Goal: Check status: Check status

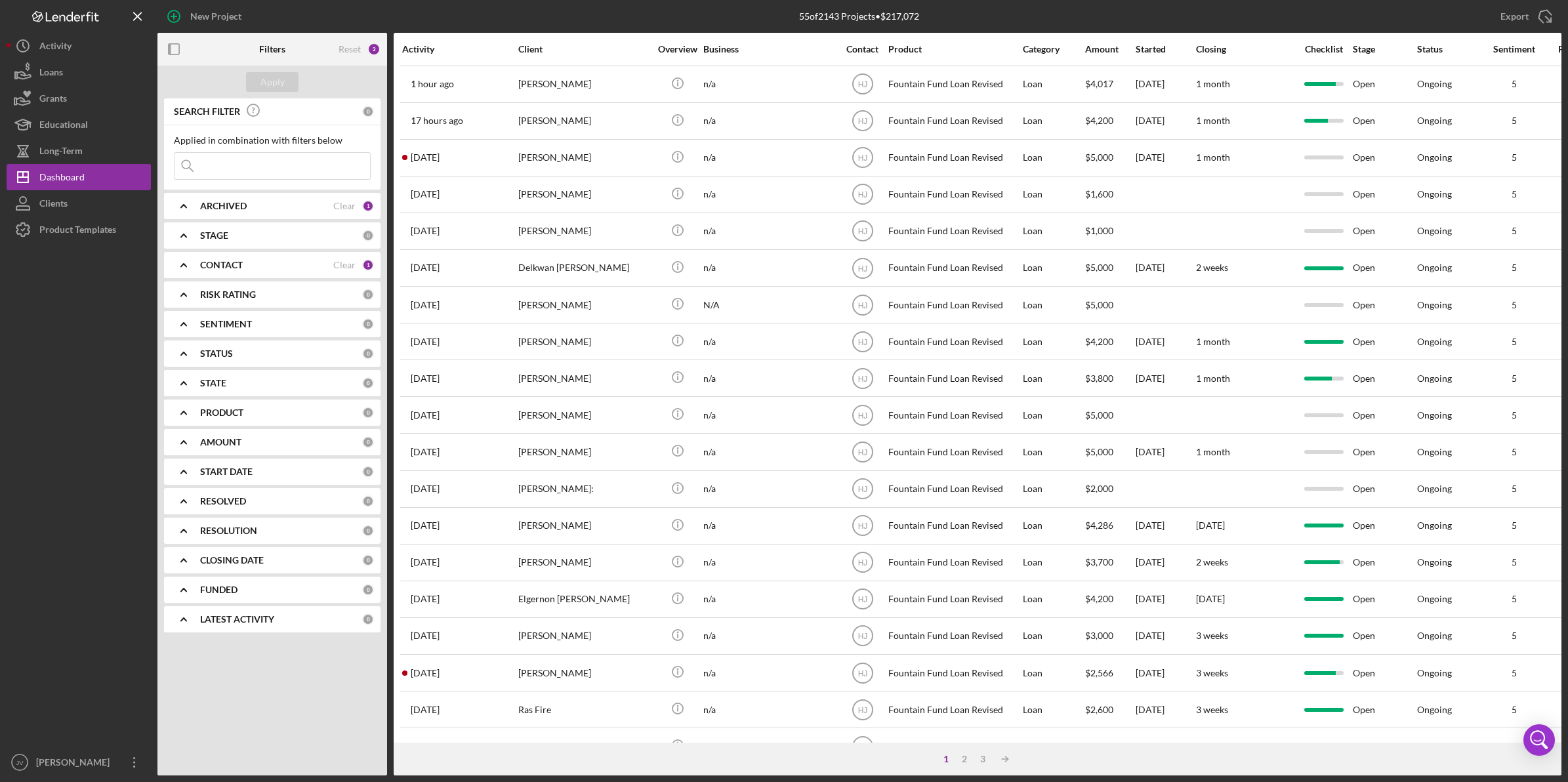
click at [248, 271] on div "CONTACT Clear 1" at bounding box center [287, 265] width 174 height 27
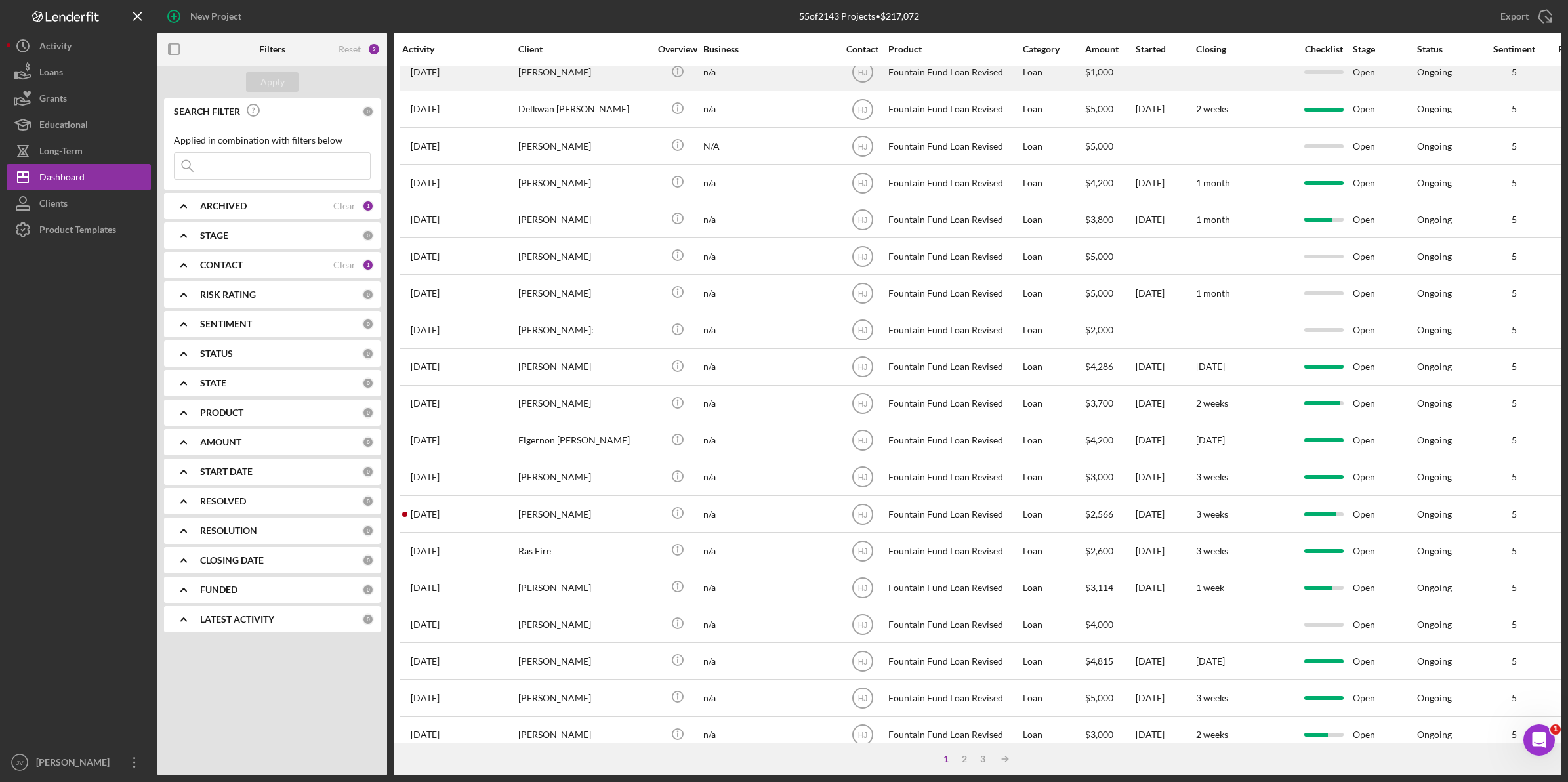
scroll to position [164, 0]
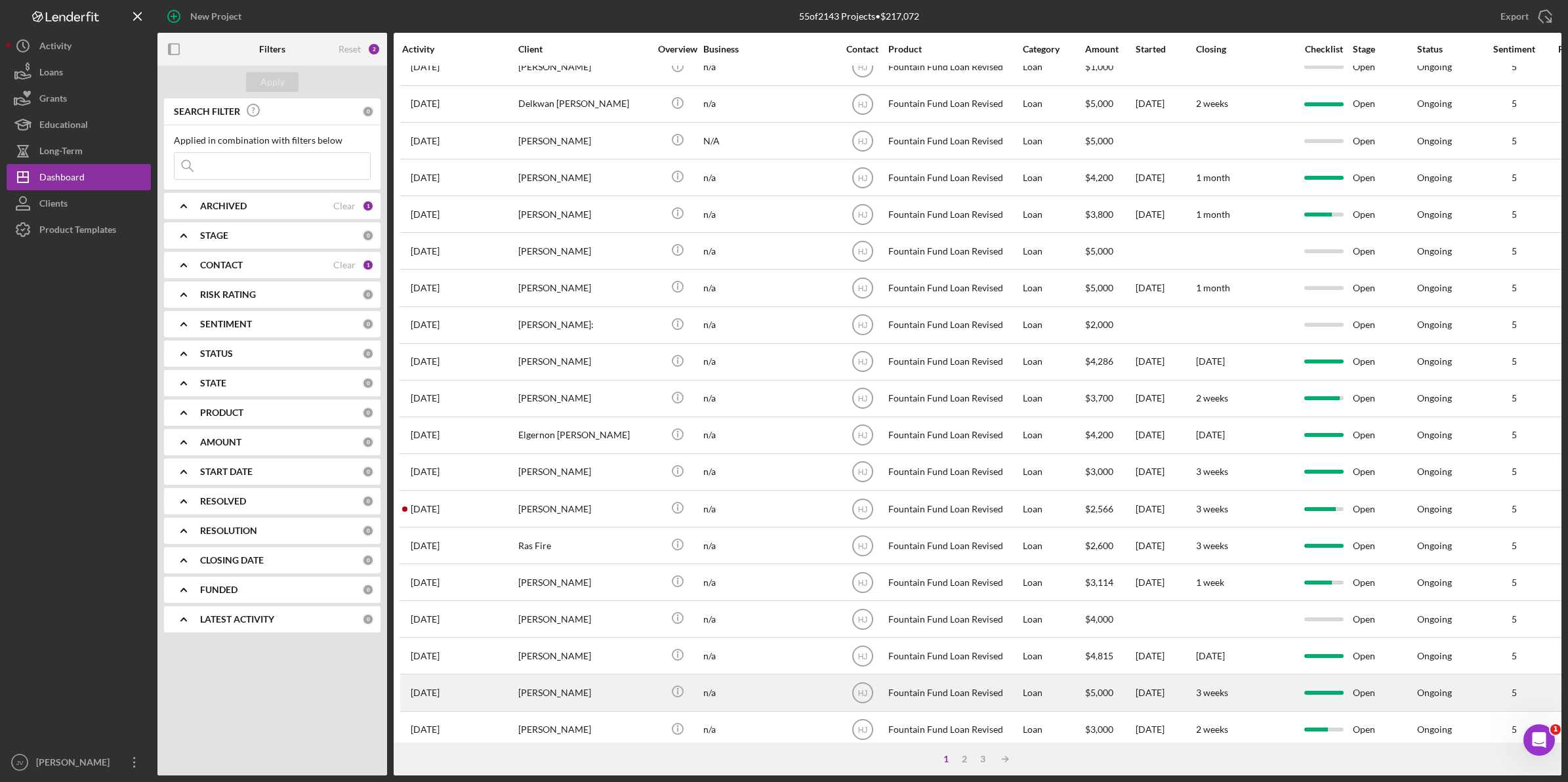
click at [578, 702] on div "[PERSON_NAME]" at bounding box center [584, 692] width 131 height 34
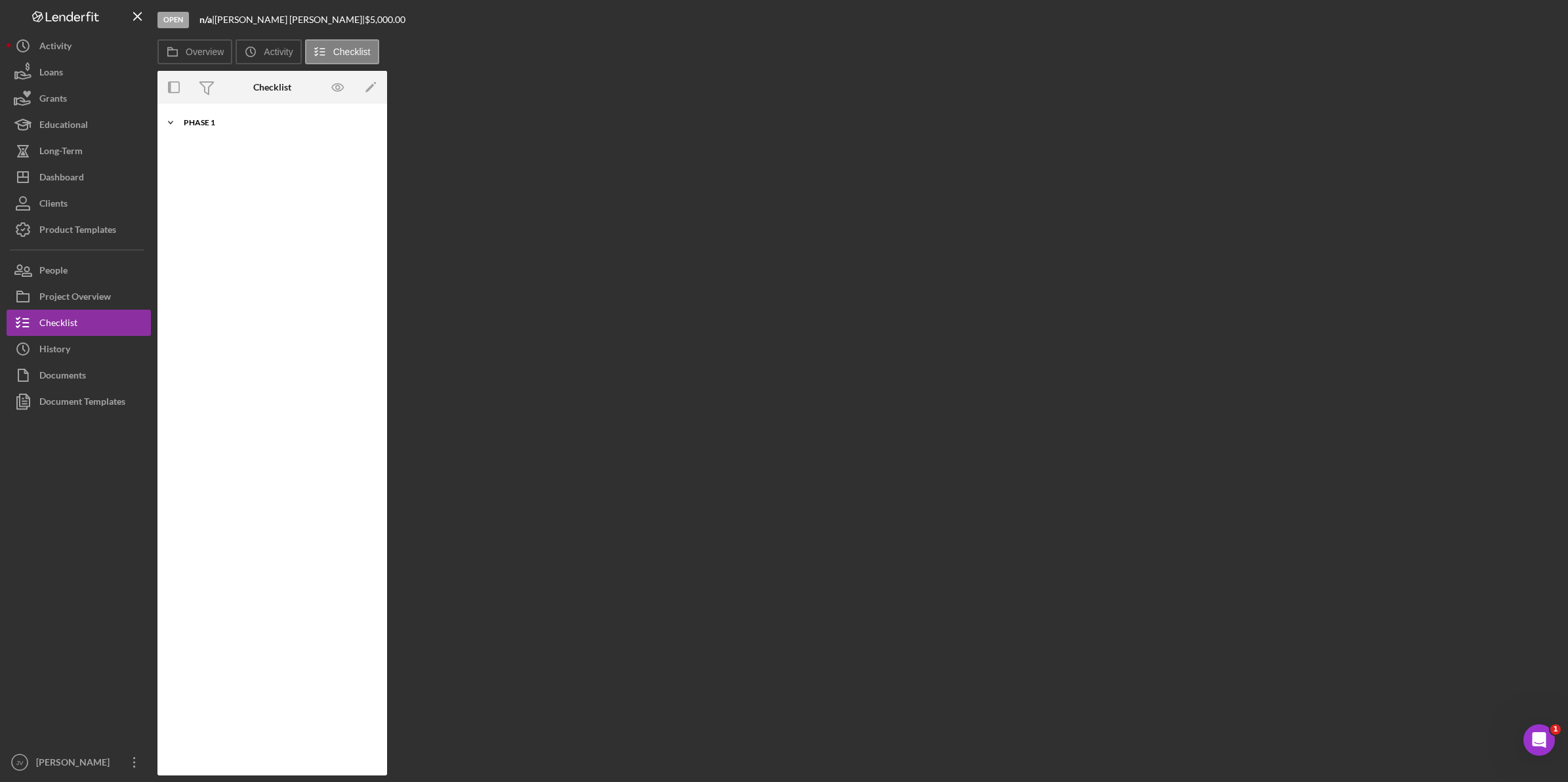
click at [211, 111] on div "Icon/Expander Phase 1 10 / 10" at bounding box center [272, 123] width 230 height 27
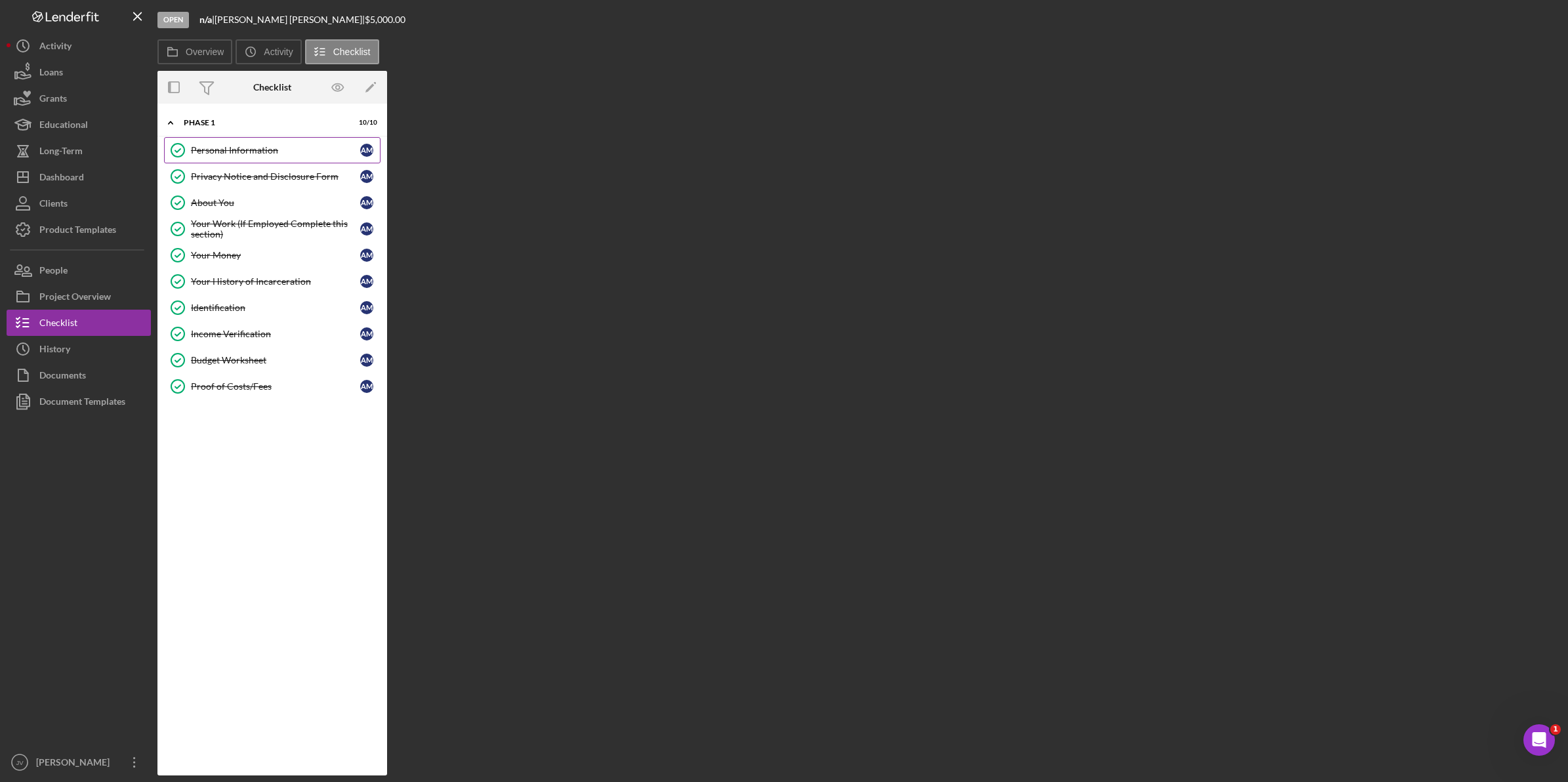
click at [211, 153] on div "Personal Information" at bounding box center [275, 150] width 169 height 11
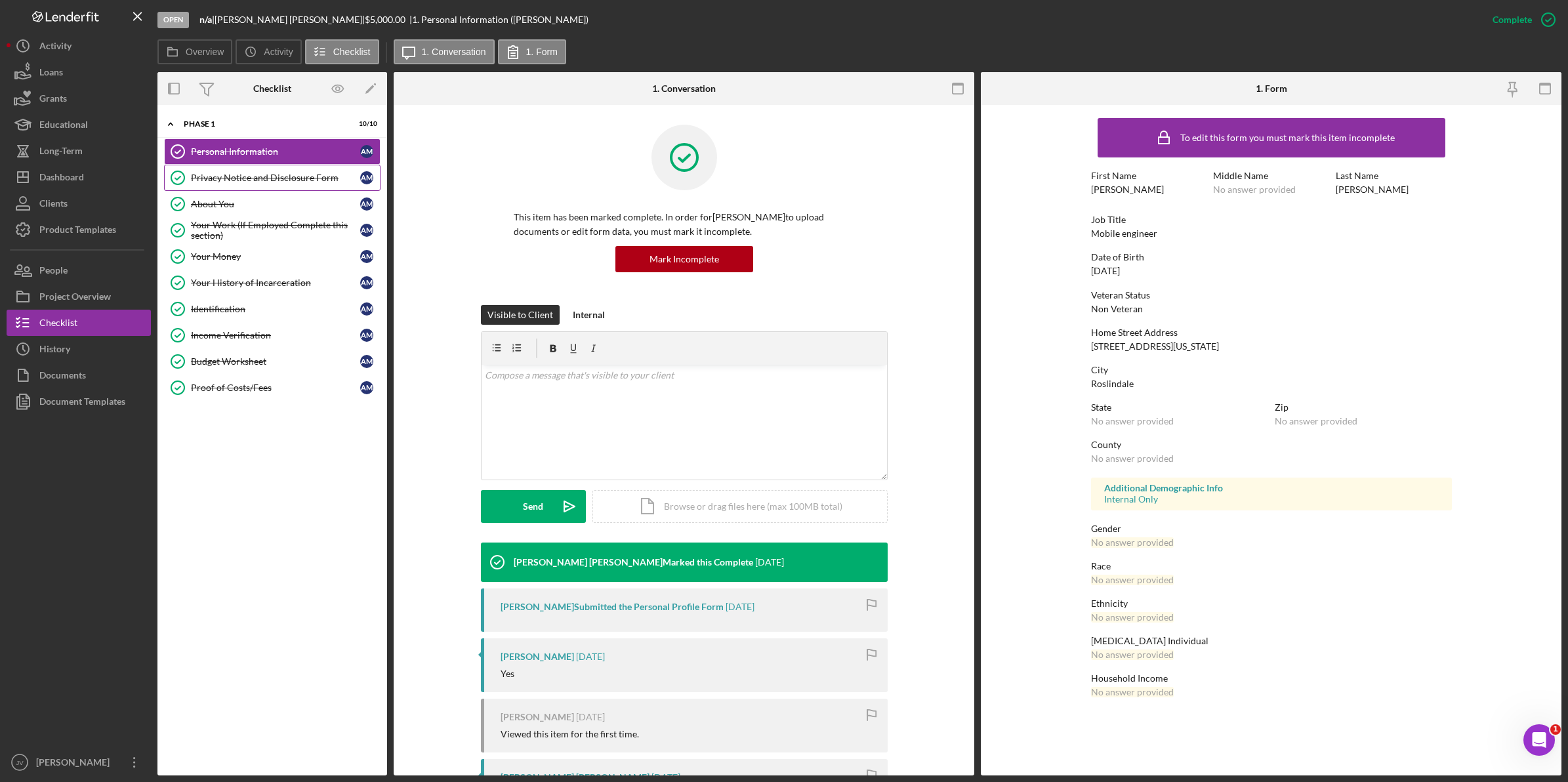
click at [230, 177] on div "Privacy Notice and Disclosure Form" at bounding box center [275, 178] width 169 height 11
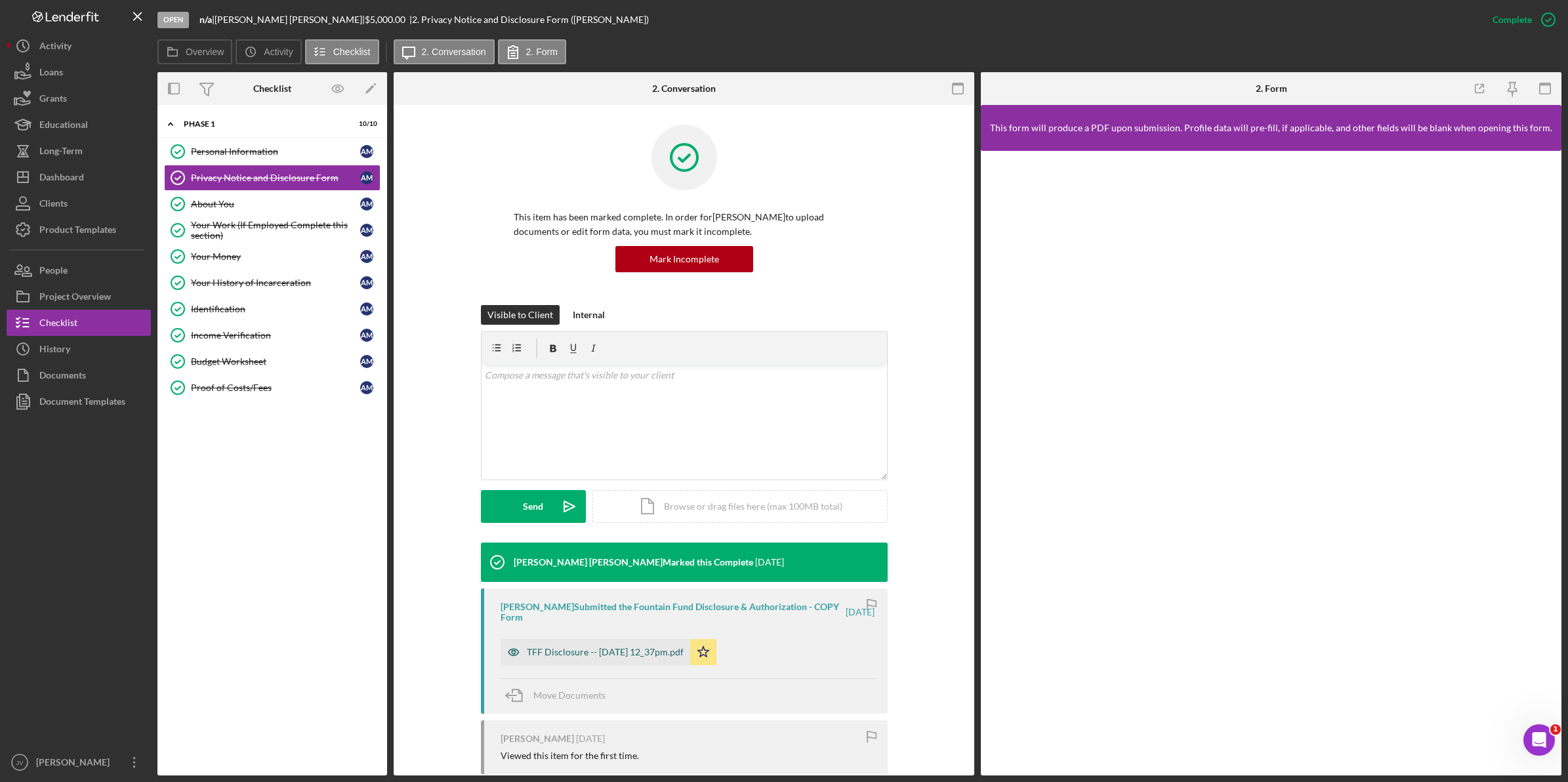
click at [574, 645] on div "TFF Disclosure -- 2025-07-16 12_37pm.pdf" at bounding box center [595, 653] width 189 height 27
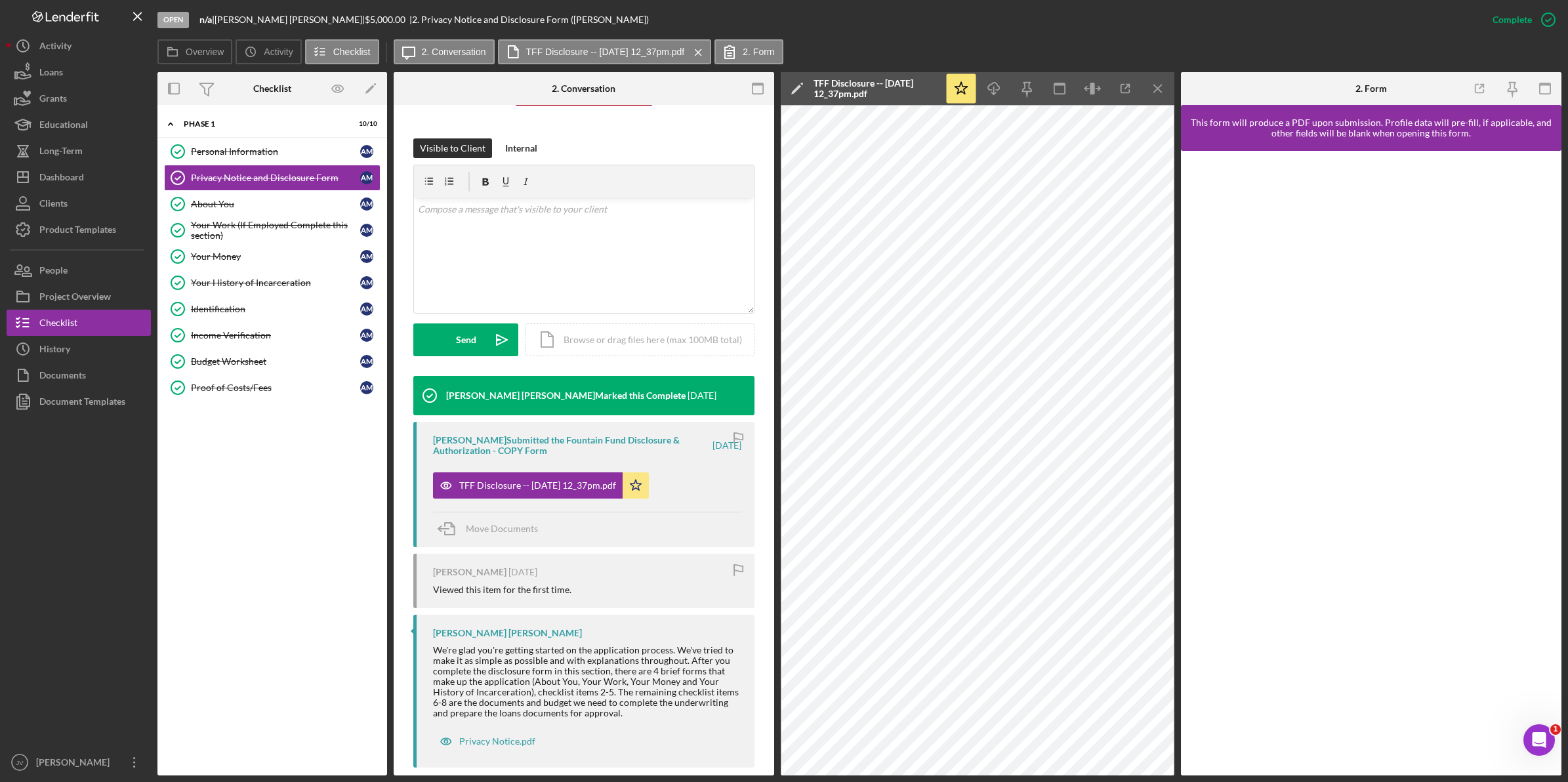
scroll to position [186, 0]
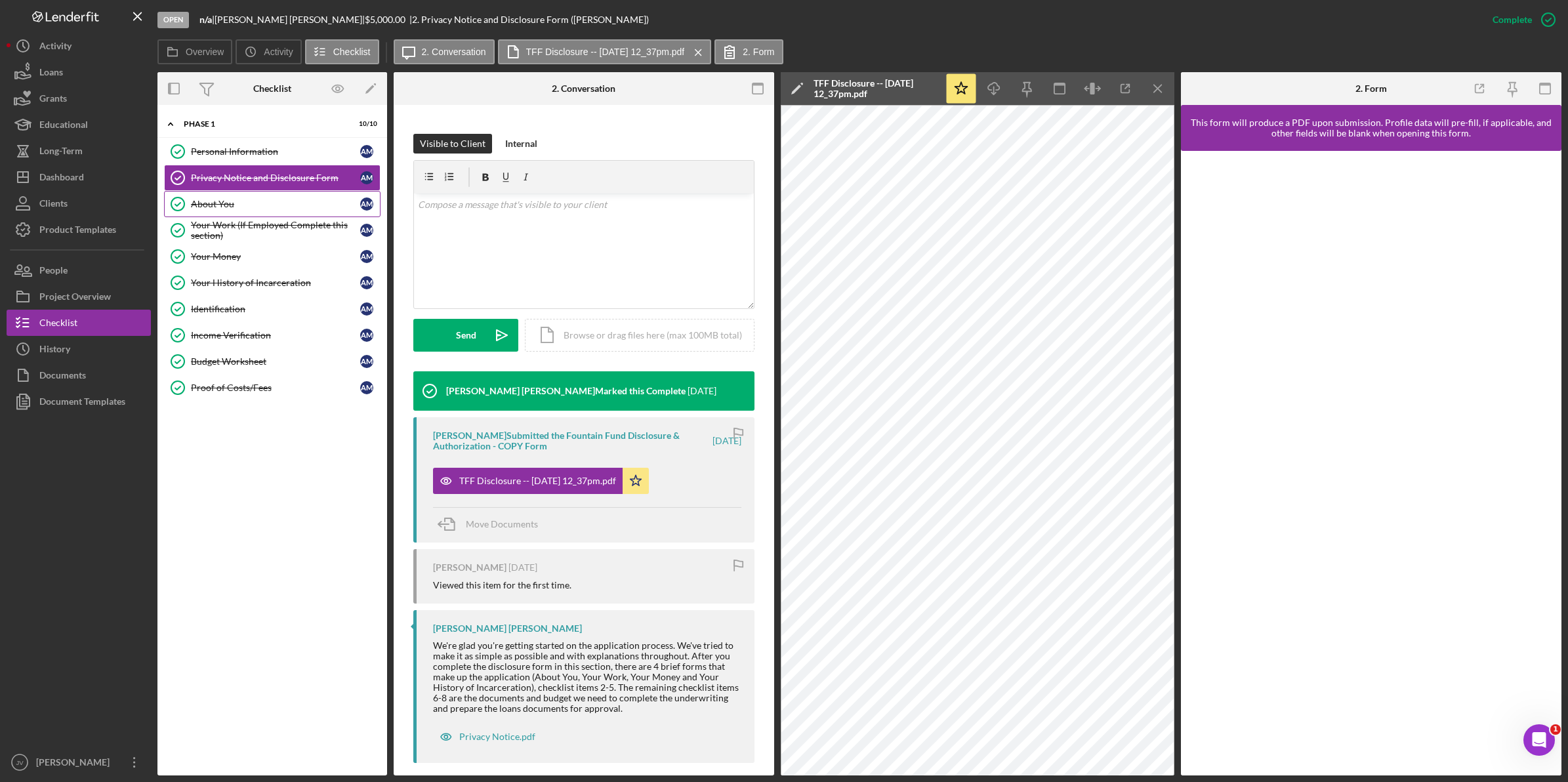
click at [267, 199] on div "About You" at bounding box center [275, 204] width 169 height 11
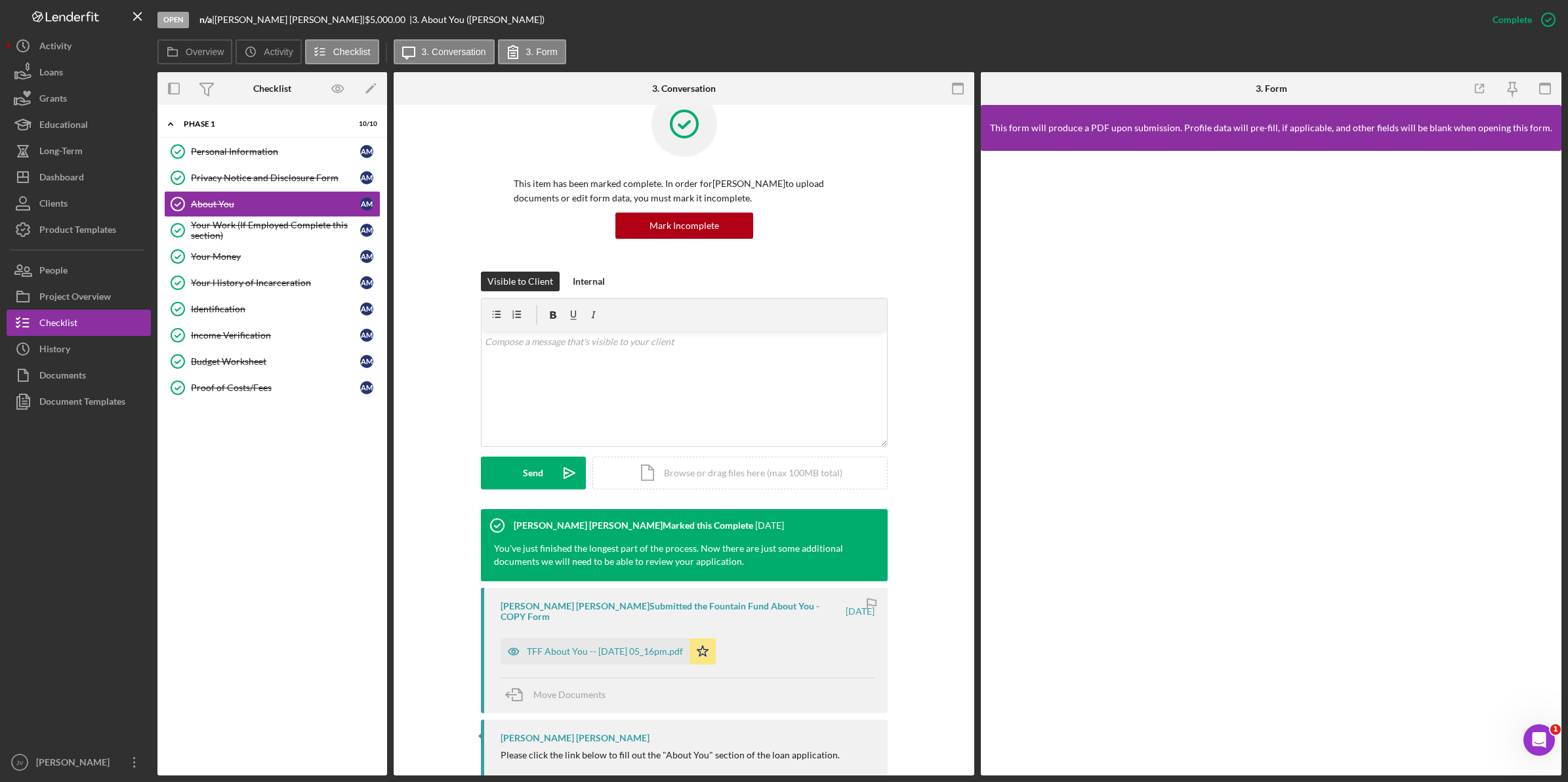
scroll to position [51, 0]
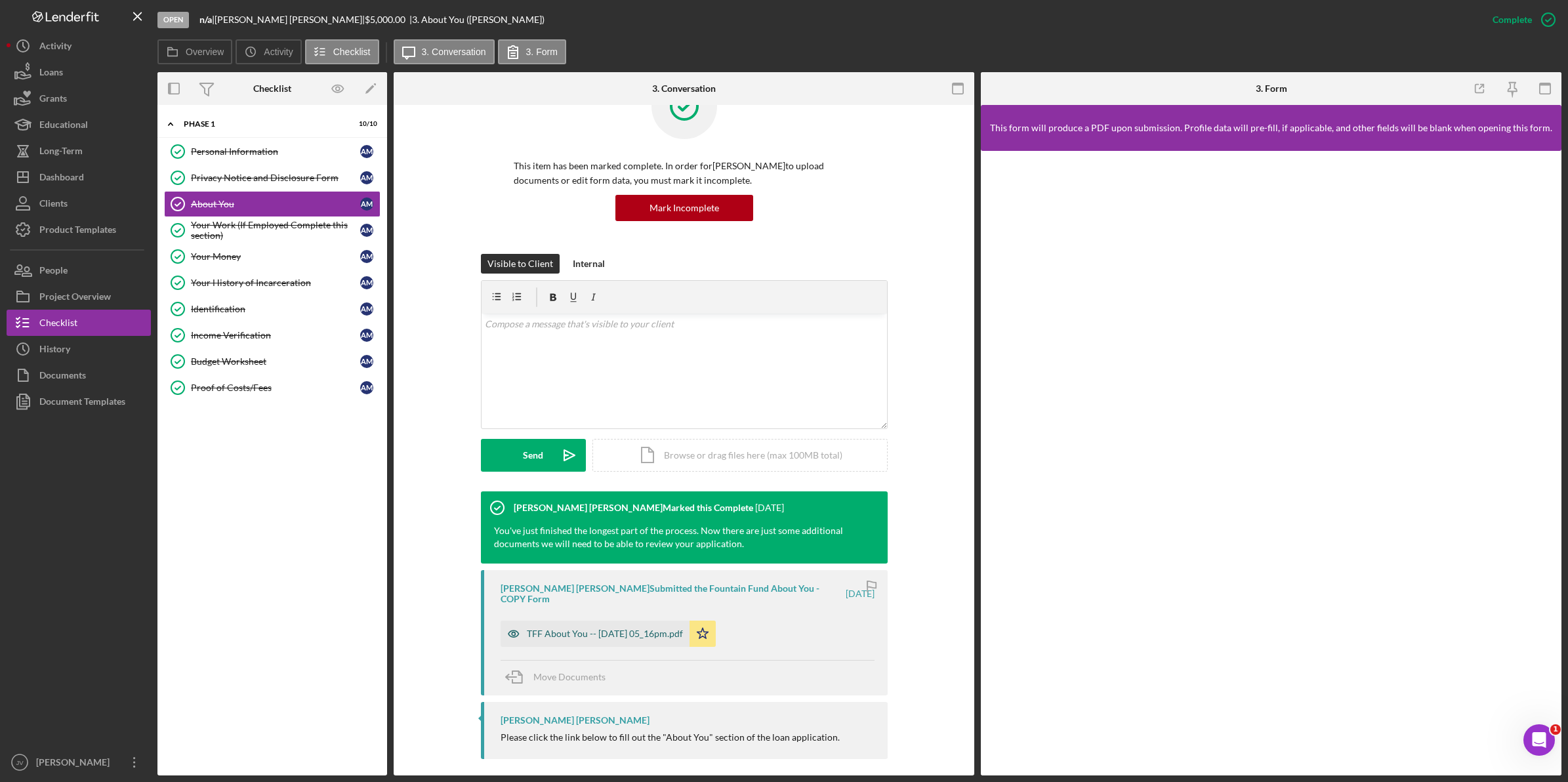
click at [624, 621] on div "TFF About You -- 2025-07-18 05_16pm.pdf" at bounding box center [595, 634] width 189 height 27
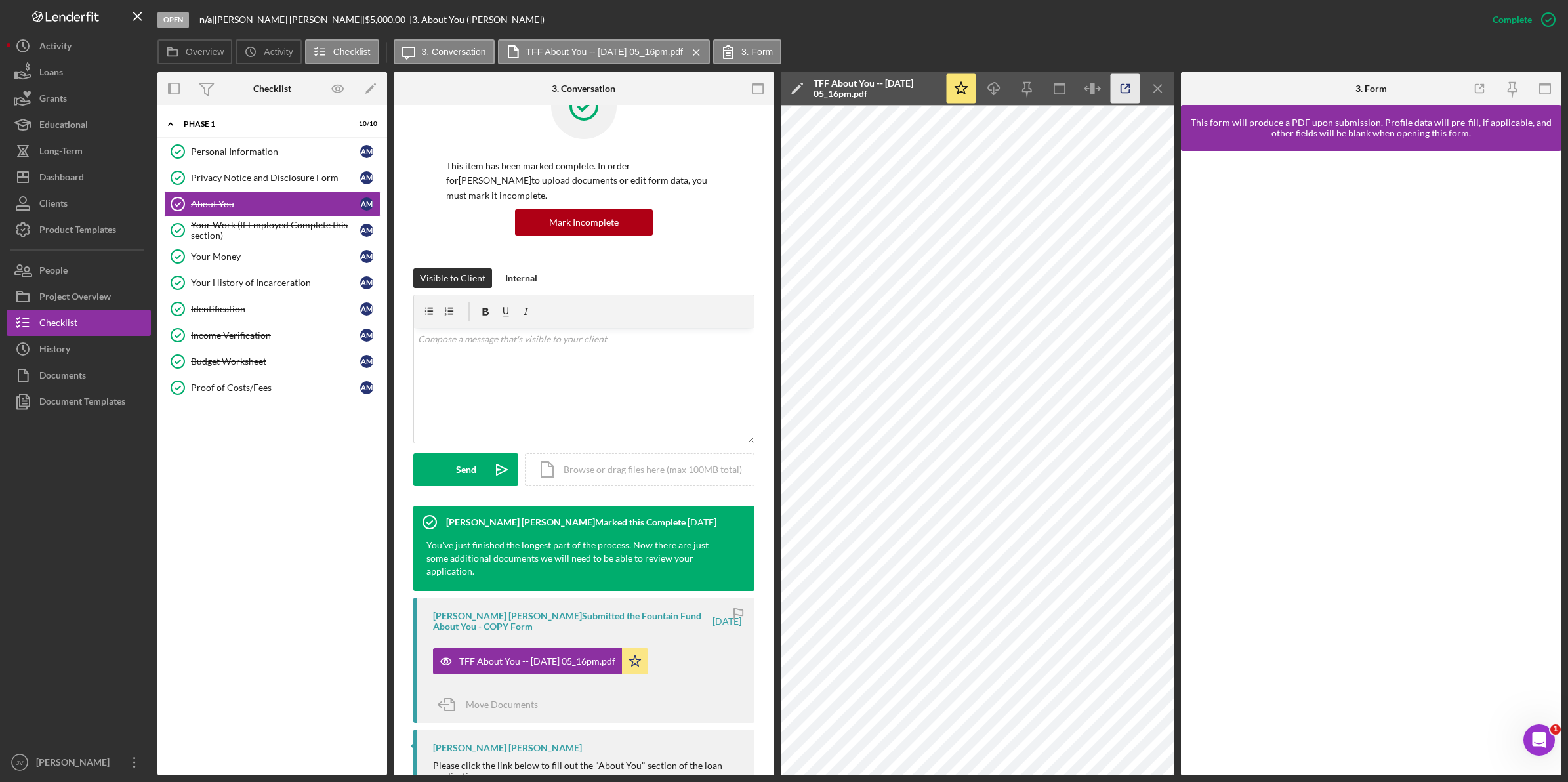
click at [1130, 88] on icon "button" at bounding box center [1125, 88] width 29 height 29
click at [273, 220] on div "Your Work (If Employed Complete this section)" at bounding box center [275, 231] width 169 height 21
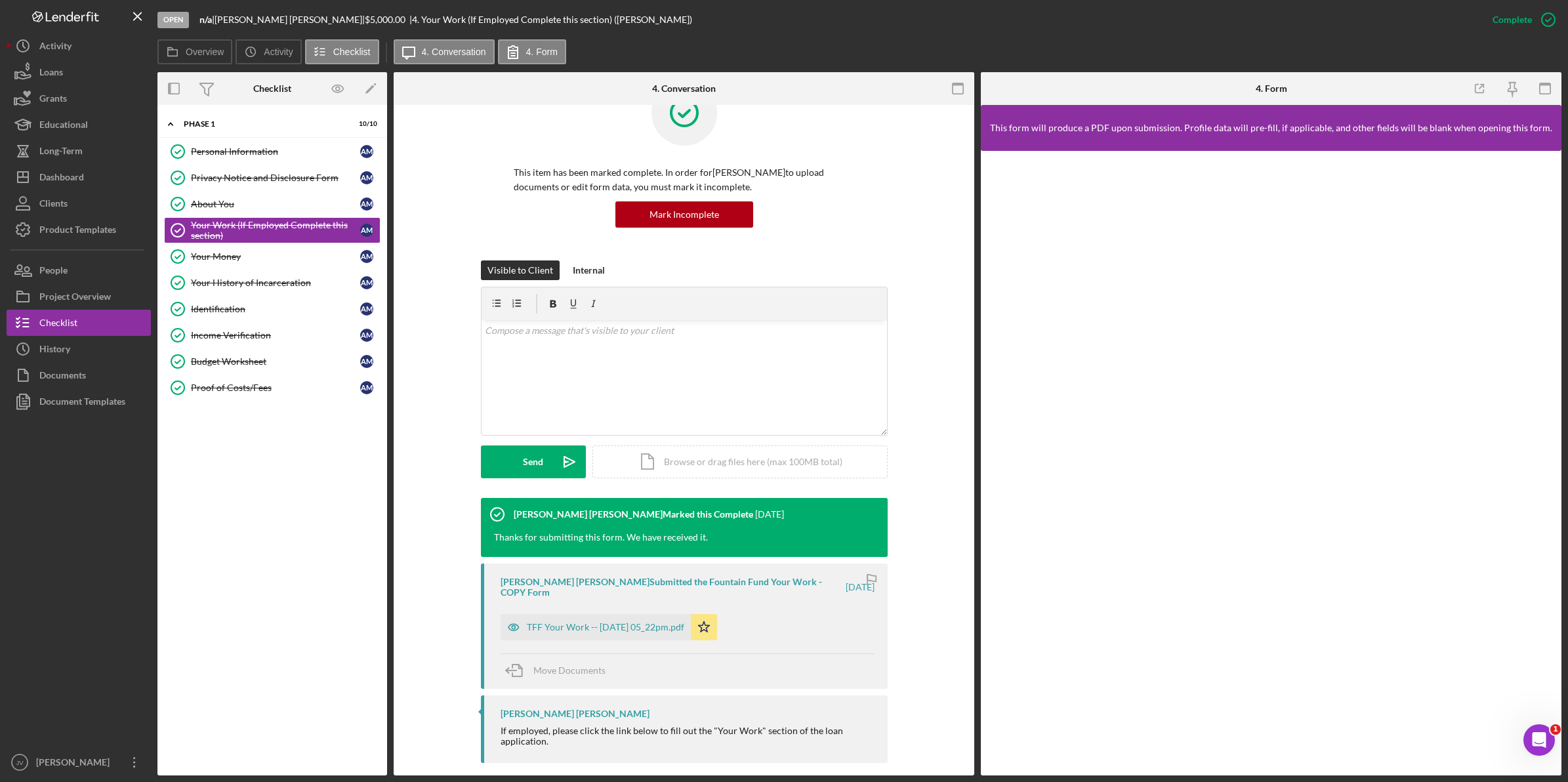
scroll to position [70, 0]
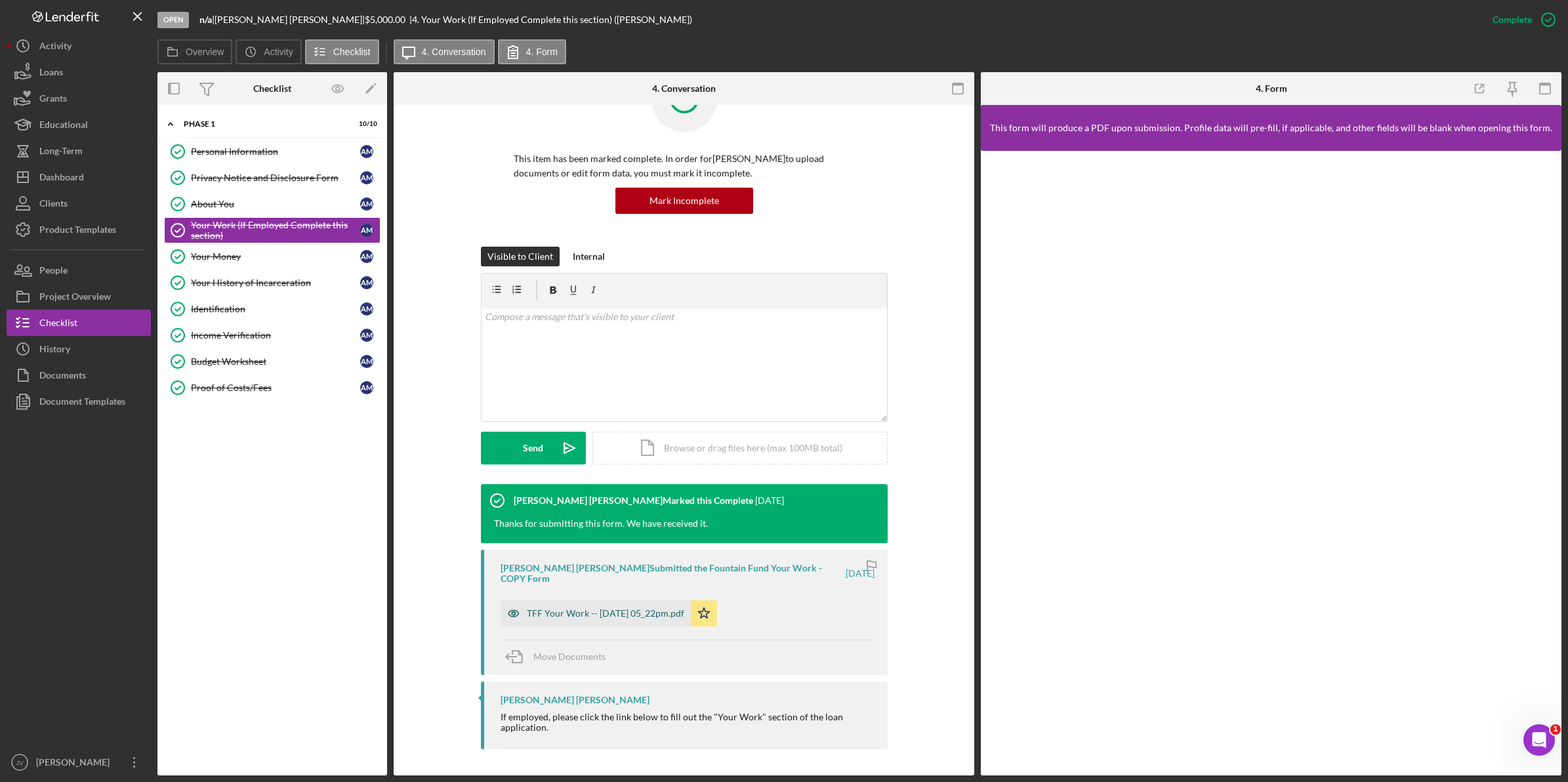
click at [595, 609] on div "TFF Your Work -- 2025-07-18 05_22pm.pdf" at bounding box center [606, 614] width 157 height 11
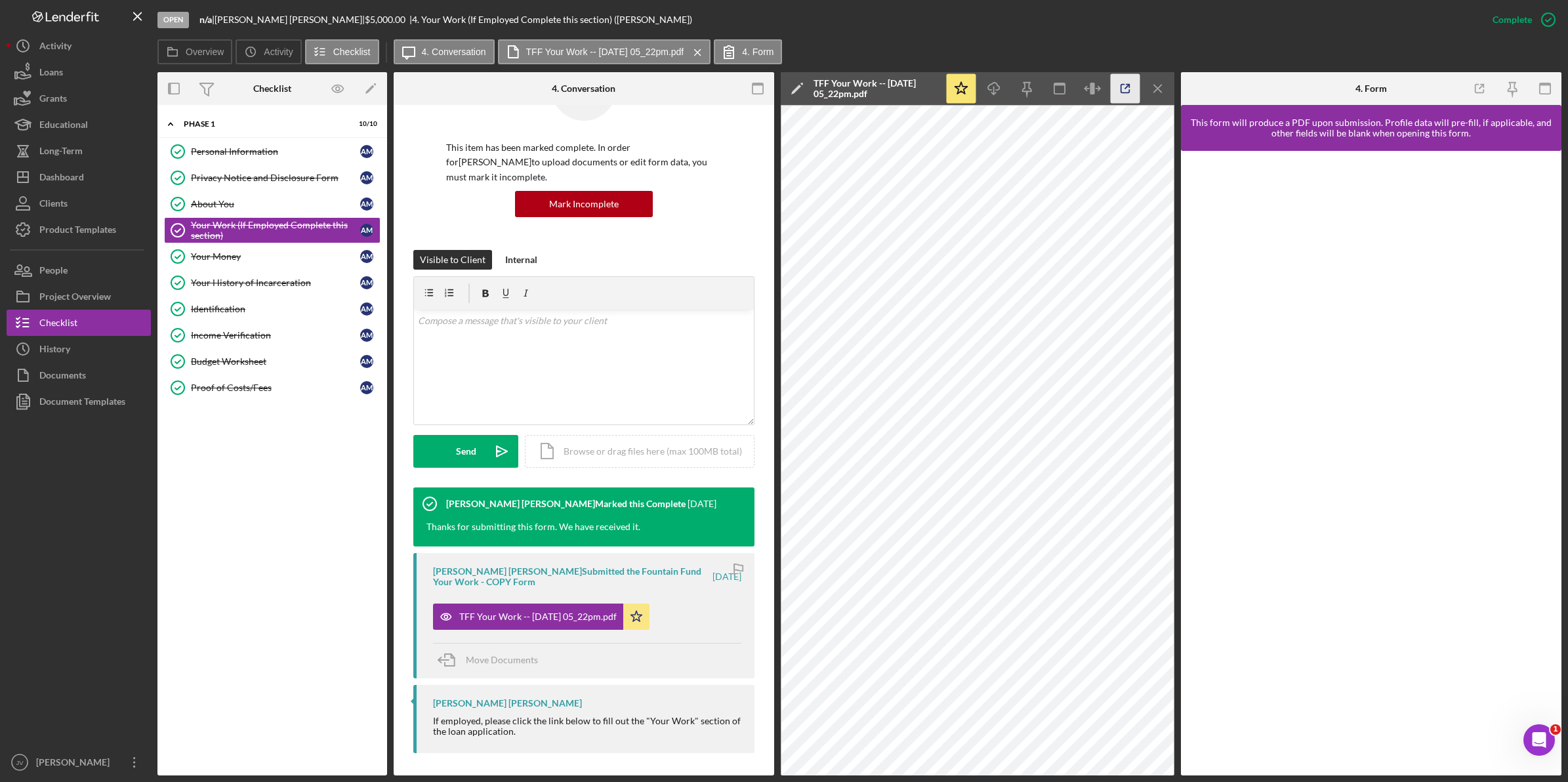
click at [1124, 85] on icon "button" at bounding box center [1125, 88] width 29 height 29
click at [296, 250] on link "Your Money Your Money A M" at bounding box center [272, 257] width 217 height 27
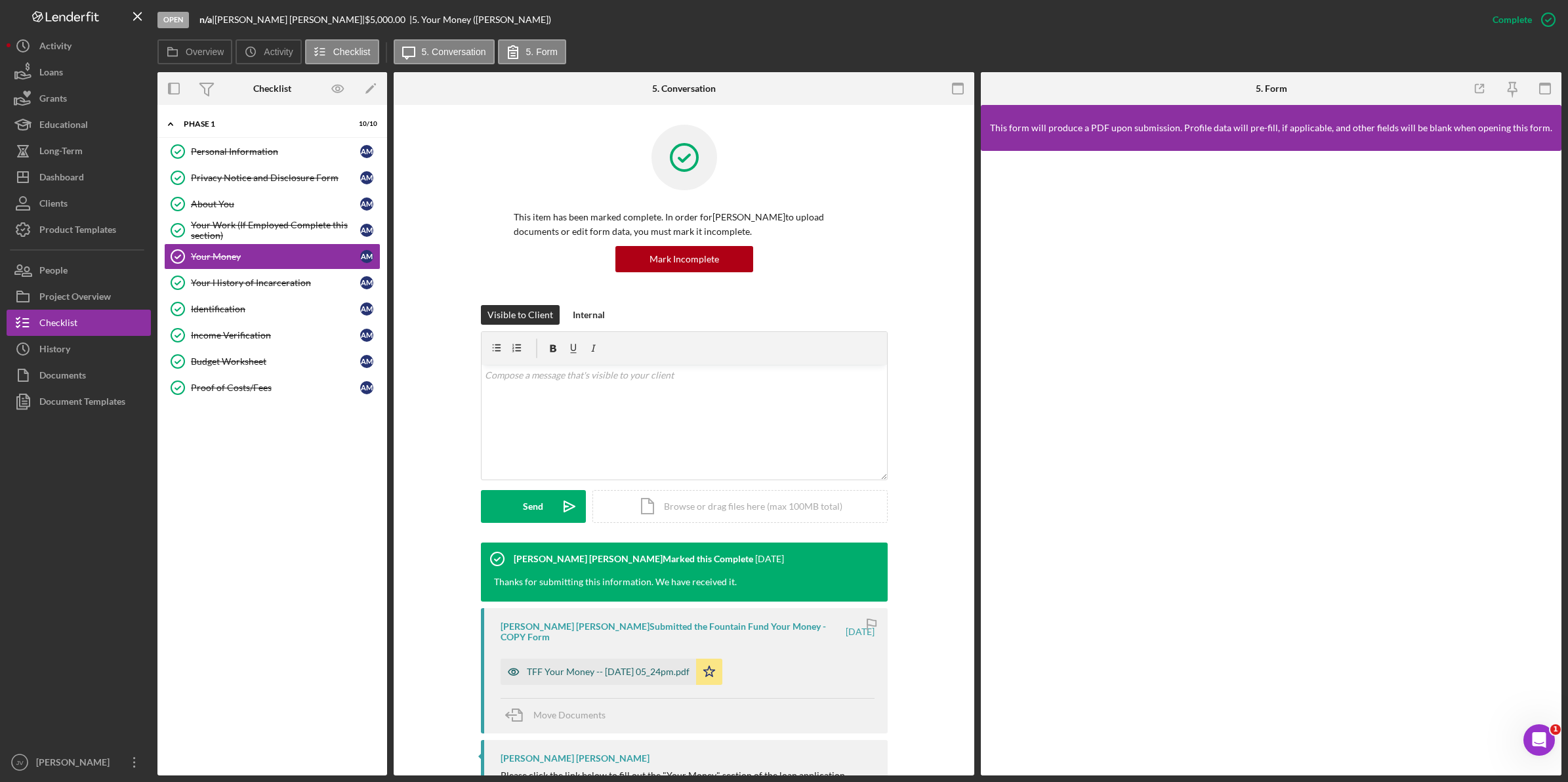
click at [553, 667] on div "TFF Your Money -- 2025-07-18 05_24pm.pdf" at bounding box center [608, 672] width 163 height 11
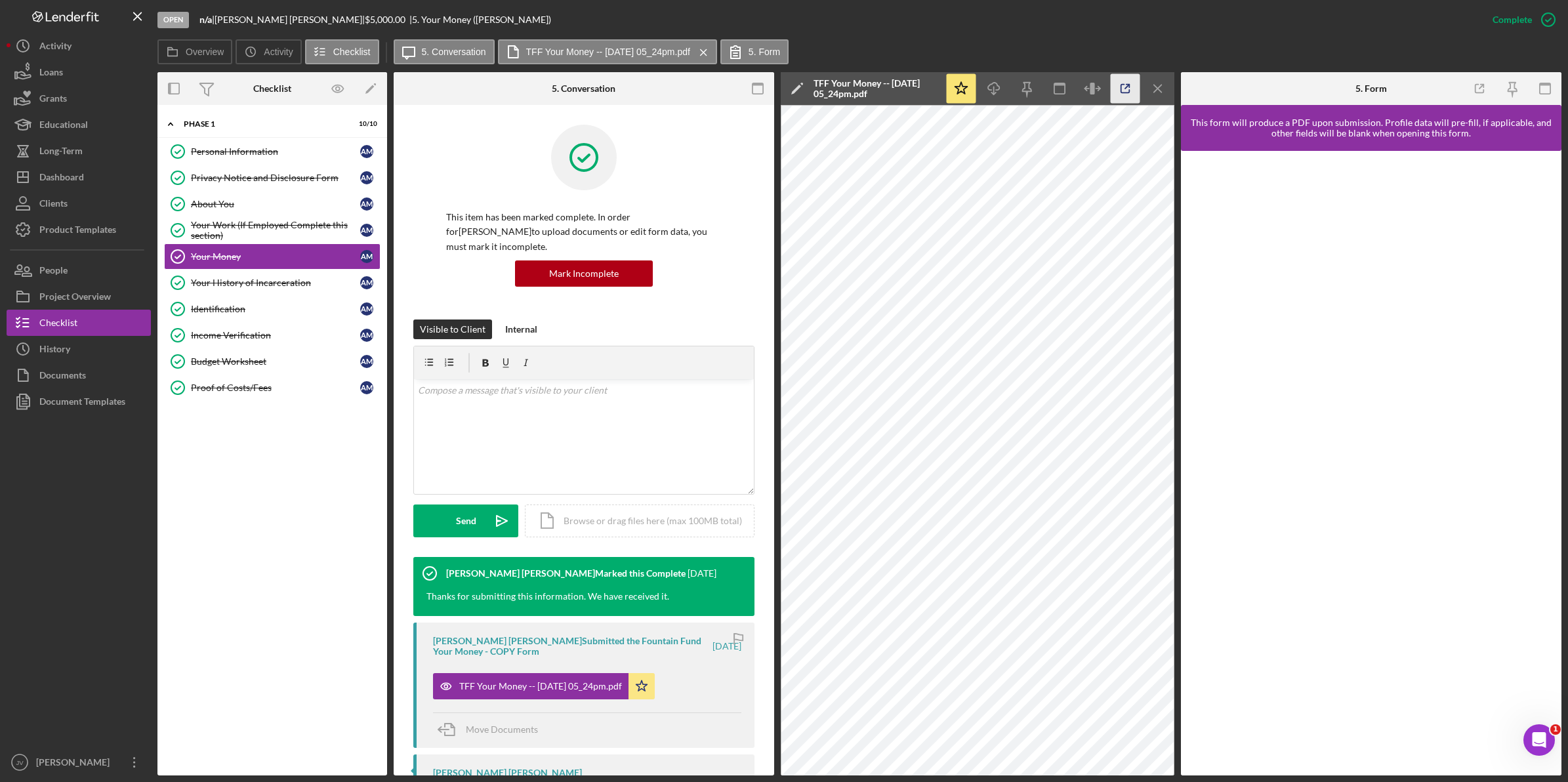
click at [1128, 79] on icon "button" at bounding box center [1125, 88] width 29 height 29
click at [306, 294] on link "Your History of Incarceration Your History of Incarceration A M" at bounding box center [272, 283] width 217 height 27
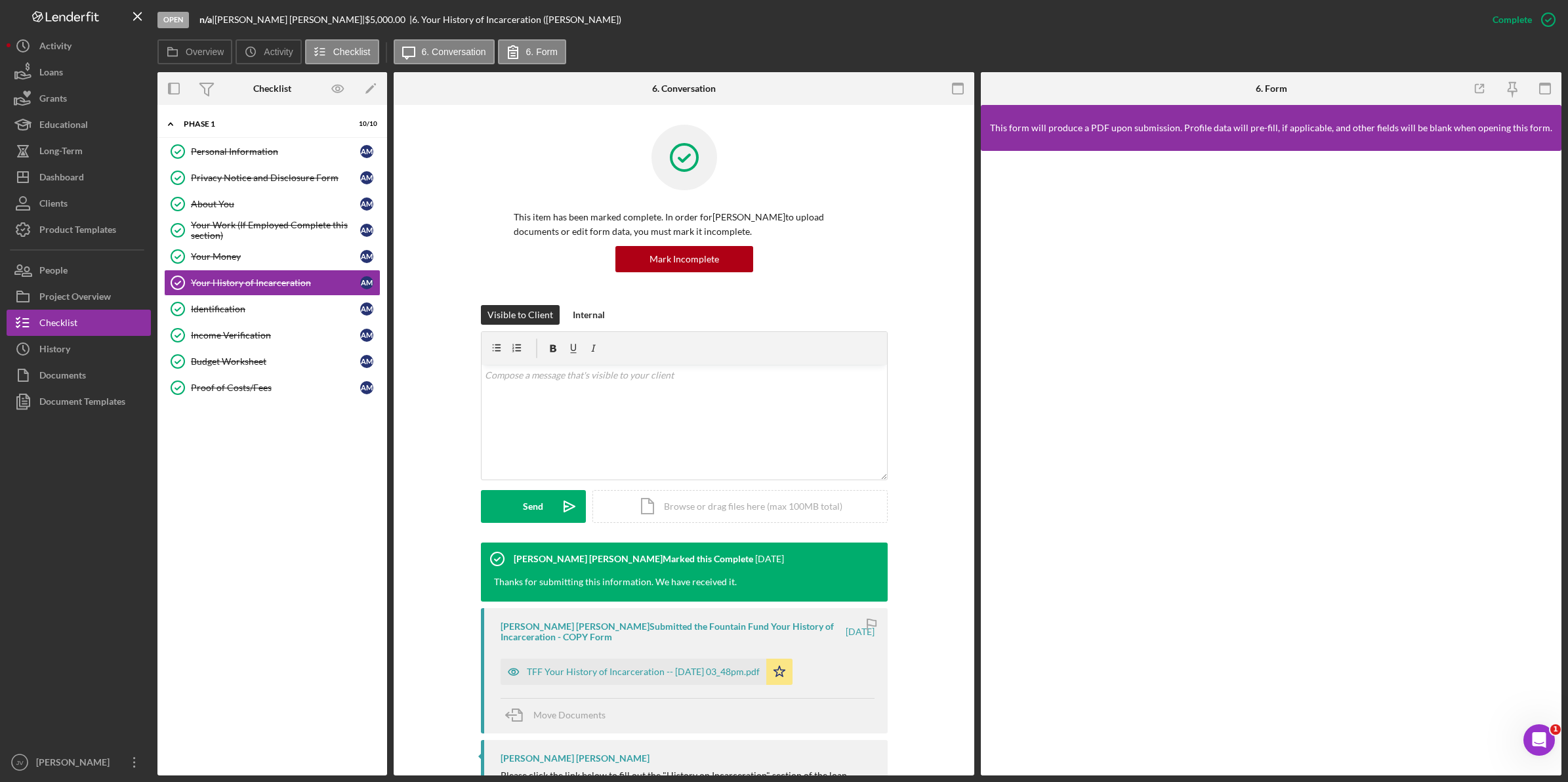
scroll to position [82, 0]
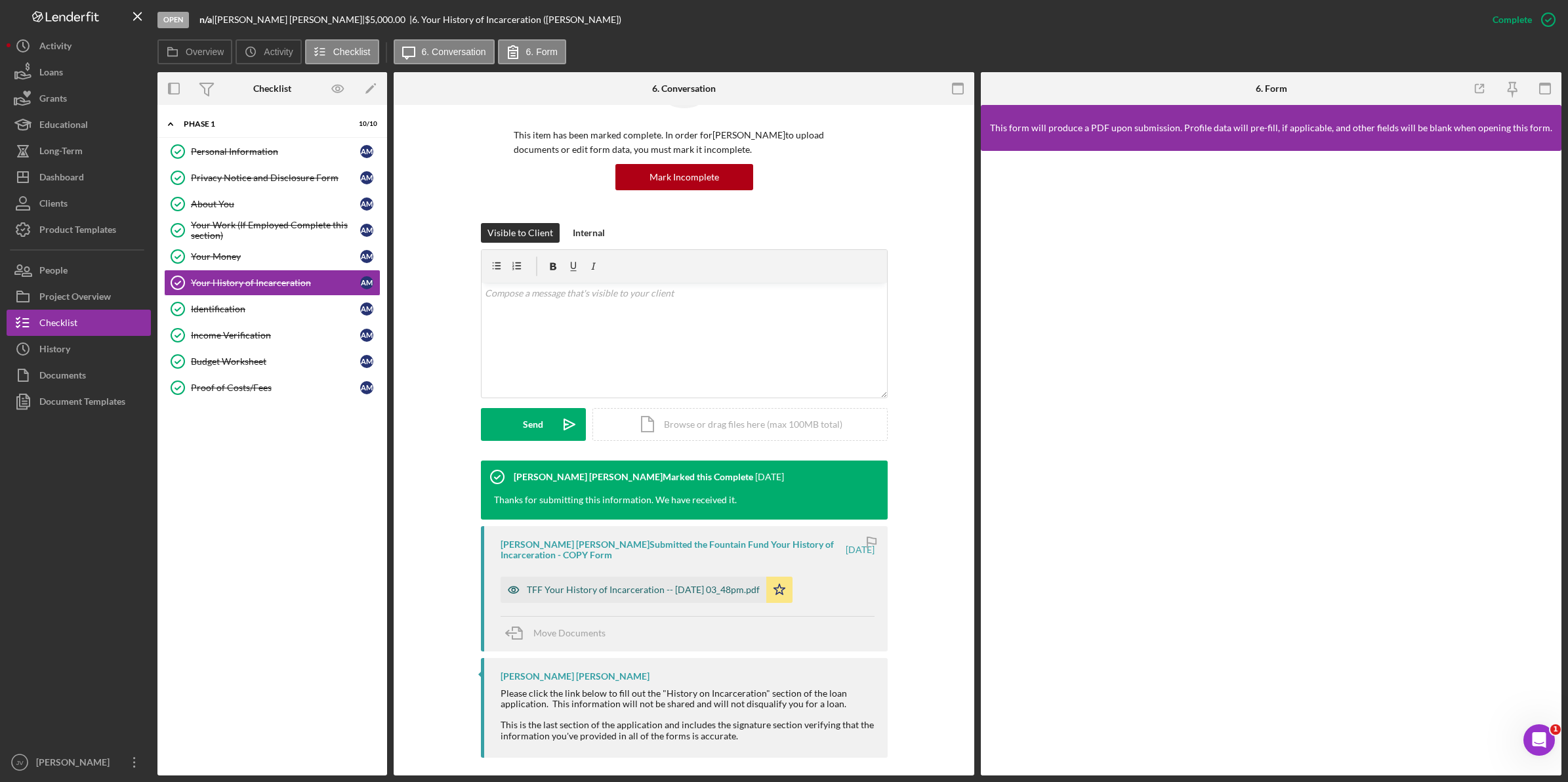
click at [618, 593] on div "TFF Your History of Incarceration -- 2025-07-21 03_48pm.pdf" at bounding box center [643, 590] width 233 height 11
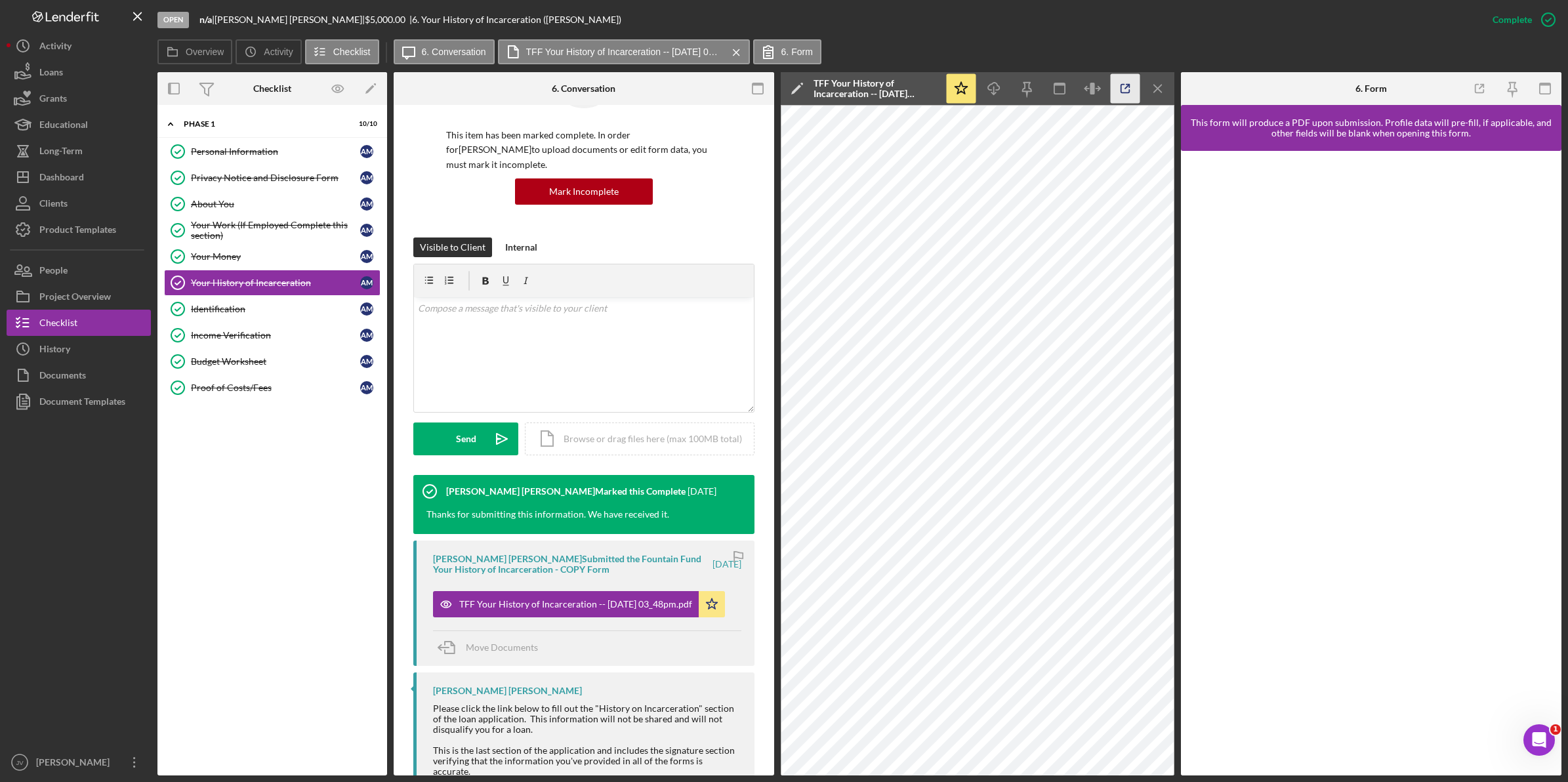
click at [1123, 90] on icon "button" at bounding box center [1125, 88] width 29 height 29
click at [286, 317] on link "Identification Identification A M" at bounding box center [272, 310] width 217 height 27
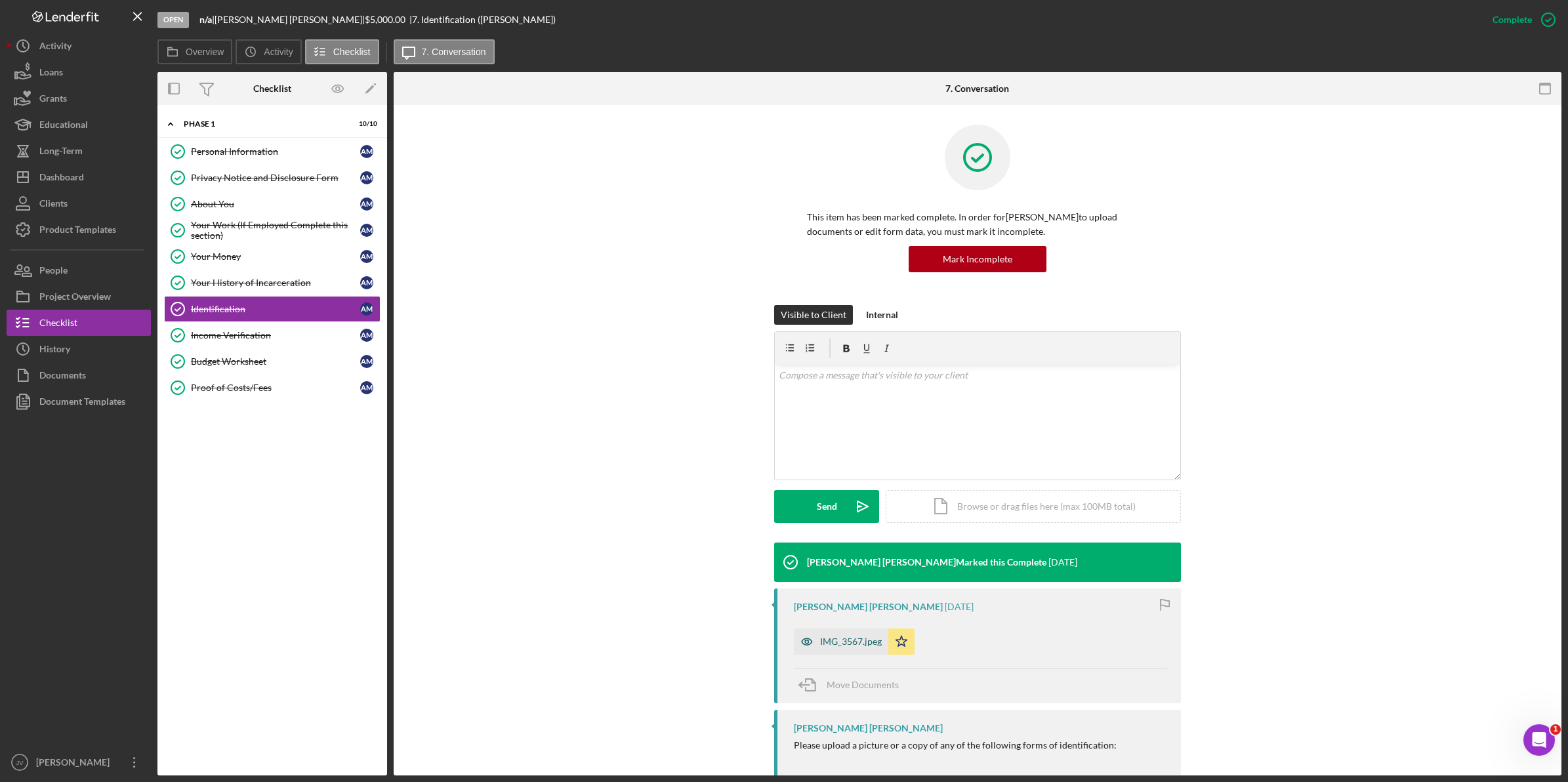
click at [822, 645] on div "IMG_3567.jpeg" at bounding box center [851, 642] width 62 height 11
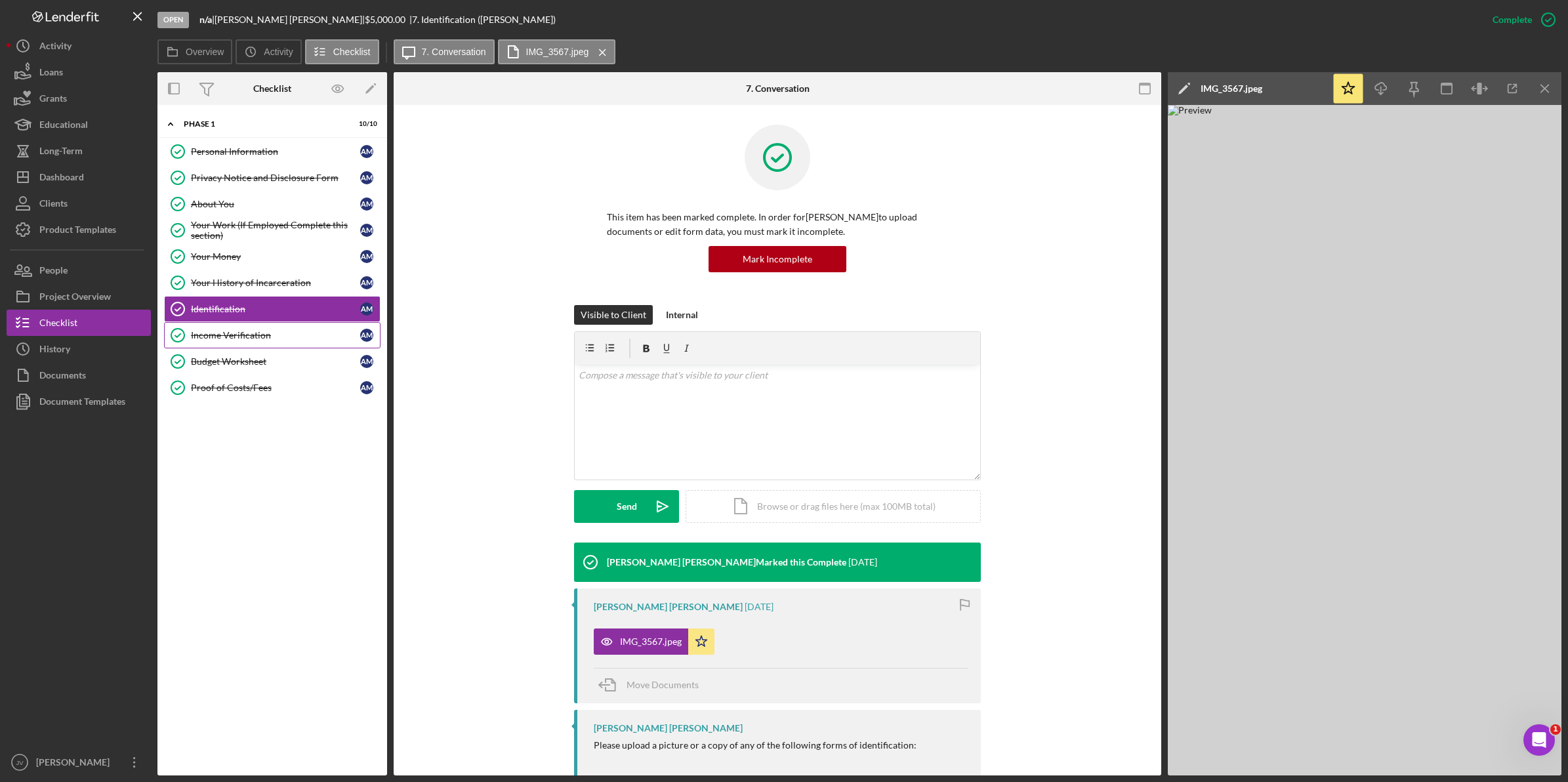
click at [254, 334] on div "Income Verification" at bounding box center [275, 335] width 169 height 11
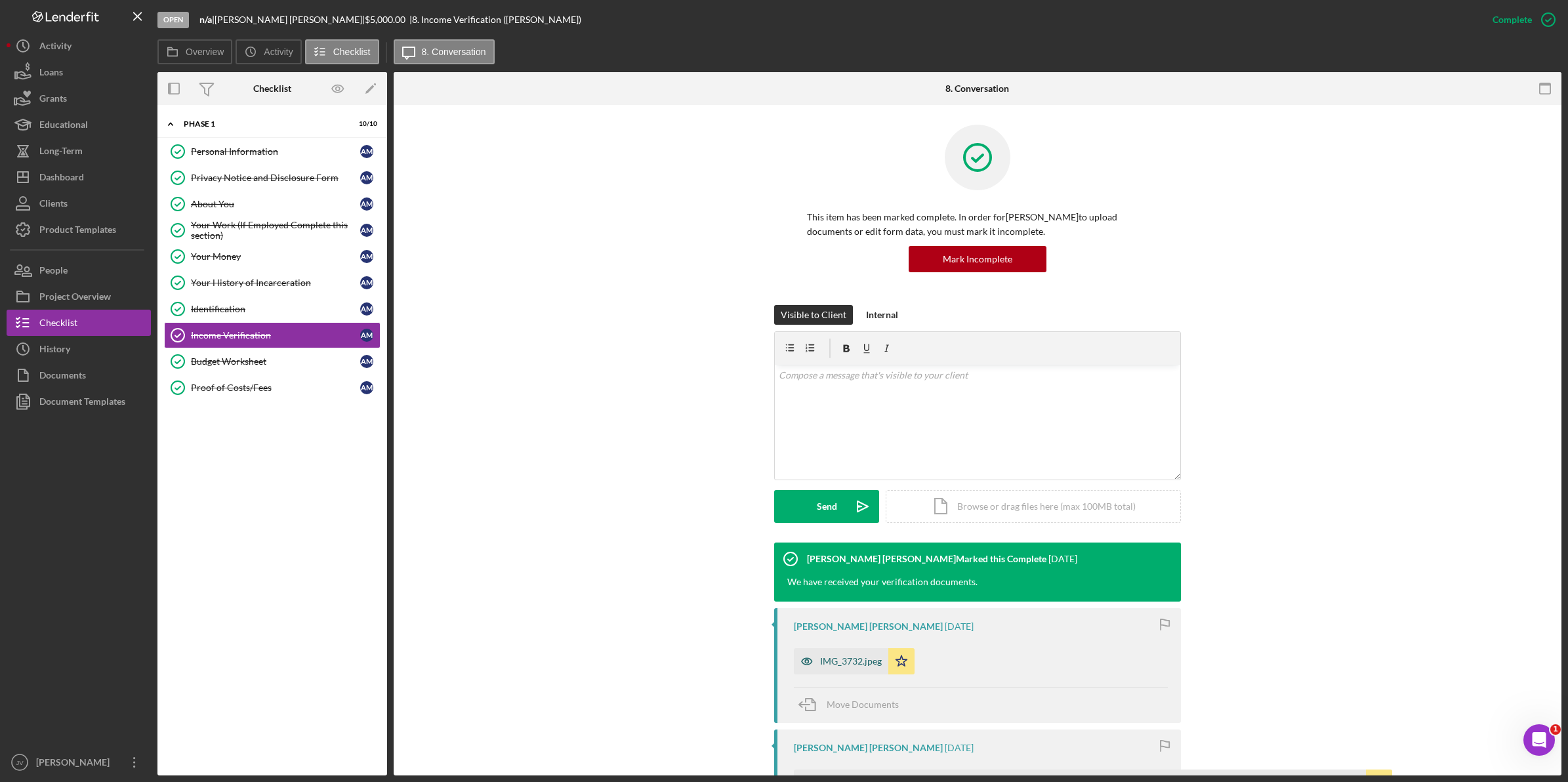
click at [851, 662] on div "IMG_3732.jpeg" at bounding box center [851, 662] width 62 height 11
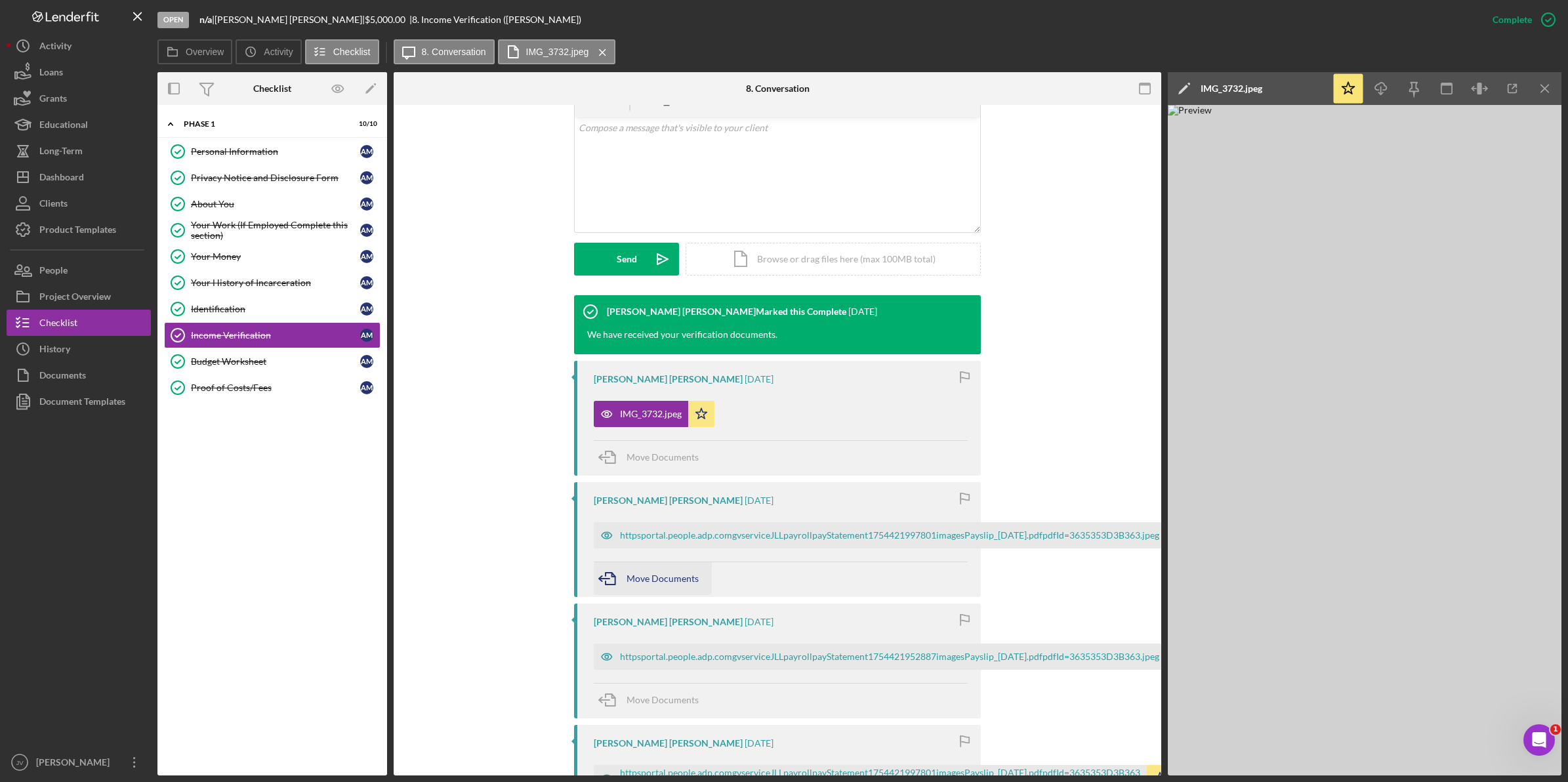
scroll to position [328, 0]
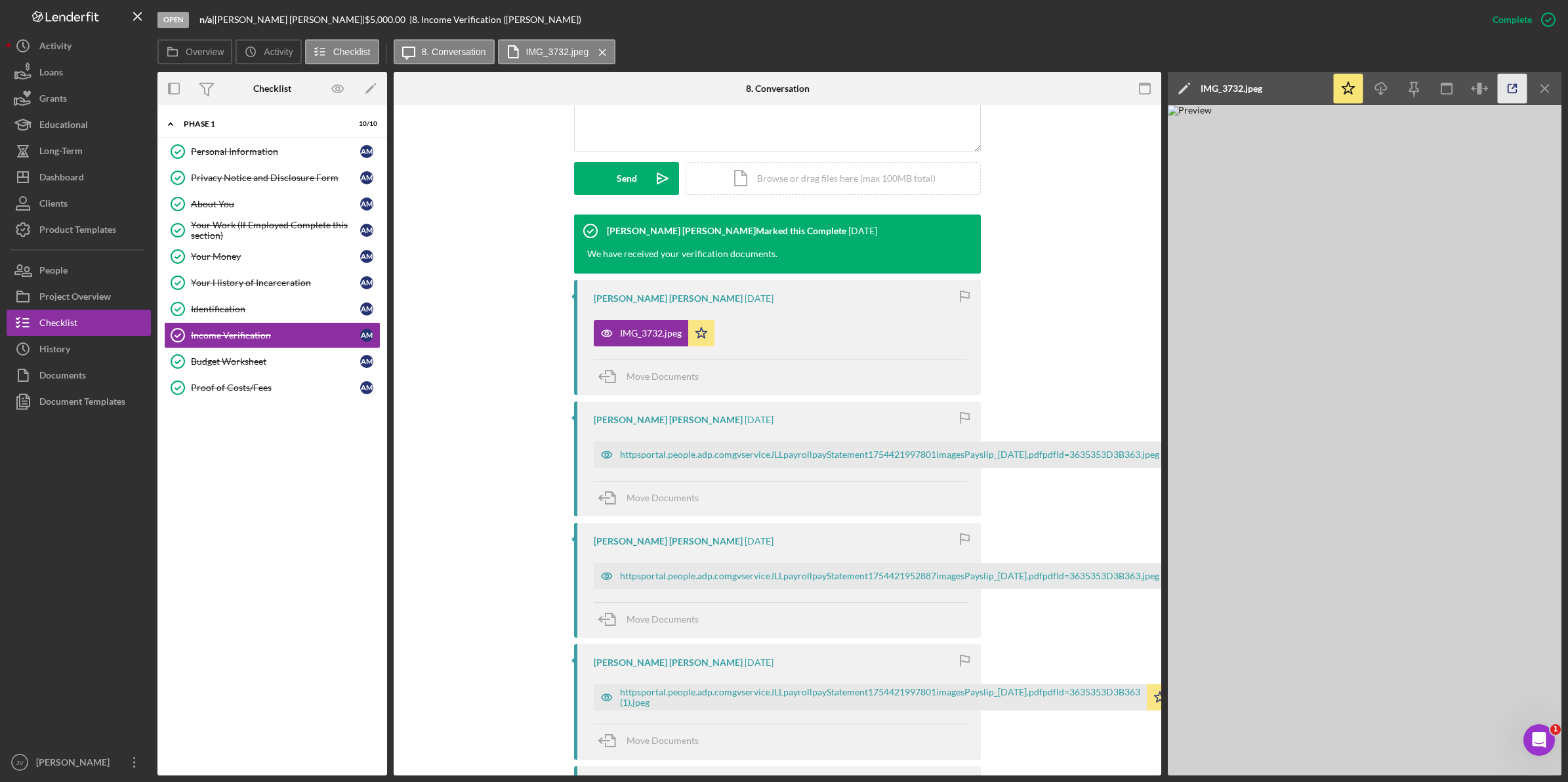
click at [1511, 93] on icon "button" at bounding box center [1513, 89] width 9 height 9
click at [664, 449] on div "httpsportal.people.adp.comgvserviceJLLpayrollpayStatement1754421997801imagesPay…" at bounding box center [890, 455] width 539 height 11
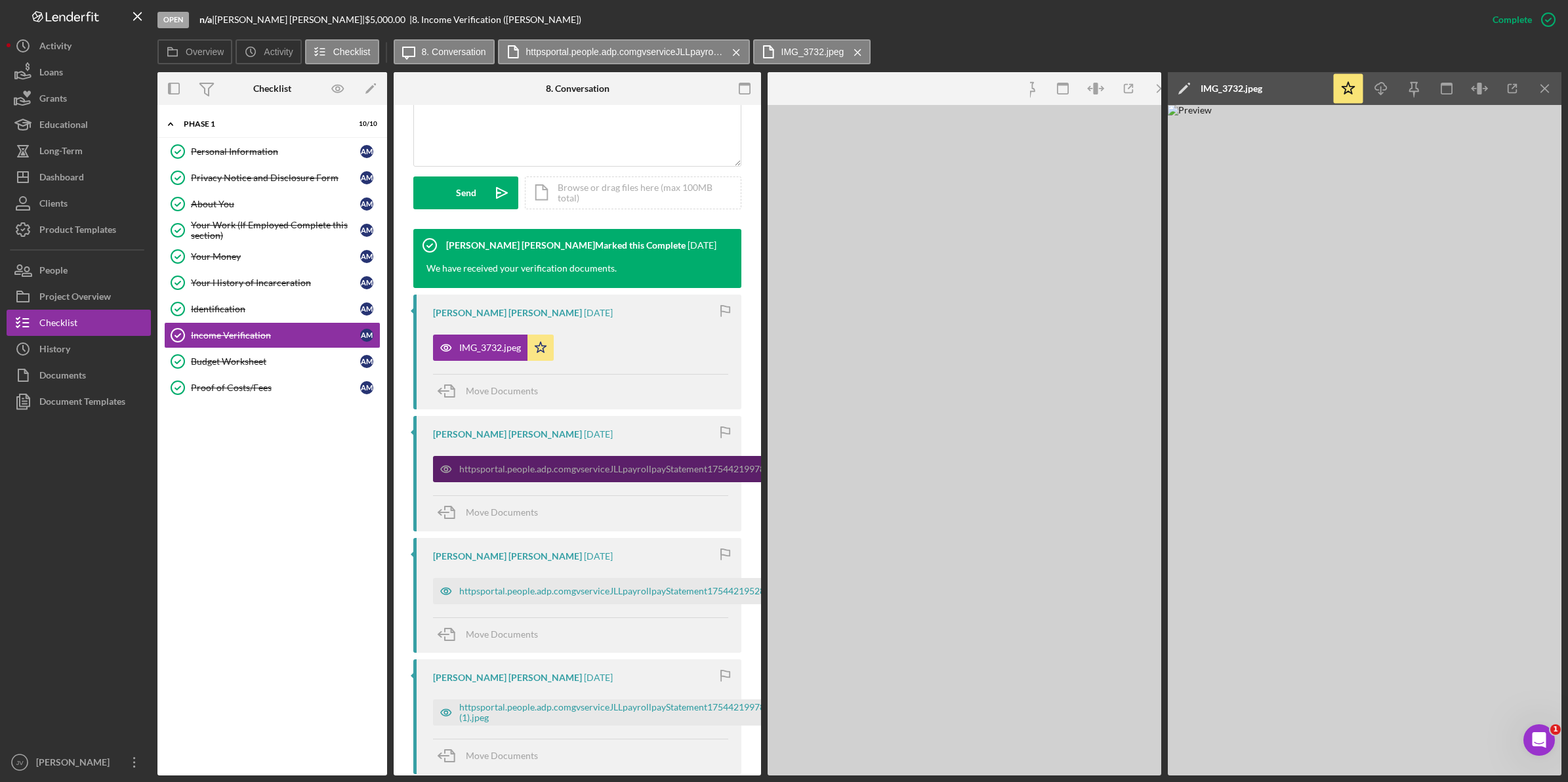
scroll to position [342, 0]
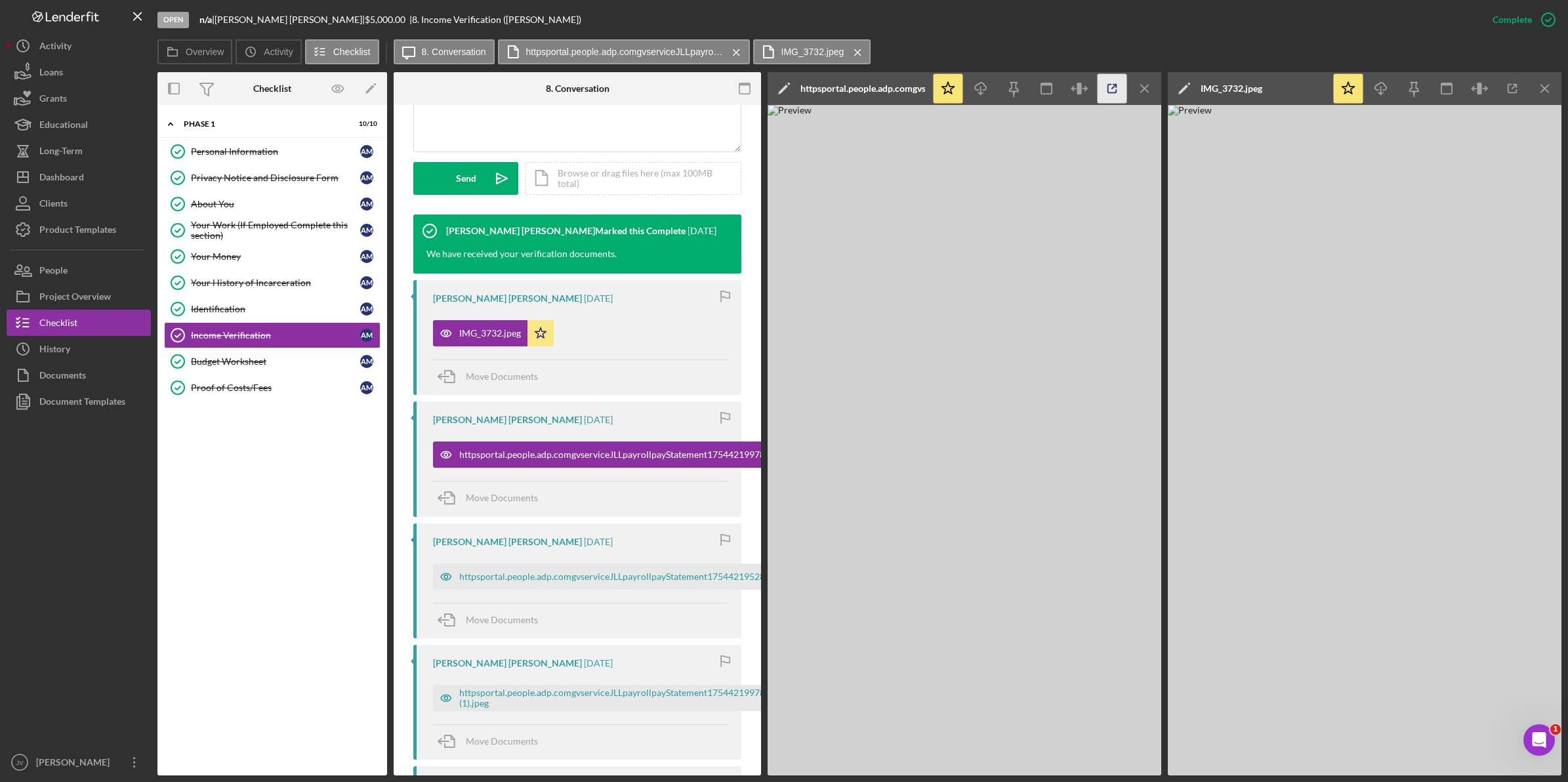
click at [1105, 85] on icon "button" at bounding box center [1112, 88] width 29 height 29
click at [582, 579] on div "httpsportal.people.adp.comgvserviceJLLpayrollpayStatement1754421952887imagesPay…" at bounding box center [729, 577] width 539 height 11
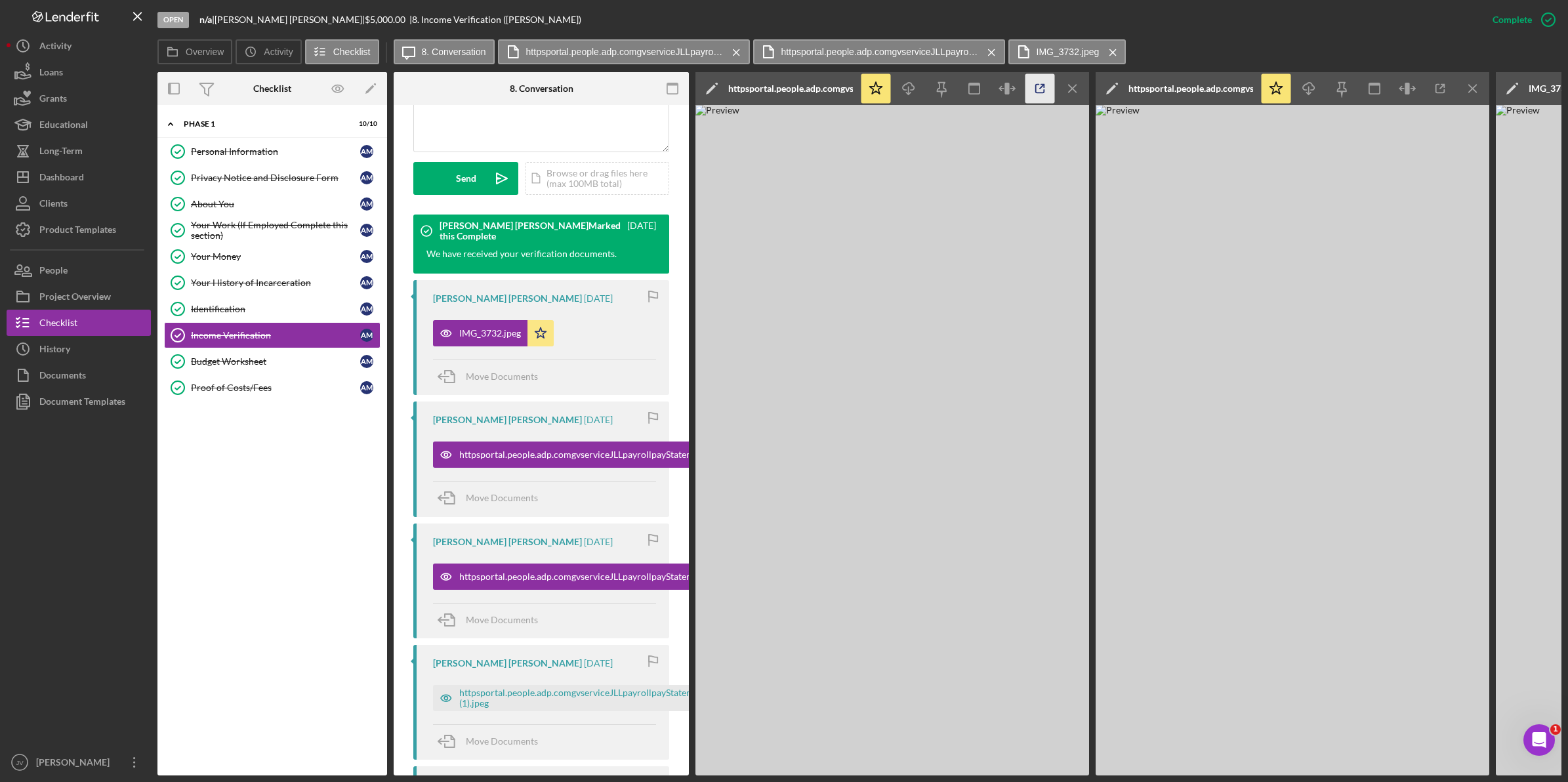
click at [1042, 86] on line "button" at bounding box center [1042, 87] width 4 height 4
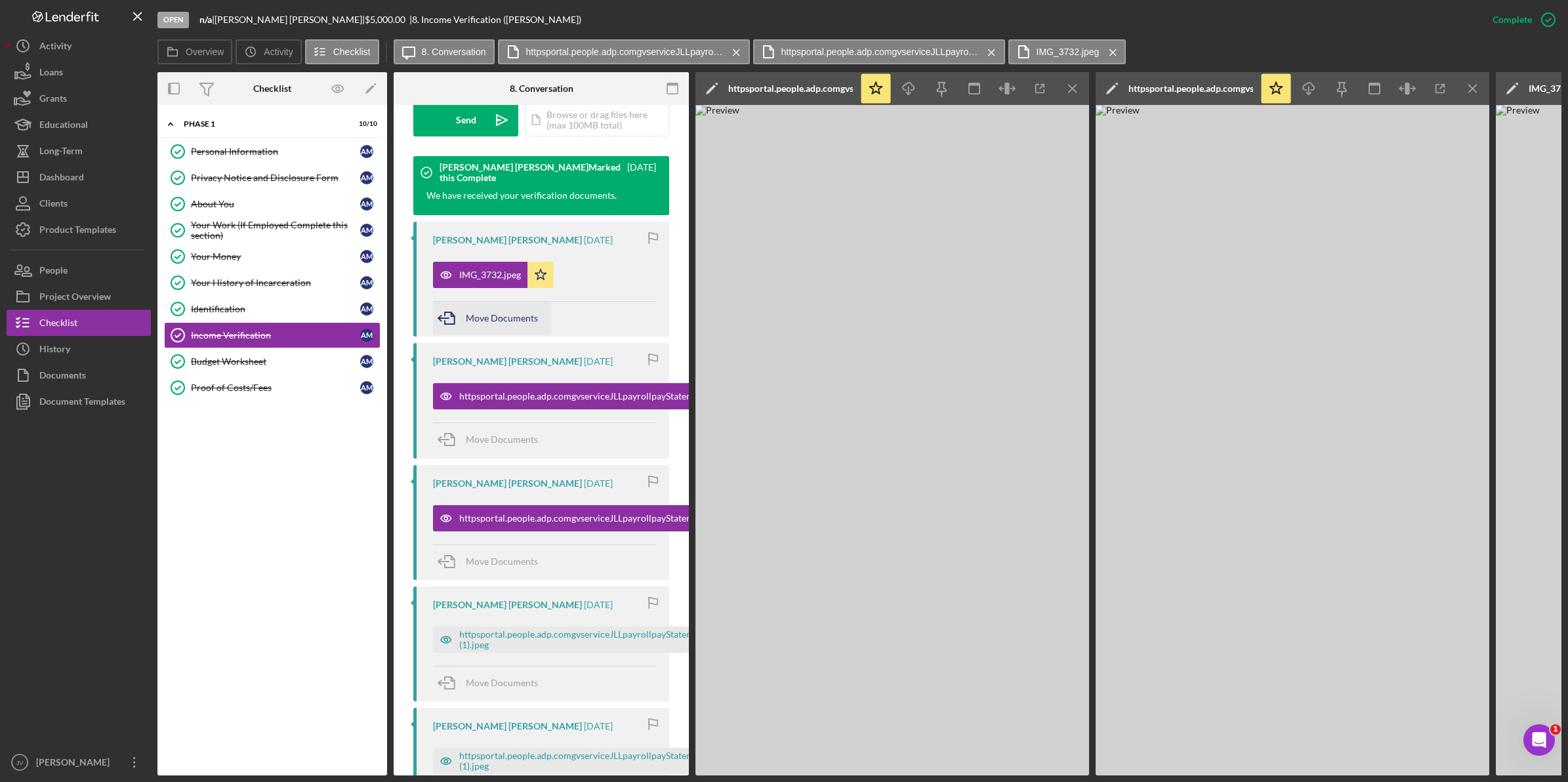
scroll to position [507, 0]
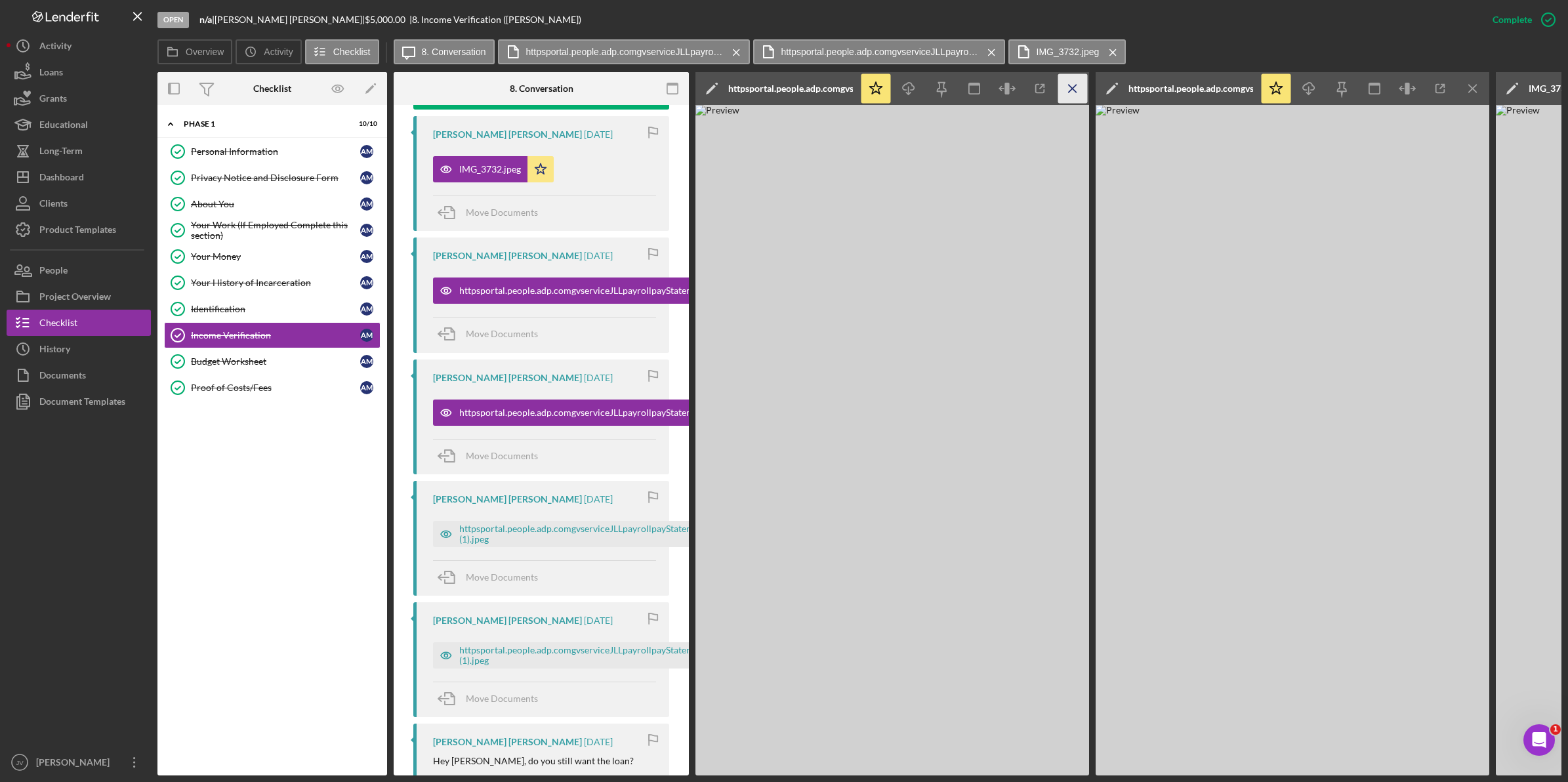
click at [1069, 93] on icon "Icon/Menu Close" at bounding box center [1073, 88] width 29 height 29
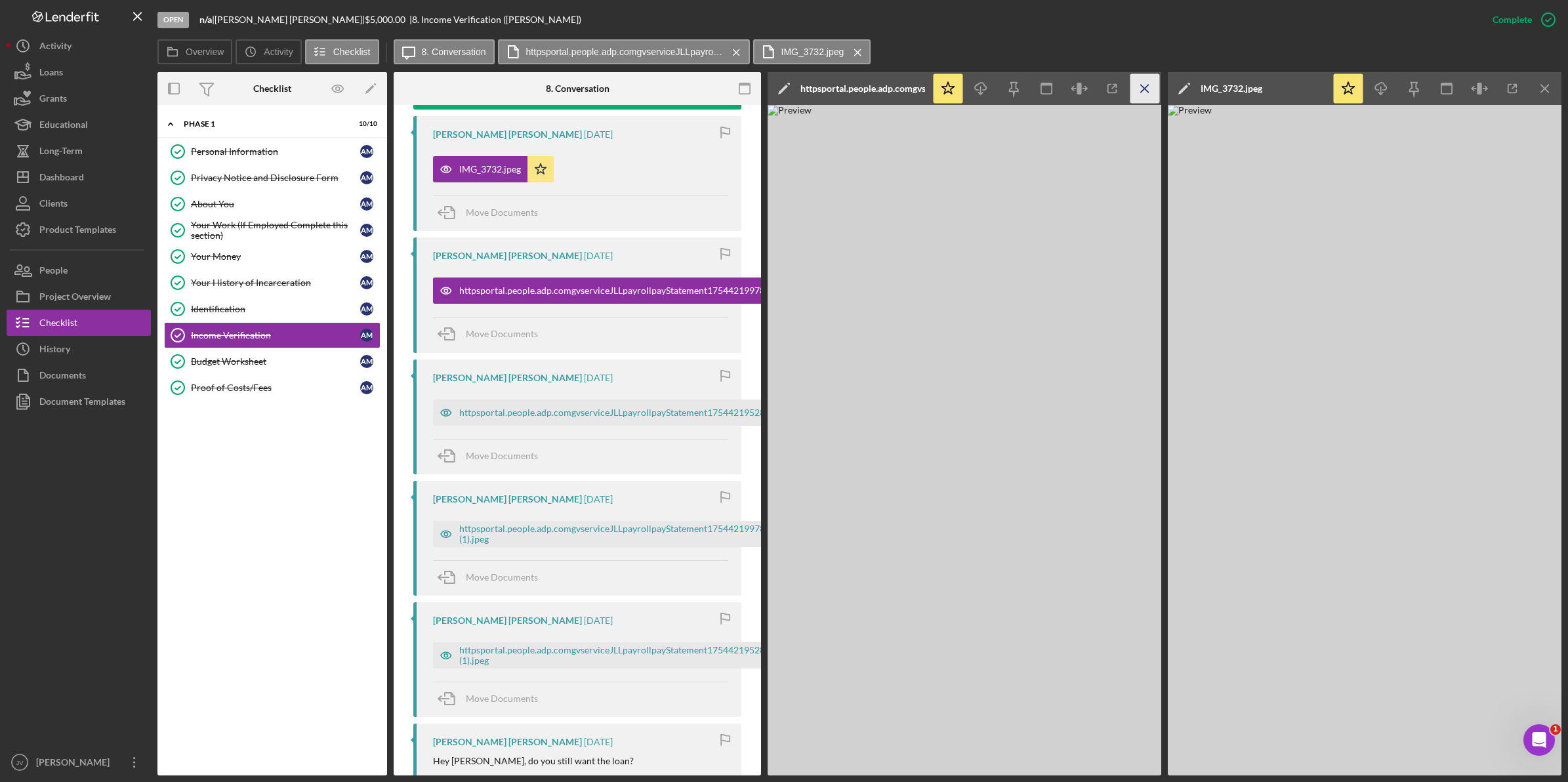
click at [1142, 90] on icon "Icon/Menu Close" at bounding box center [1144, 88] width 29 height 29
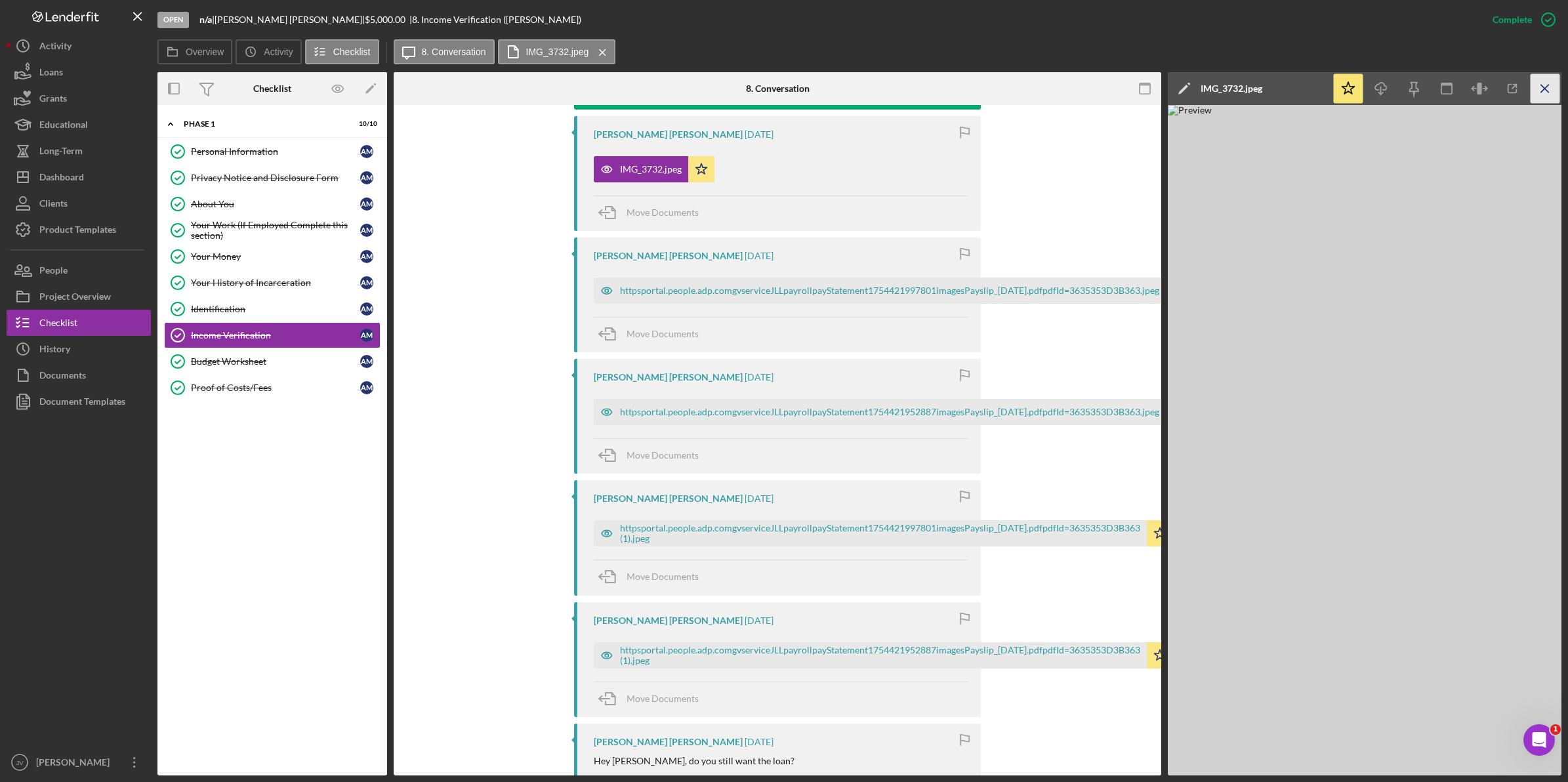
click at [1542, 96] on icon "Icon/Menu Close" at bounding box center [1545, 88] width 29 height 29
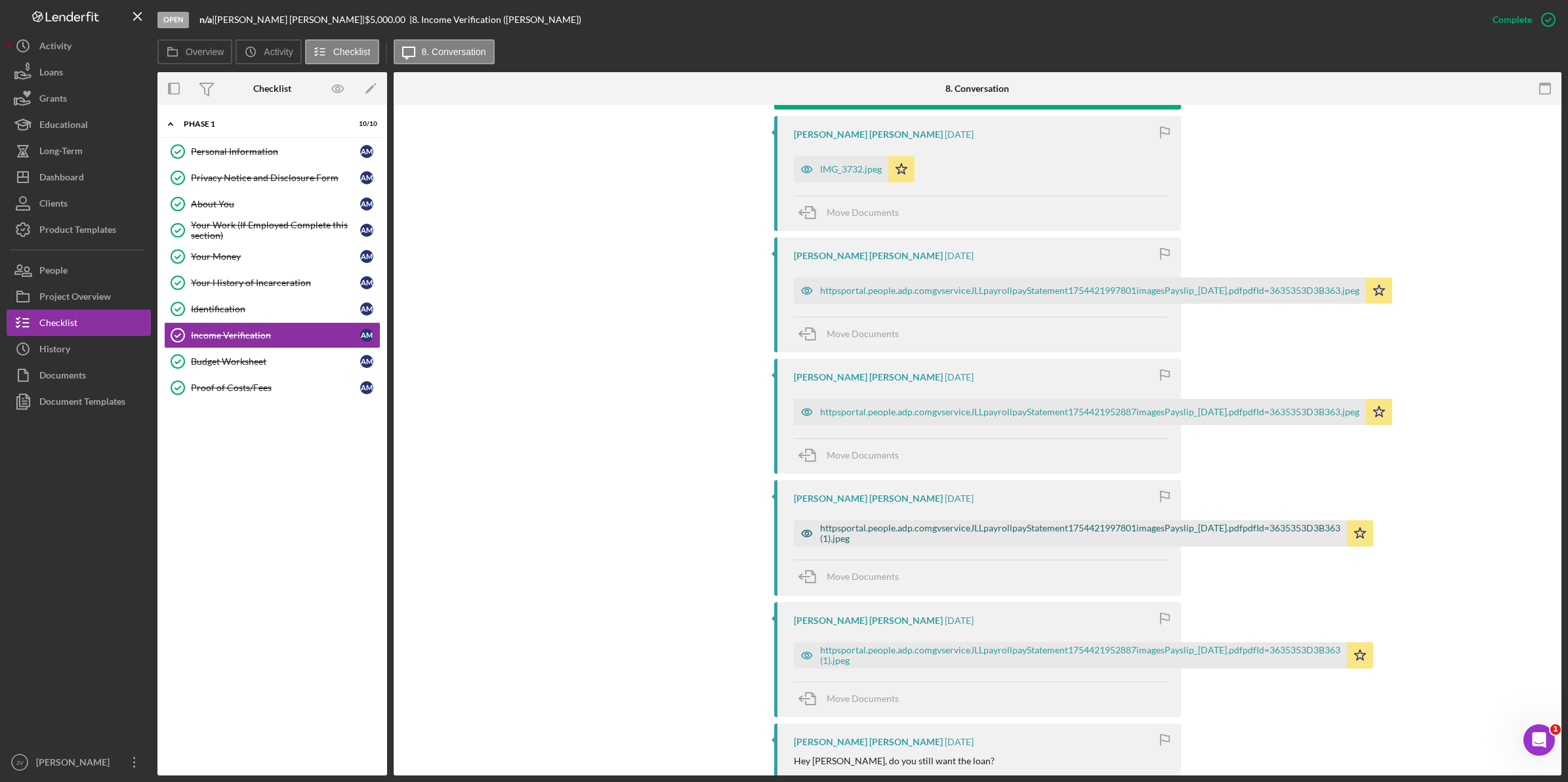
click at [1008, 540] on div "httpsportal.people.adp.comgvserviceJLLpayrollpayStatement1754421997801imagesPay…" at bounding box center [1080, 533] width 520 height 21
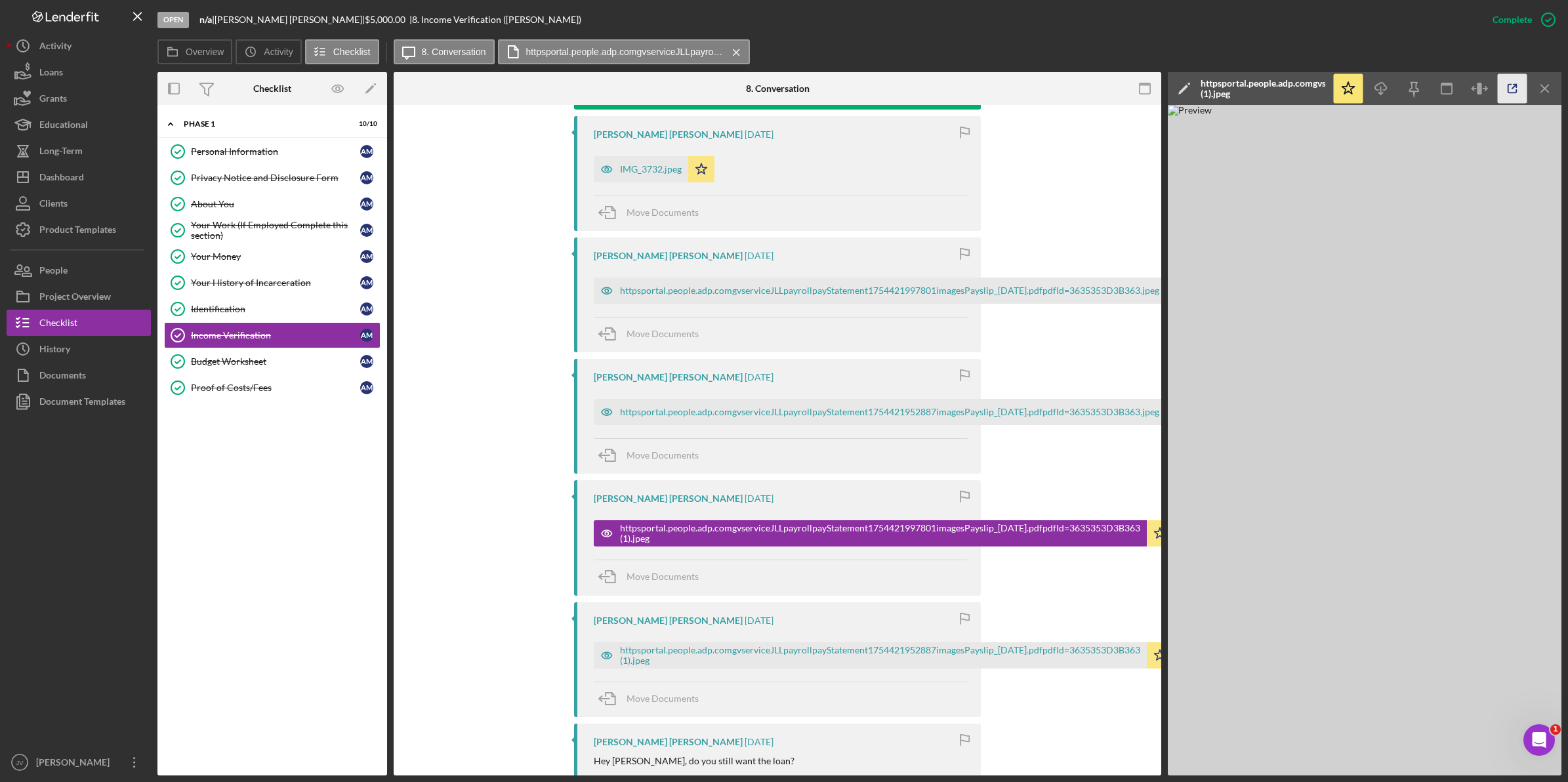
click at [1503, 92] on icon "button" at bounding box center [1512, 88] width 29 height 29
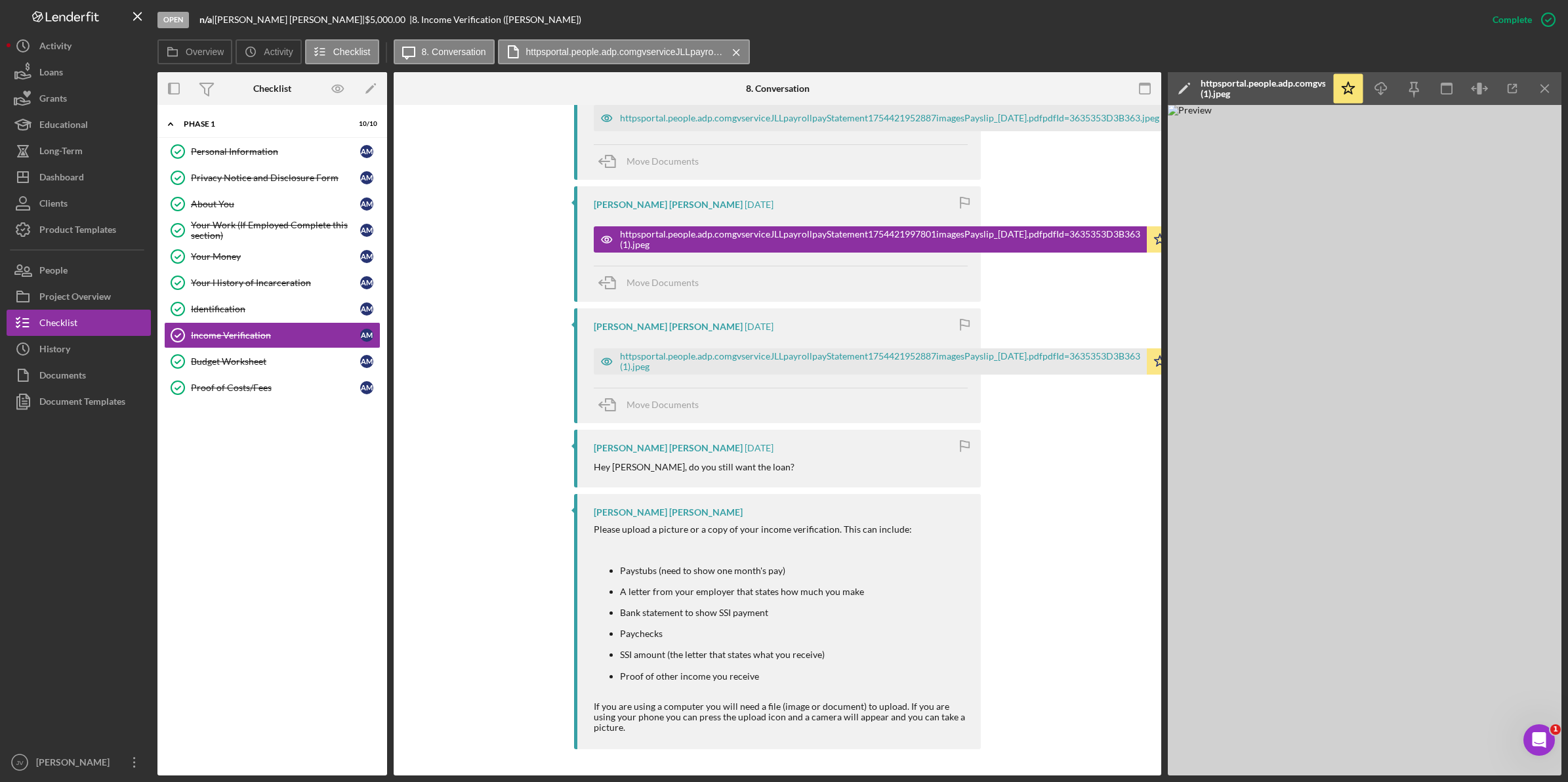
scroll to position [789, 0]
click at [743, 365] on div "httpsportal.people.adp.comgvserviceJLLpayrollpayStatement1754421952887imagesPay…" at bounding box center [880, 362] width 520 height 21
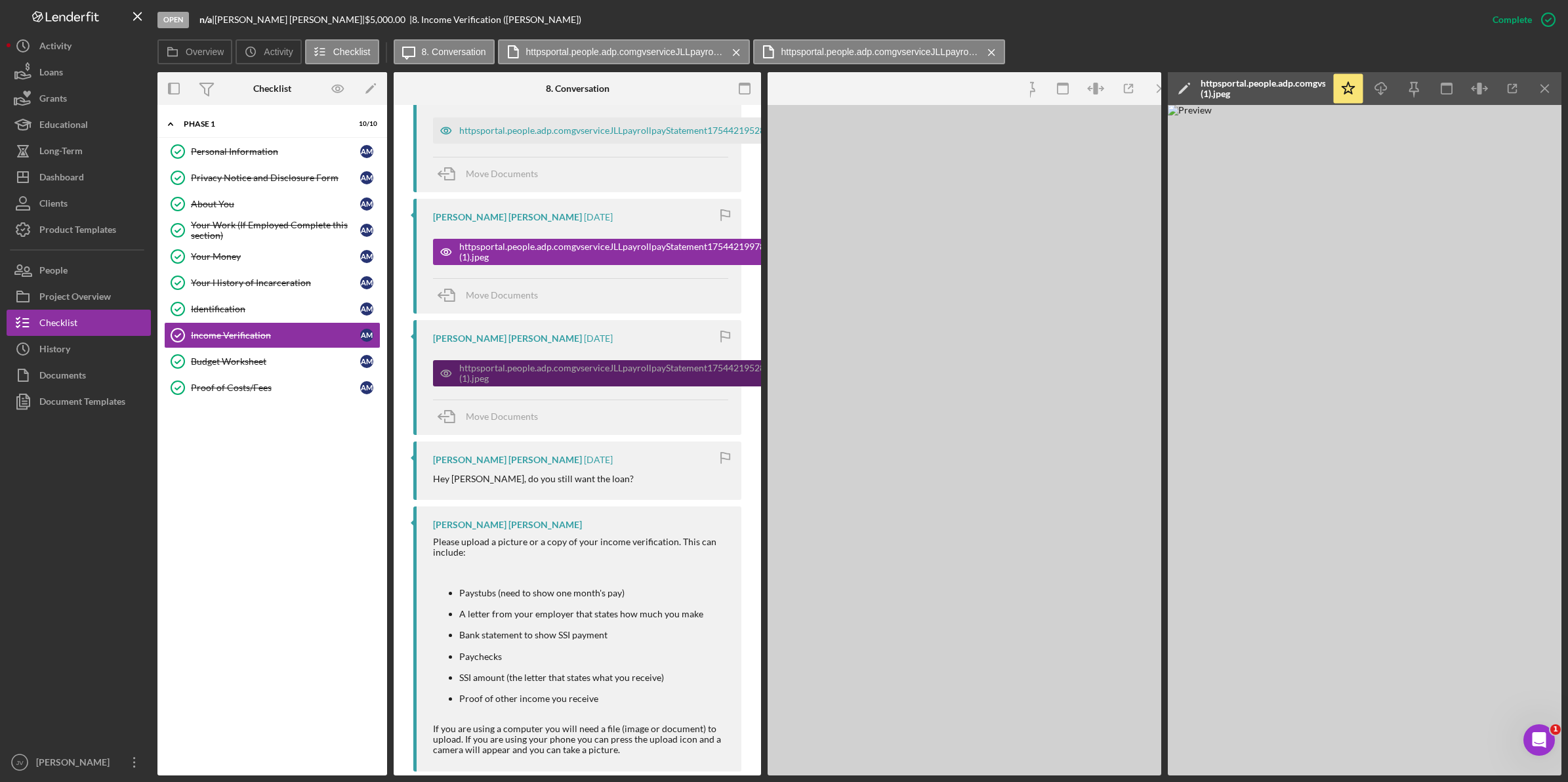
scroll to position [804, 0]
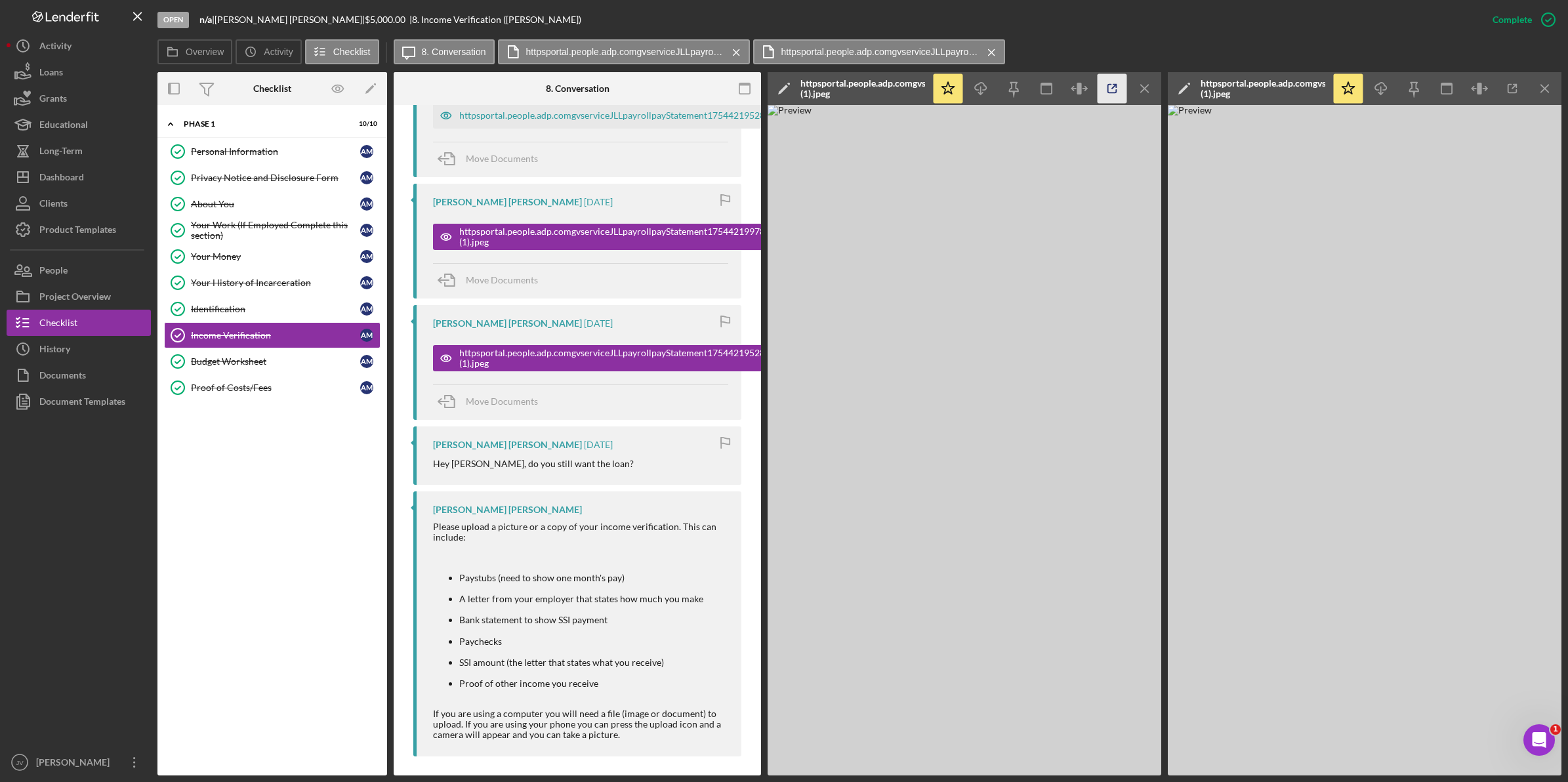
click at [1108, 88] on icon "button" at bounding box center [1113, 89] width 9 height 9
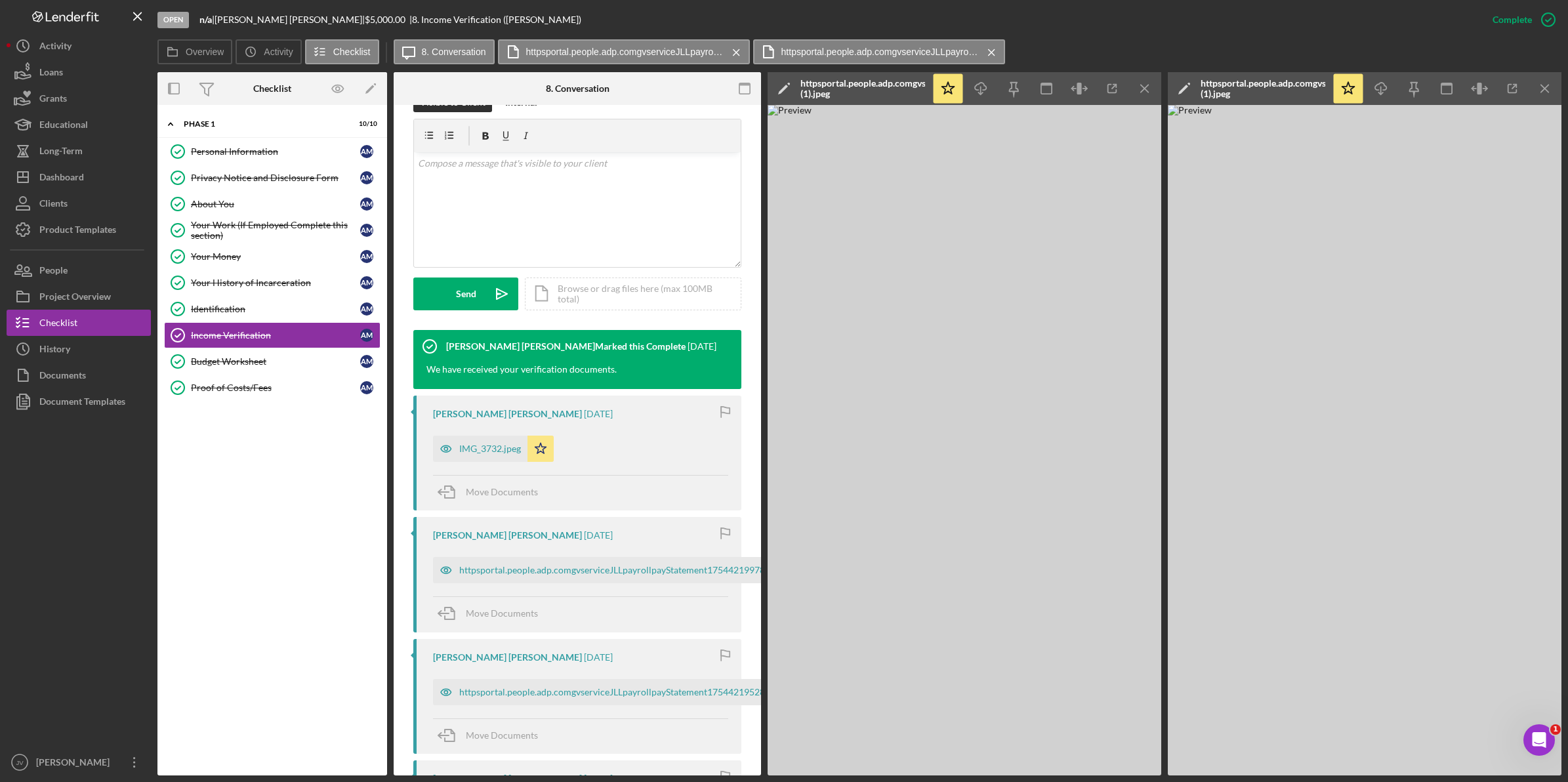
scroll to position [414, 0]
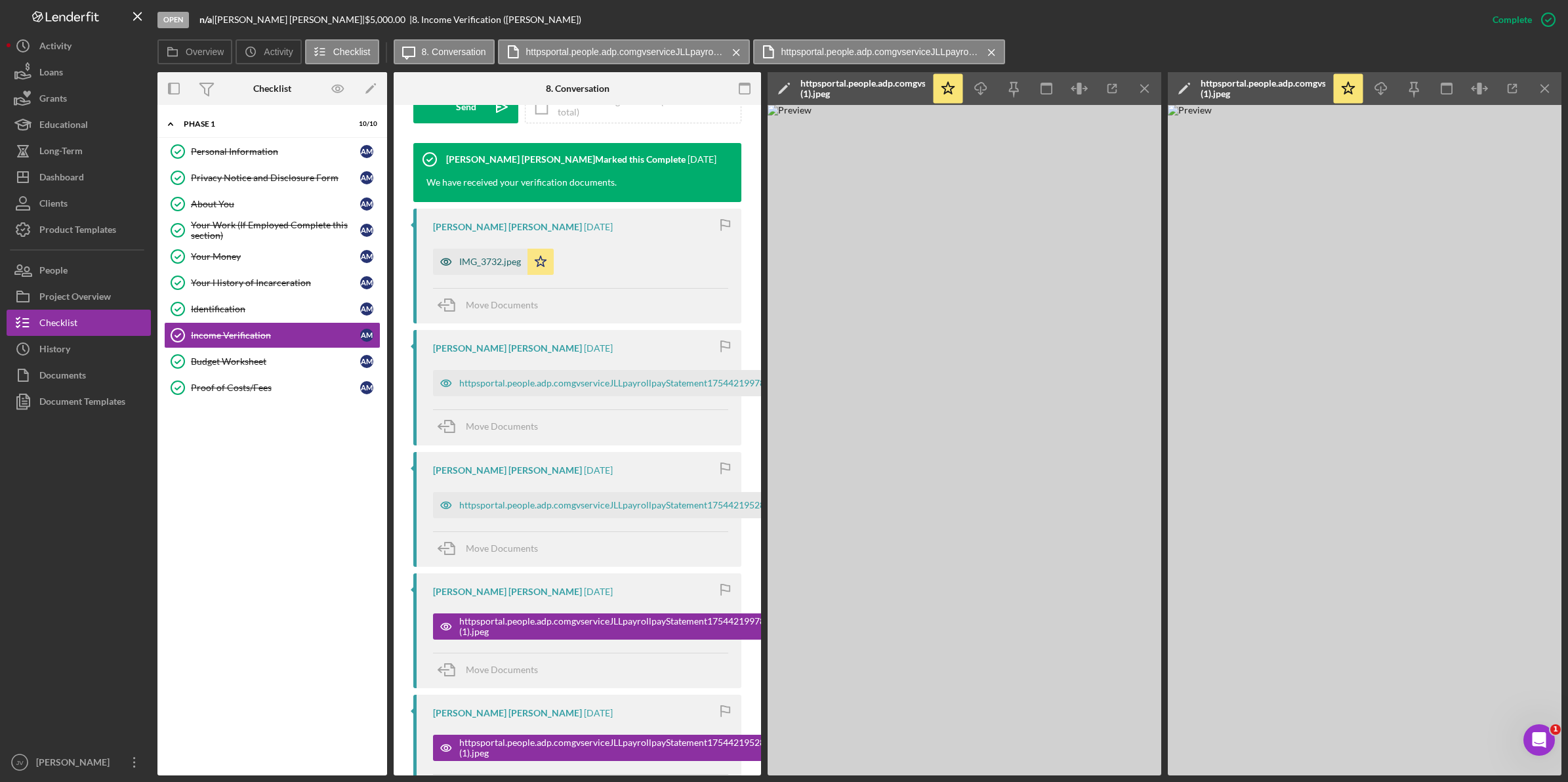
click at [483, 258] on div "IMG_3732.jpeg" at bounding box center [490, 262] width 62 height 11
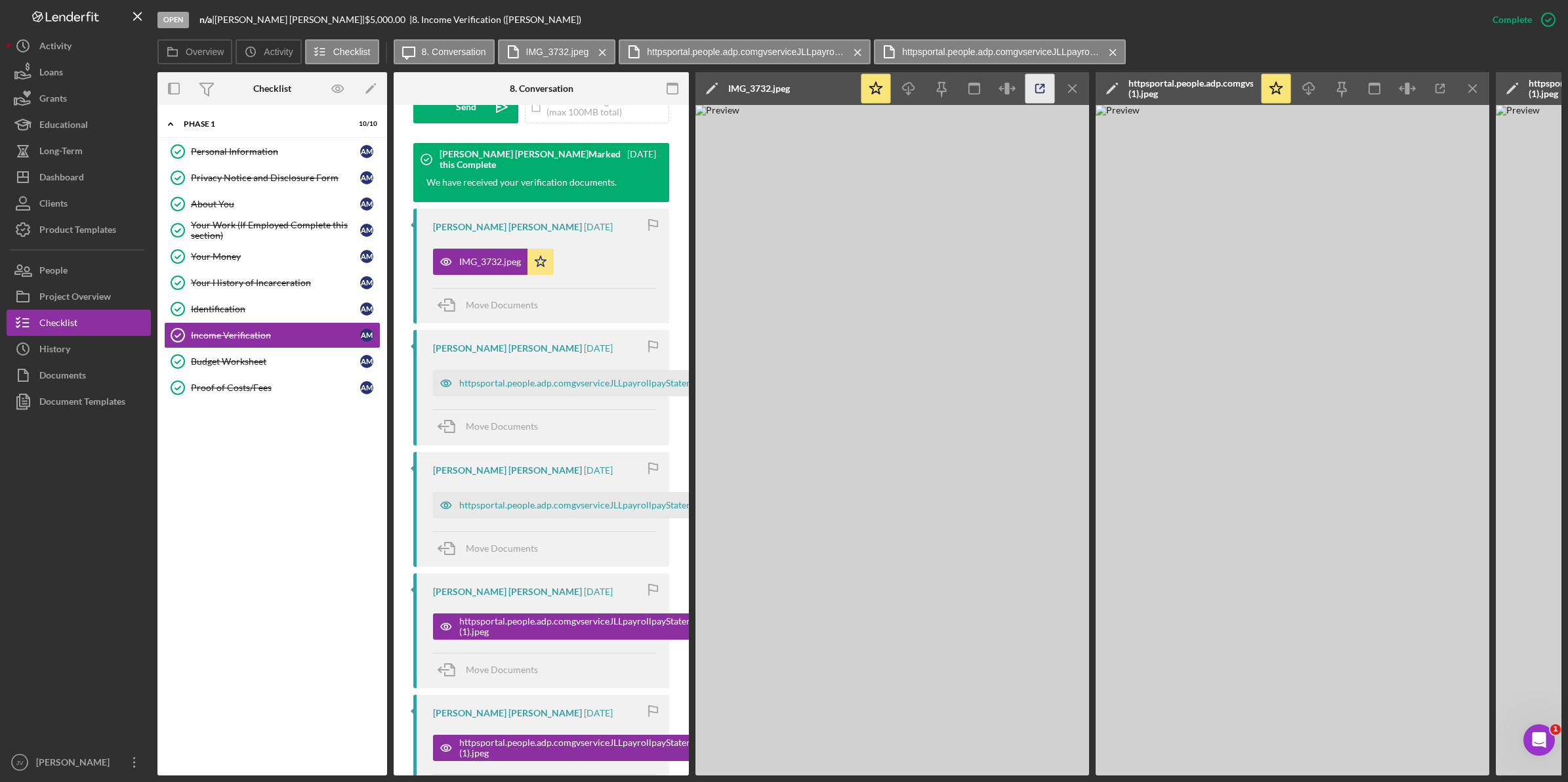
click at [1036, 87] on icon "button" at bounding box center [1040, 88] width 29 height 29
click at [614, 383] on div "httpsportal.people.adp.comgvserviceJLLpayrollpayStatement1754421997801imagesPay…" at bounding box center [729, 383] width 539 height 11
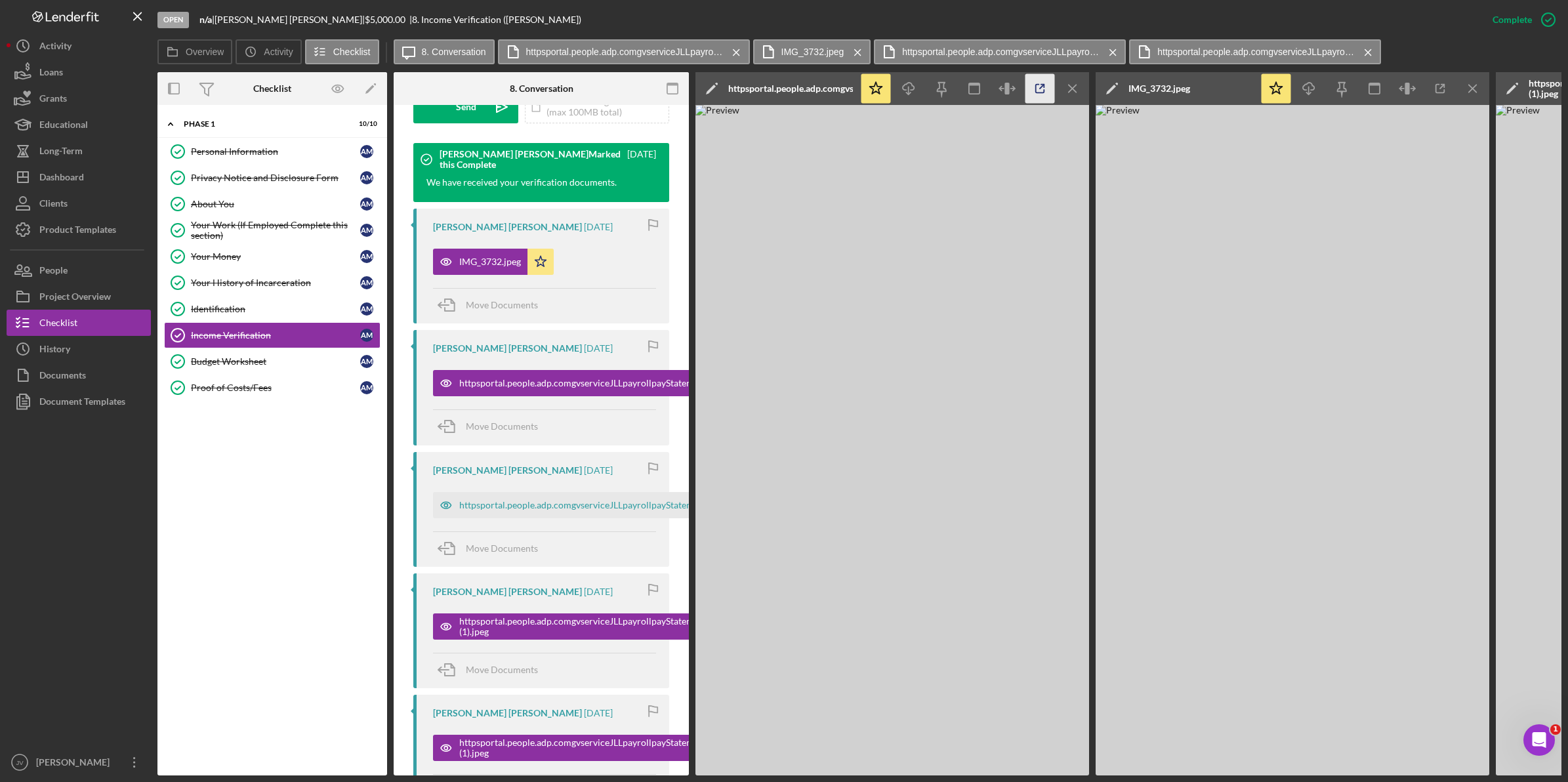
click at [1034, 83] on icon "button" at bounding box center [1040, 88] width 29 height 29
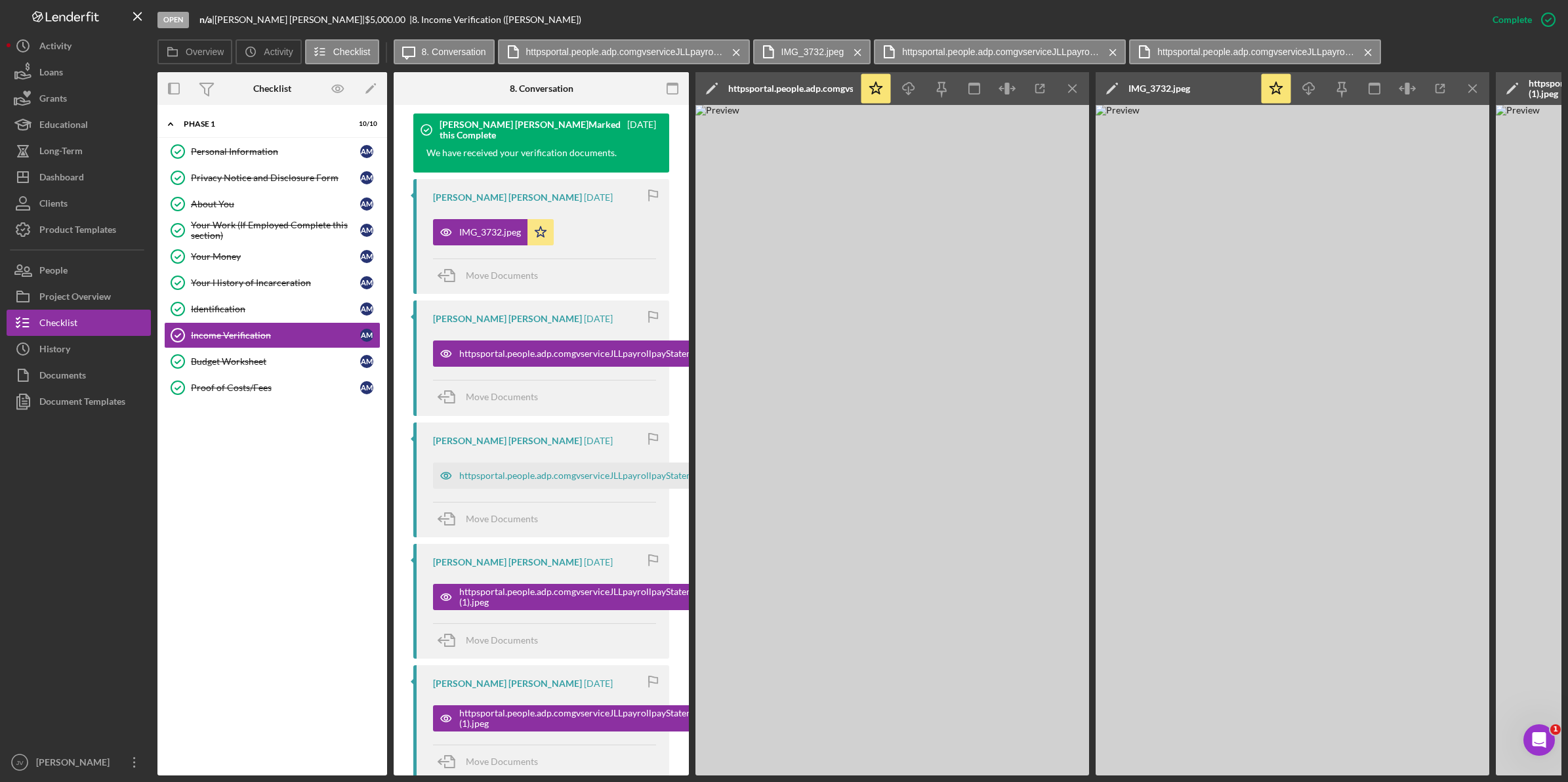
scroll to position [496, 0]
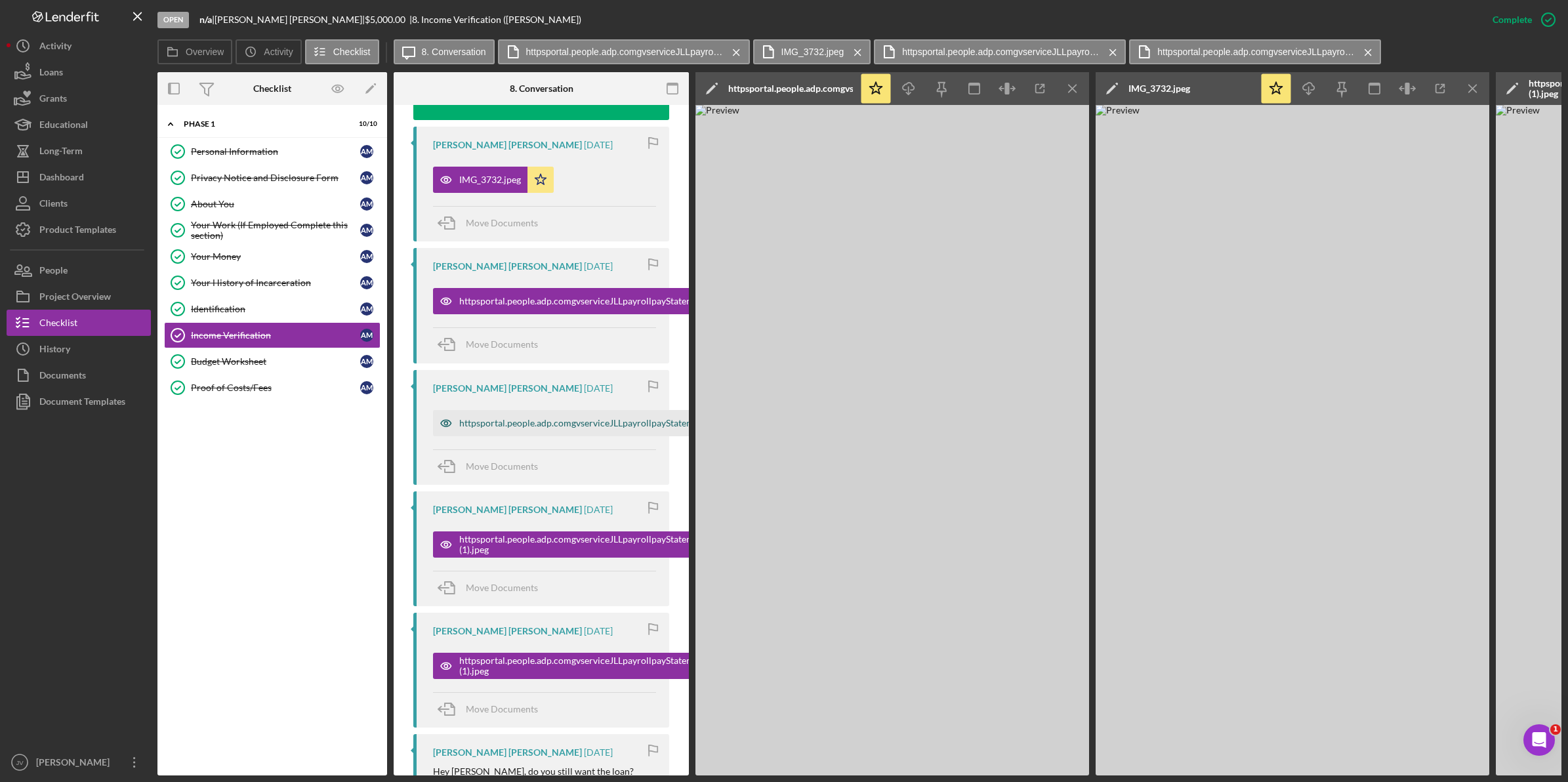
click at [570, 427] on div "httpsportal.people.adp.comgvserviceJLLpayrollpayStatement1754421952887imagesPay…" at bounding box center [729, 424] width 539 height 11
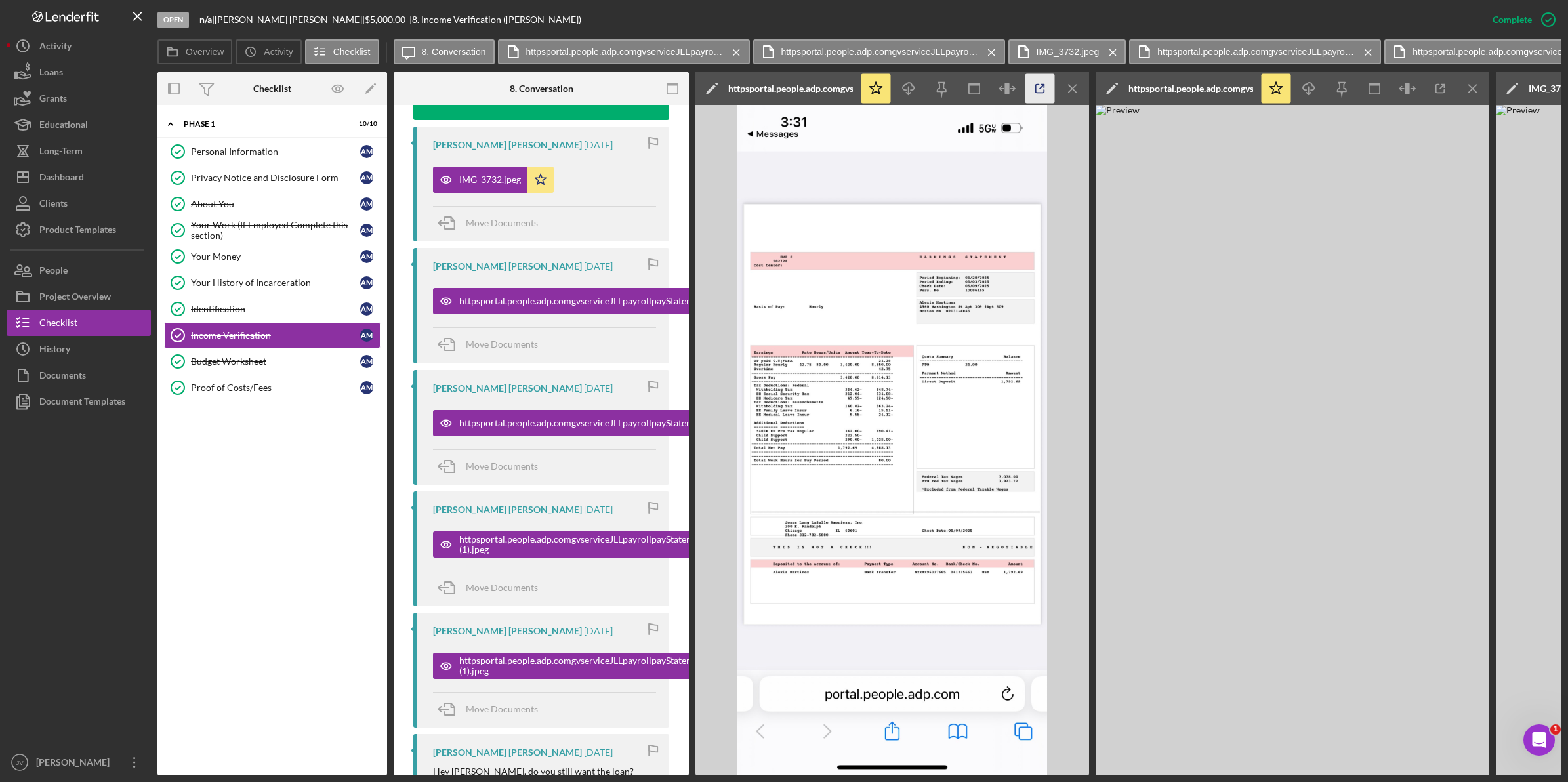
click at [1030, 86] on icon "button" at bounding box center [1040, 88] width 29 height 29
click at [265, 367] on div "Budget Worksheet" at bounding box center [275, 362] width 169 height 11
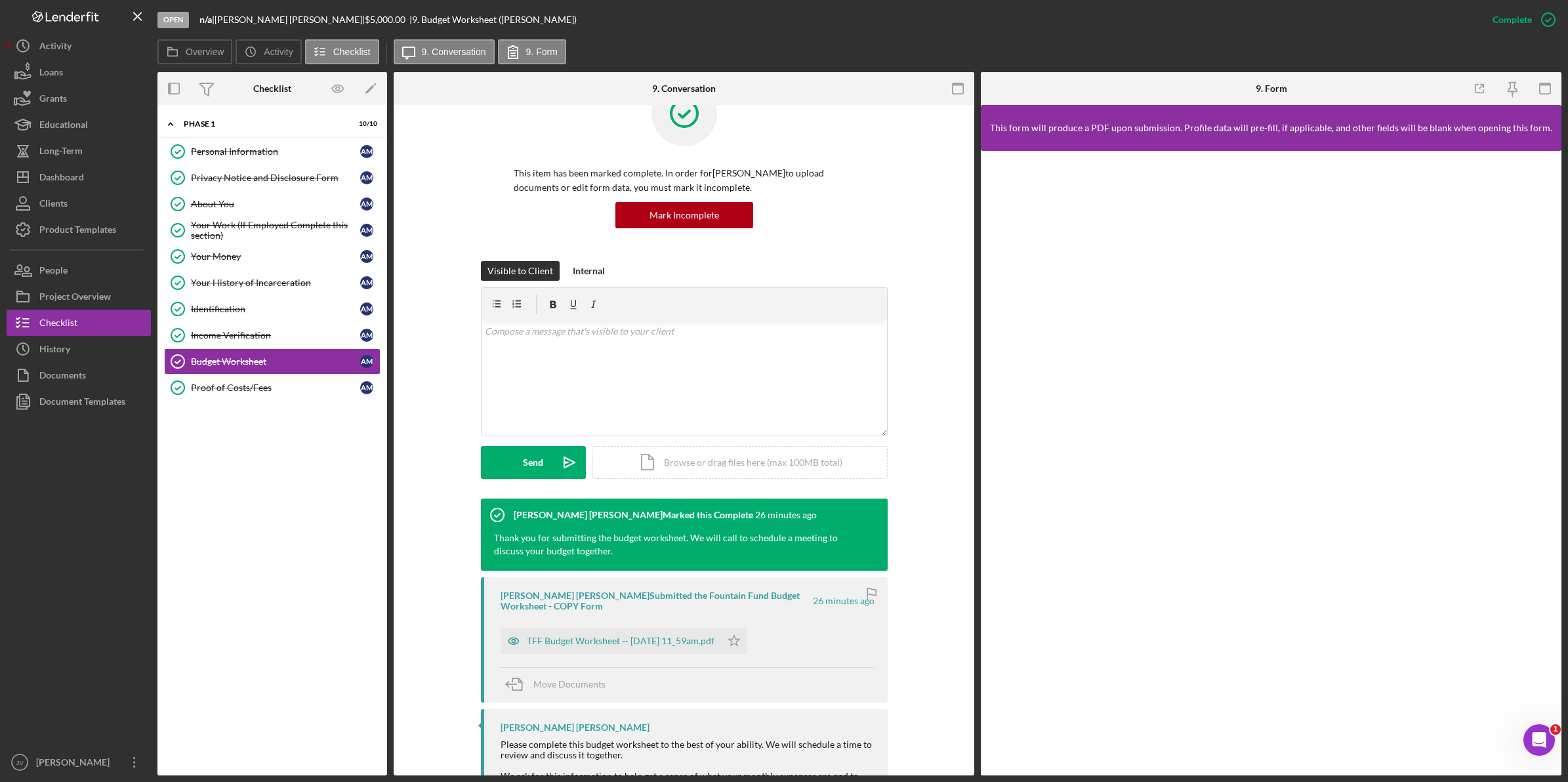
scroll to position [82, 0]
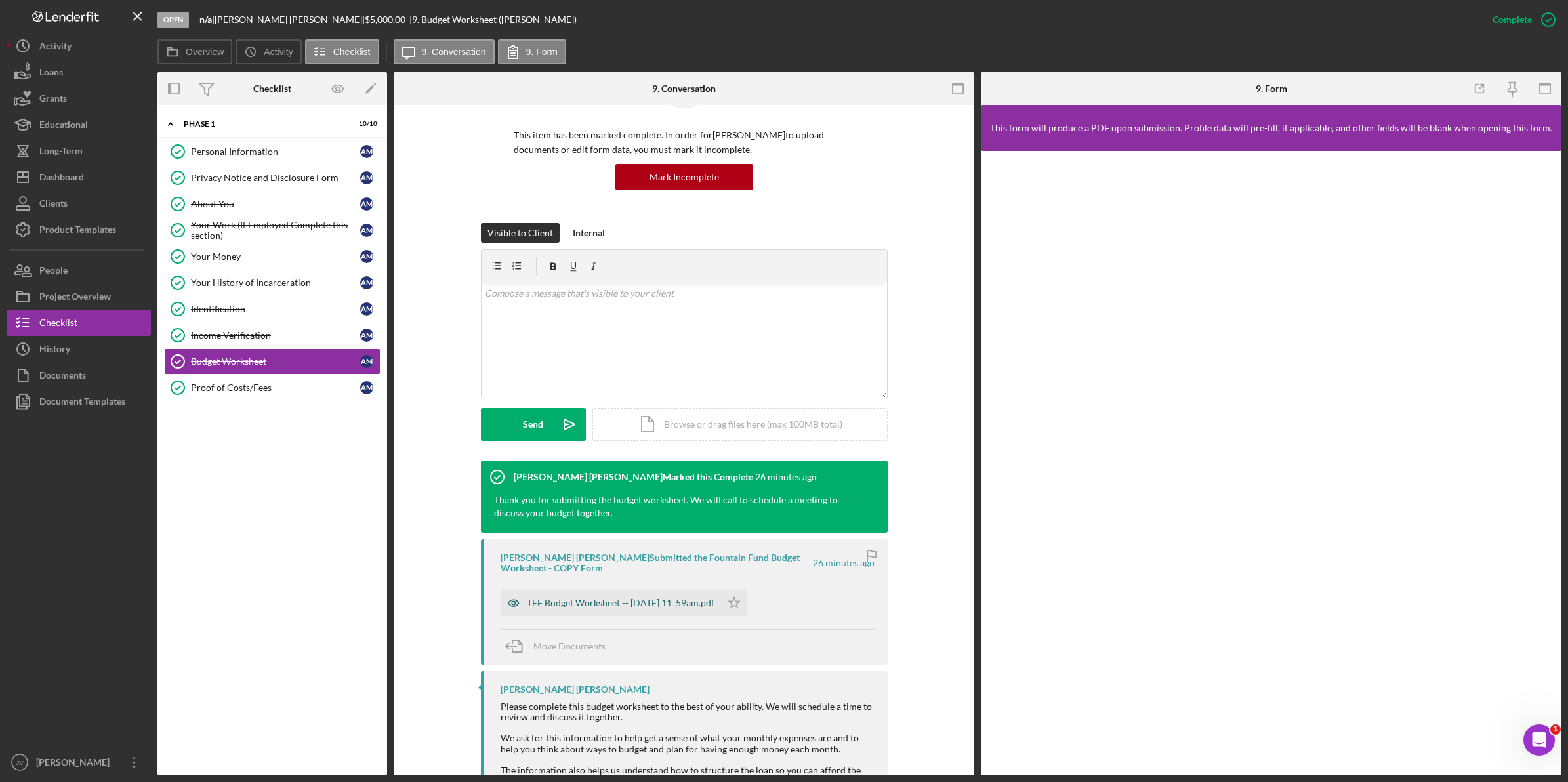
click at [631, 602] on div "TFF Budget Worksheet -- 2025-08-12 11_59am.pdf" at bounding box center [621, 603] width 187 height 11
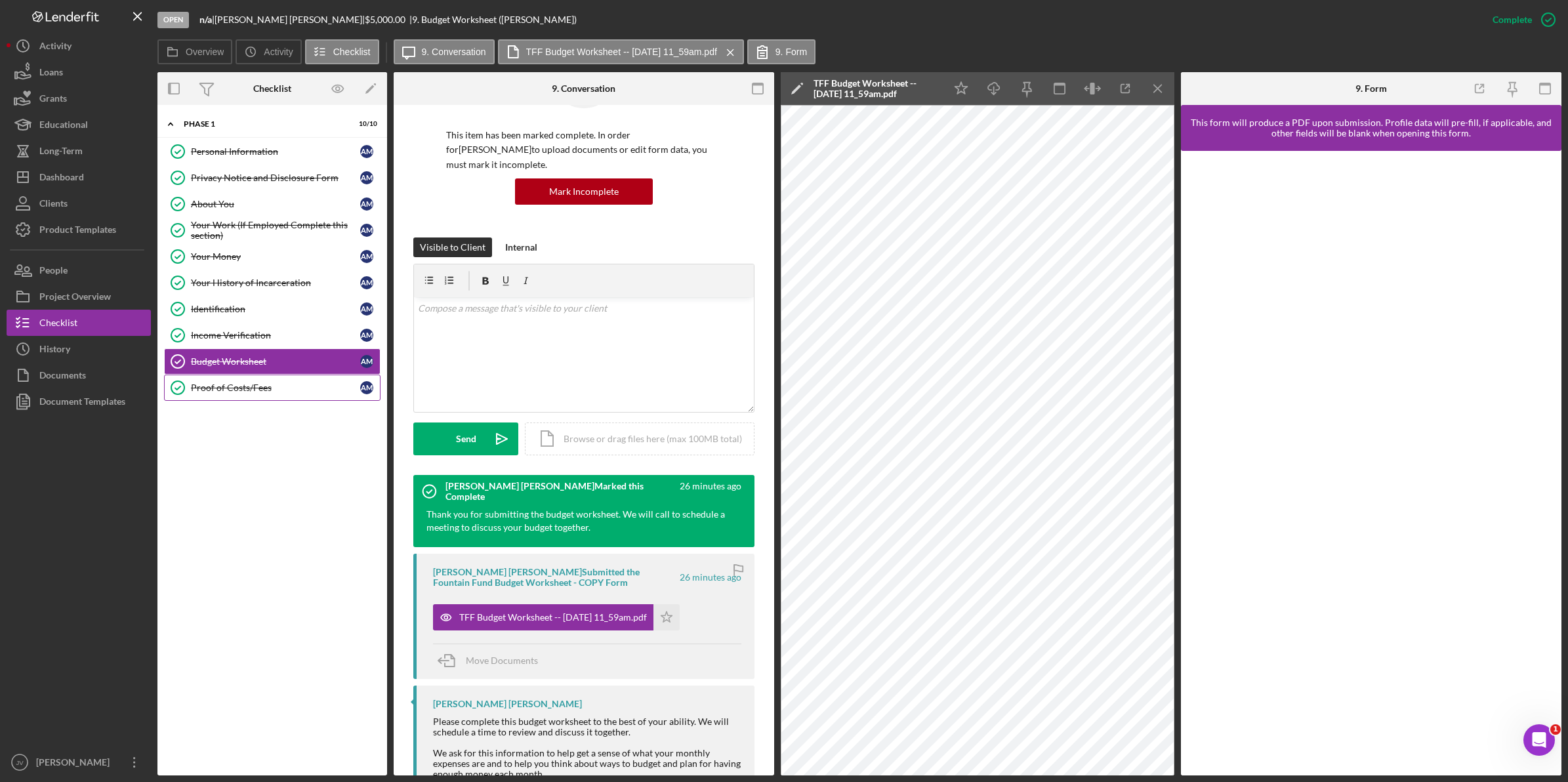
click at [267, 393] on div "Proof of Costs/Fees" at bounding box center [275, 388] width 169 height 11
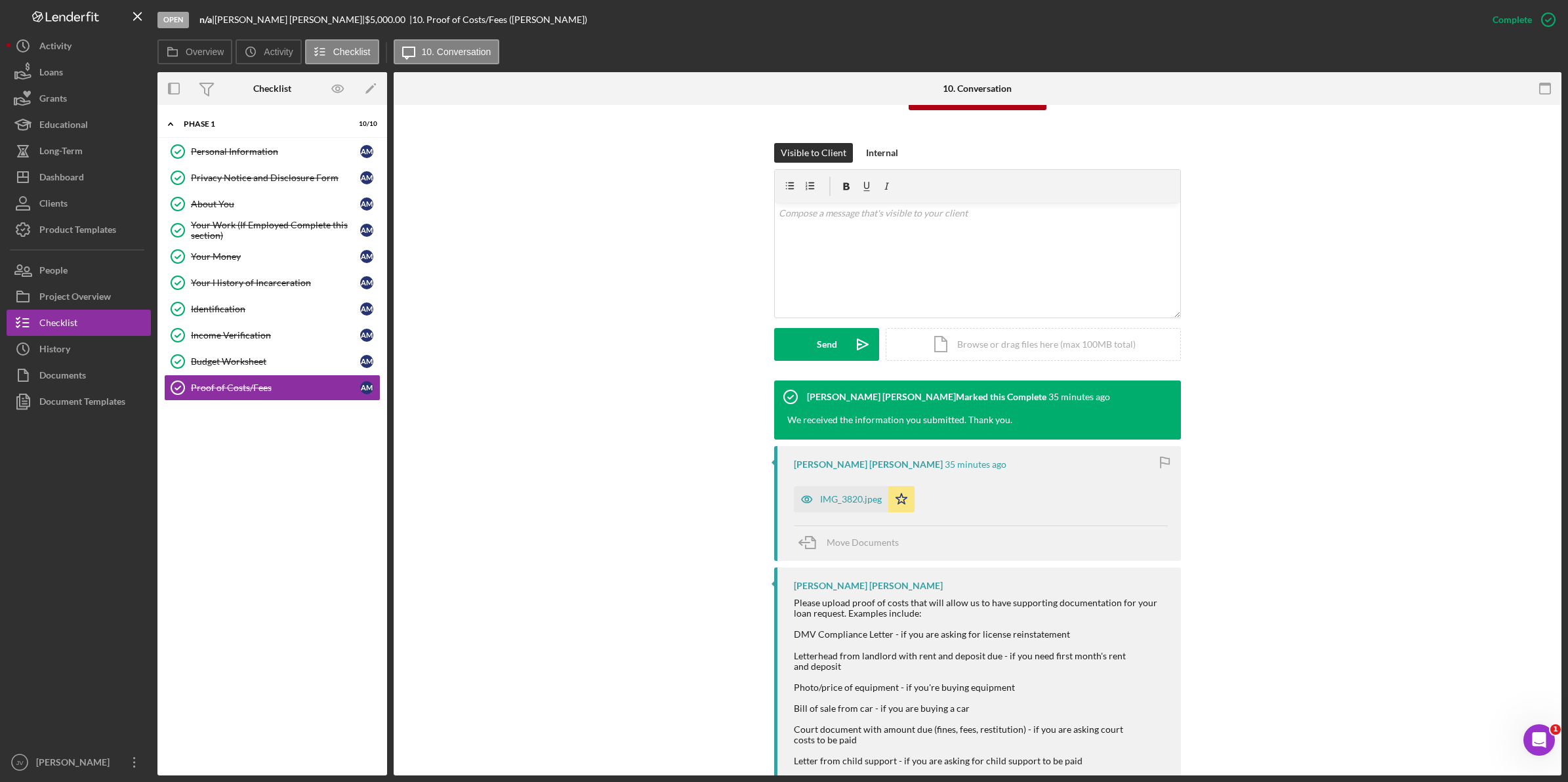
scroll to position [164, 0]
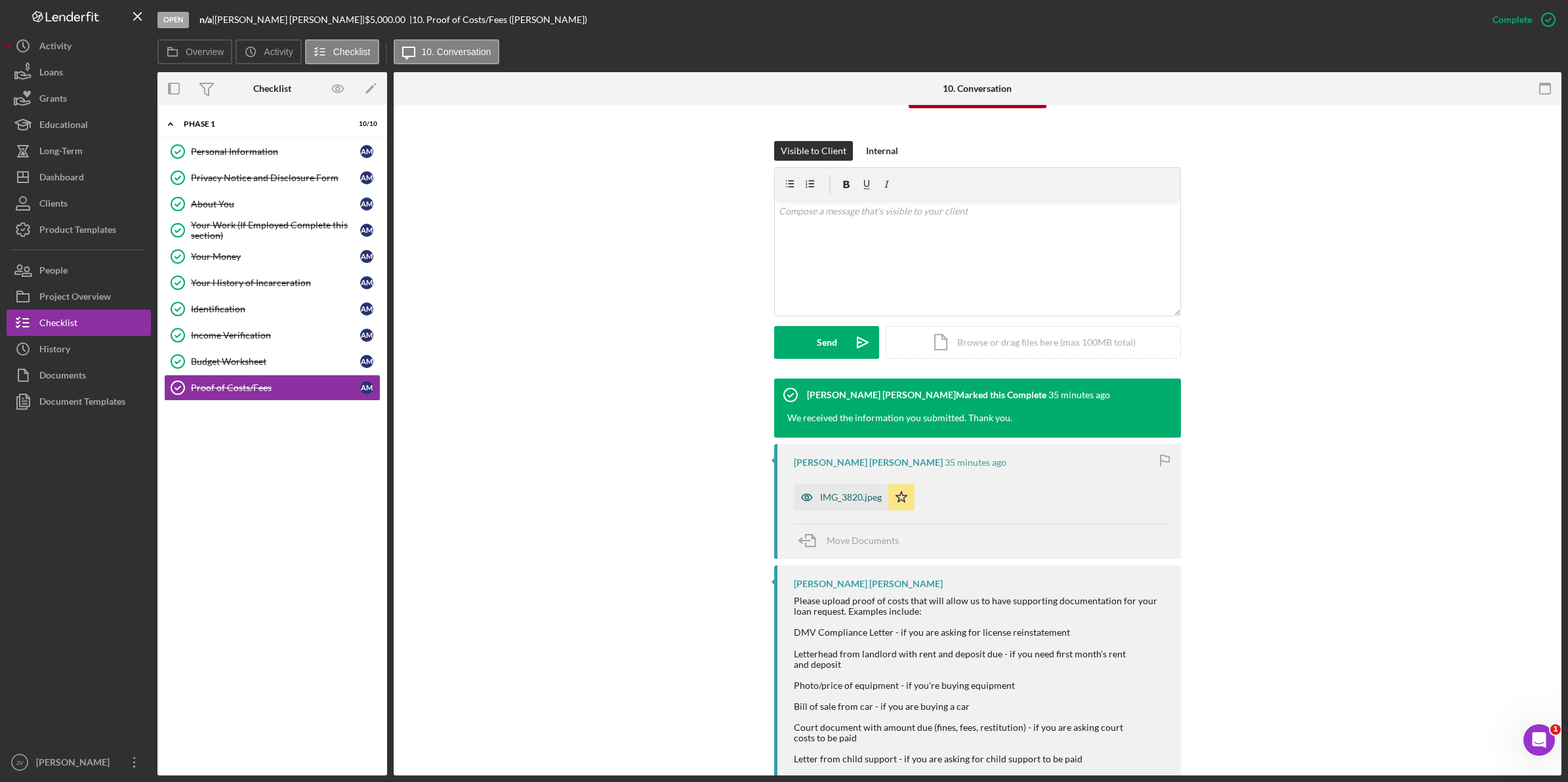
click at [843, 501] on div "IMG_3820.jpeg" at bounding box center [851, 497] width 62 height 11
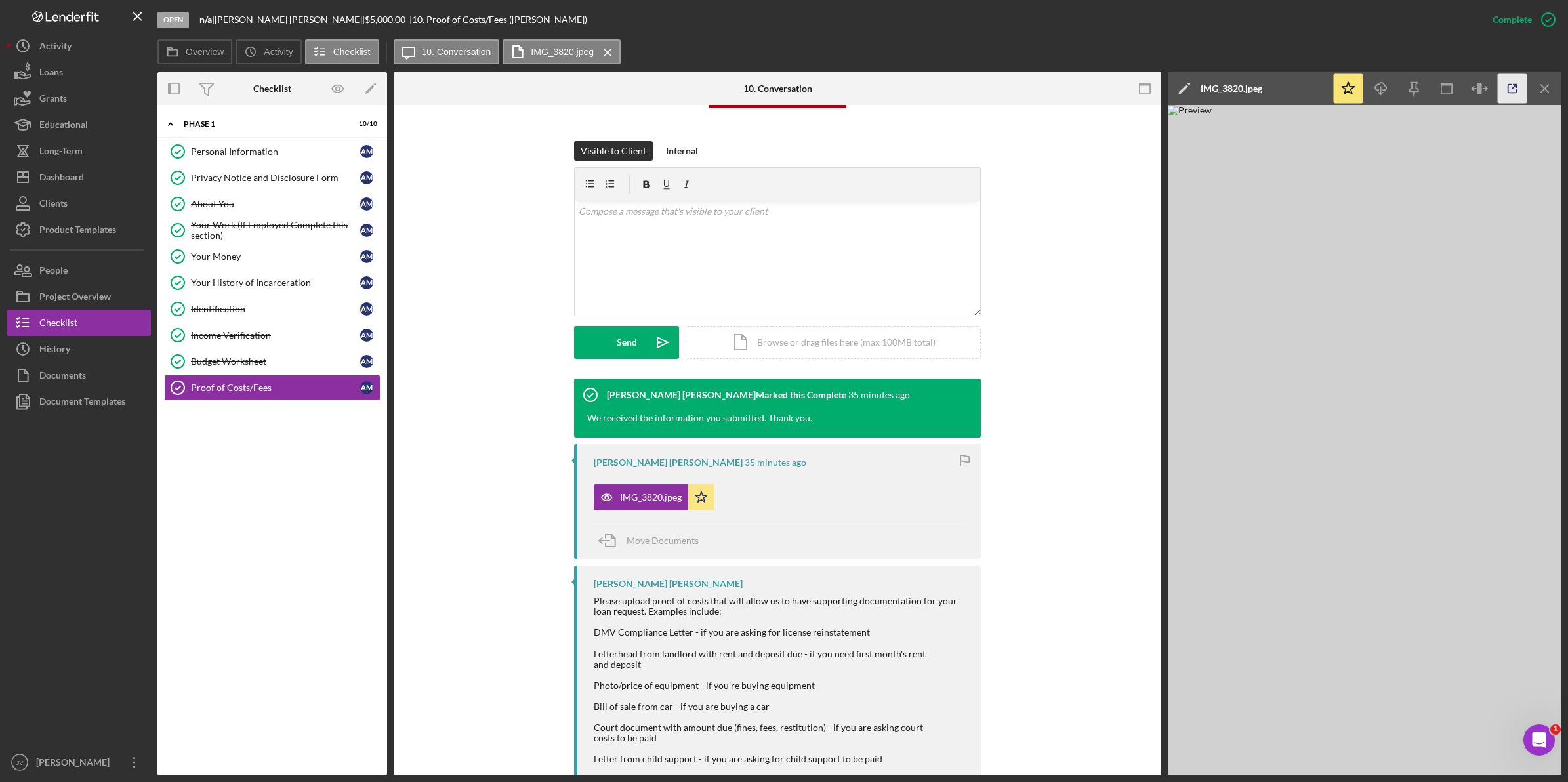
click at [1511, 90] on icon "button" at bounding box center [1512, 88] width 29 height 29
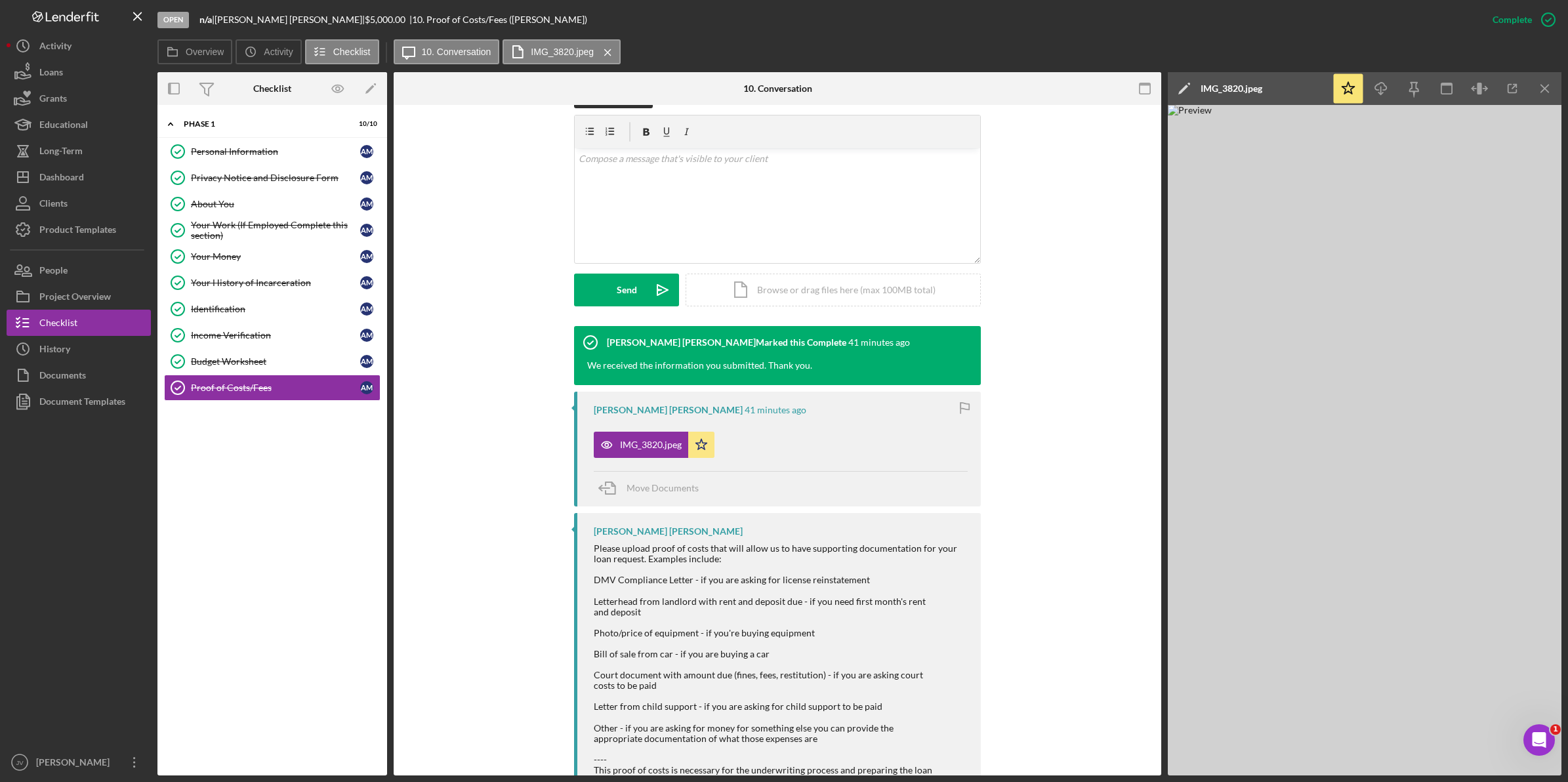
scroll to position [149, 0]
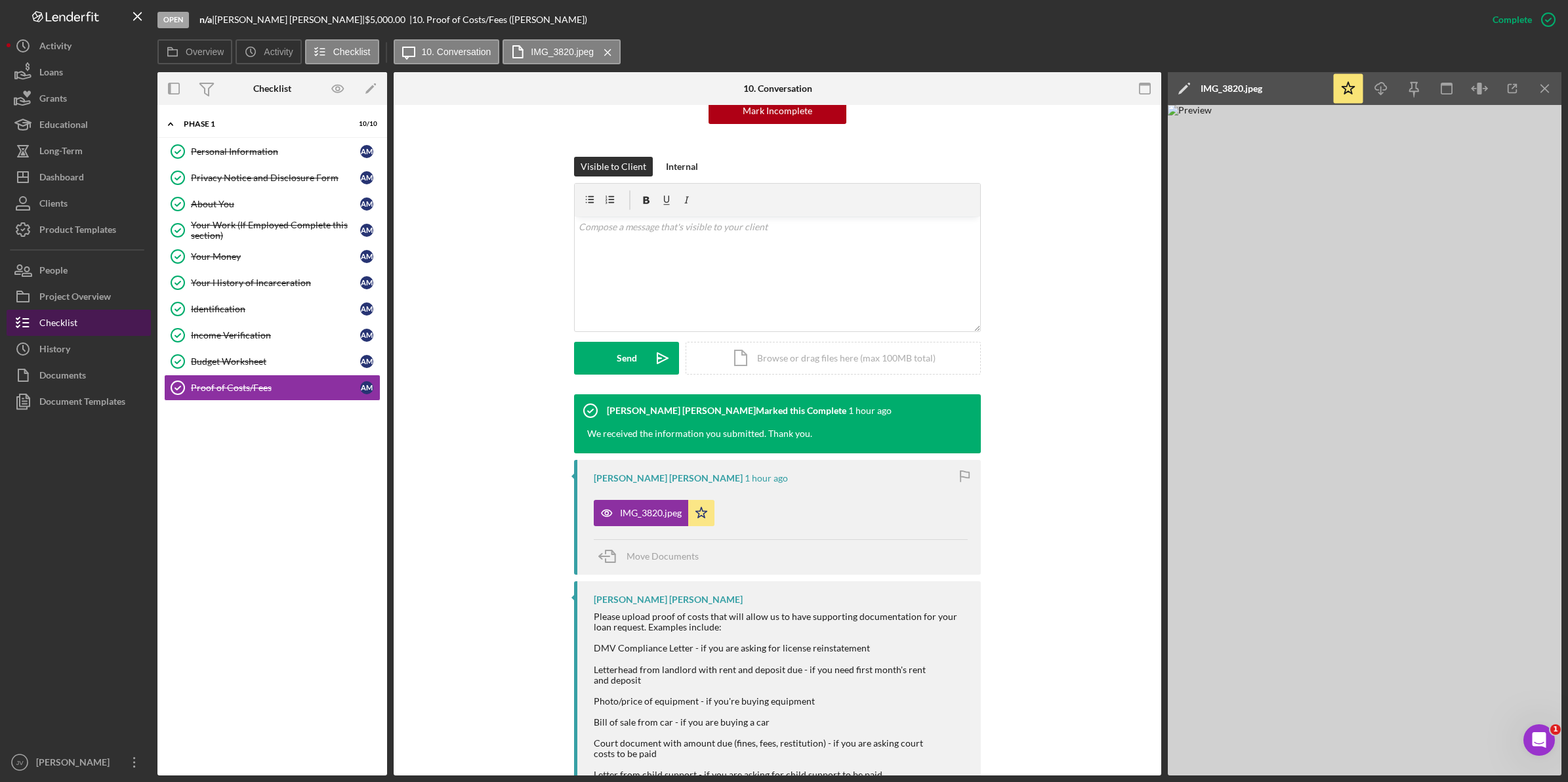
click at [111, 324] on button "Checklist" at bounding box center [78, 323] width 144 height 27
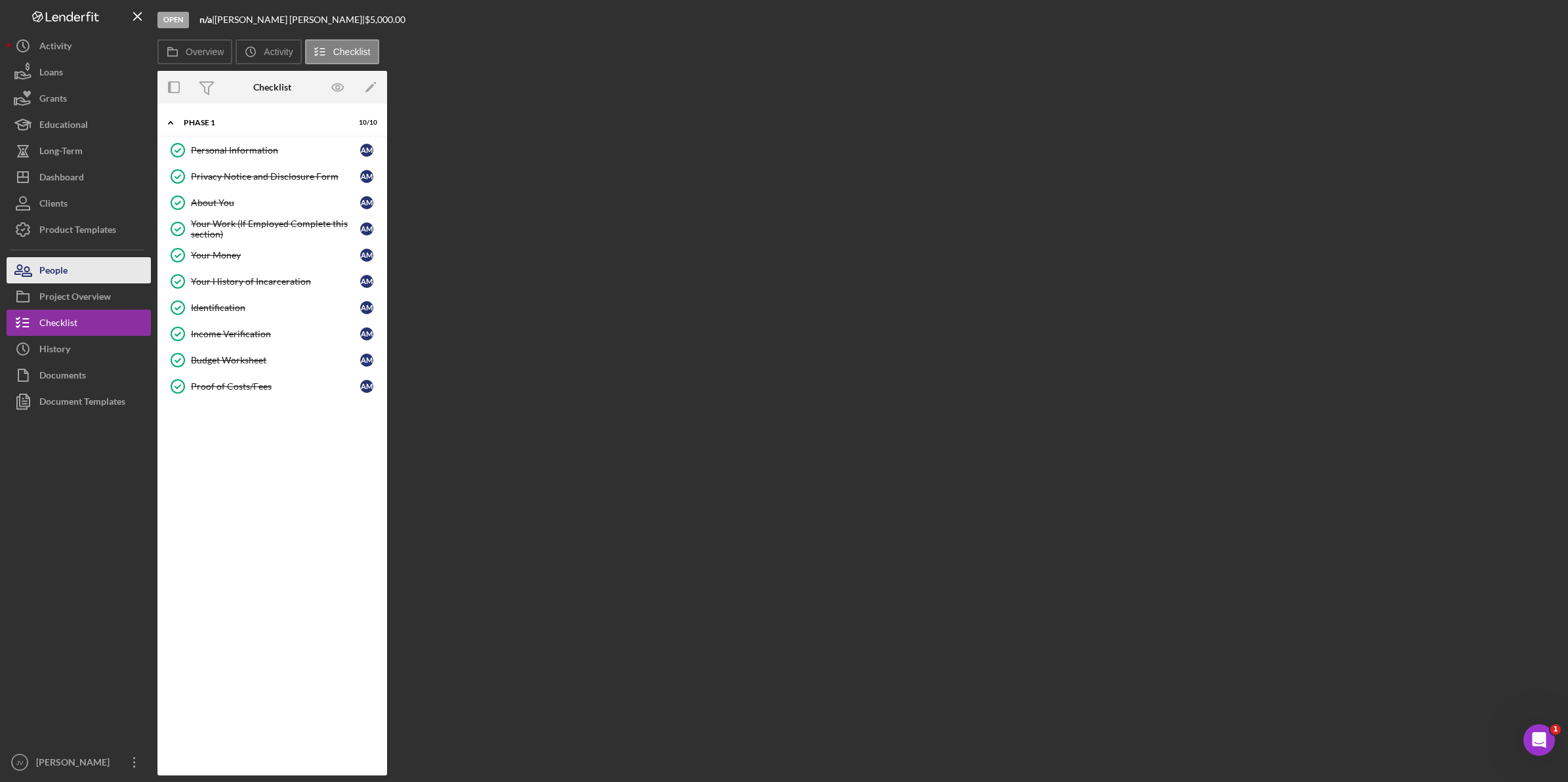
click at [119, 277] on button "People" at bounding box center [78, 271] width 144 height 27
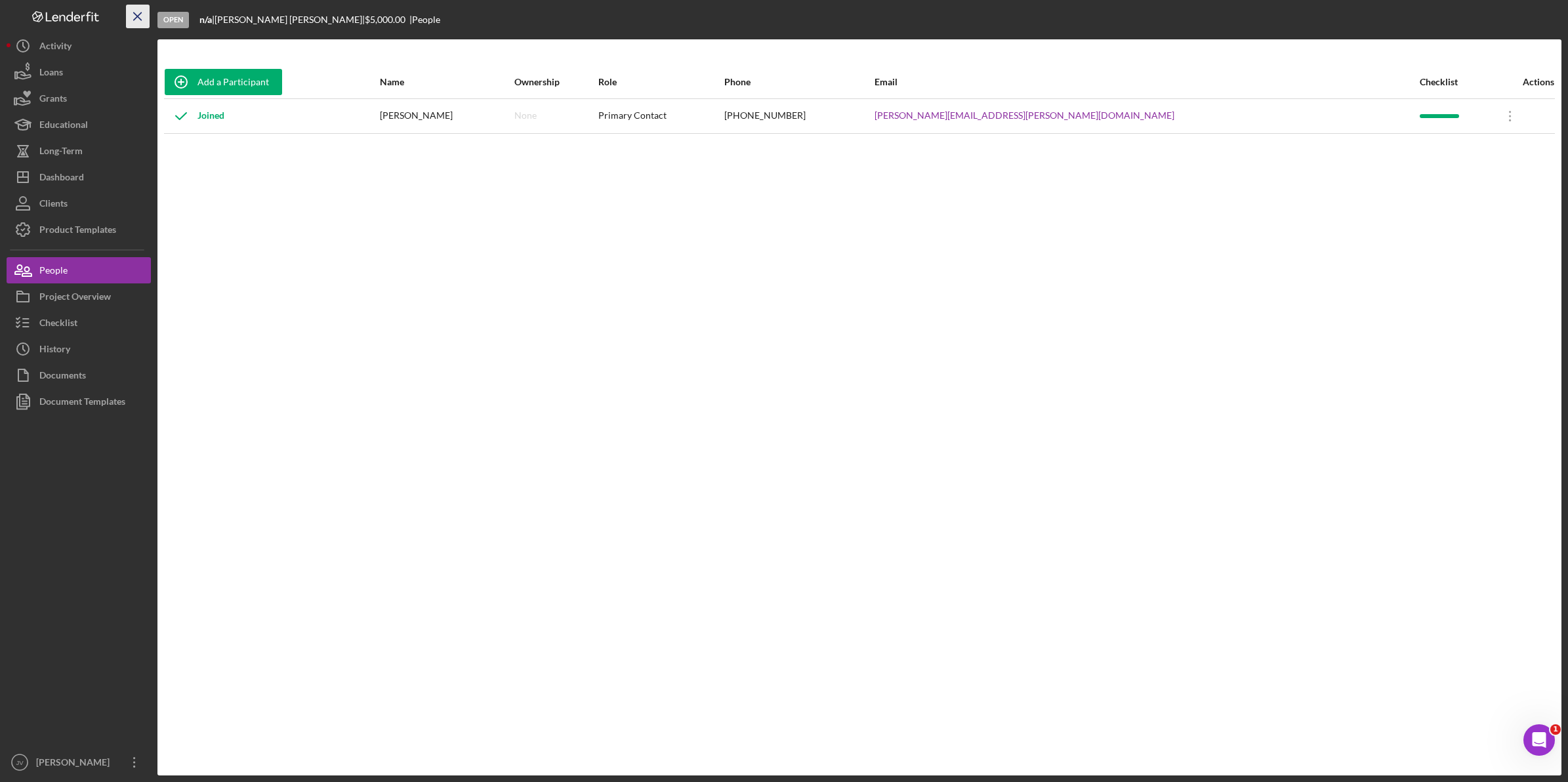
click at [142, 17] on icon "Icon/Menu Close" at bounding box center [137, 16] width 29 height 29
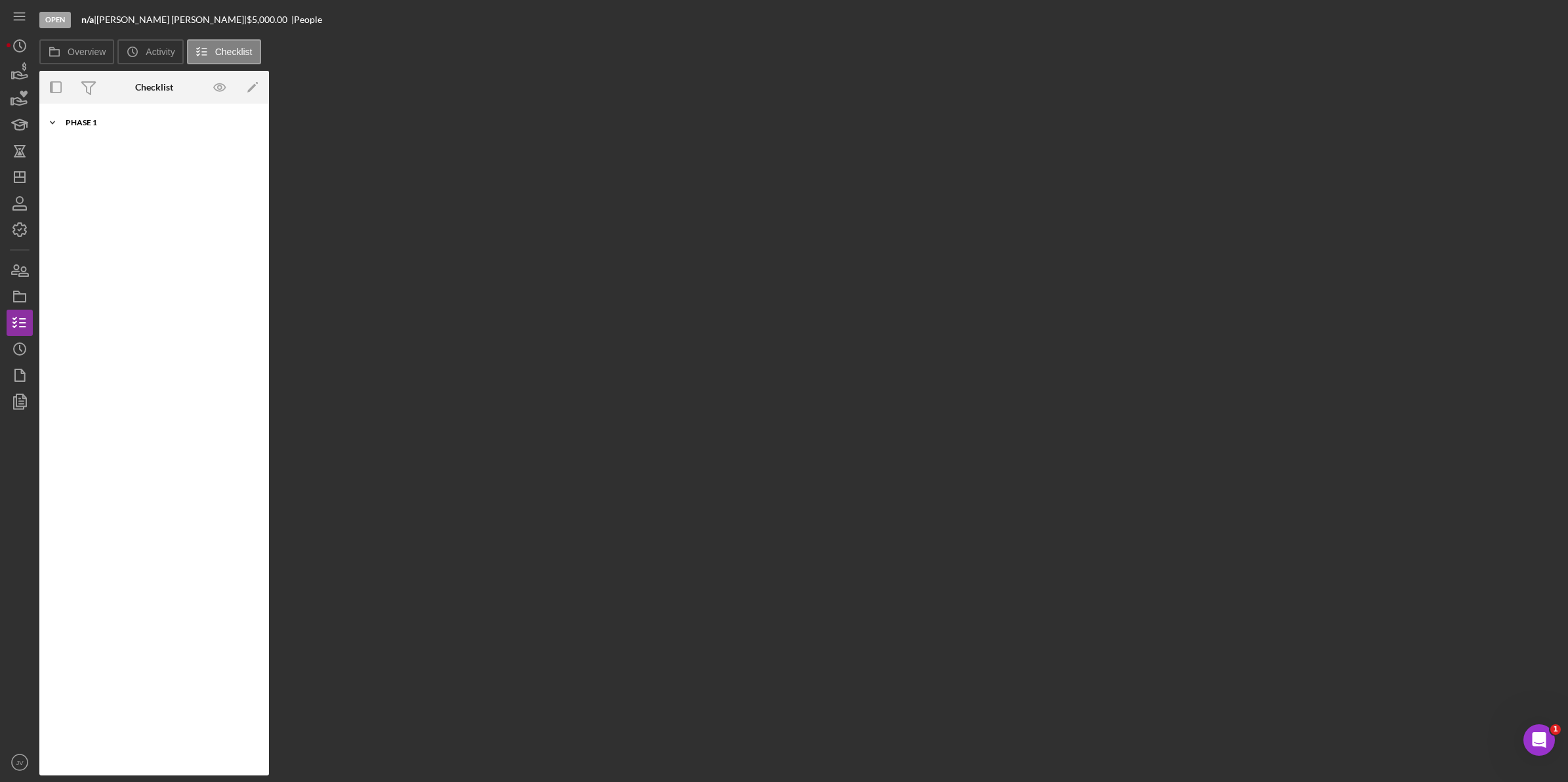
click at [93, 119] on div "Phase 1" at bounding box center [158, 122] width 187 height 8
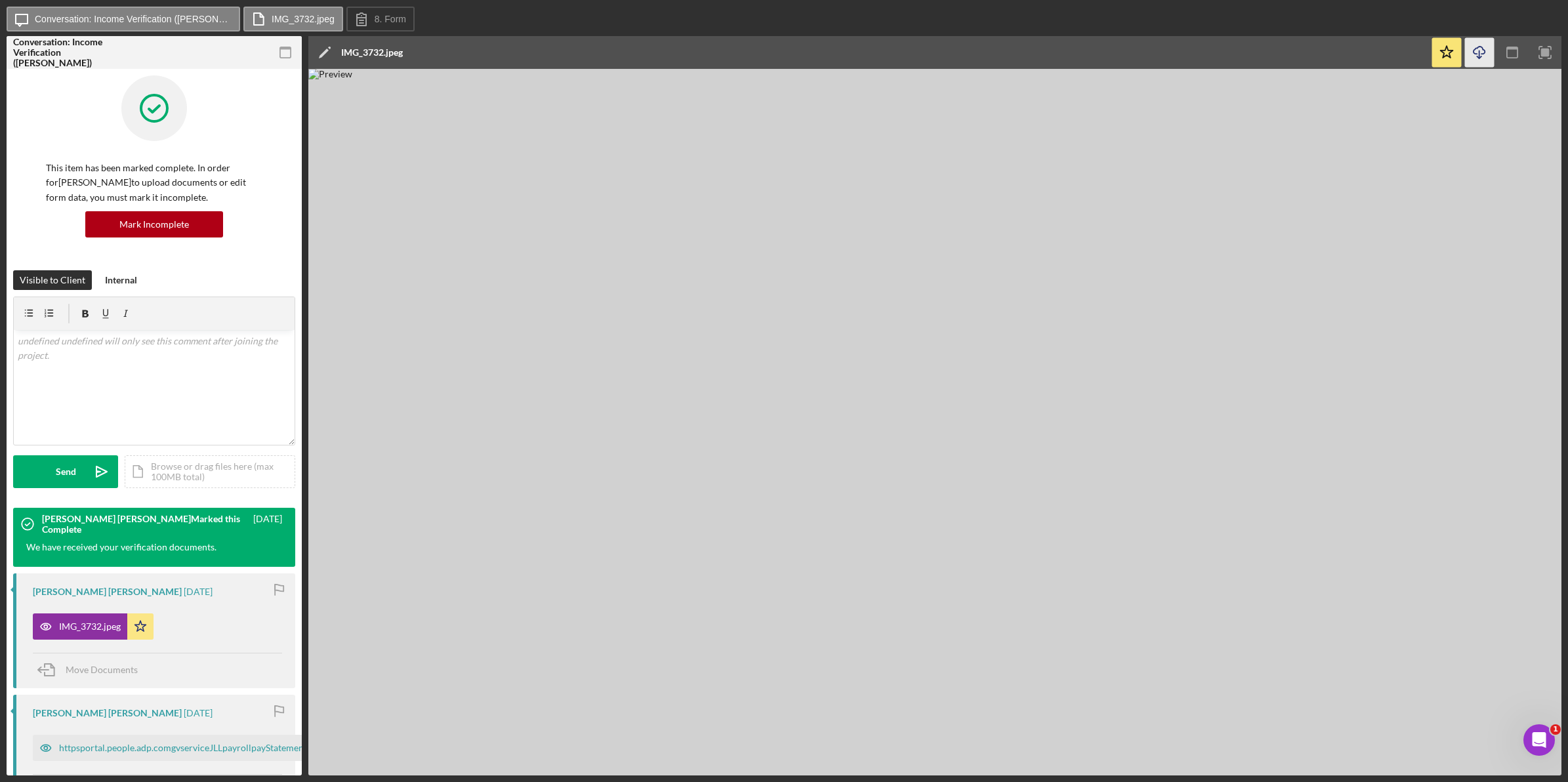
click at [1480, 50] on icon "Icon/Download" at bounding box center [1480, 52] width 29 height 29
click at [545, 200] on img at bounding box center [935, 422] width 1253 height 707
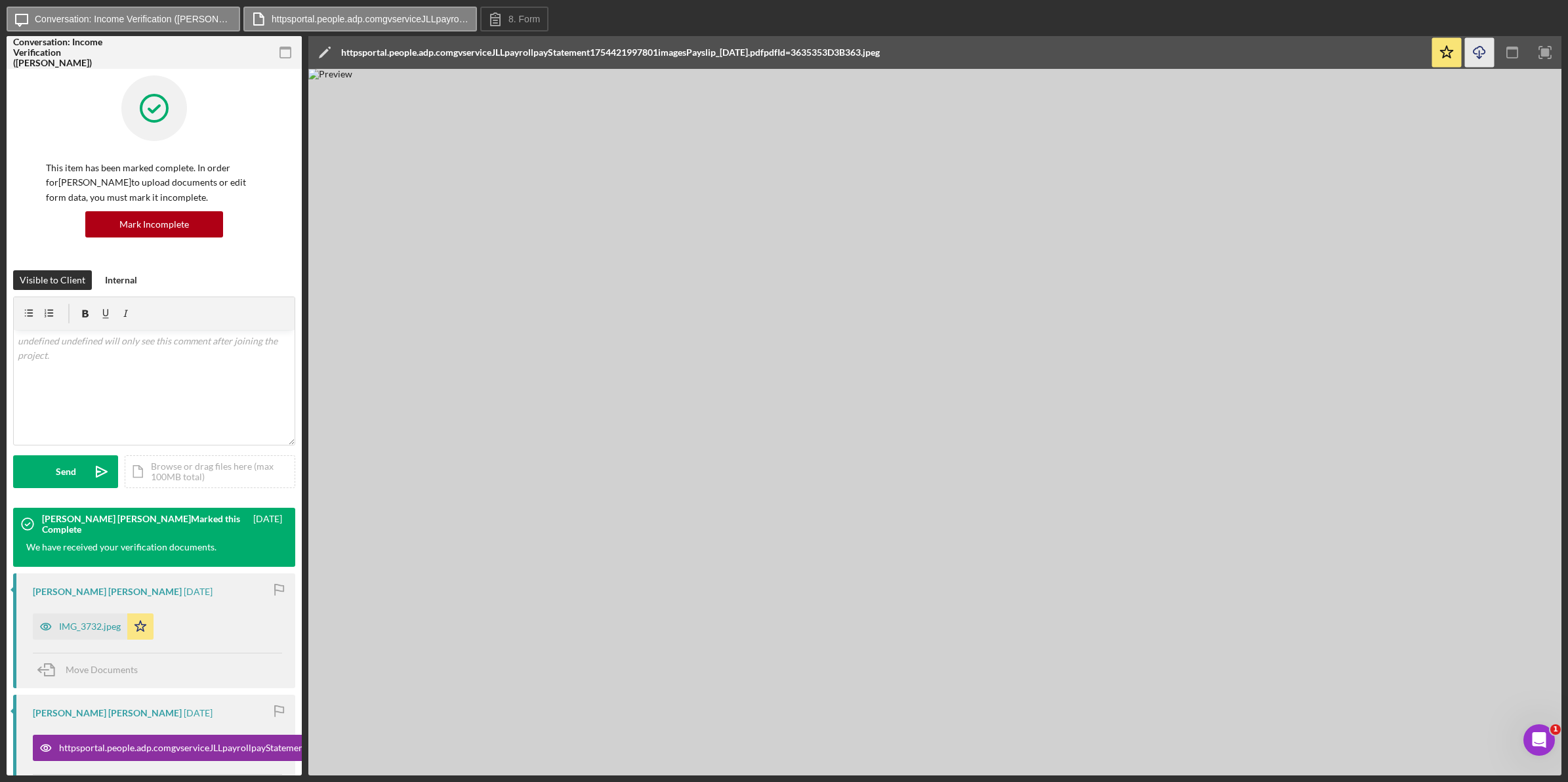
click at [1483, 42] on icon "Icon/Download" at bounding box center [1480, 52] width 29 height 29
click at [1468, 42] on icon "Icon/Download" at bounding box center [1480, 52] width 29 height 29
drag, startPoint x: 1480, startPoint y: 54, endPoint x: 1458, endPoint y: 58, distance: 22.4
click at [1480, 53] on icon "Icon/Download" at bounding box center [1480, 52] width 29 height 29
click at [0, 99] on div "Icon/Message Conversation: Income Verification ([PERSON_NAME]) httpsportal.peop…" at bounding box center [784, 391] width 1568 height 782
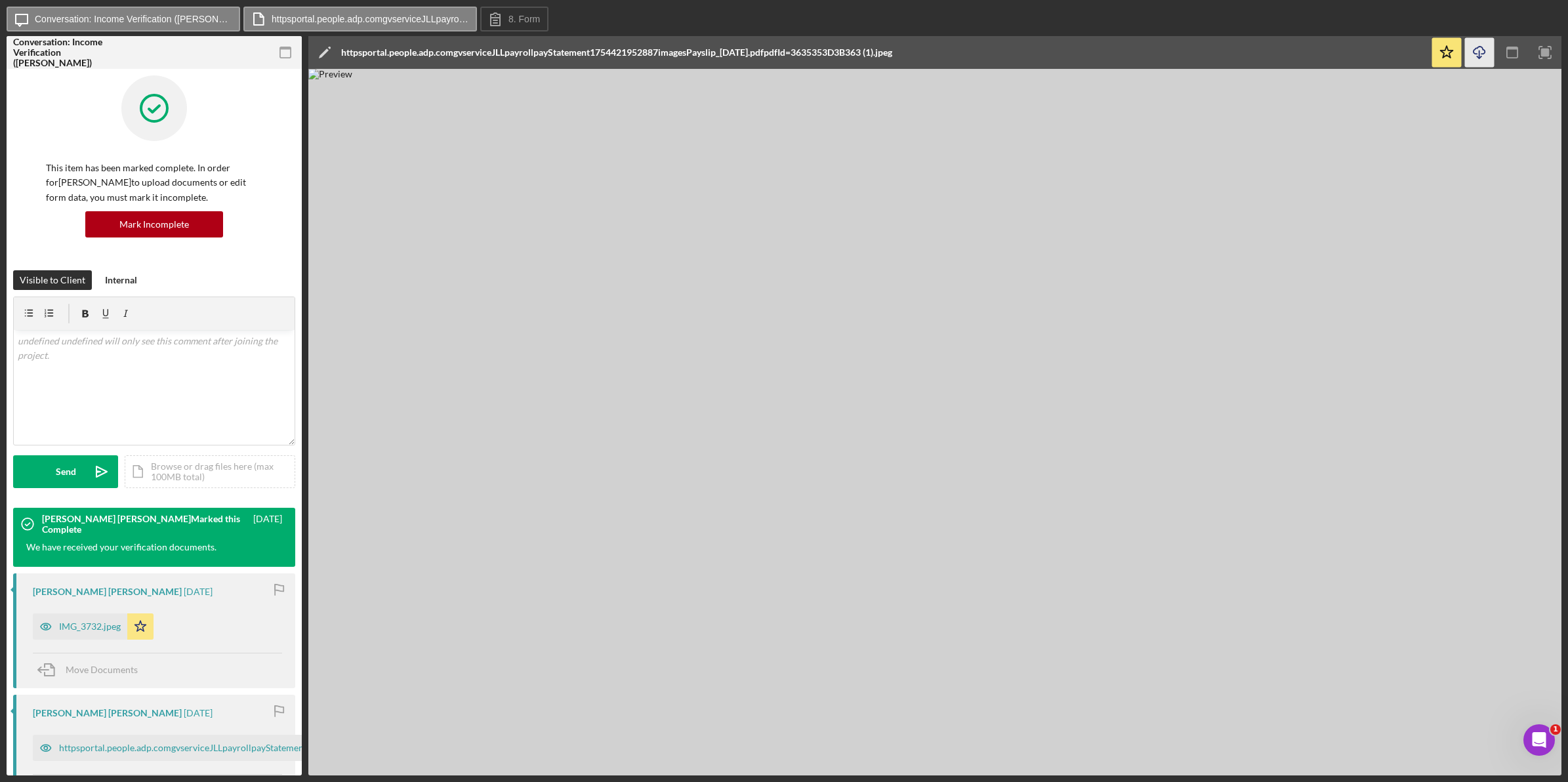
click at [1481, 53] on icon "Icon/Download" at bounding box center [1480, 52] width 29 height 29
click at [1472, 53] on icon "Icon/Download" at bounding box center [1480, 52] width 29 height 29
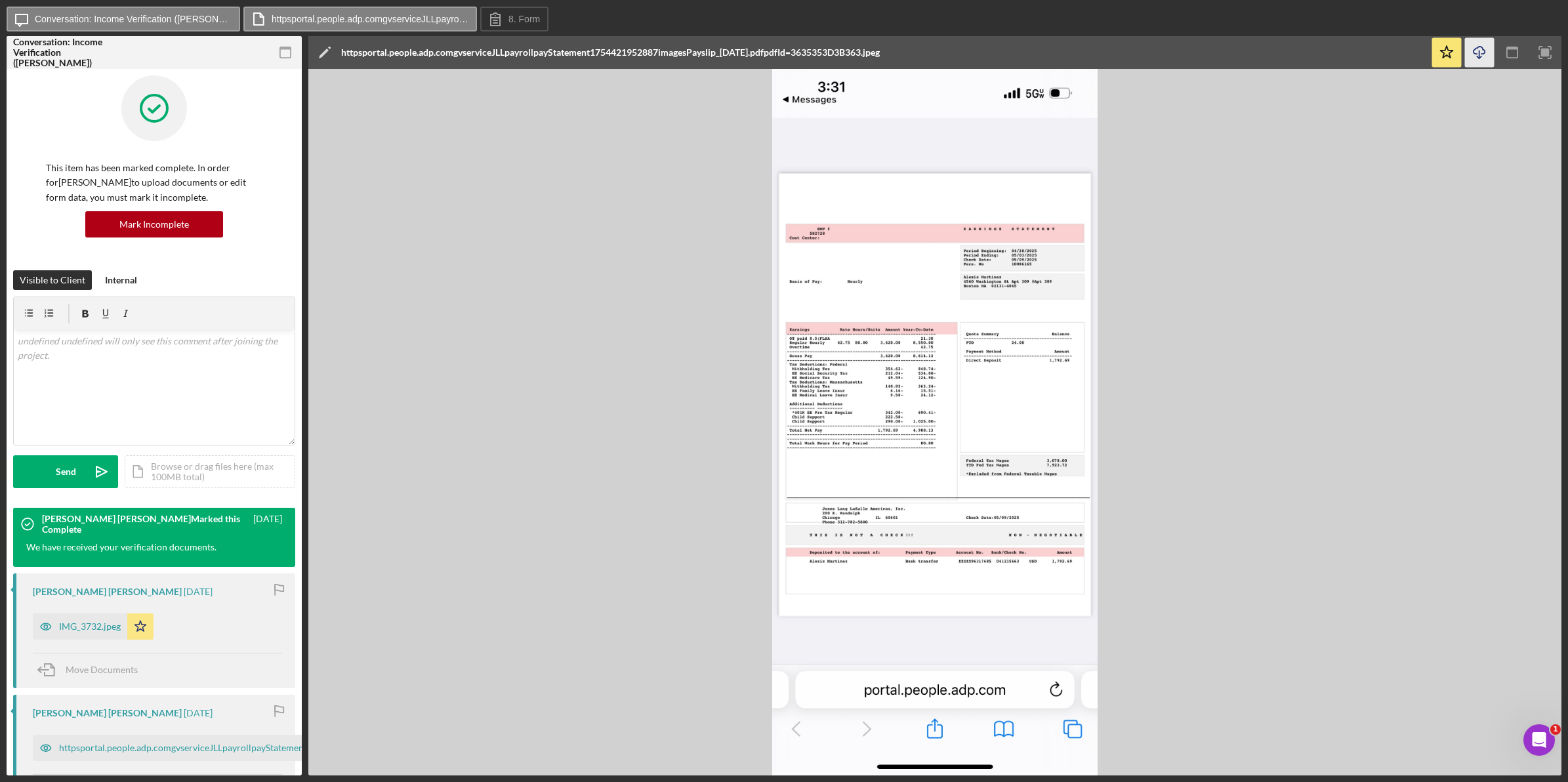
click at [1483, 52] on icon "Icon/Download" at bounding box center [1480, 52] width 29 height 29
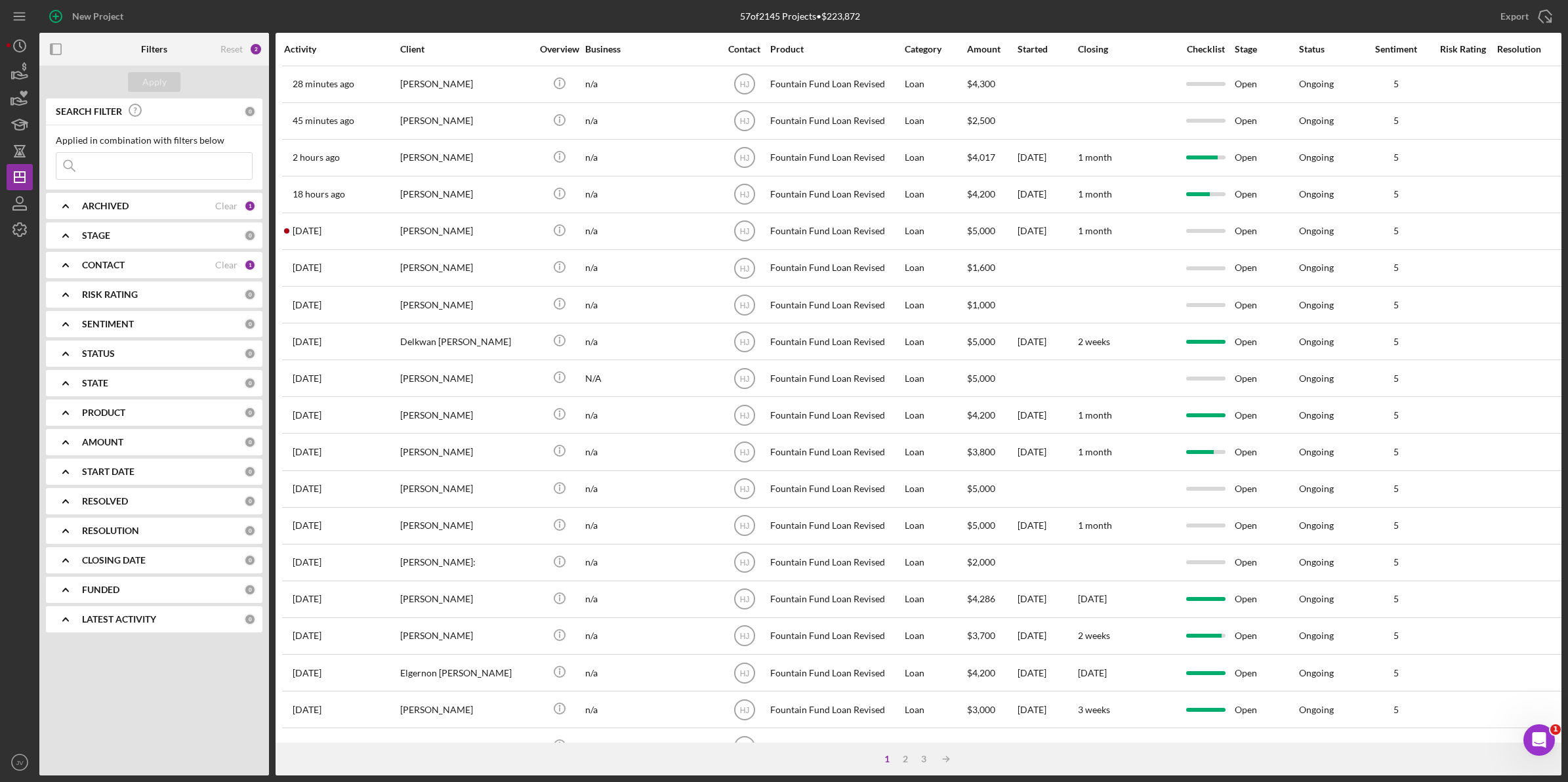
click at [167, 165] on input at bounding box center [154, 166] width 195 height 27
type input "[PERSON_NAME]"
click at [165, 85] on button "Apply" at bounding box center [154, 82] width 52 height 19
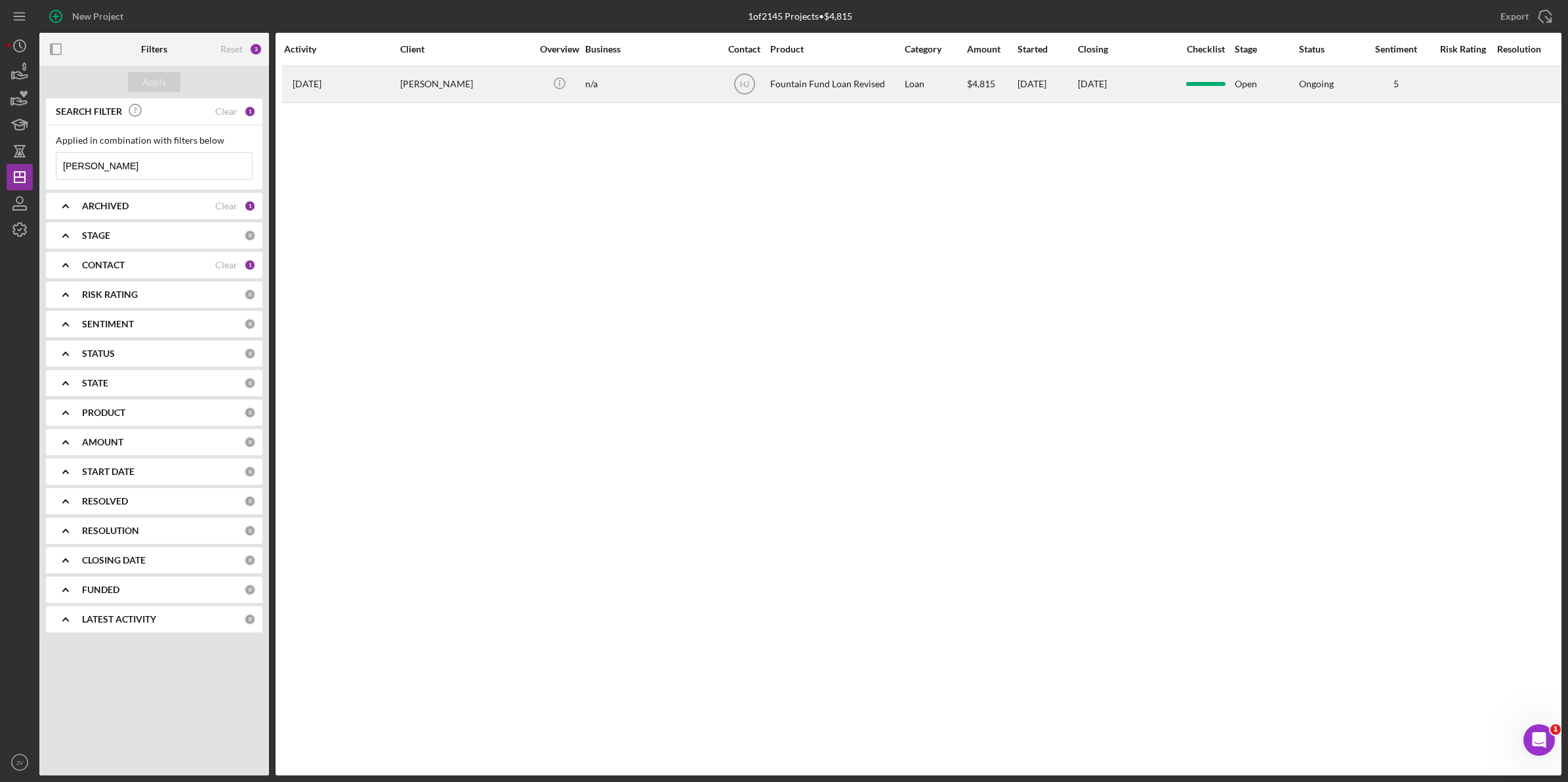
click at [447, 93] on div "[PERSON_NAME]" at bounding box center [466, 84] width 131 height 34
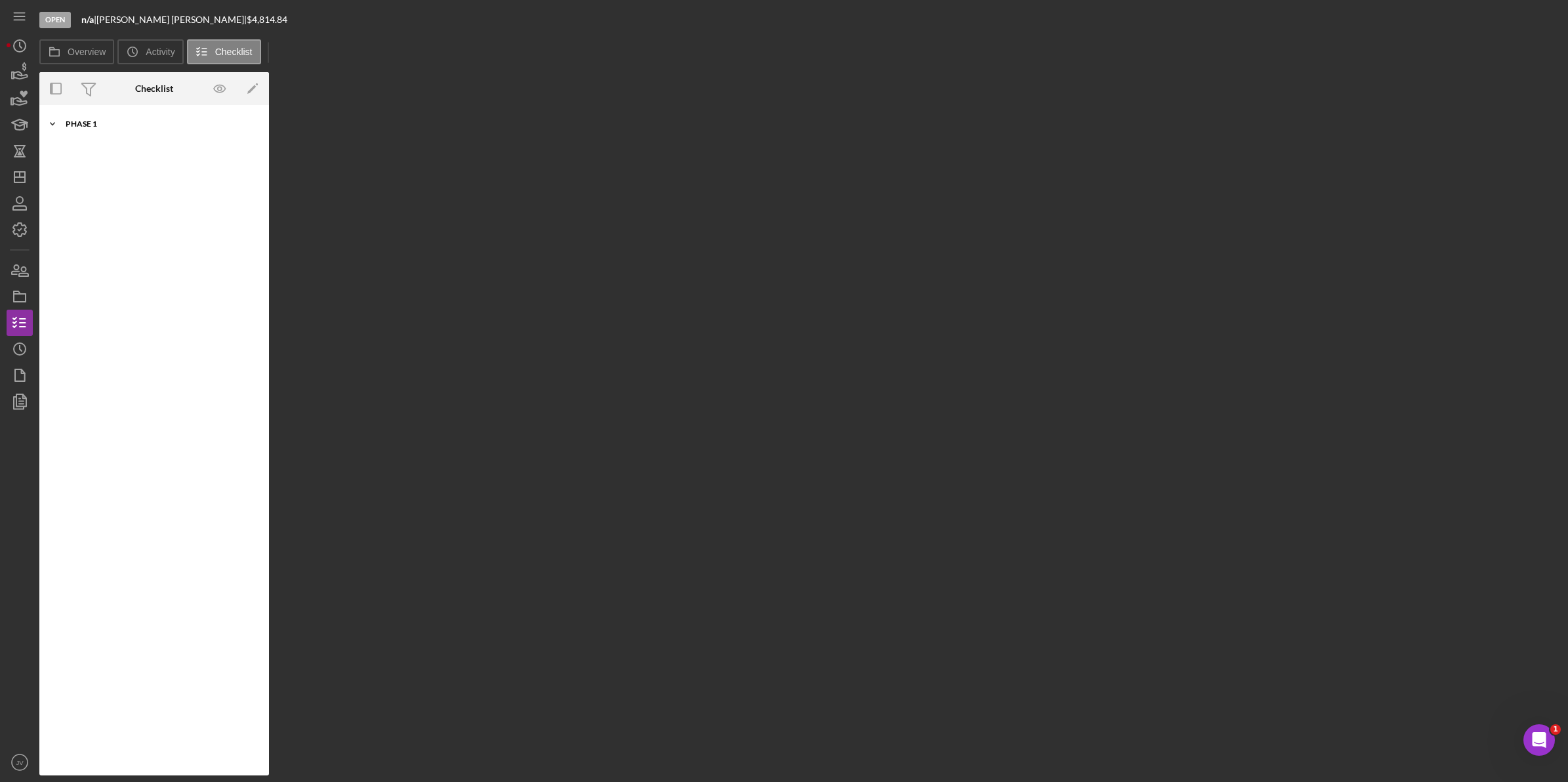
click at [121, 126] on div "Phase 1" at bounding box center [158, 124] width 187 height 8
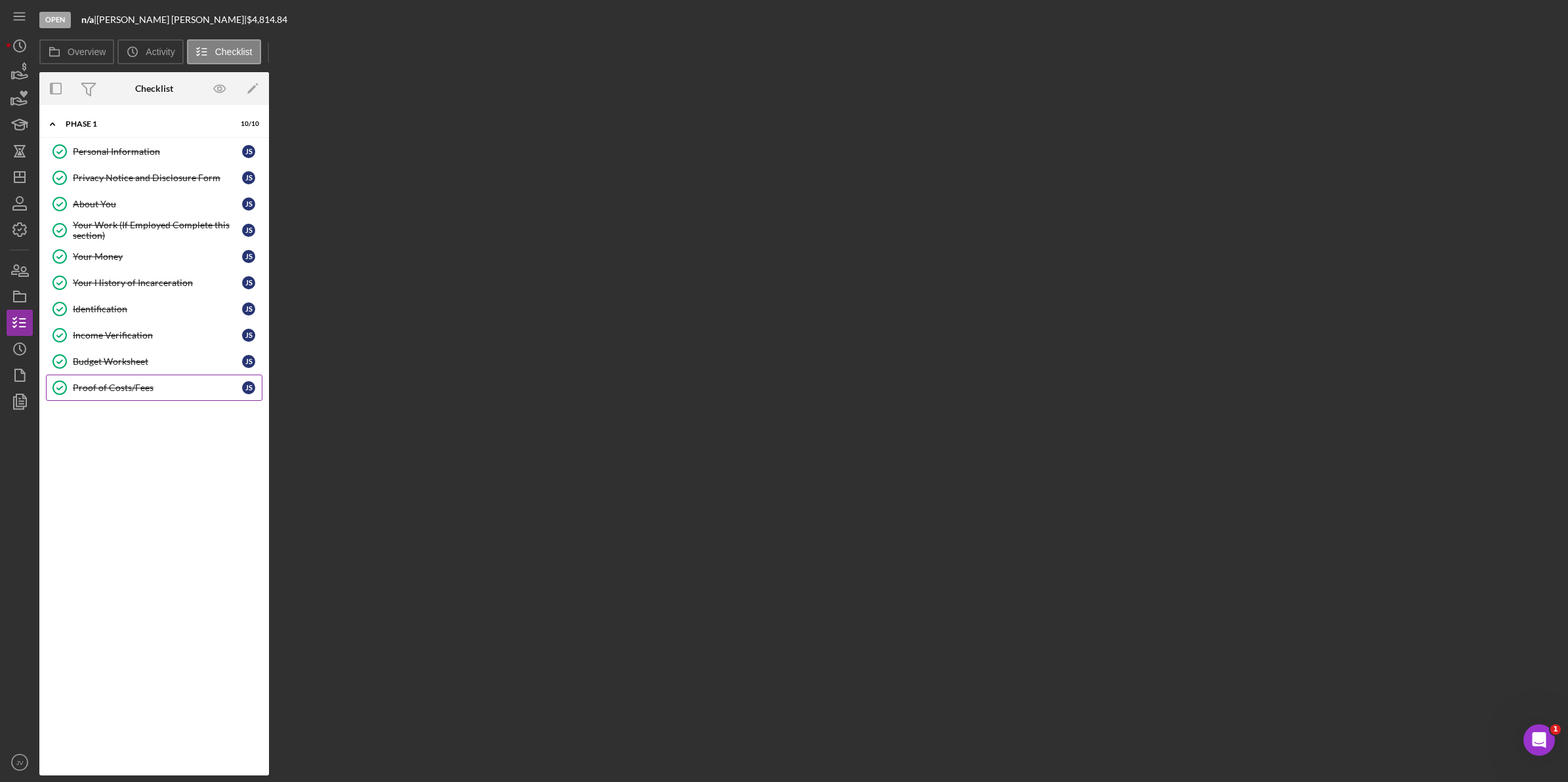
click at [149, 393] on div "Proof of Costs/Fees" at bounding box center [157, 388] width 169 height 11
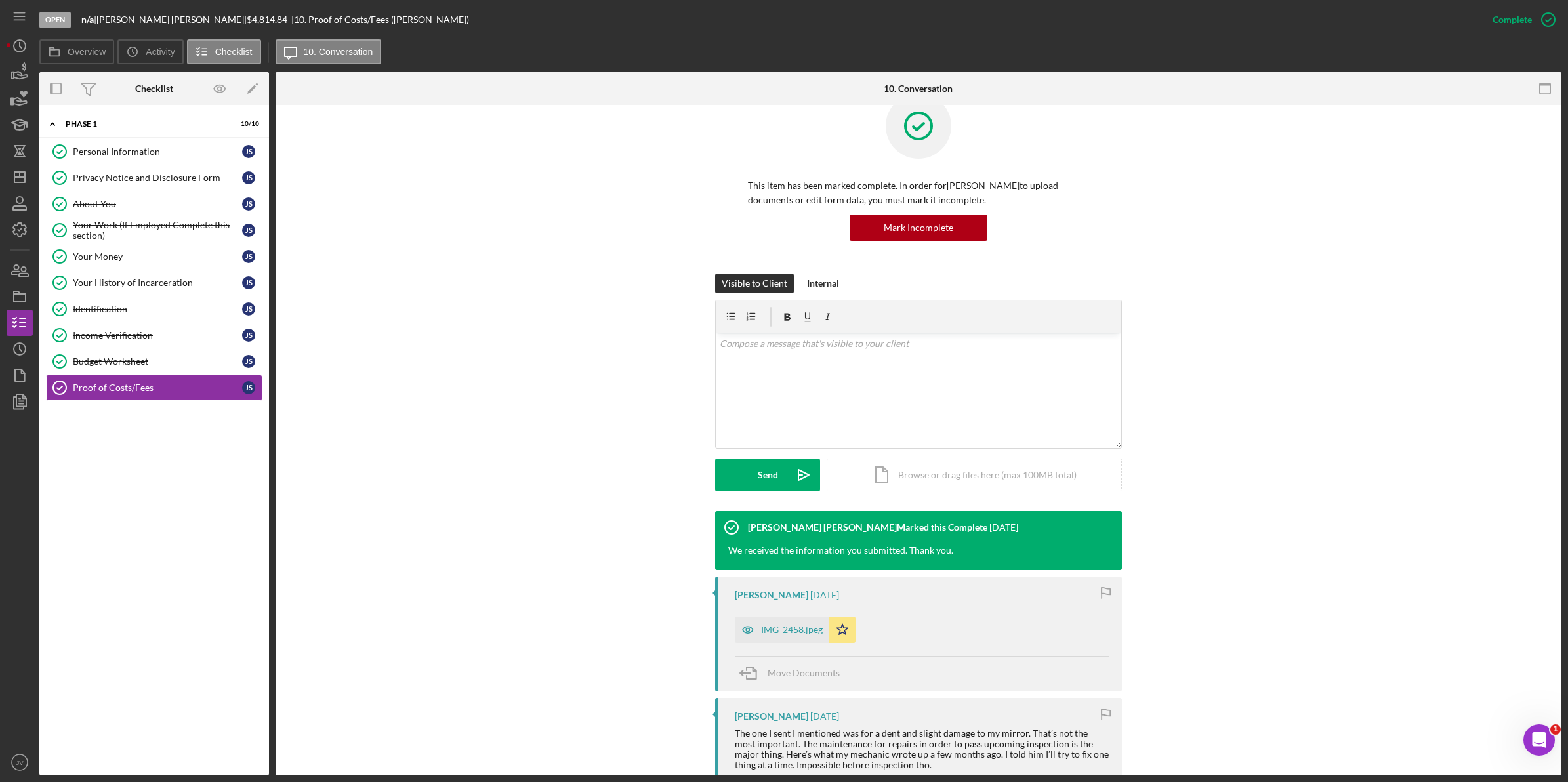
scroll to position [82, 0]
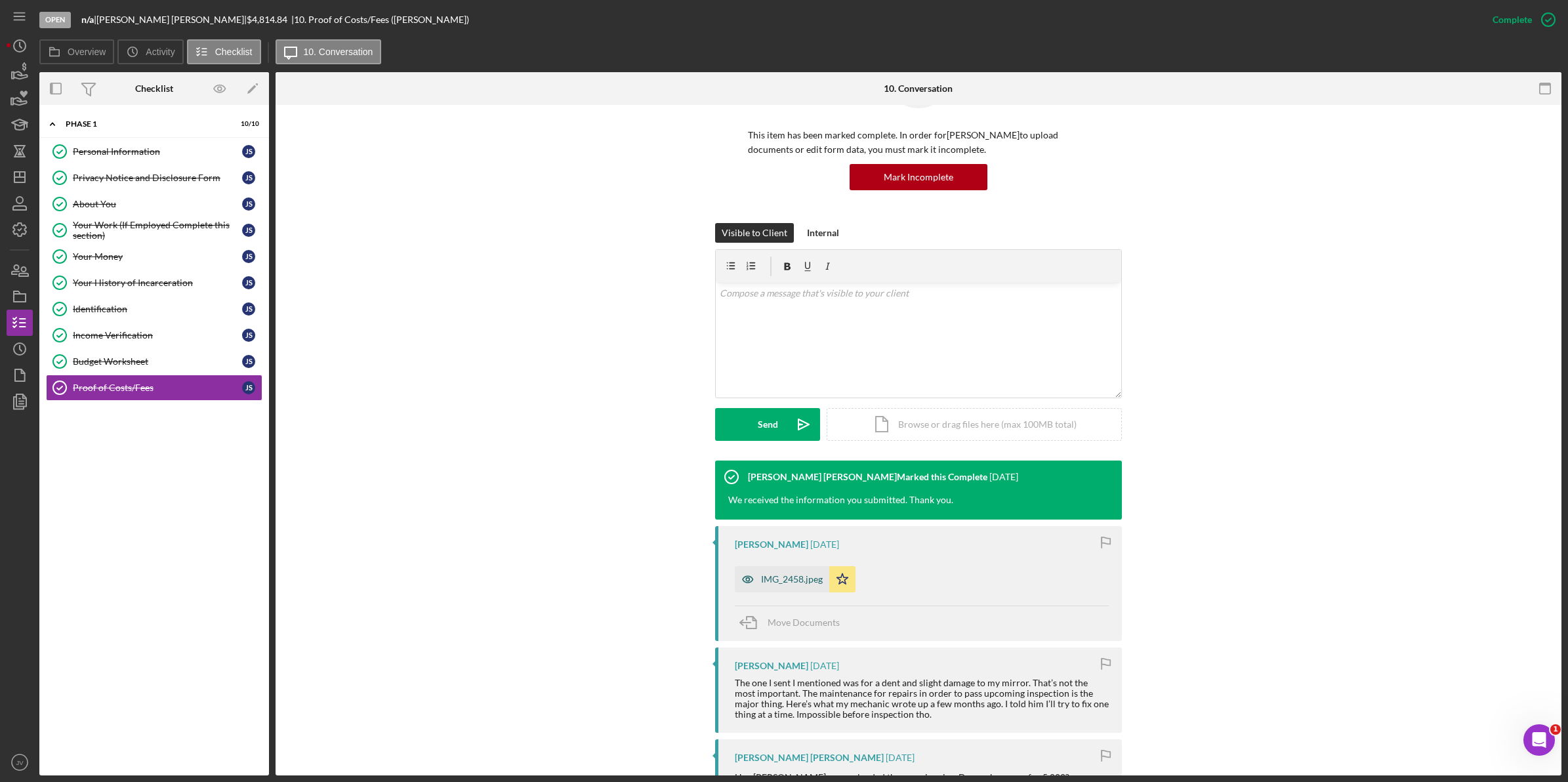
click at [789, 587] on div "IMG_2458.jpeg" at bounding box center [782, 579] width 95 height 27
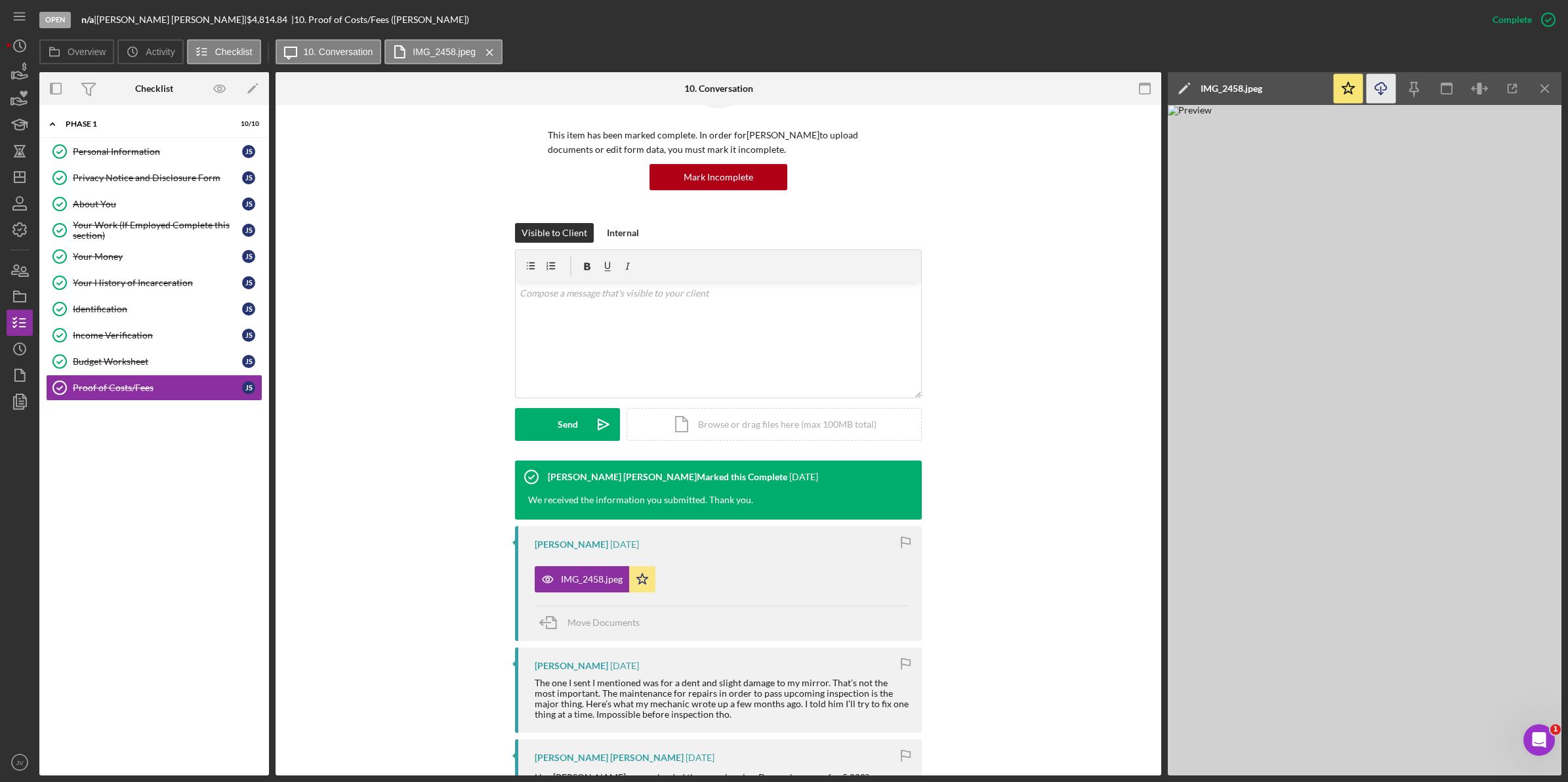
click at [1391, 88] on icon "Icon/Download" at bounding box center [1381, 88] width 29 height 29
click at [1552, 99] on icon "Icon/Menu Close" at bounding box center [1545, 88] width 29 height 29
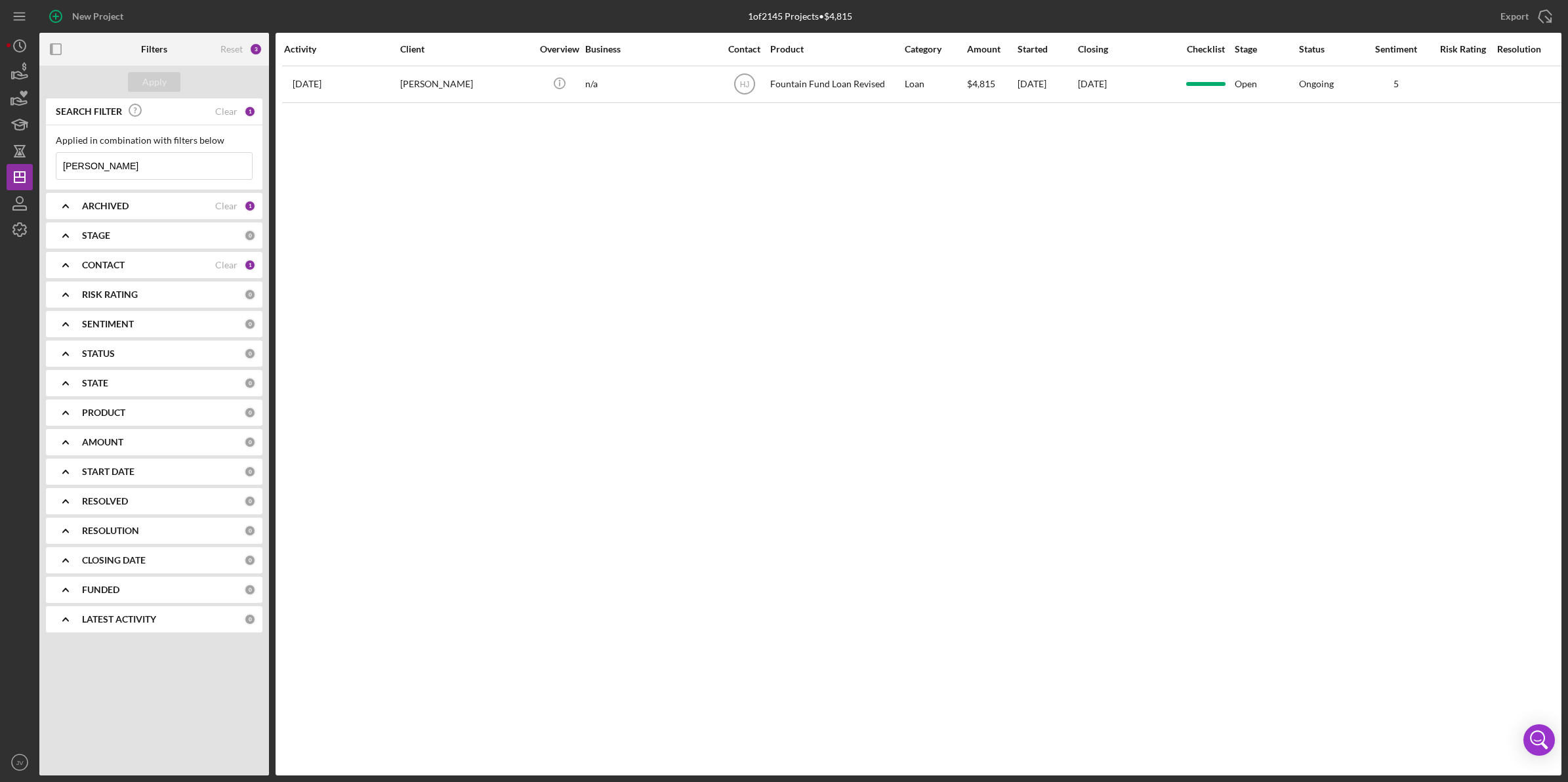
click at [96, 264] on b "CONTACT" at bounding box center [103, 265] width 42 height 11
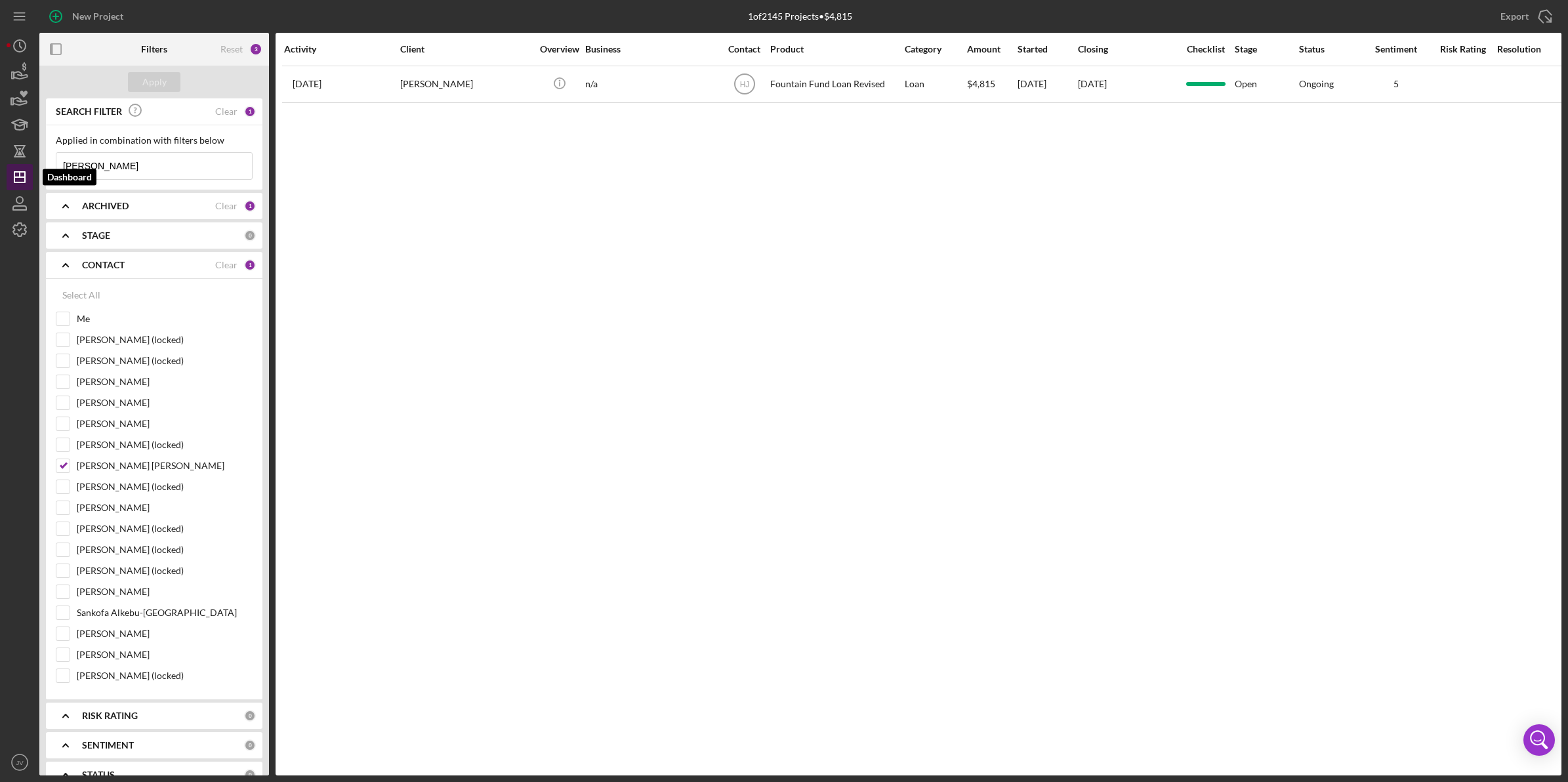
drag, startPoint x: 154, startPoint y: 163, endPoint x: 27, endPoint y: 165, distance: 127.0
click at [27, 165] on div "New Project 1 of 2145 Projects • $4,815 [PERSON_NAME] Export Icon/Export Filter…" at bounding box center [784, 387] width 1555 height 776
click at [142, 79] on button "Apply" at bounding box center [154, 82] width 52 height 19
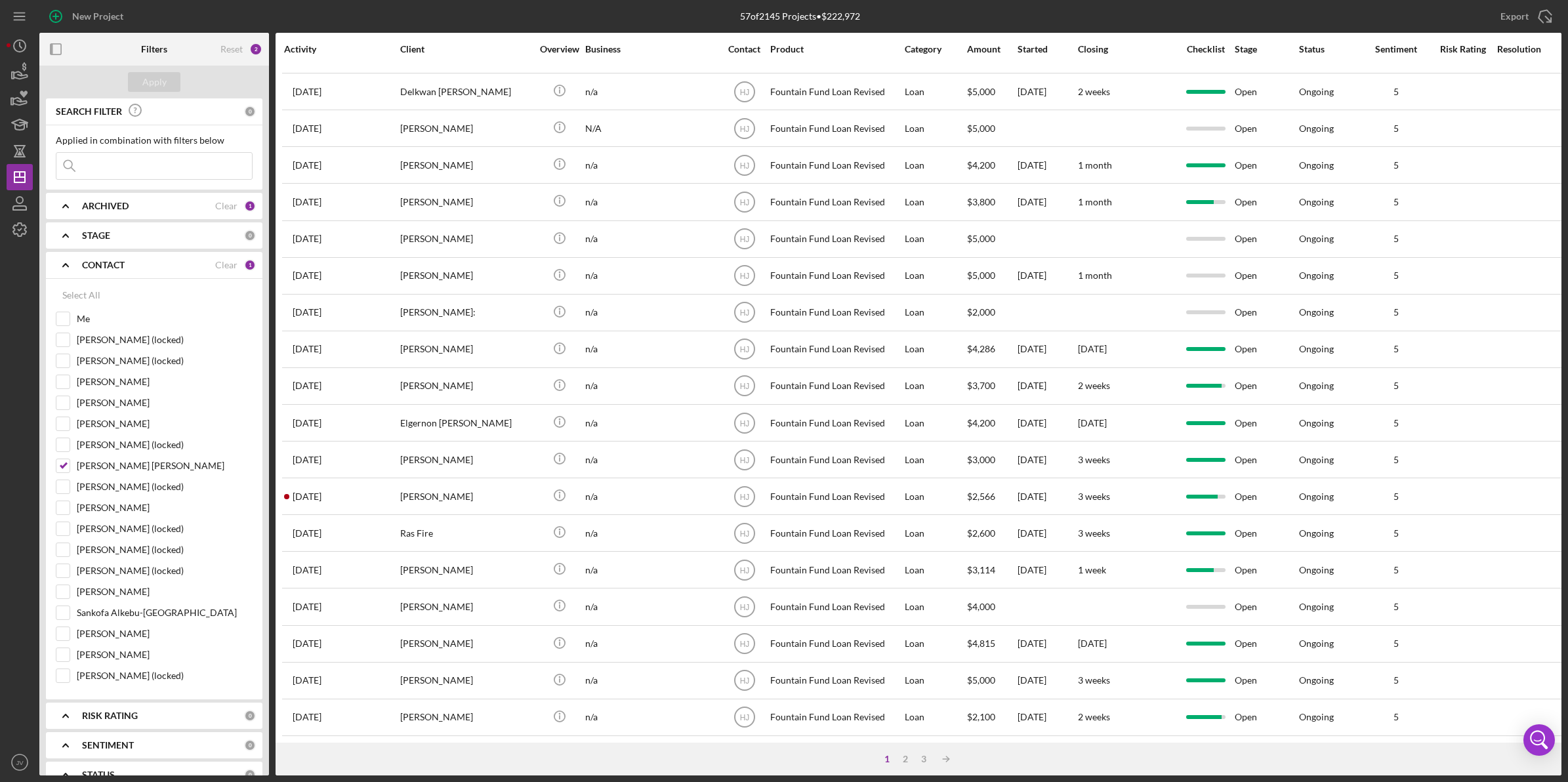
scroll to position [273, 0]
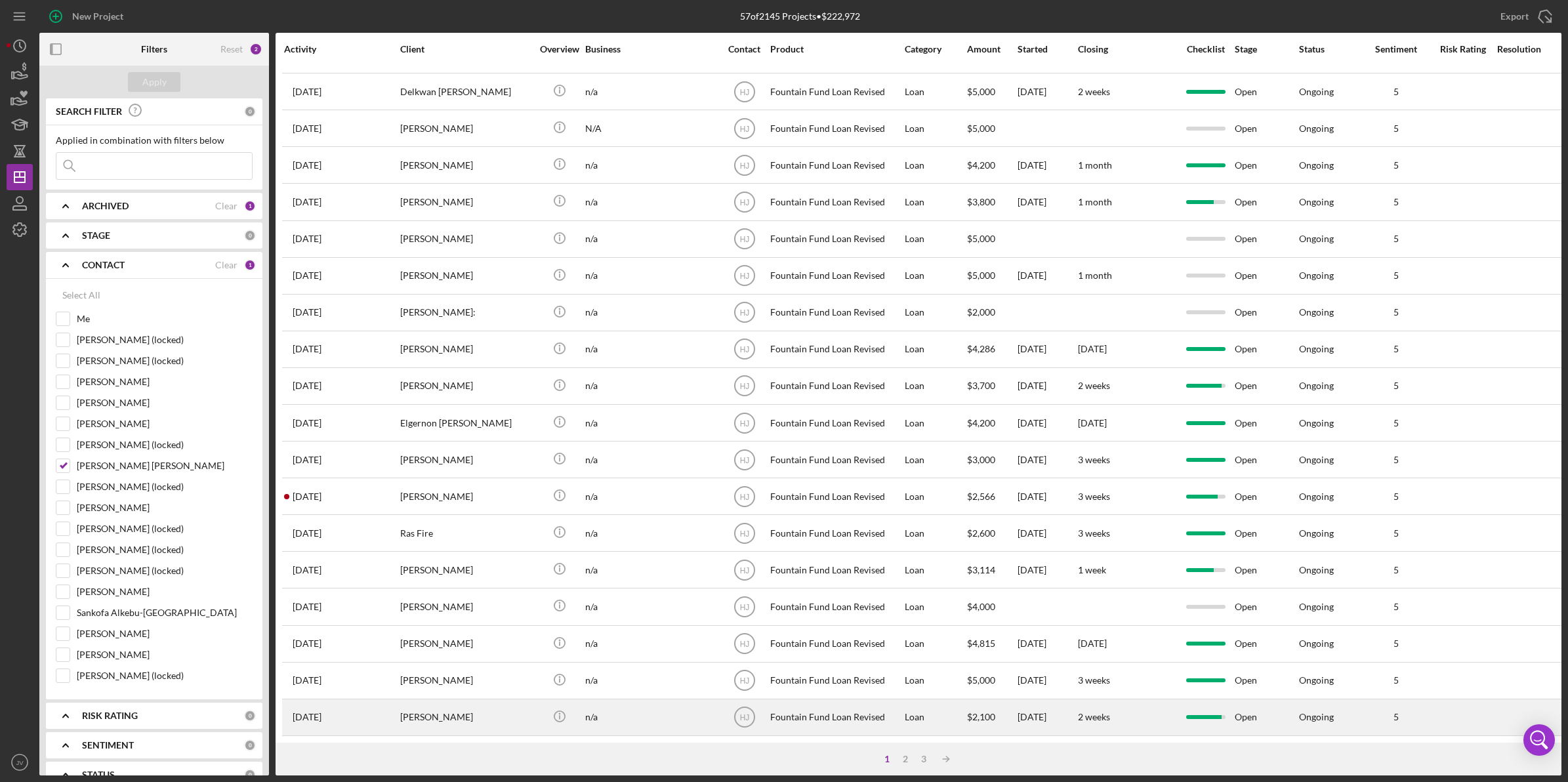
click at [413, 710] on div "[PERSON_NAME]" at bounding box center [466, 717] width 131 height 34
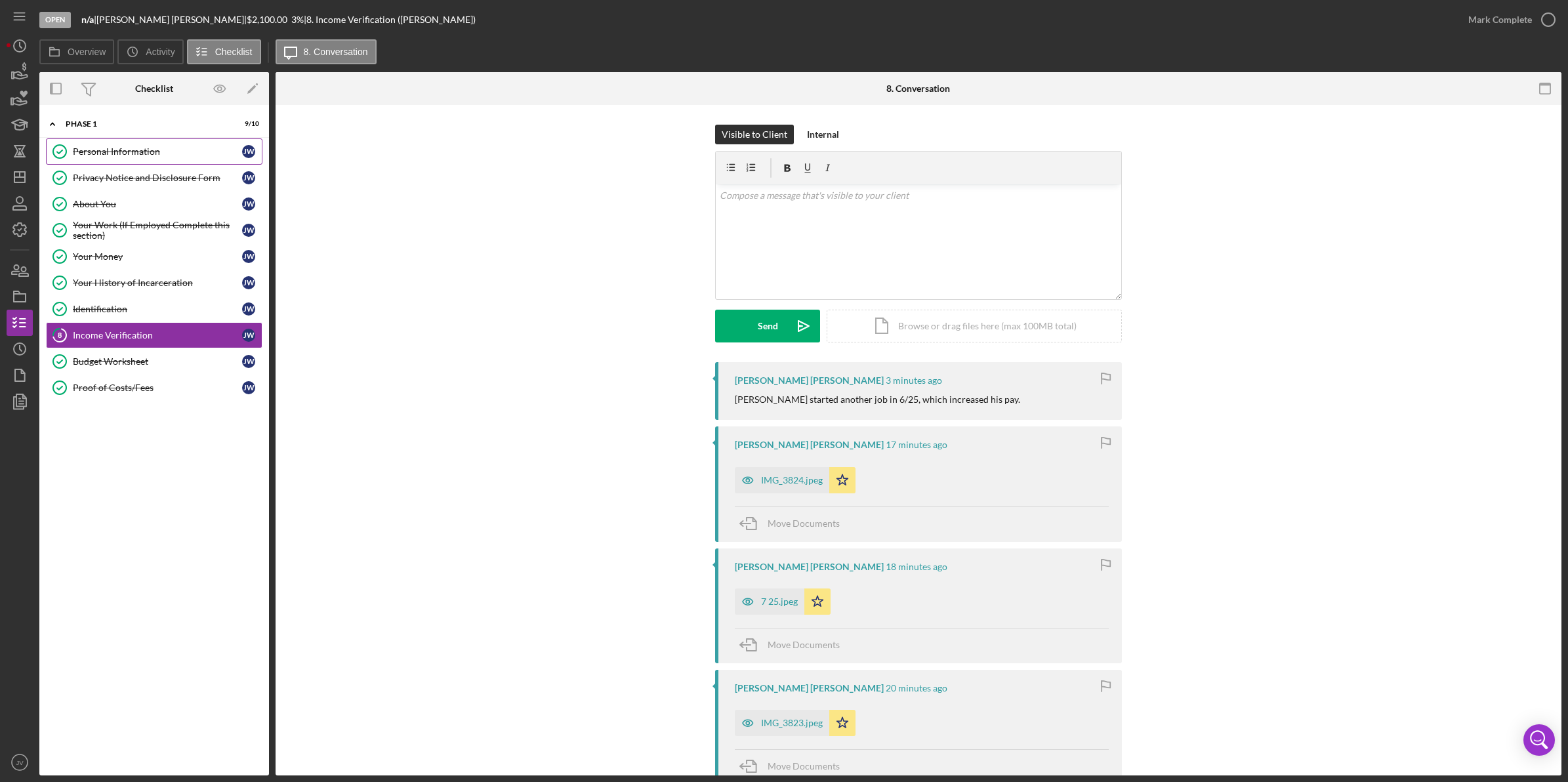
click at [146, 155] on div "Personal Information" at bounding box center [157, 151] width 169 height 11
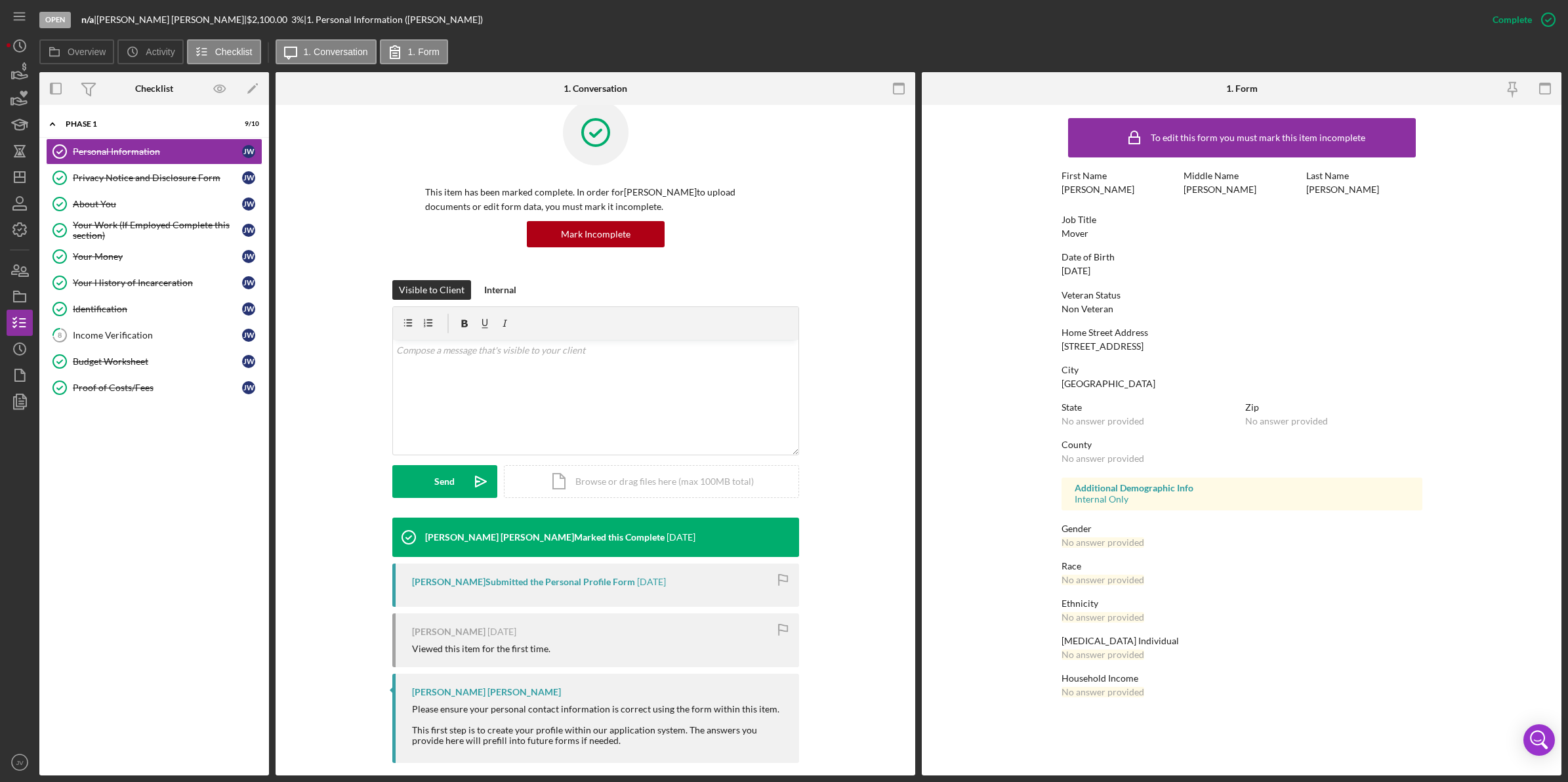
scroll to position [38, 0]
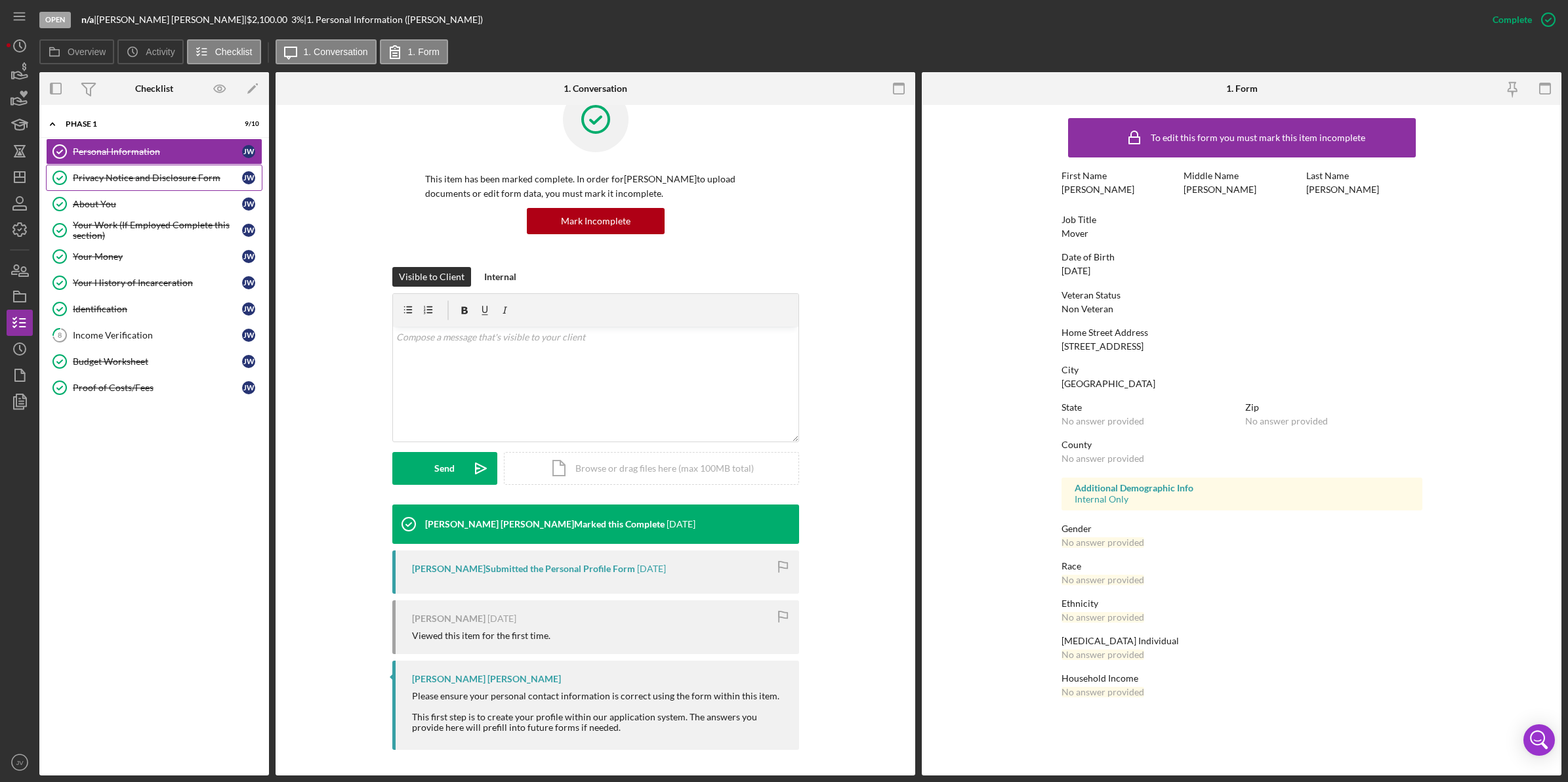
click at [163, 180] on div "Privacy Notice and Disclosure Form" at bounding box center [157, 178] width 169 height 11
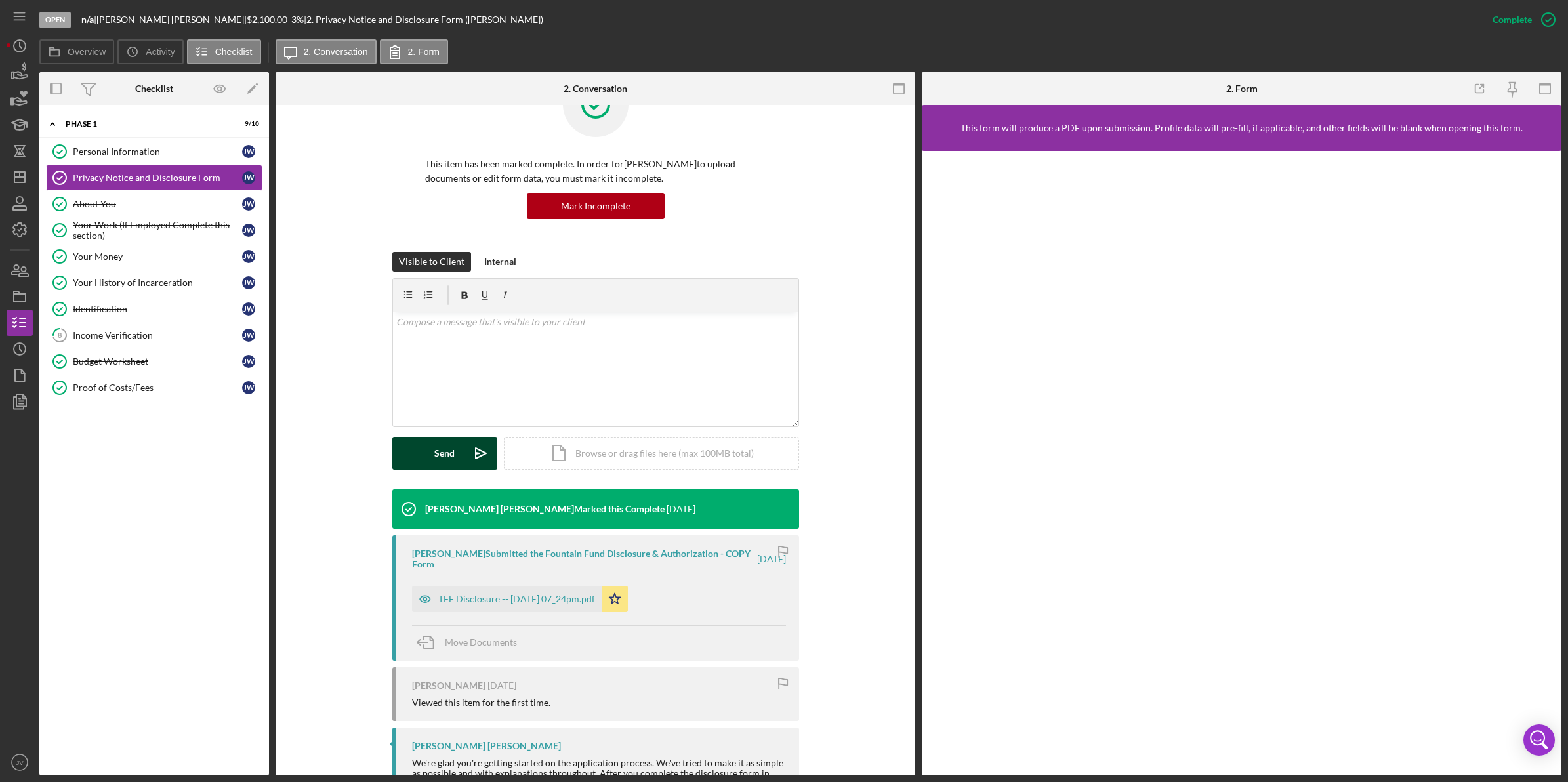
scroll to position [82, 0]
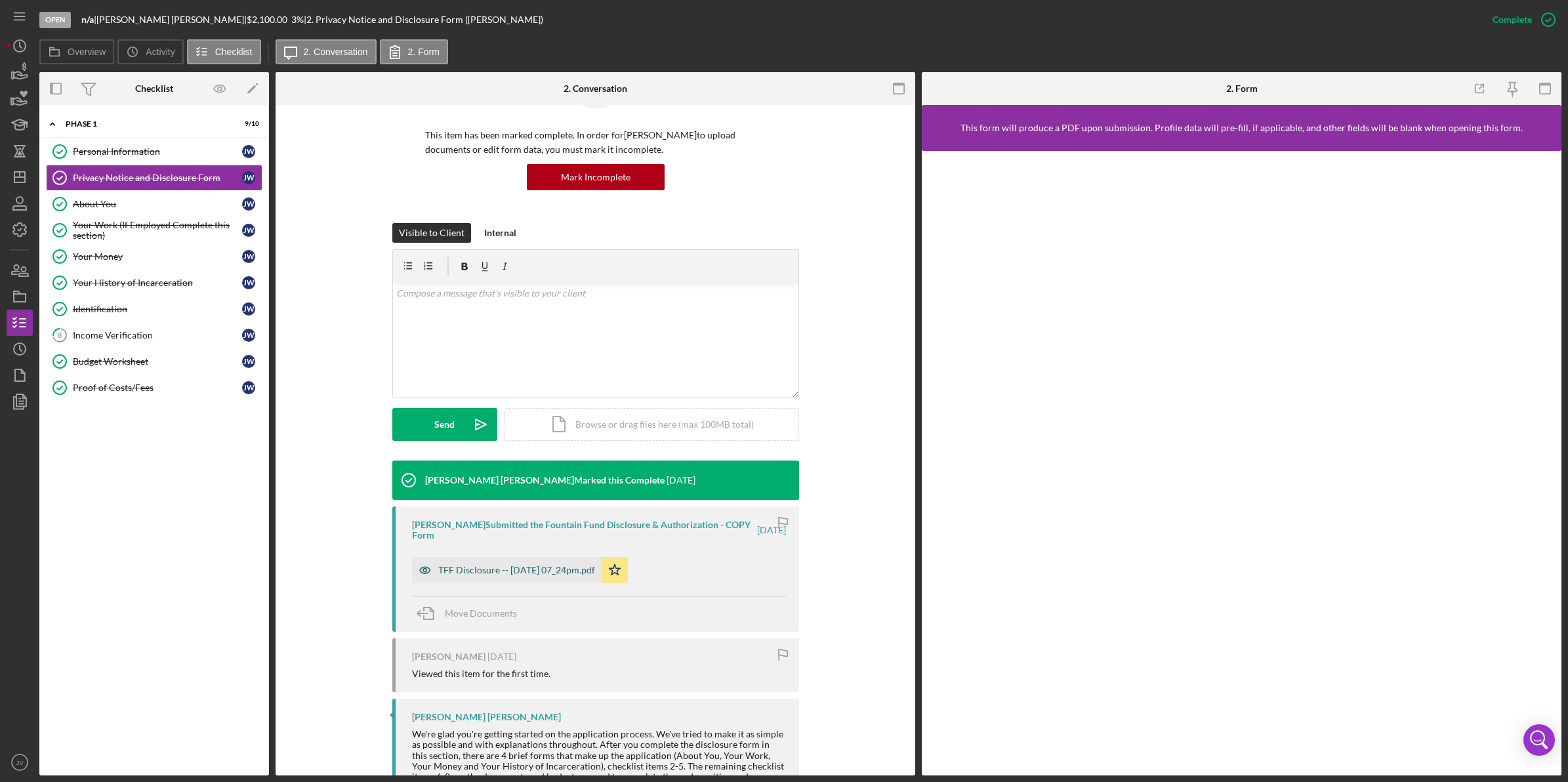
click at [525, 570] on div "TFF Disclosure -- 2025-07-14 07_24pm.pdf" at bounding box center [516, 571] width 157 height 11
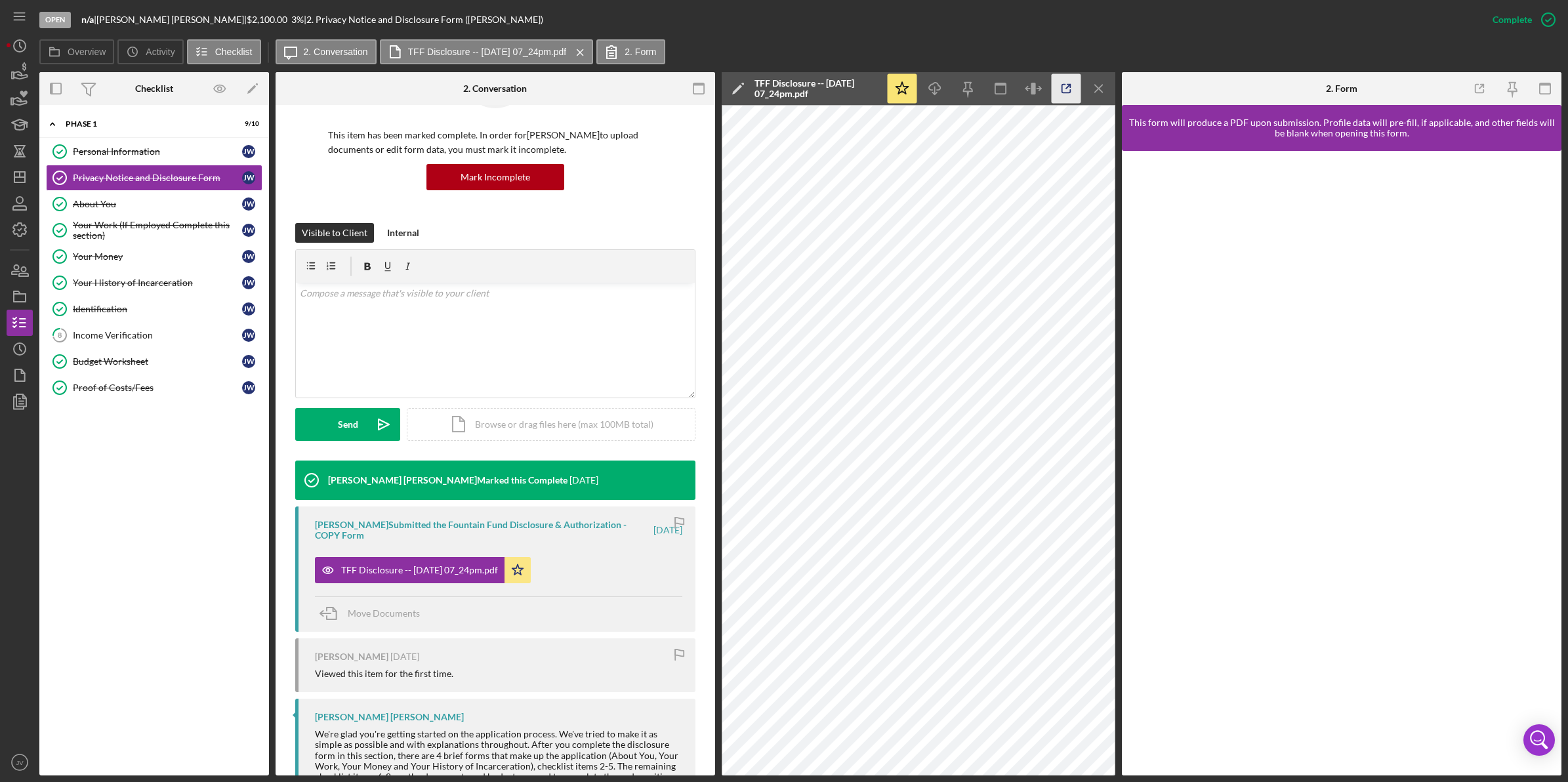
click at [1063, 87] on icon "button" at bounding box center [1066, 88] width 29 height 29
click at [198, 215] on link "About You About You J W" at bounding box center [154, 204] width 217 height 27
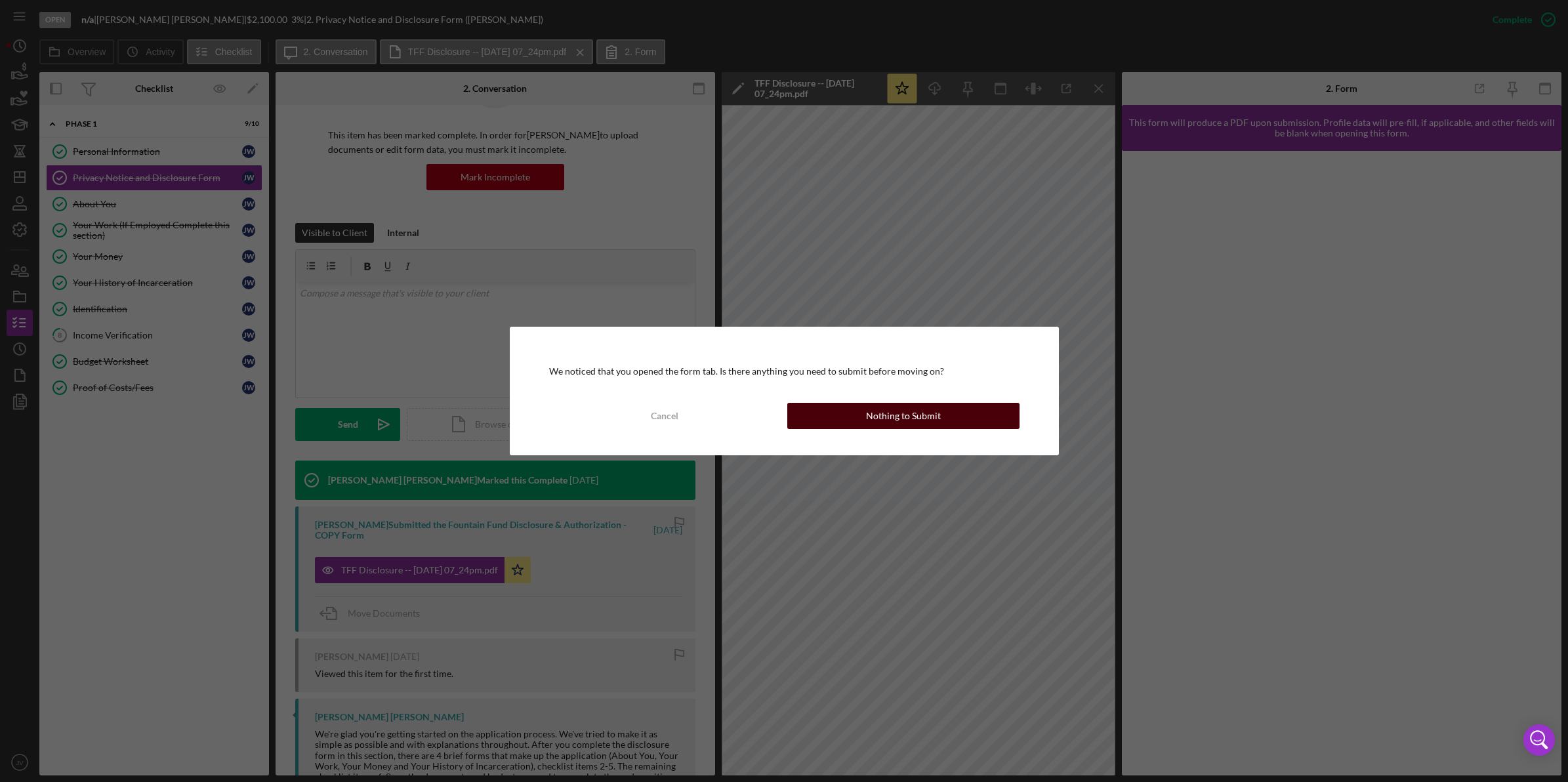
click at [958, 424] on button "Nothing to Submit" at bounding box center [903, 417] width 233 height 27
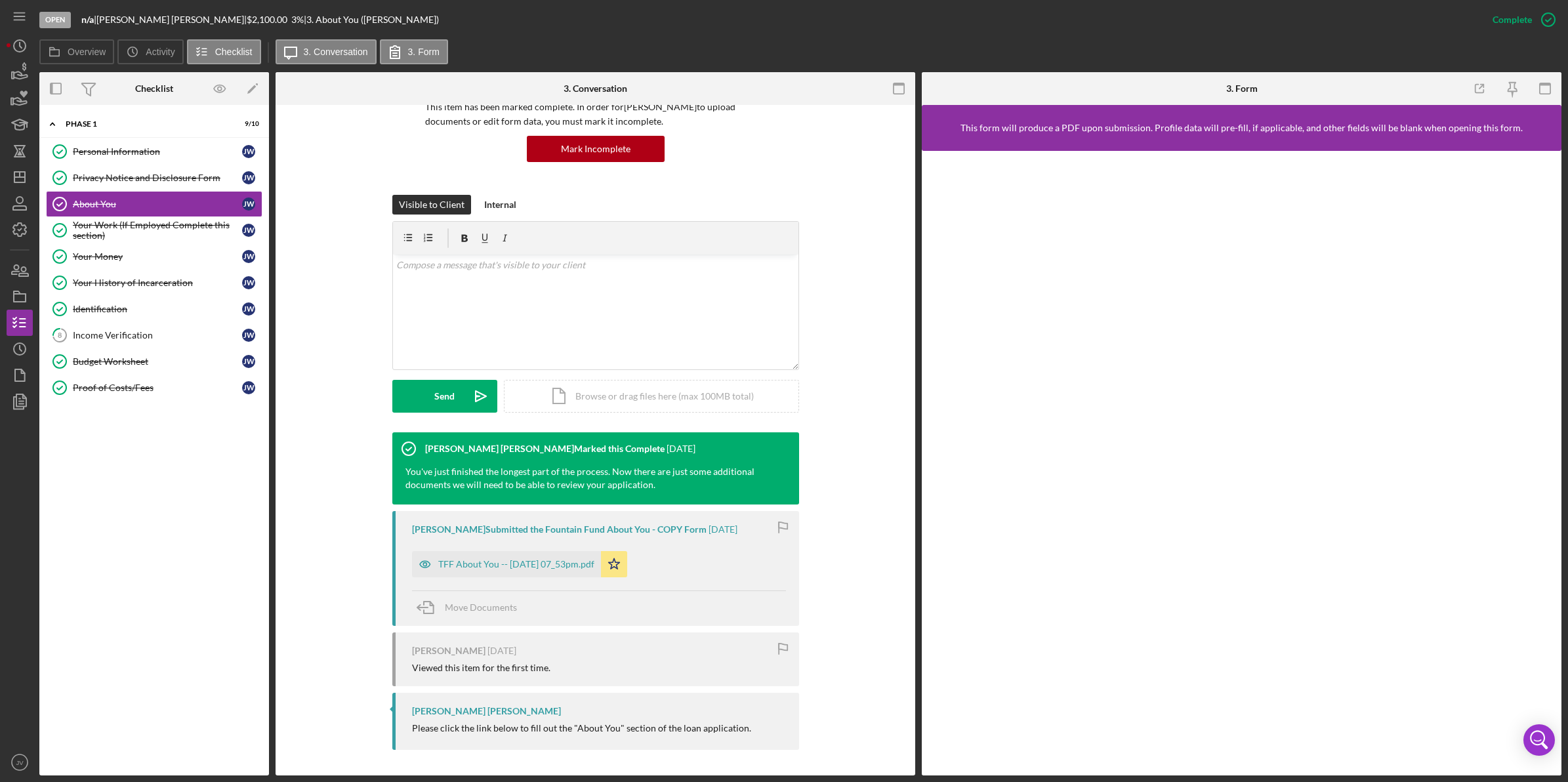
scroll to position [111, 0]
click at [497, 568] on div "TFF About You -- 2025-07-14 07_53pm.pdf" at bounding box center [516, 564] width 157 height 11
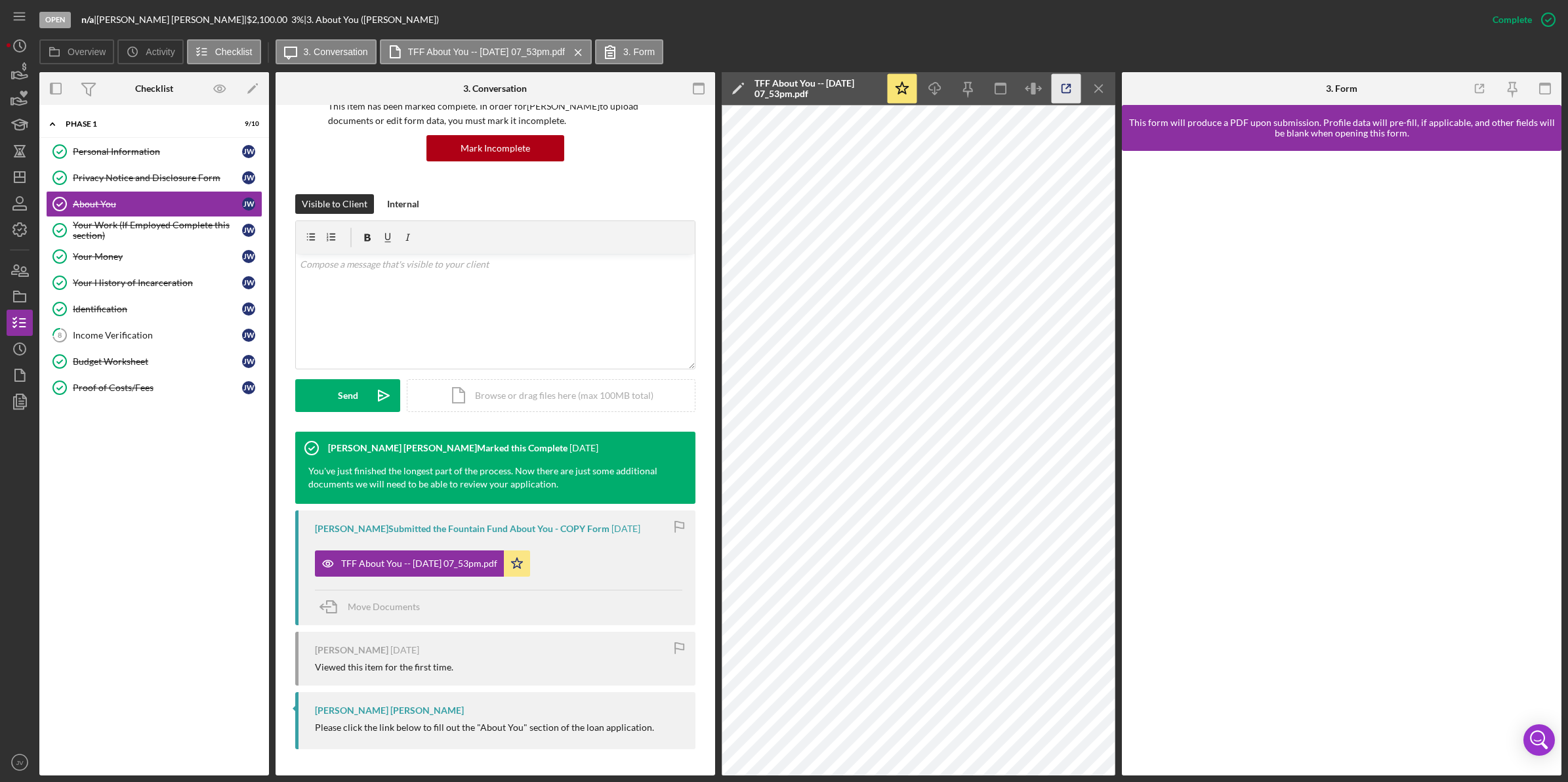
click at [1074, 83] on icon "button" at bounding box center [1066, 88] width 29 height 29
click at [169, 241] on div "Your Work (If Employed Complete this section)" at bounding box center [157, 231] width 169 height 21
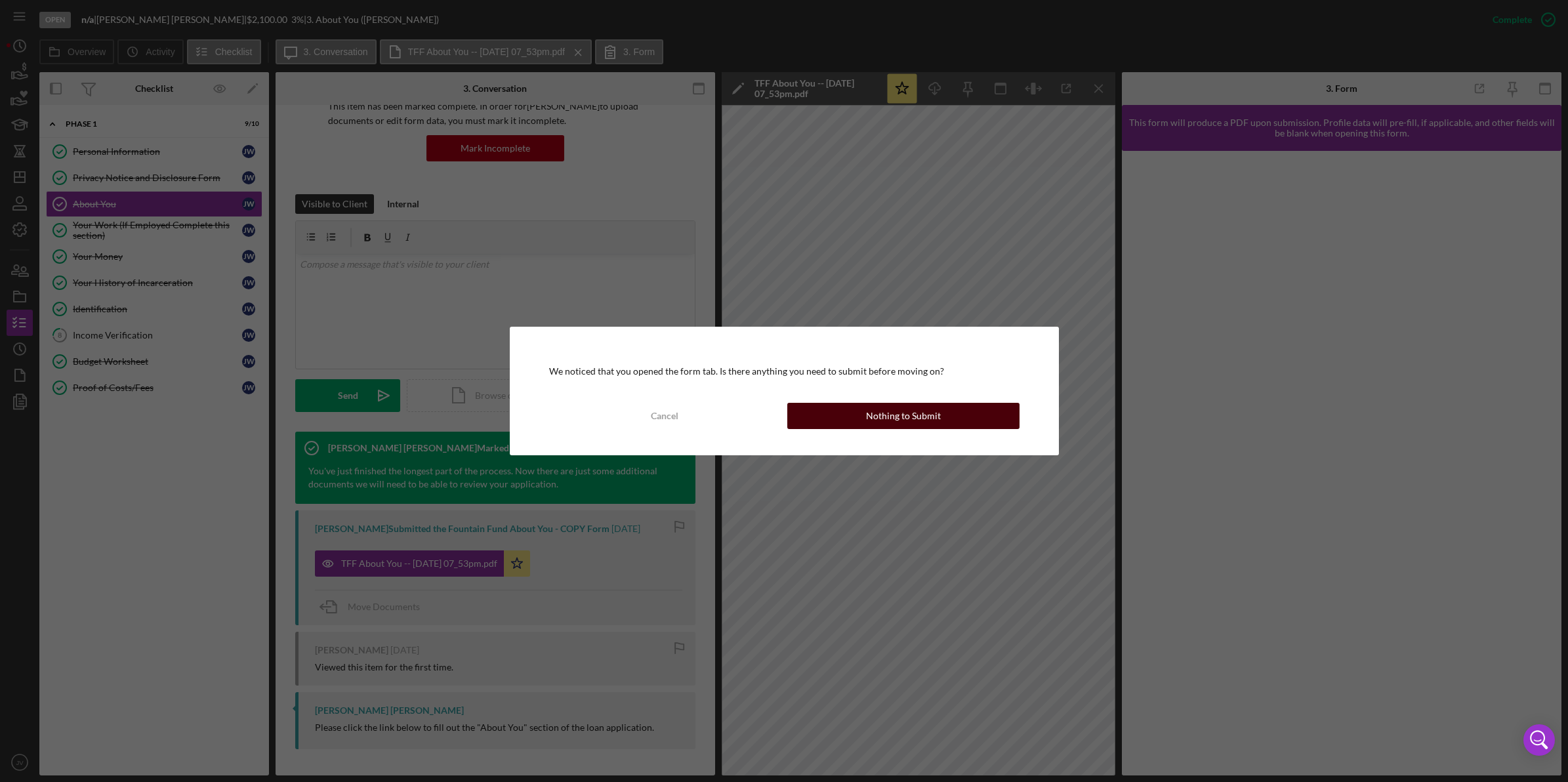
click at [848, 415] on button "Nothing to Submit" at bounding box center [903, 417] width 233 height 27
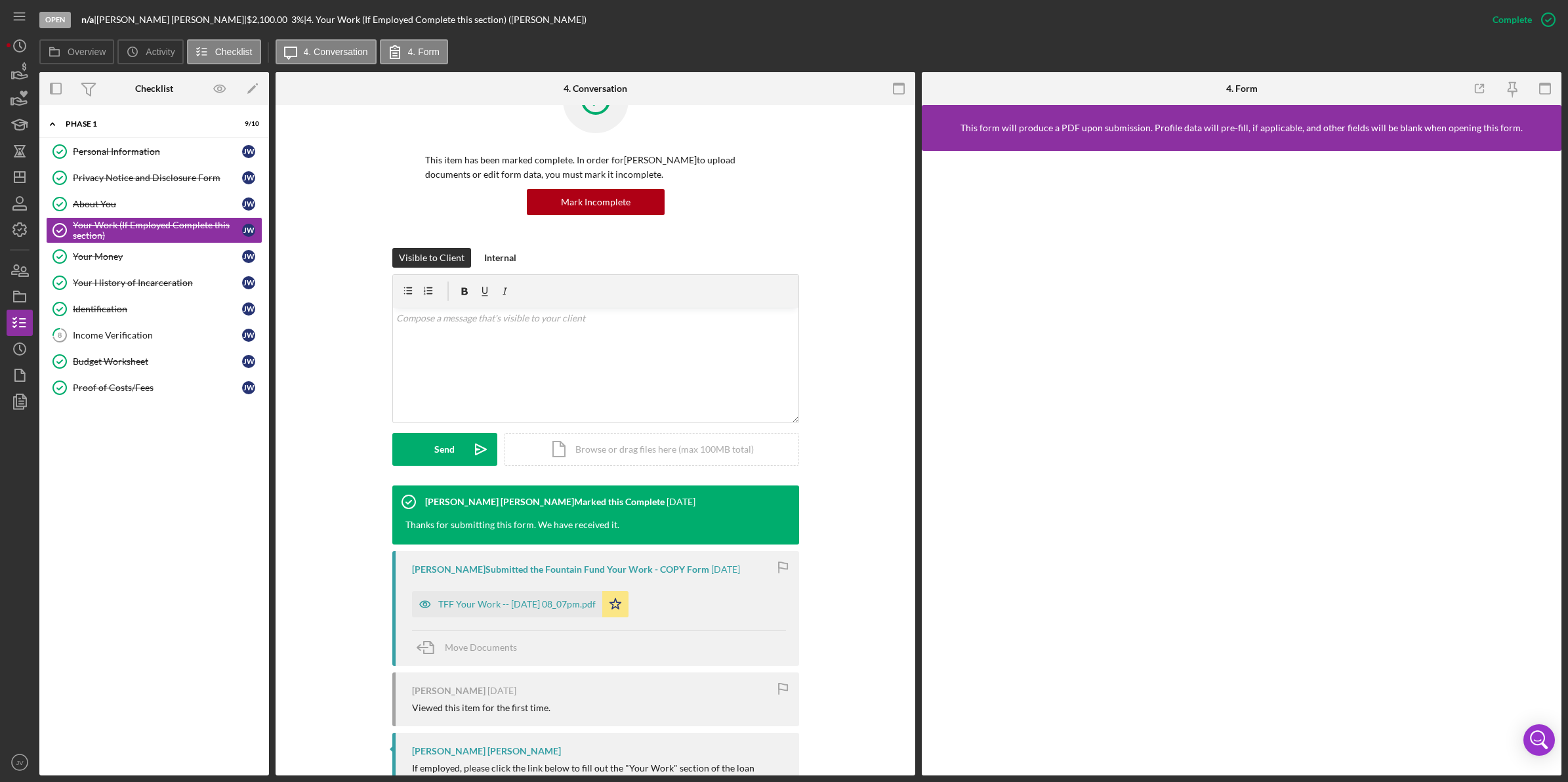
scroll to position [130, 0]
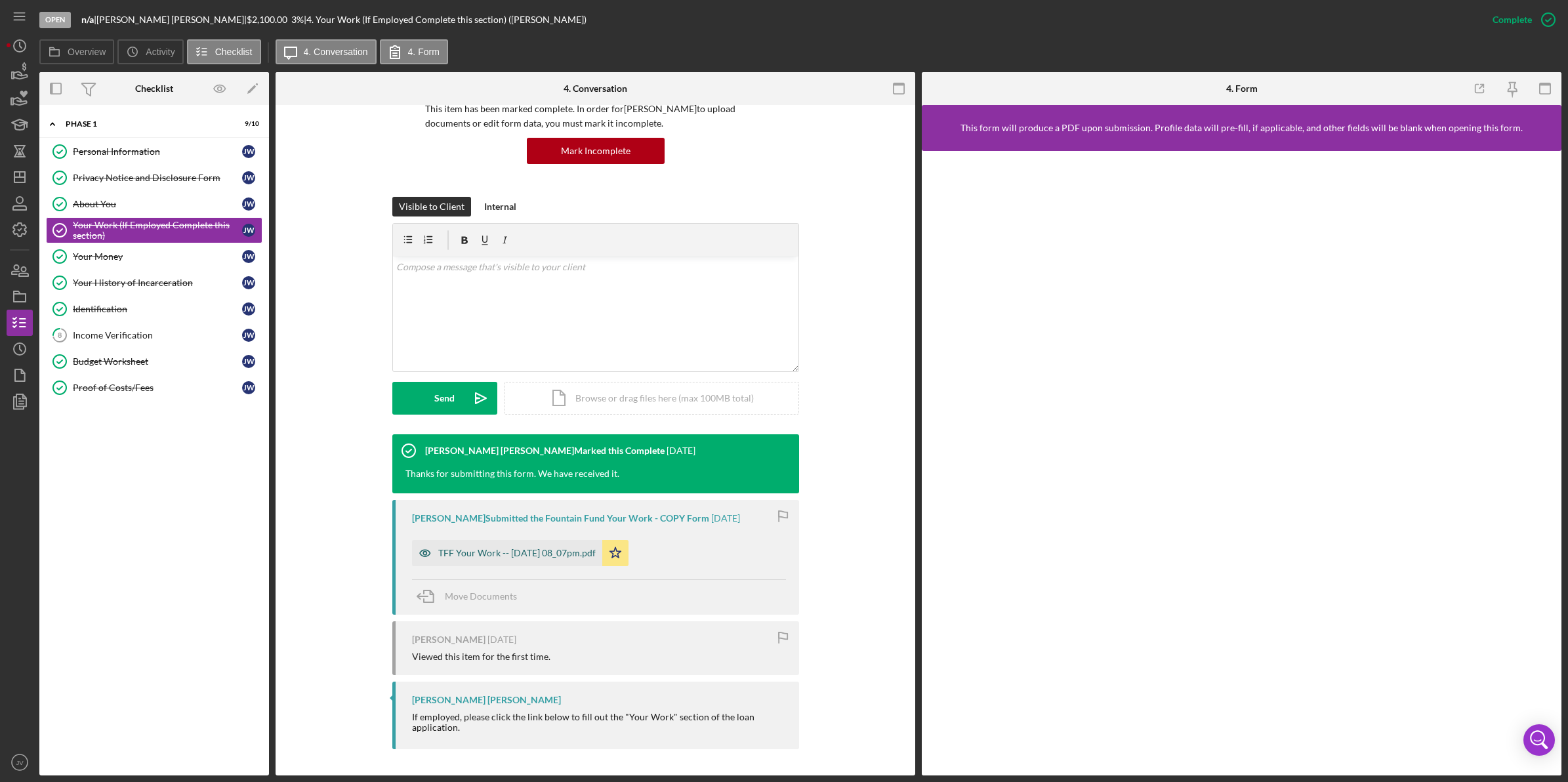
click at [550, 548] on div "TFF Your Work -- 2025-07-14 08_07pm.pdf" at bounding box center [517, 553] width 157 height 11
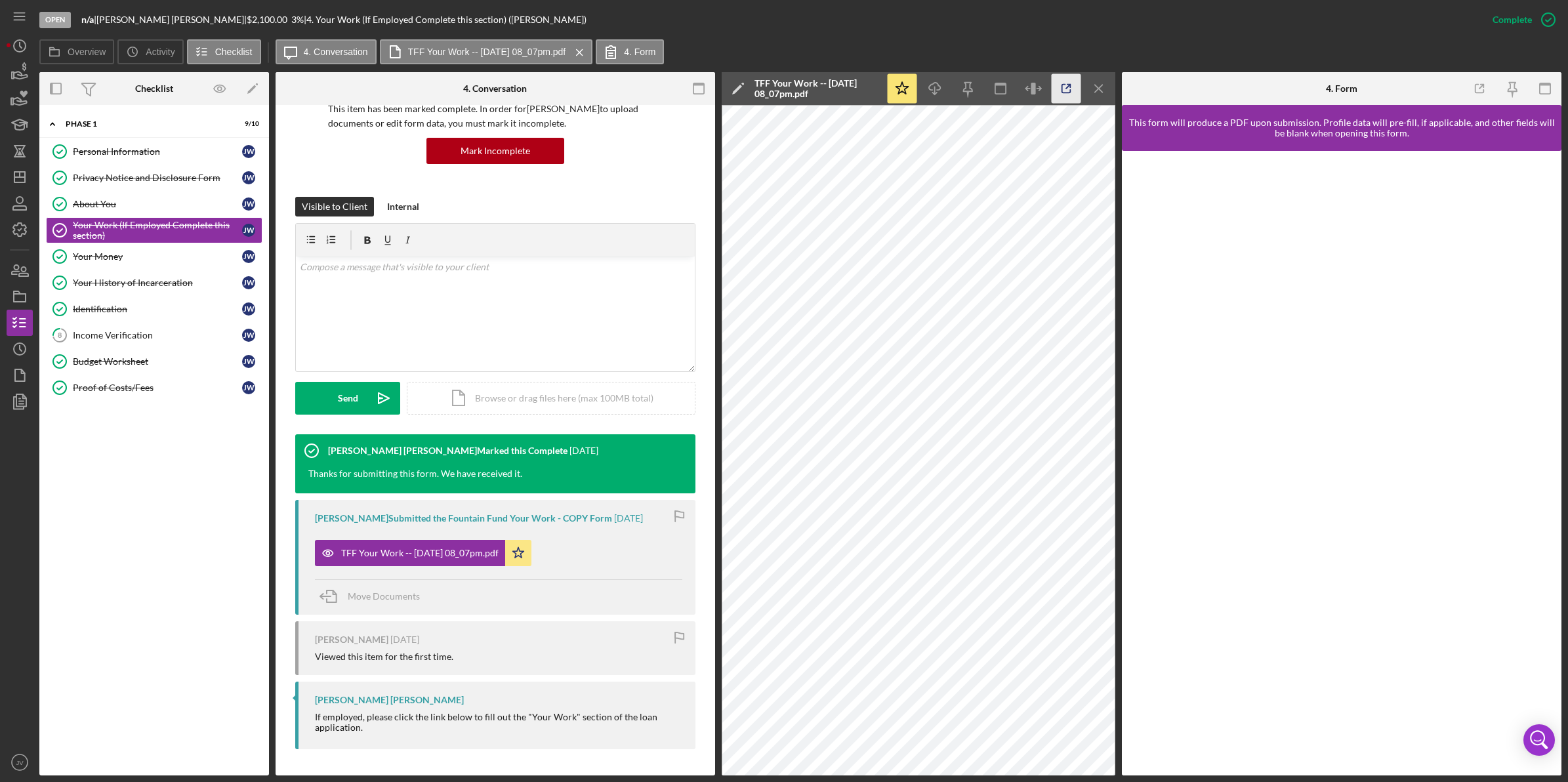
click at [1067, 92] on icon "button" at bounding box center [1066, 88] width 29 height 29
click at [203, 262] on div "Your Money" at bounding box center [157, 257] width 169 height 11
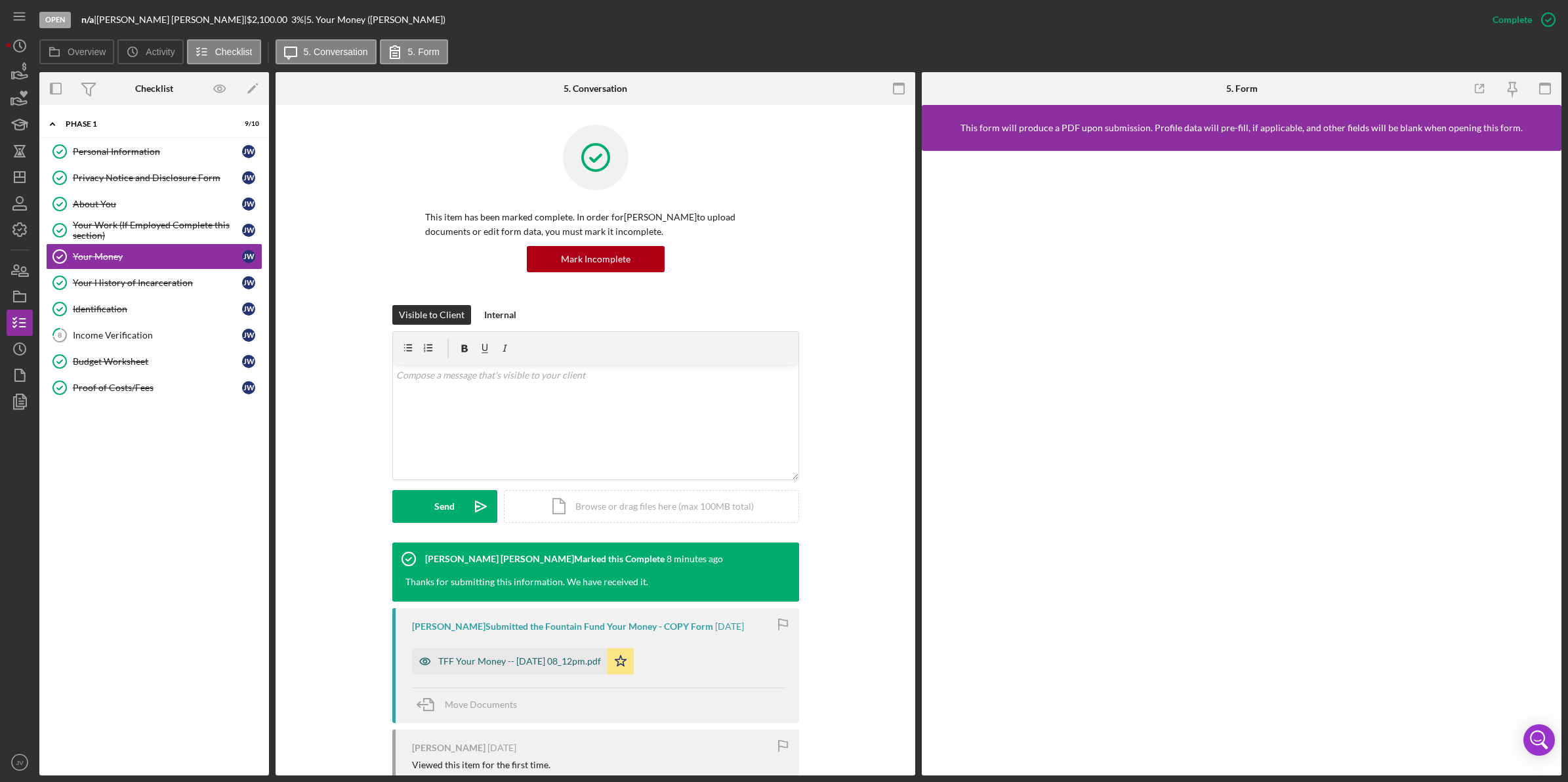
click at [563, 665] on div "TFF Your Money -- 2025-07-14 08_12pm.pdf" at bounding box center [520, 662] width 163 height 11
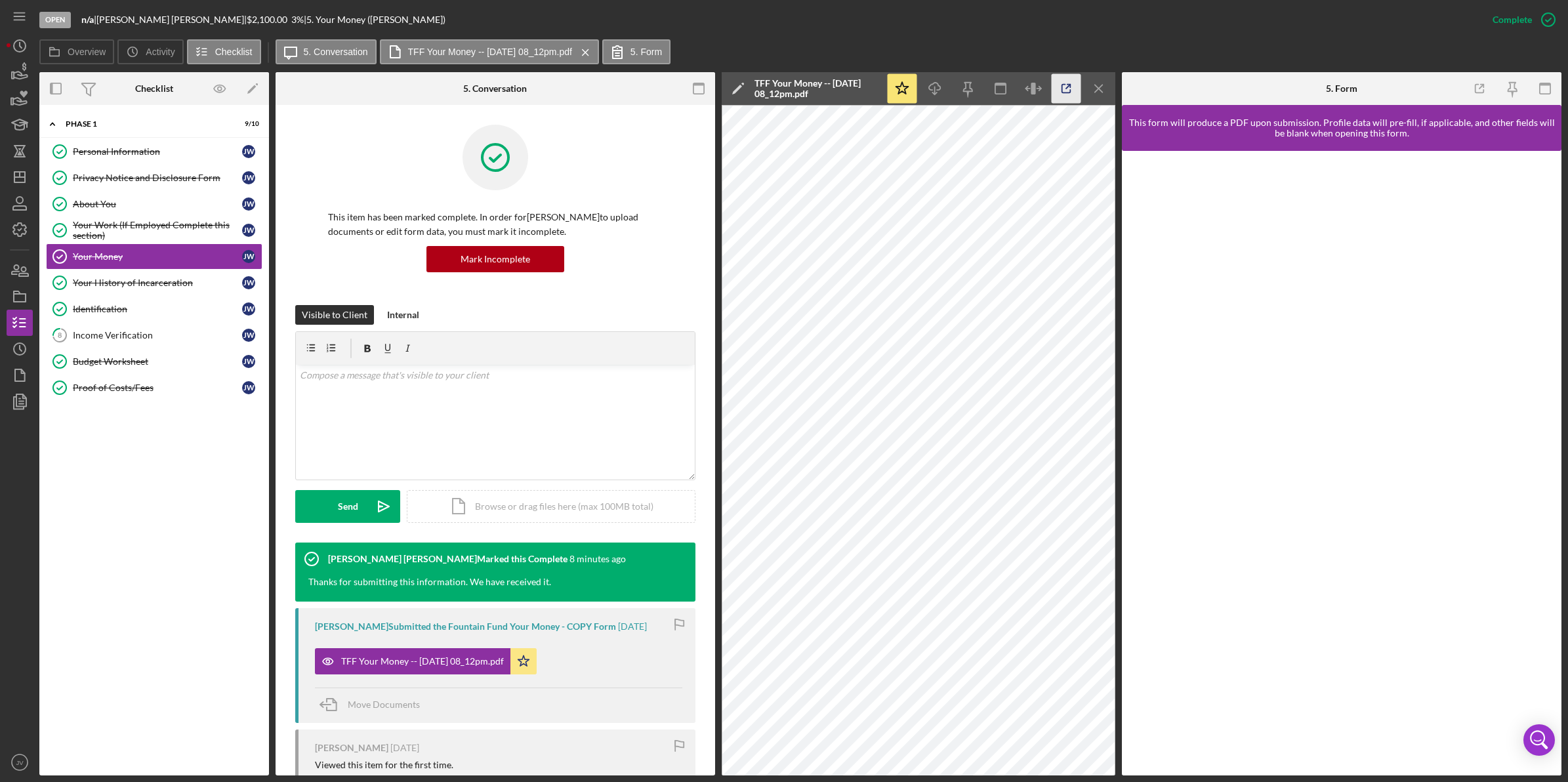
click at [1067, 88] on line "button" at bounding box center [1068, 87] width 4 height 4
click at [195, 288] on div "Your History of Incarceration" at bounding box center [157, 283] width 169 height 11
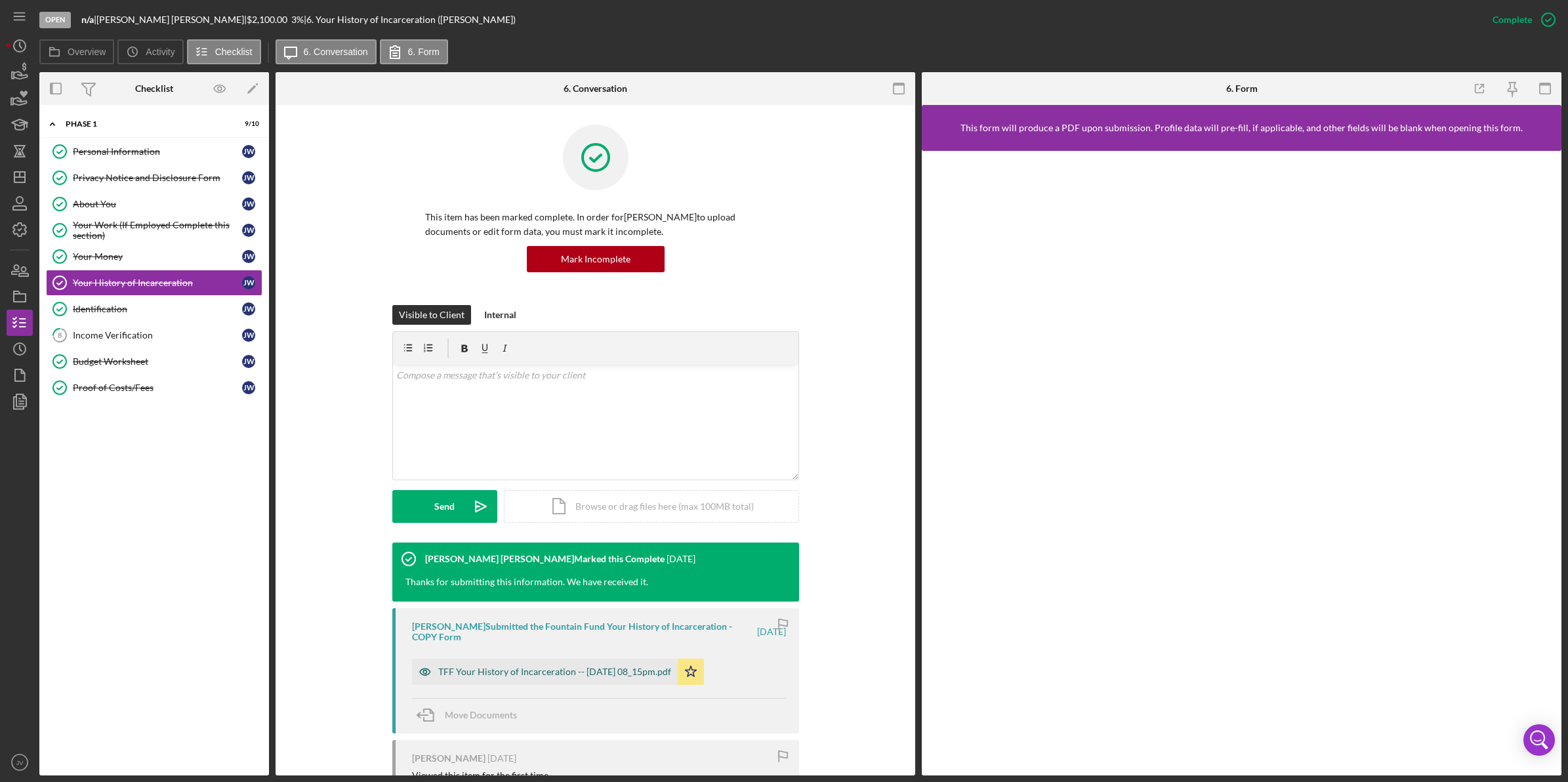
click at [568, 668] on div "TFF Your History of Incarceration -- 2025-07-14 08_15pm.pdf" at bounding box center [555, 672] width 233 height 11
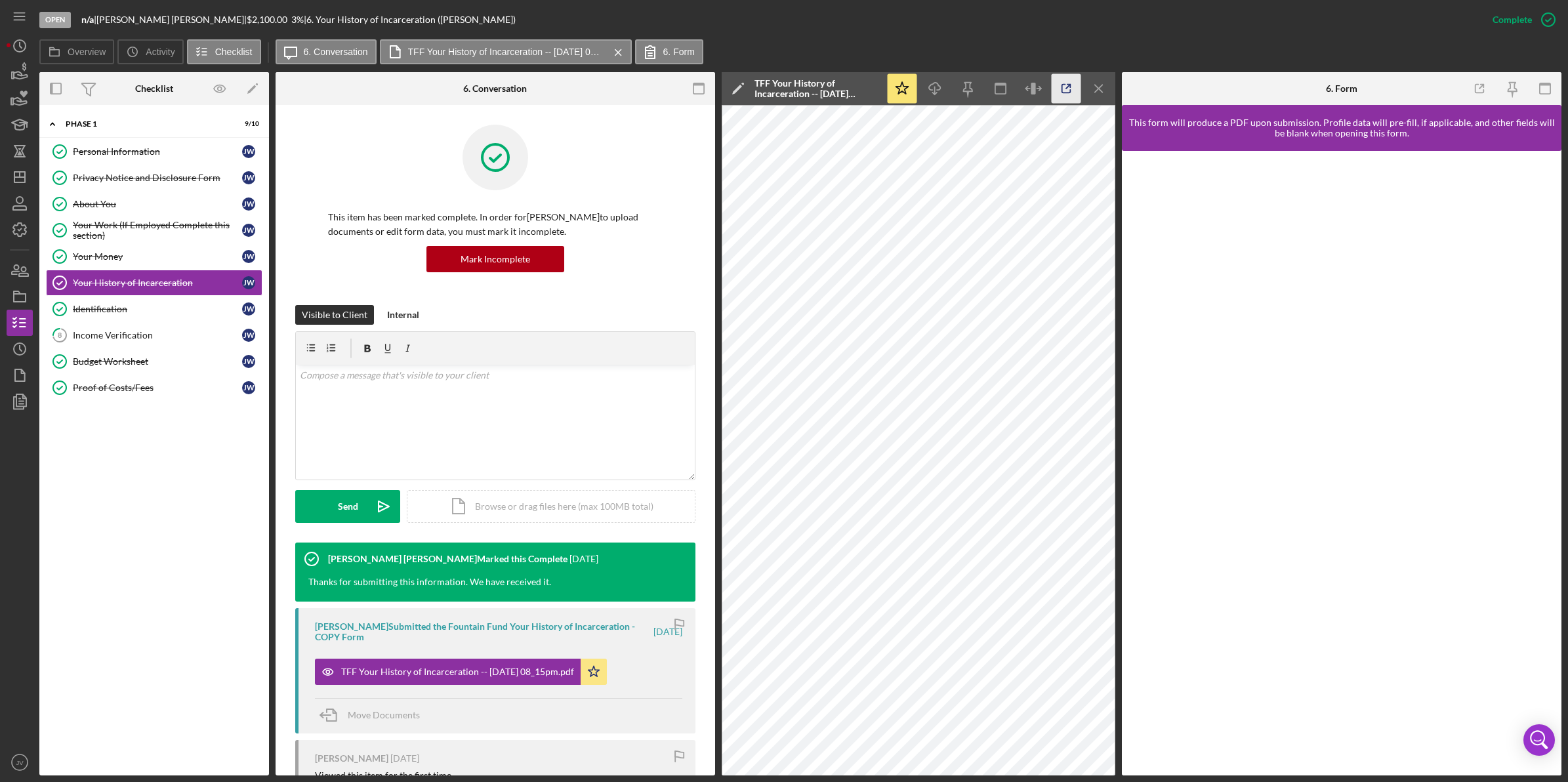
click at [1060, 88] on icon "button" at bounding box center [1066, 88] width 29 height 29
click at [135, 313] on div "Identification" at bounding box center [157, 310] width 169 height 11
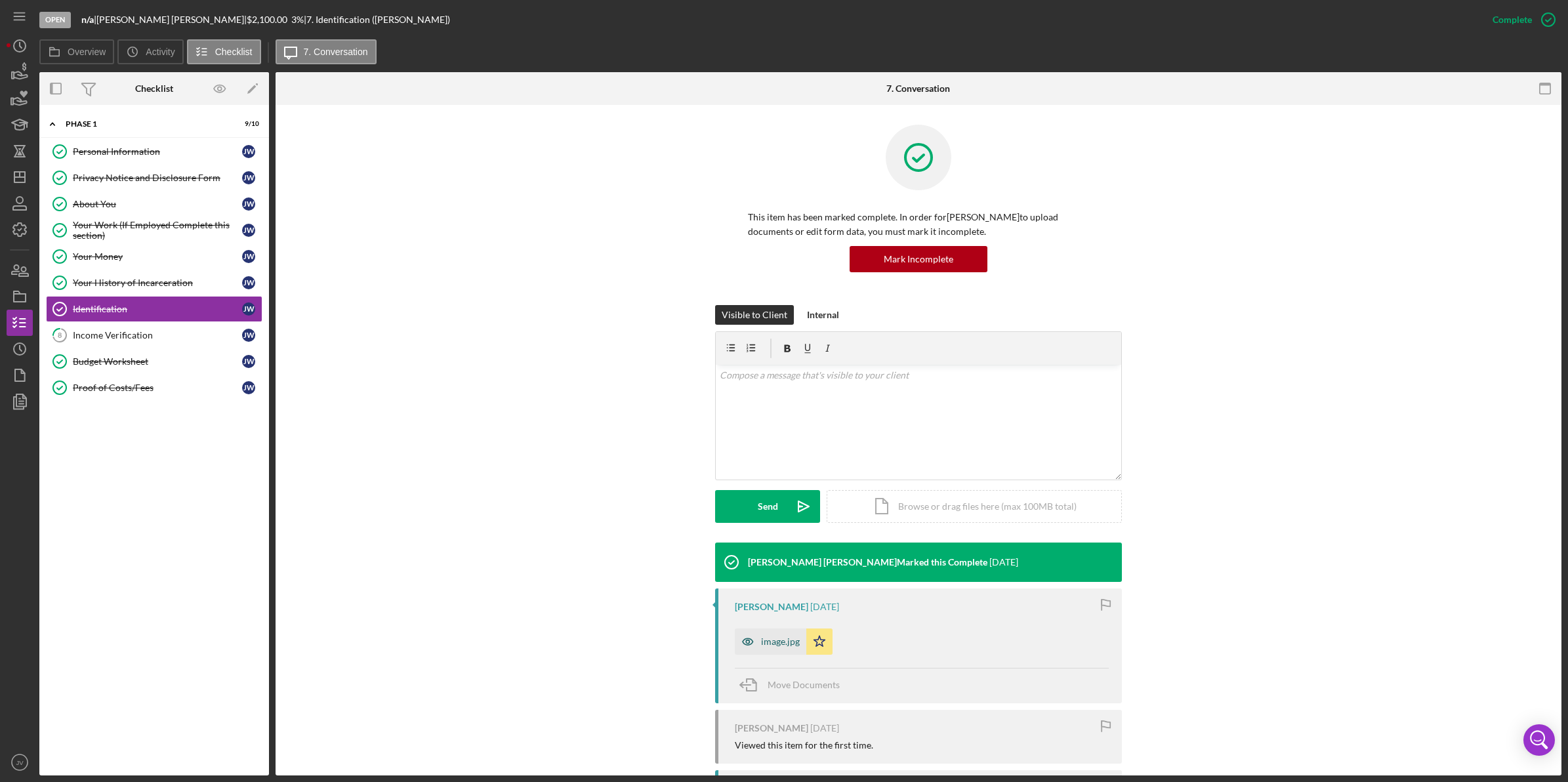
click at [779, 647] on div "image.jpg" at bounding box center [781, 642] width 39 height 11
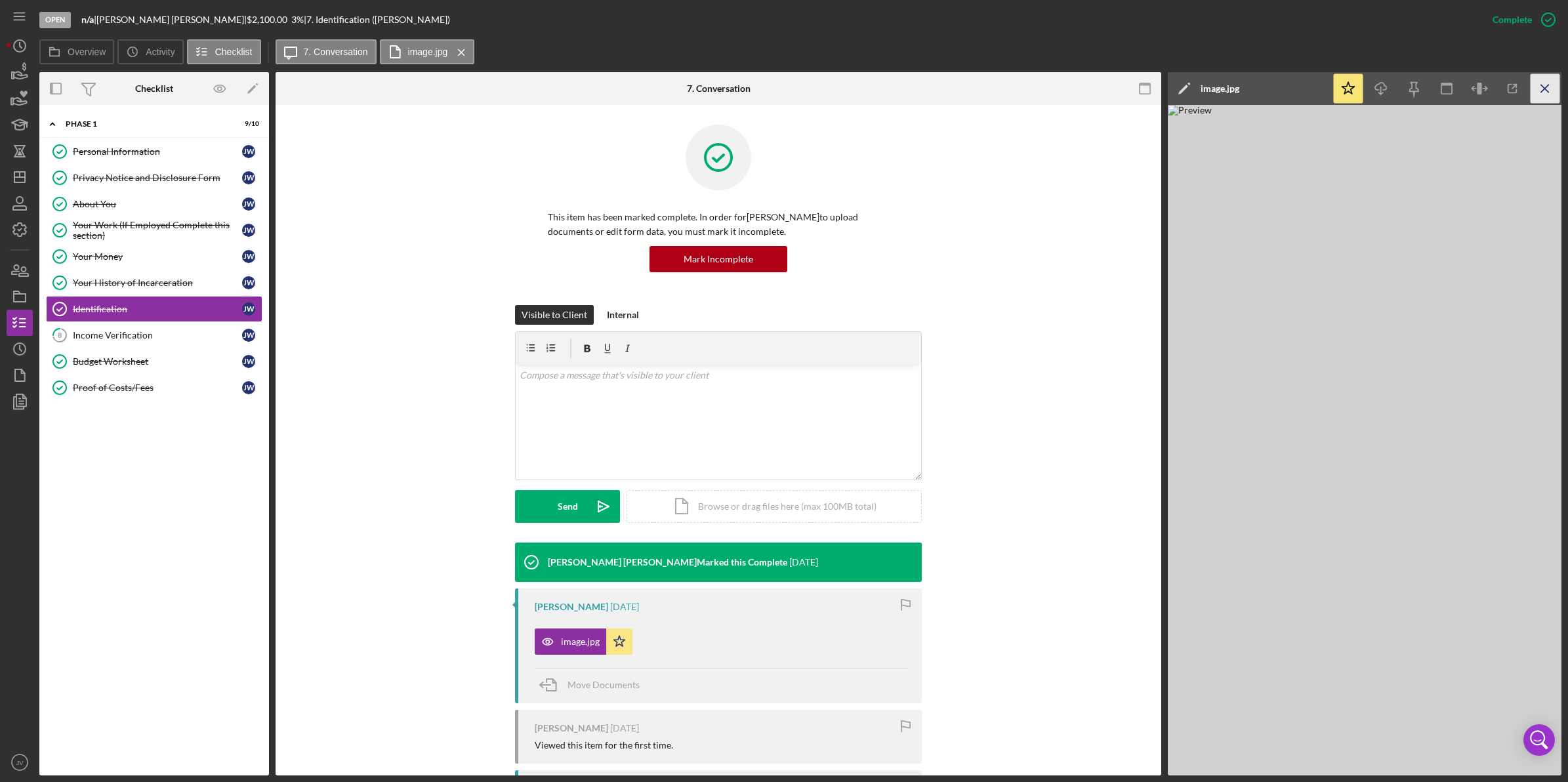
click at [1552, 83] on icon "Icon/Menu Close" at bounding box center [1545, 88] width 29 height 29
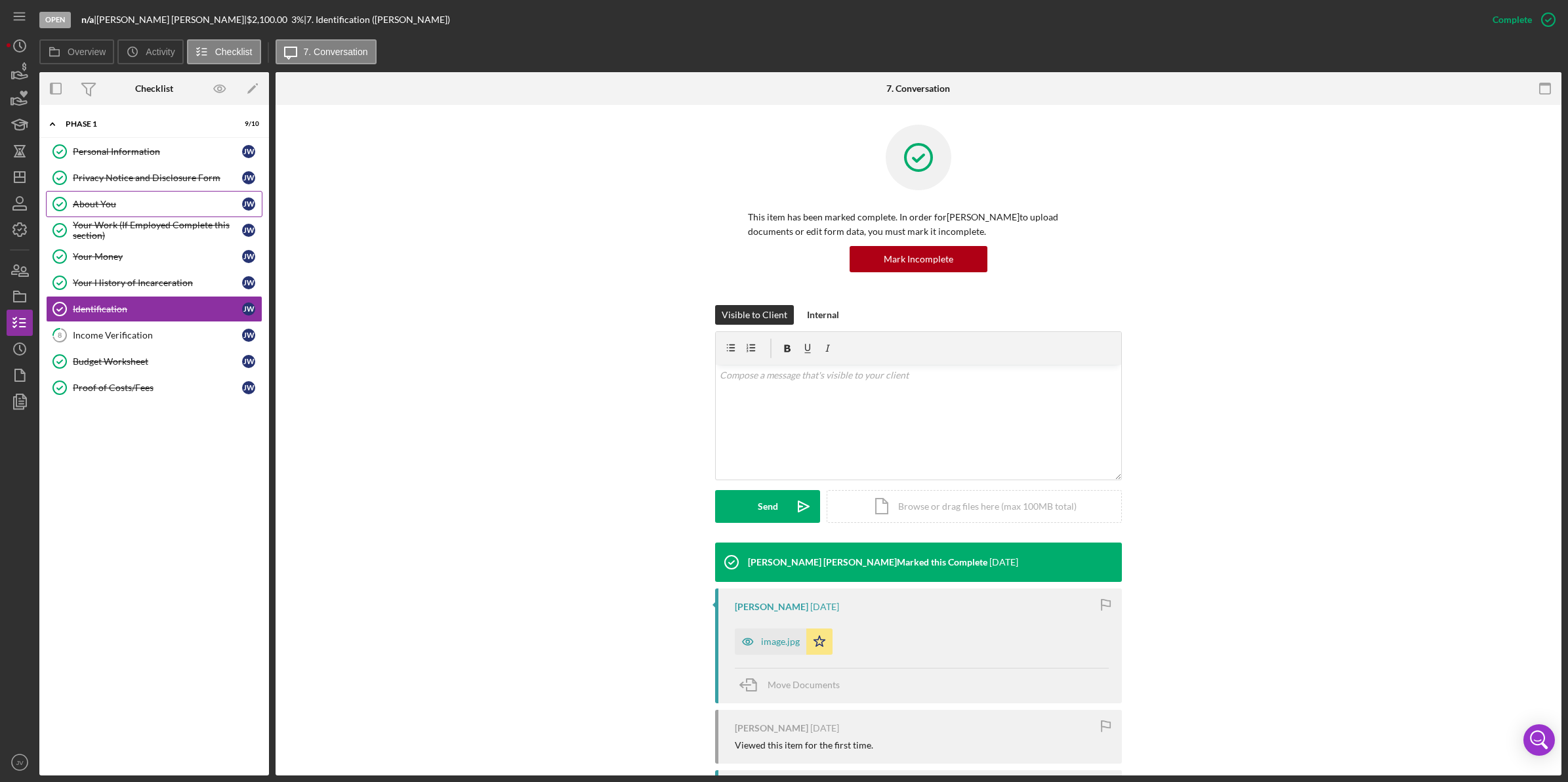
click at [185, 199] on div "About You" at bounding box center [157, 204] width 169 height 11
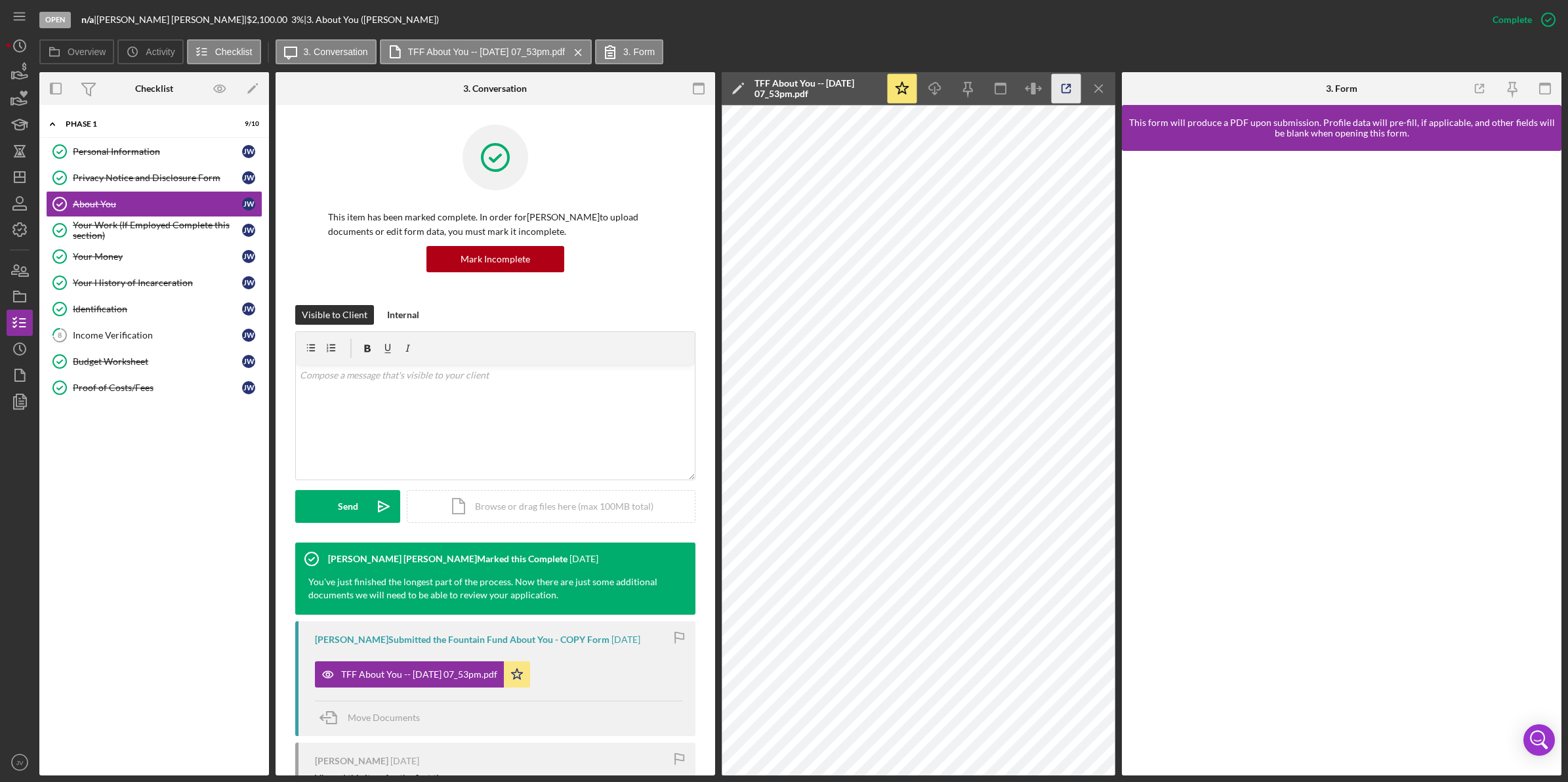
click at [1061, 90] on icon "button" at bounding box center [1066, 88] width 29 height 29
click at [158, 340] on div "Income Verification" at bounding box center [157, 335] width 169 height 11
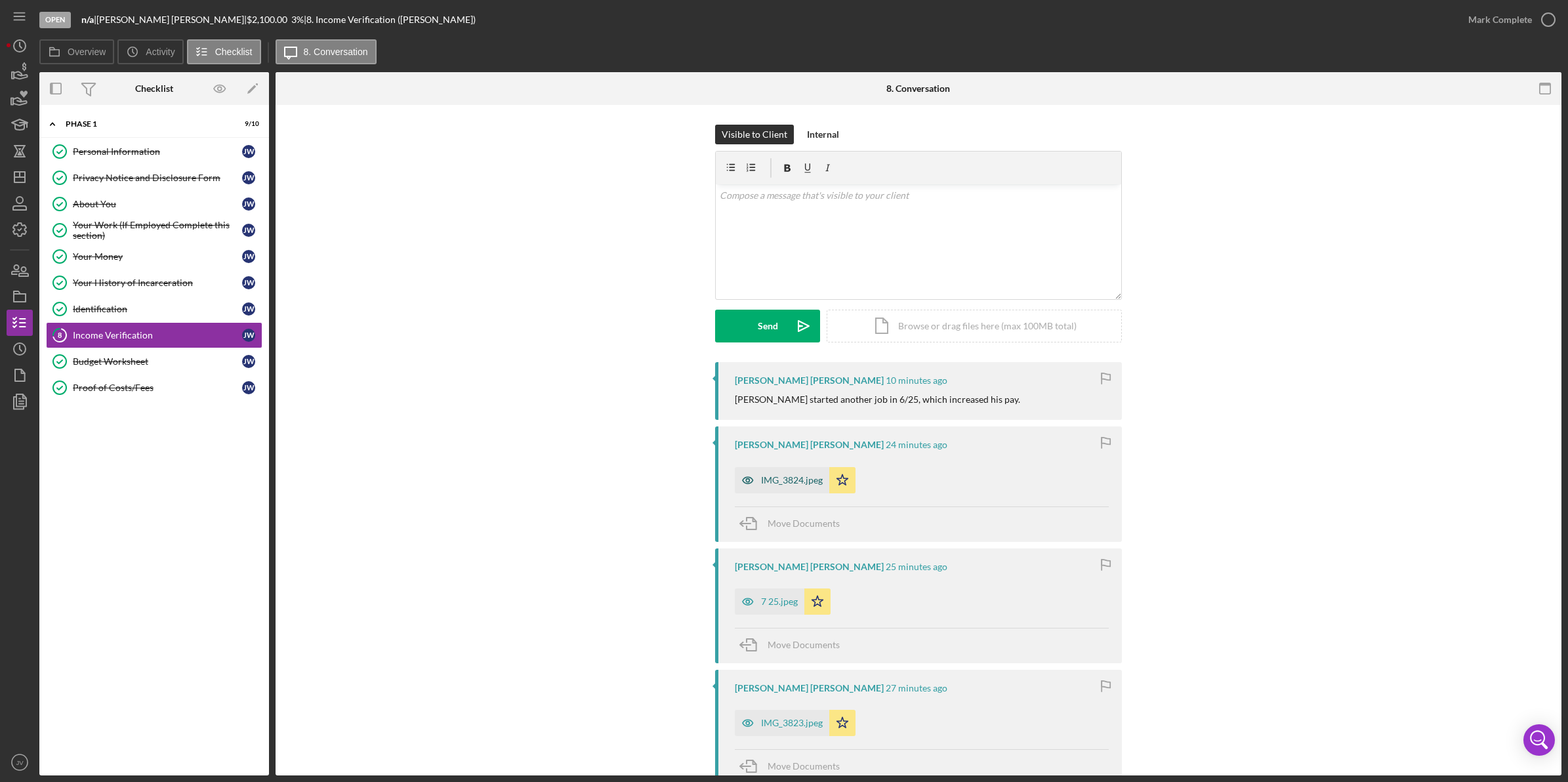
click at [777, 483] on div "IMG_3824.jpeg" at bounding box center [792, 480] width 62 height 11
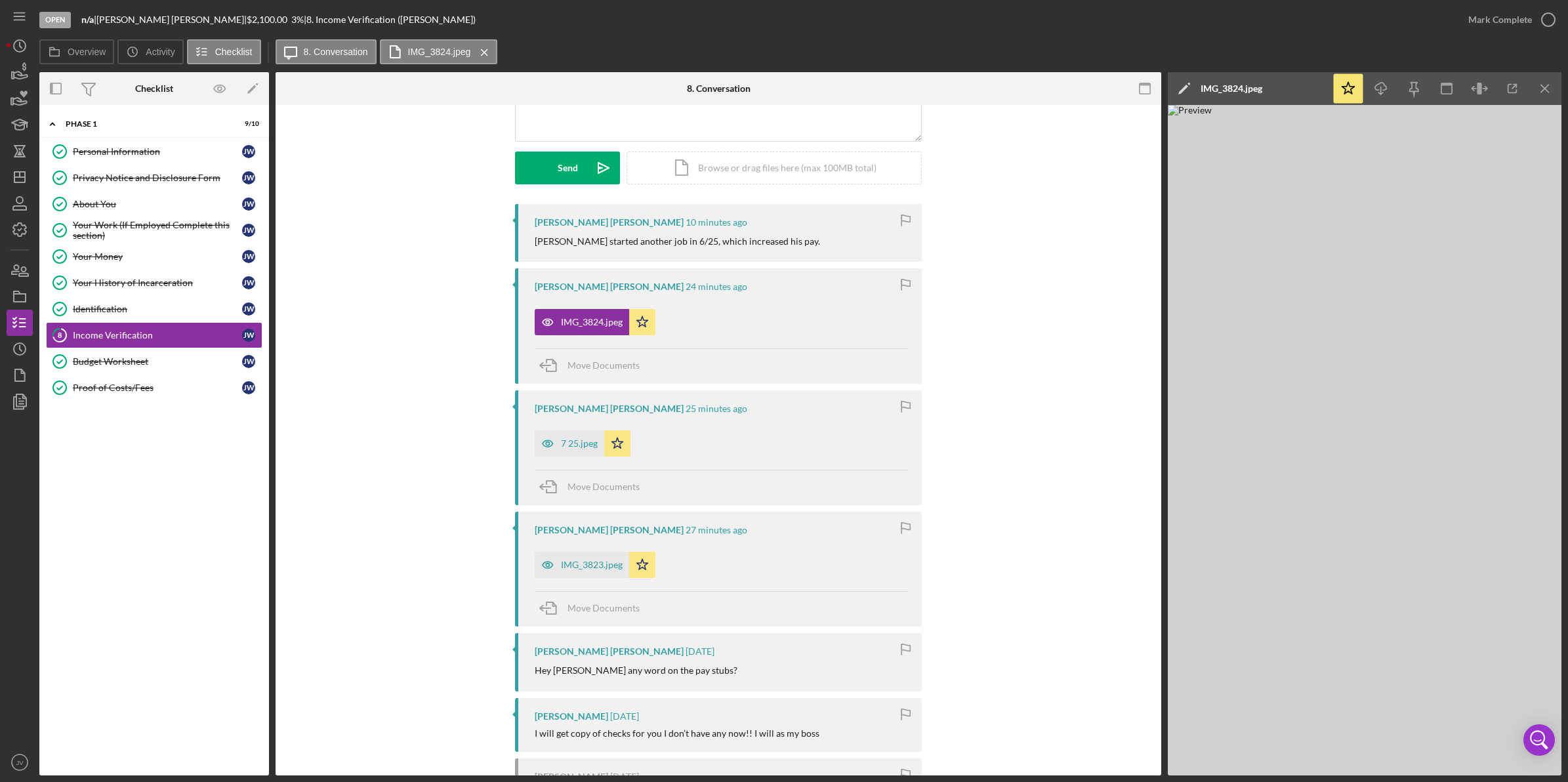
scroll to position [164, 0]
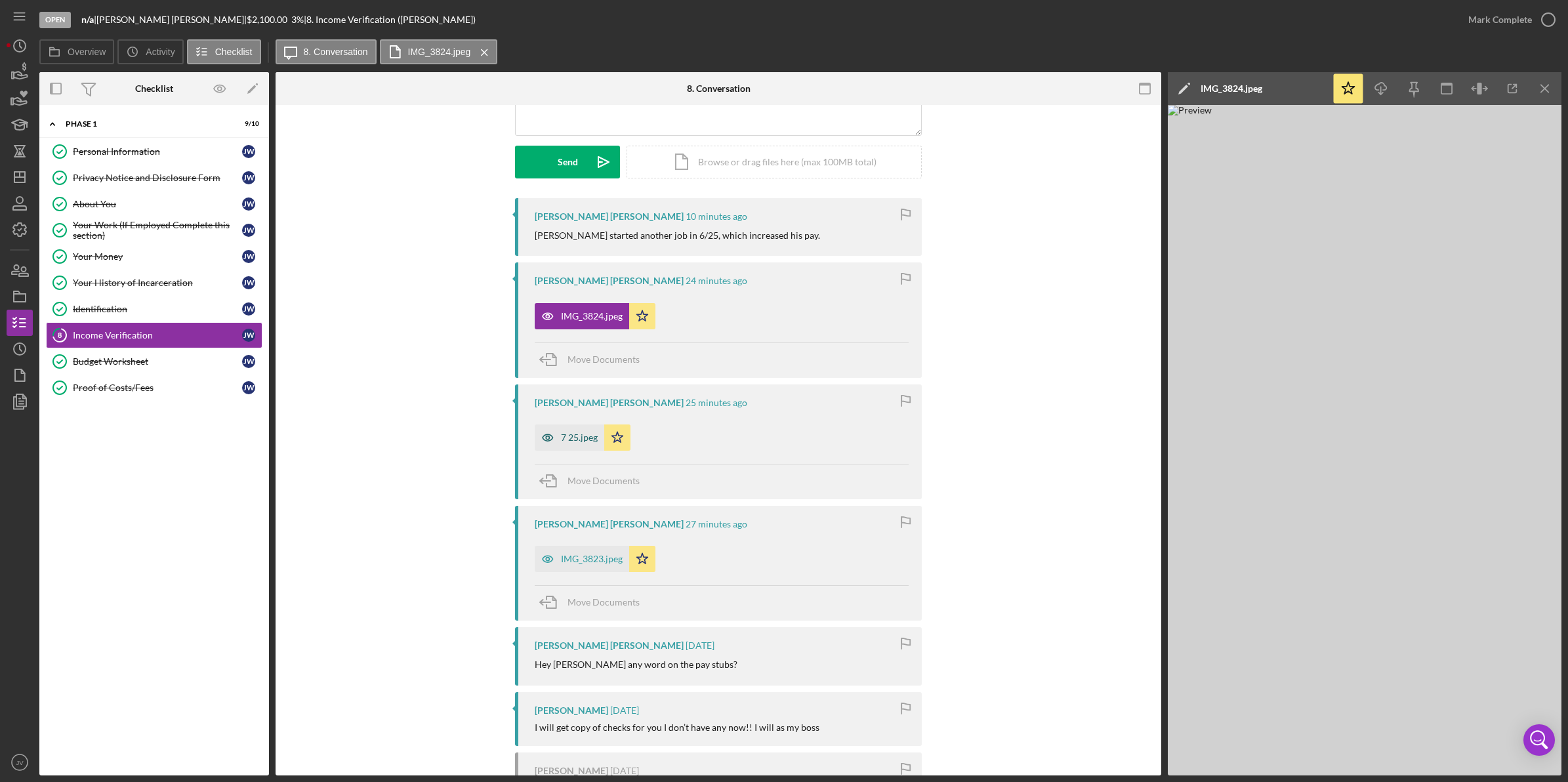
click at [574, 433] on div "7 25.jpeg" at bounding box center [579, 438] width 37 height 11
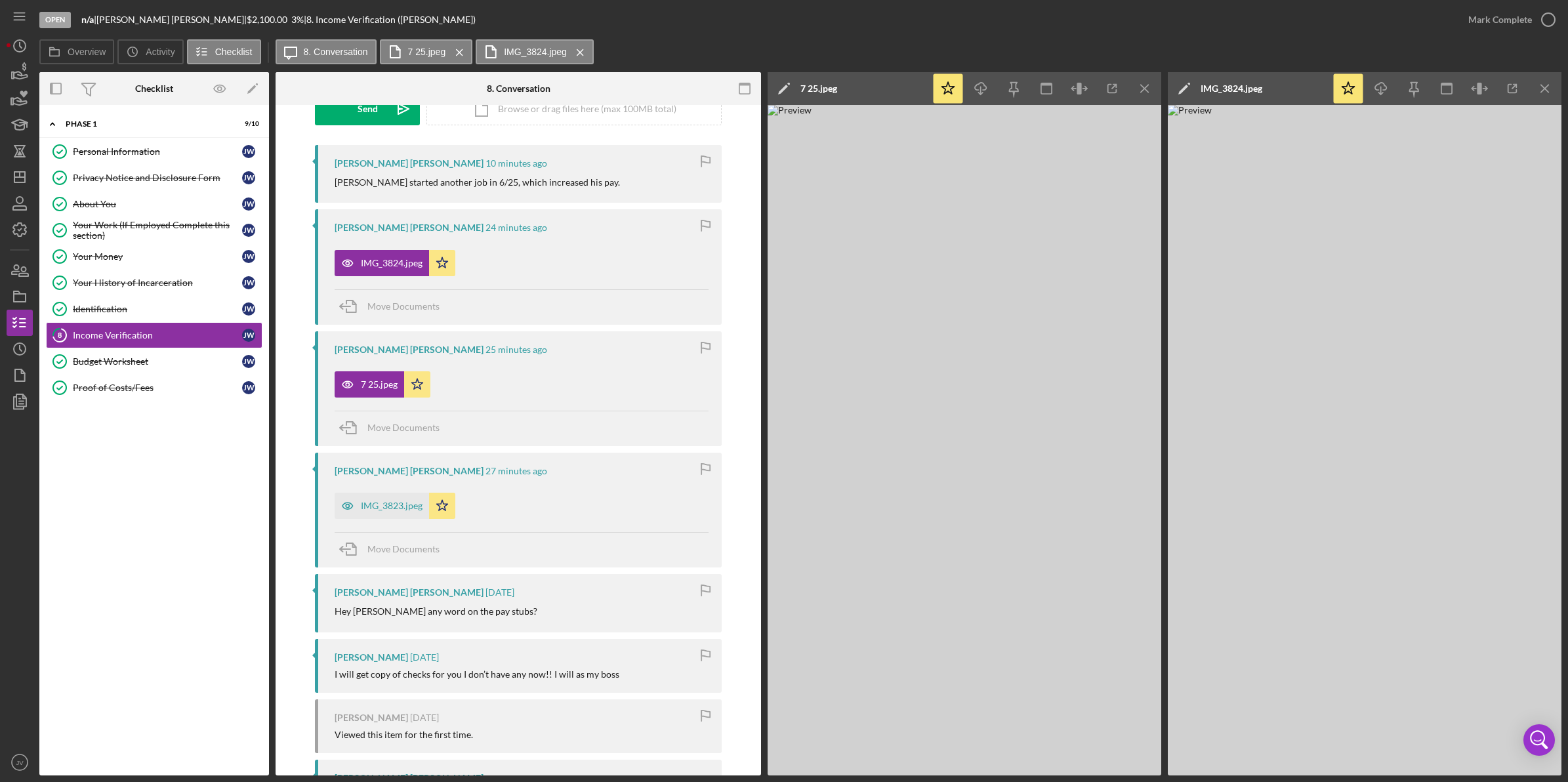
scroll to position [246, 0]
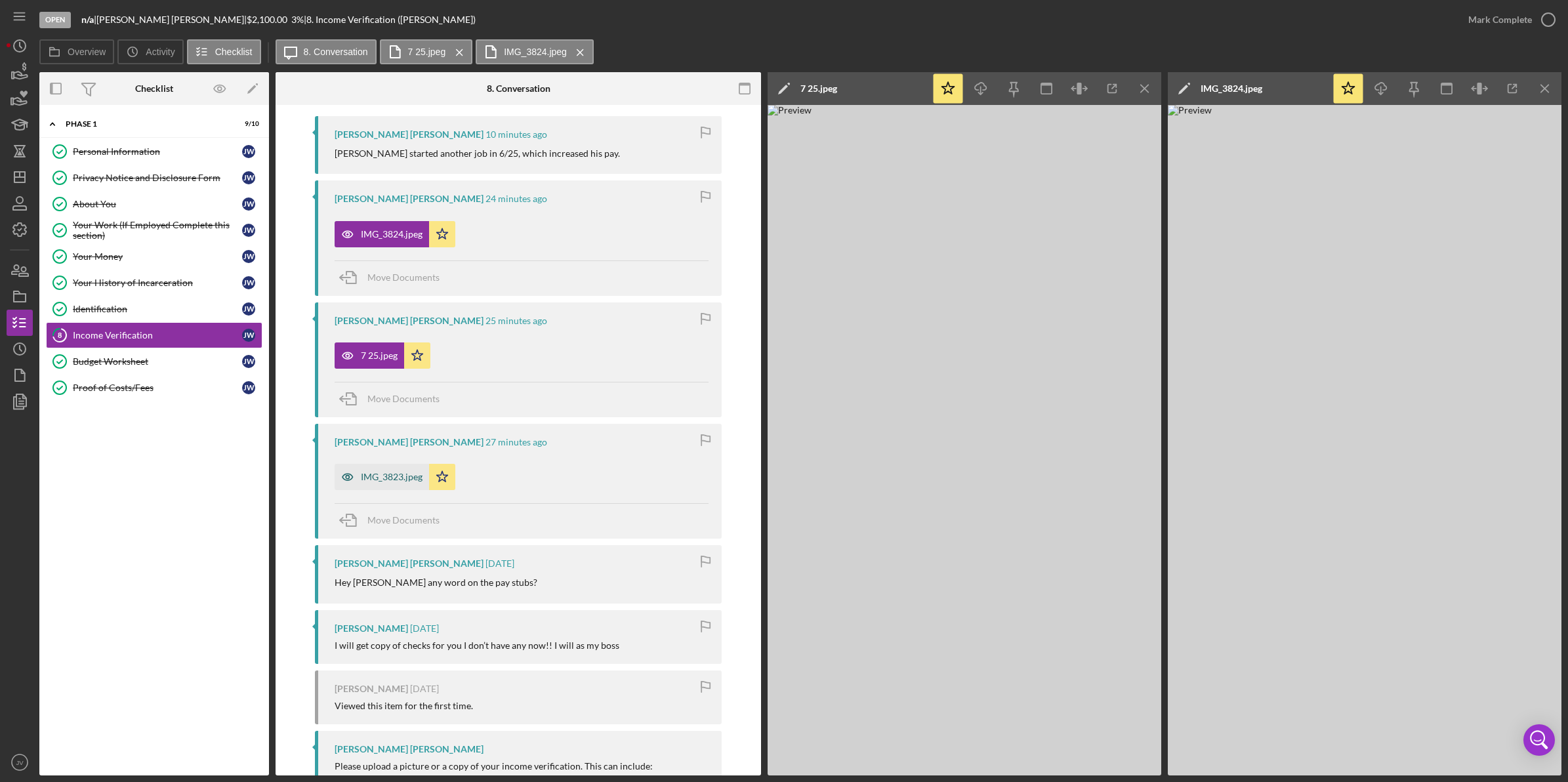
click at [401, 476] on div "IMG_3823.jpeg" at bounding box center [392, 477] width 62 height 11
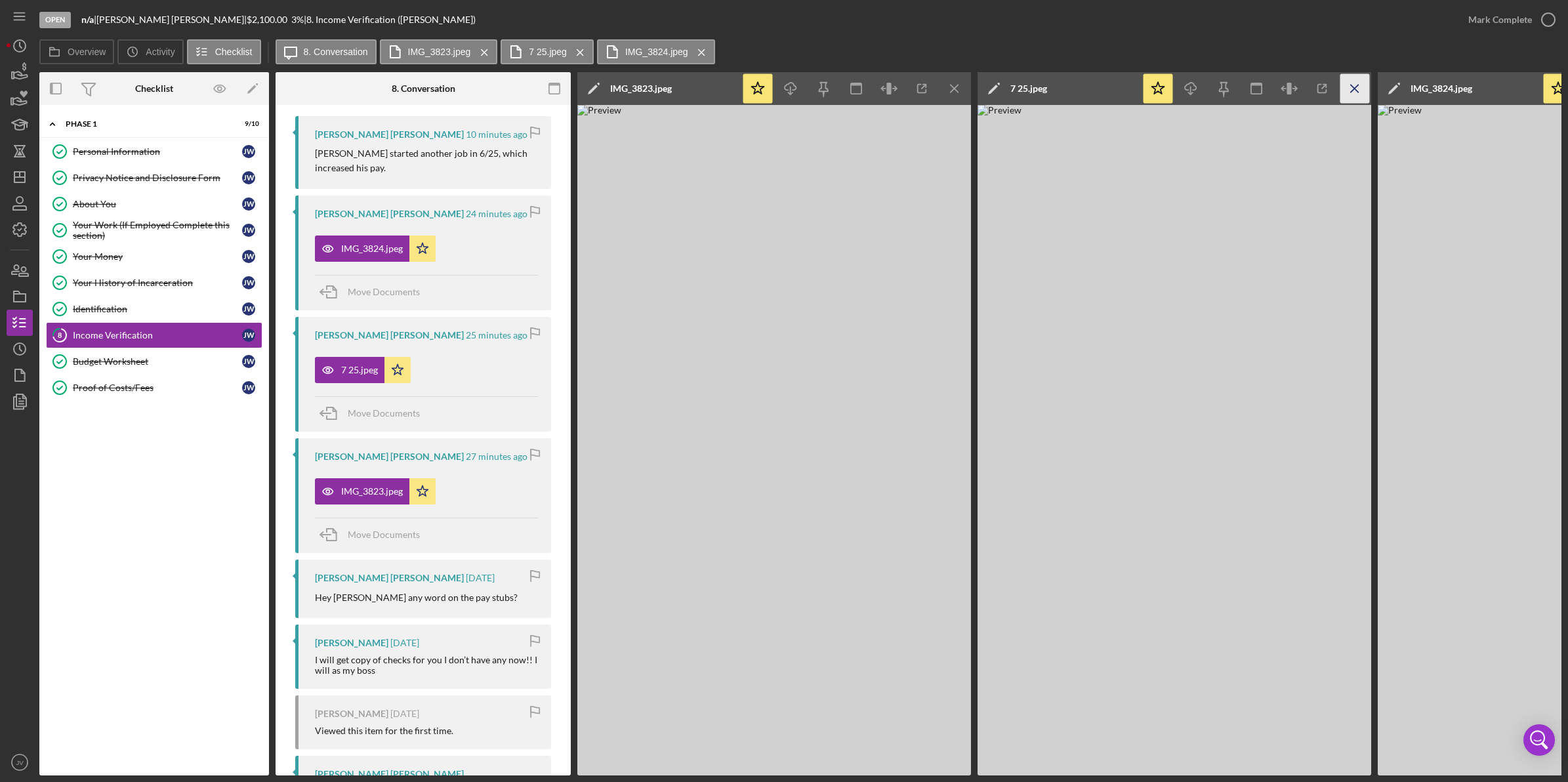
click at [1359, 88] on icon "Icon/Menu Close" at bounding box center [1355, 88] width 29 height 29
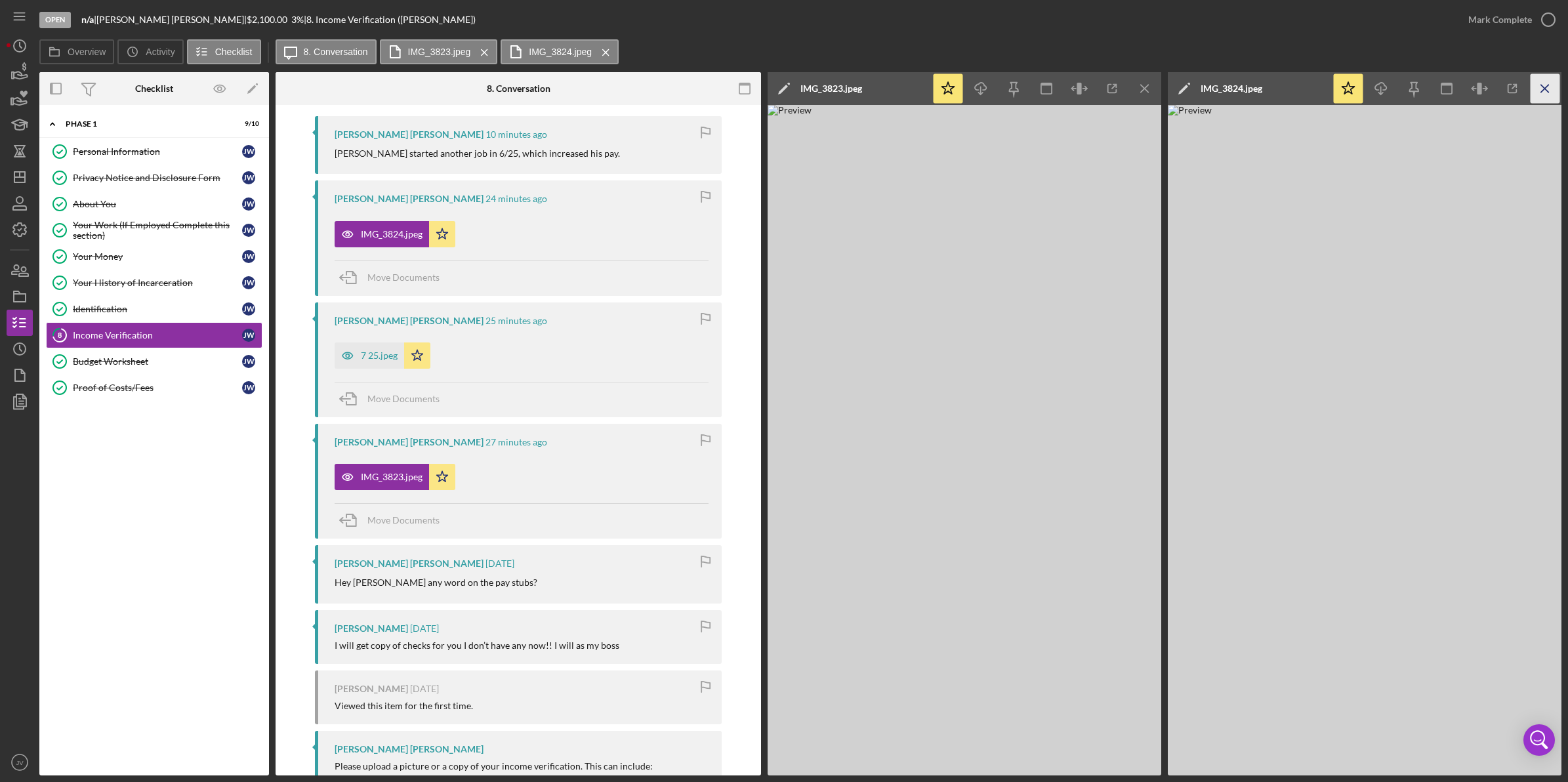
click at [1537, 94] on icon "Icon/Menu Close" at bounding box center [1545, 88] width 29 height 29
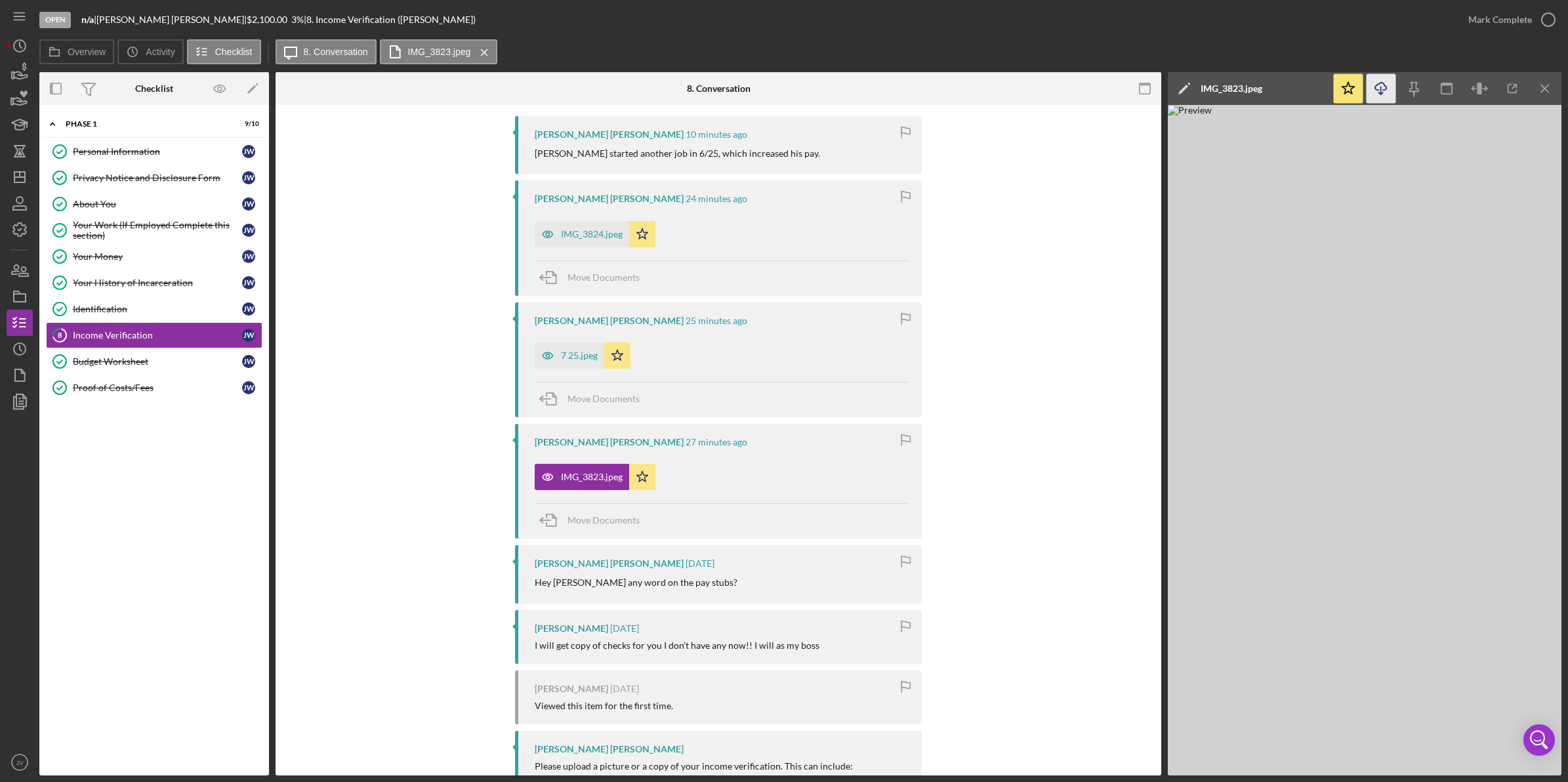
click at [1376, 92] on icon "Icon/Download" at bounding box center [1381, 88] width 29 height 29
click at [418, 328] on div "Harry Jean-Jacques 11 minutes ago John started another job in 6/25, which incre…" at bounding box center [718, 554] width 846 height 877
click at [578, 356] on div "7 25.jpeg" at bounding box center [579, 356] width 37 height 11
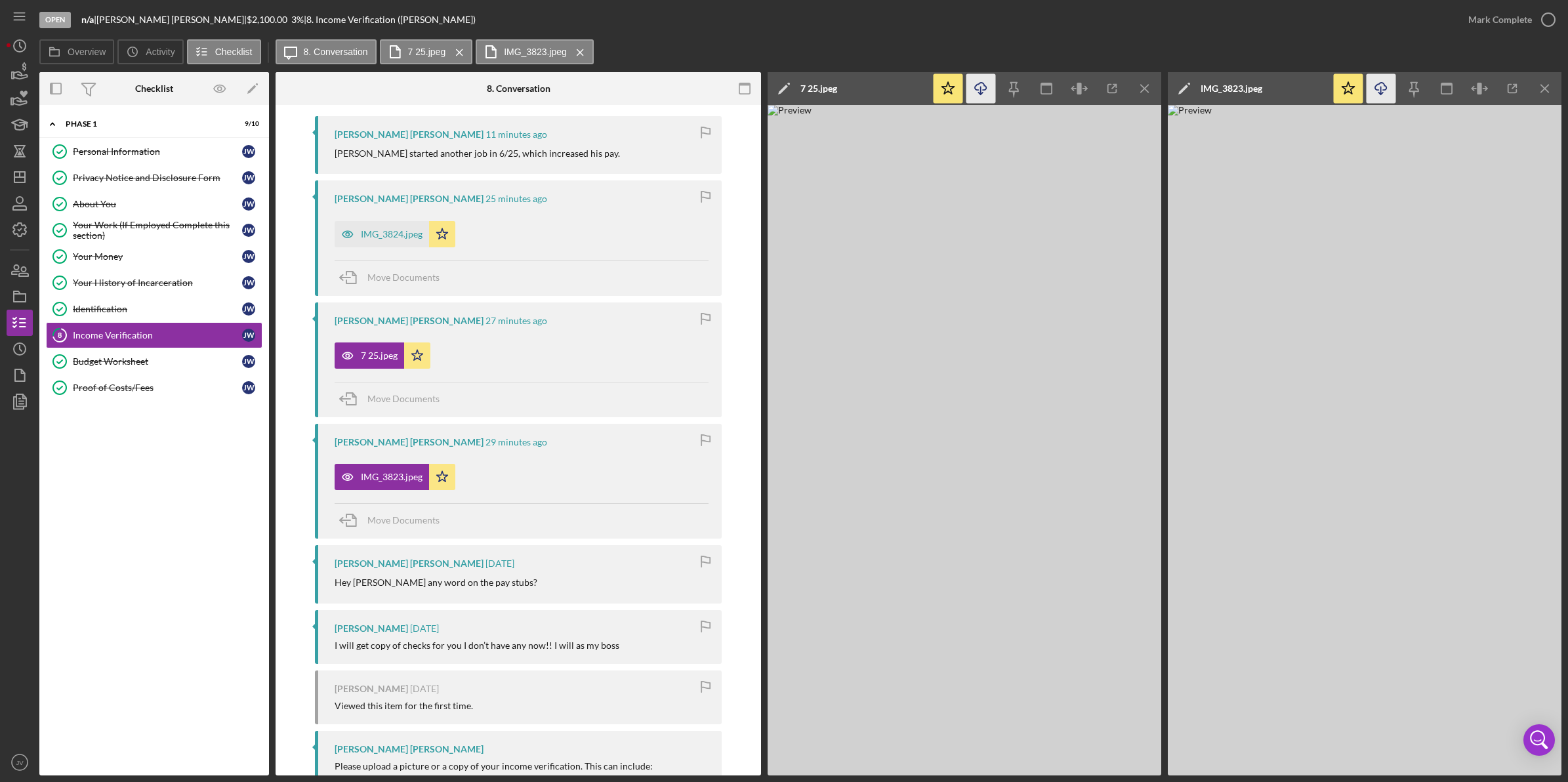
click at [975, 93] on icon "Icon/Download" at bounding box center [981, 88] width 29 height 29
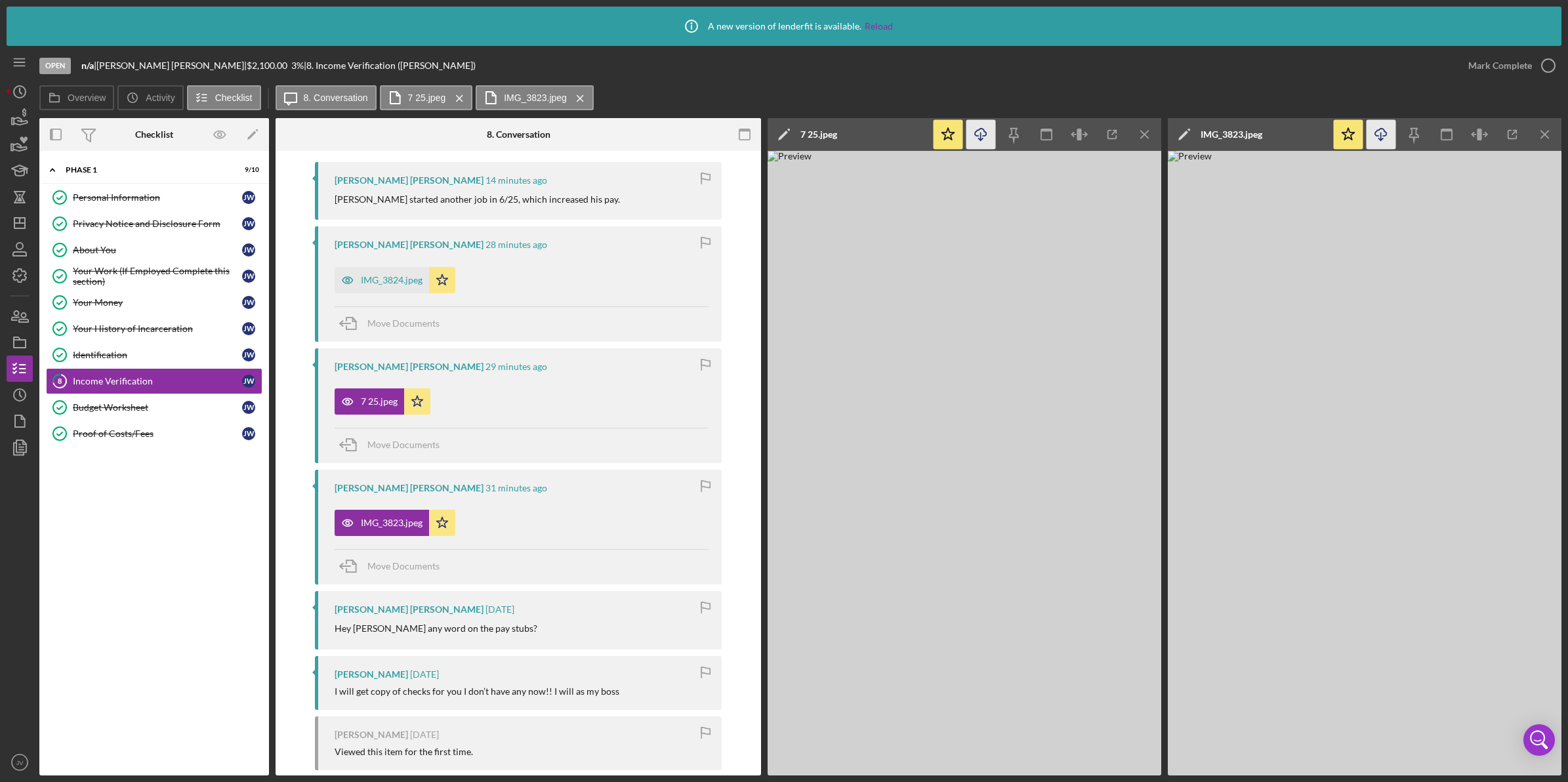
click at [1090, 257] on img at bounding box center [964, 464] width 394 height 625
click at [391, 528] on div "IMG_3823.jpeg" at bounding box center [392, 523] width 62 height 11
click at [1153, 133] on icon "Icon/Menu Close" at bounding box center [1144, 134] width 29 height 29
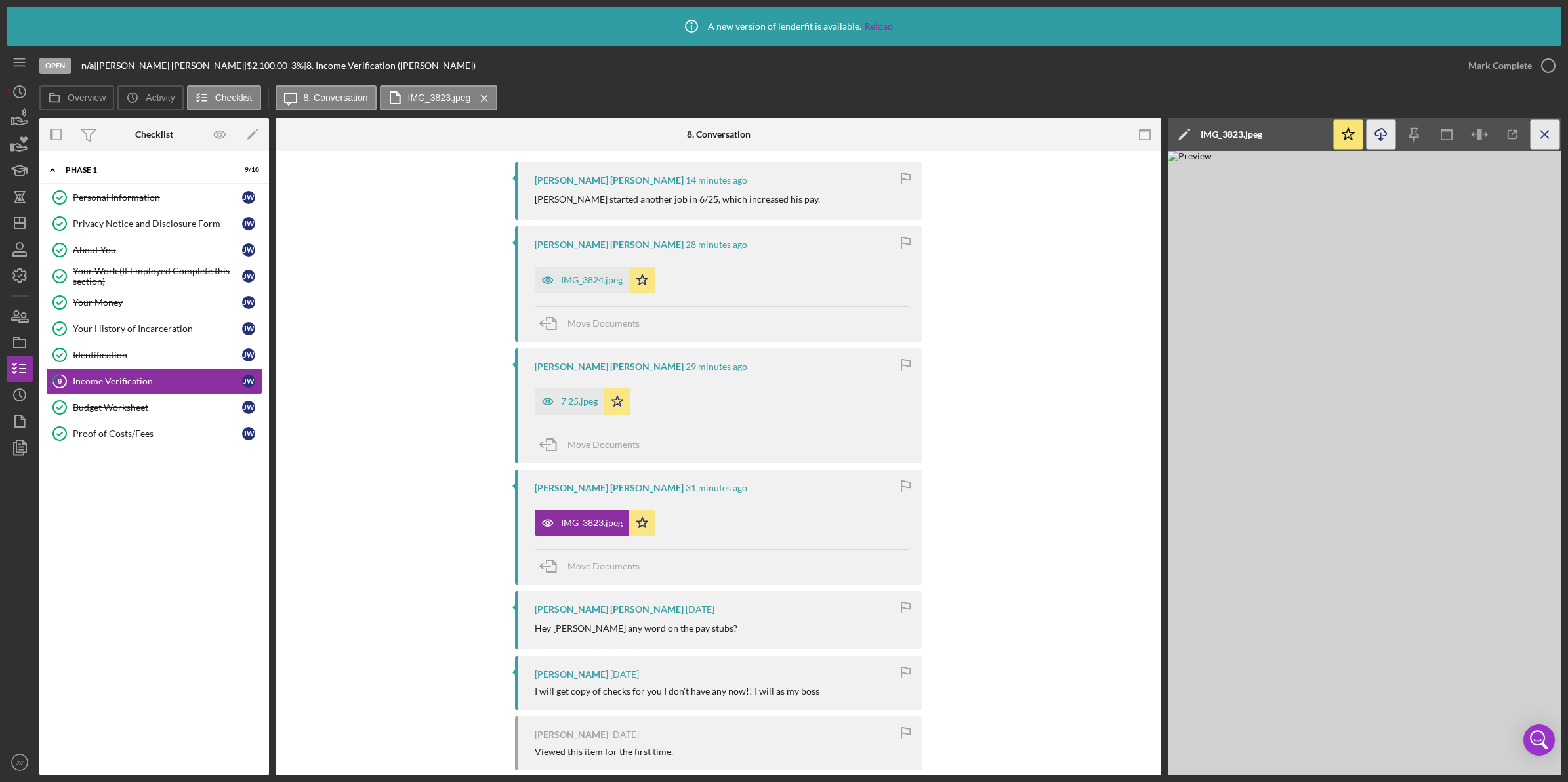
click at [1533, 134] on icon "Icon/Menu Close" at bounding box center [1545, 134] width 29 height 29
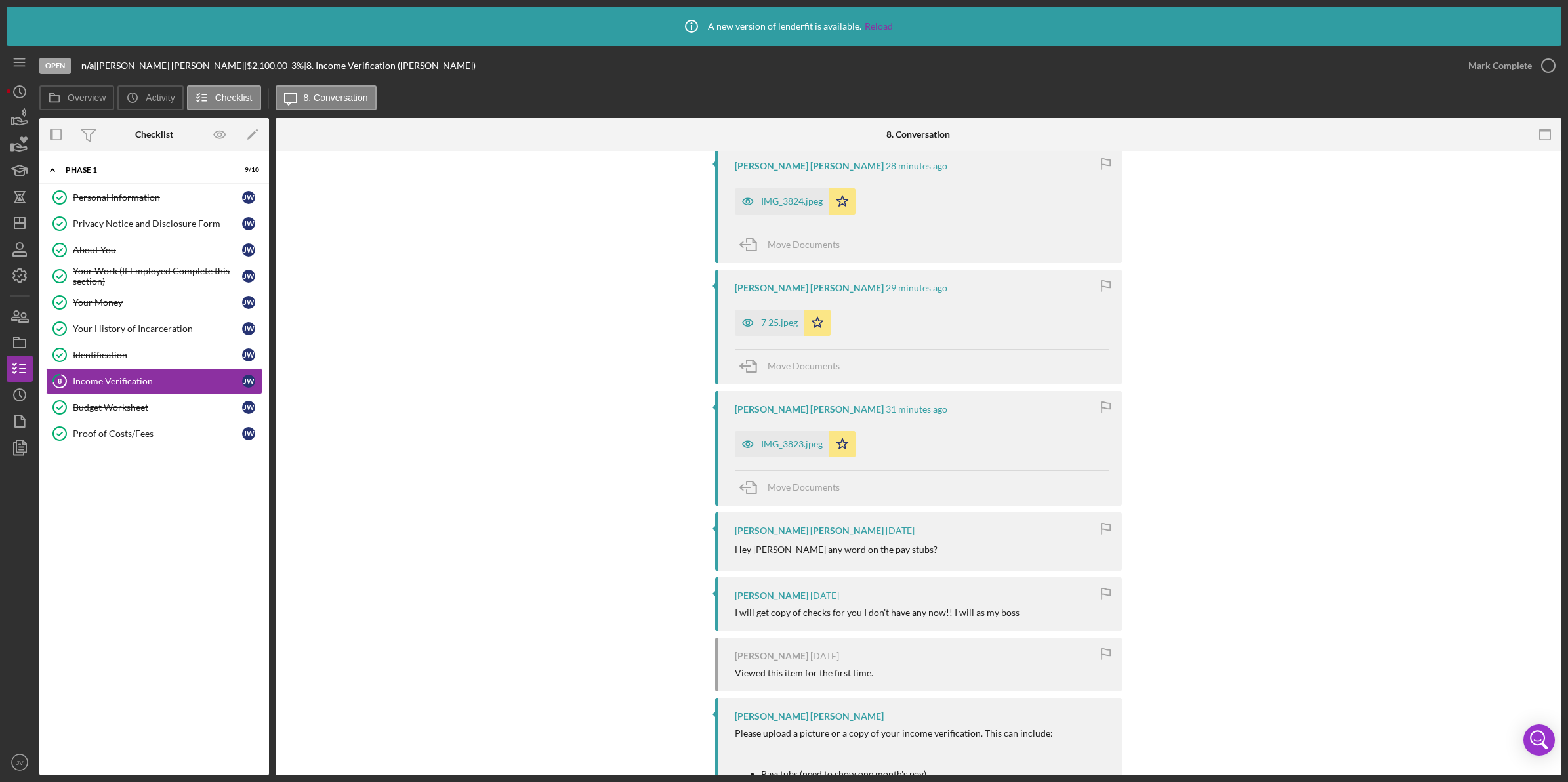
scroll to position [410, 0]
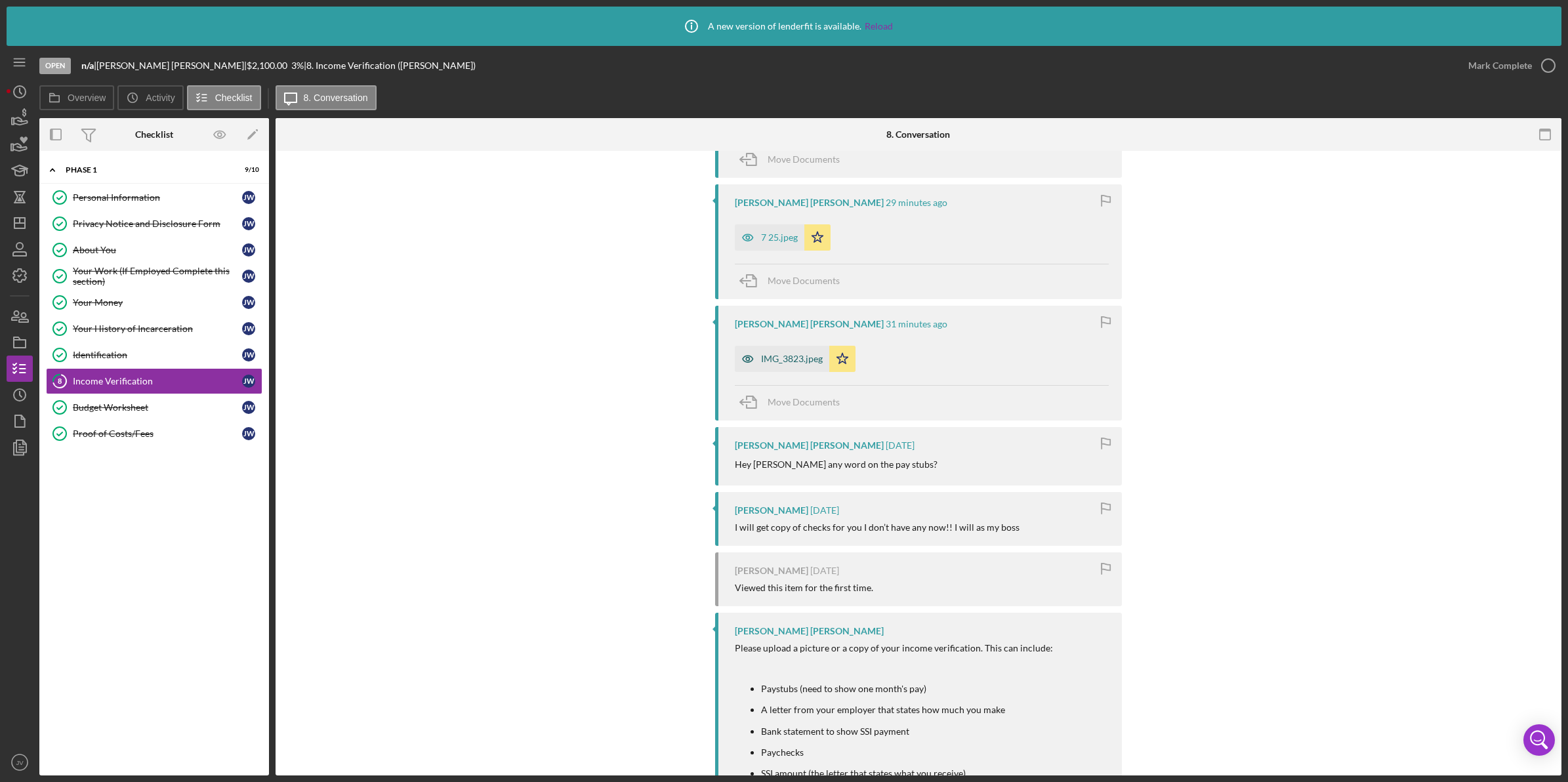
click at [779, 366] on div "IMG_3823.jpeg" at bounding box center [782, 359] width 95 height 27
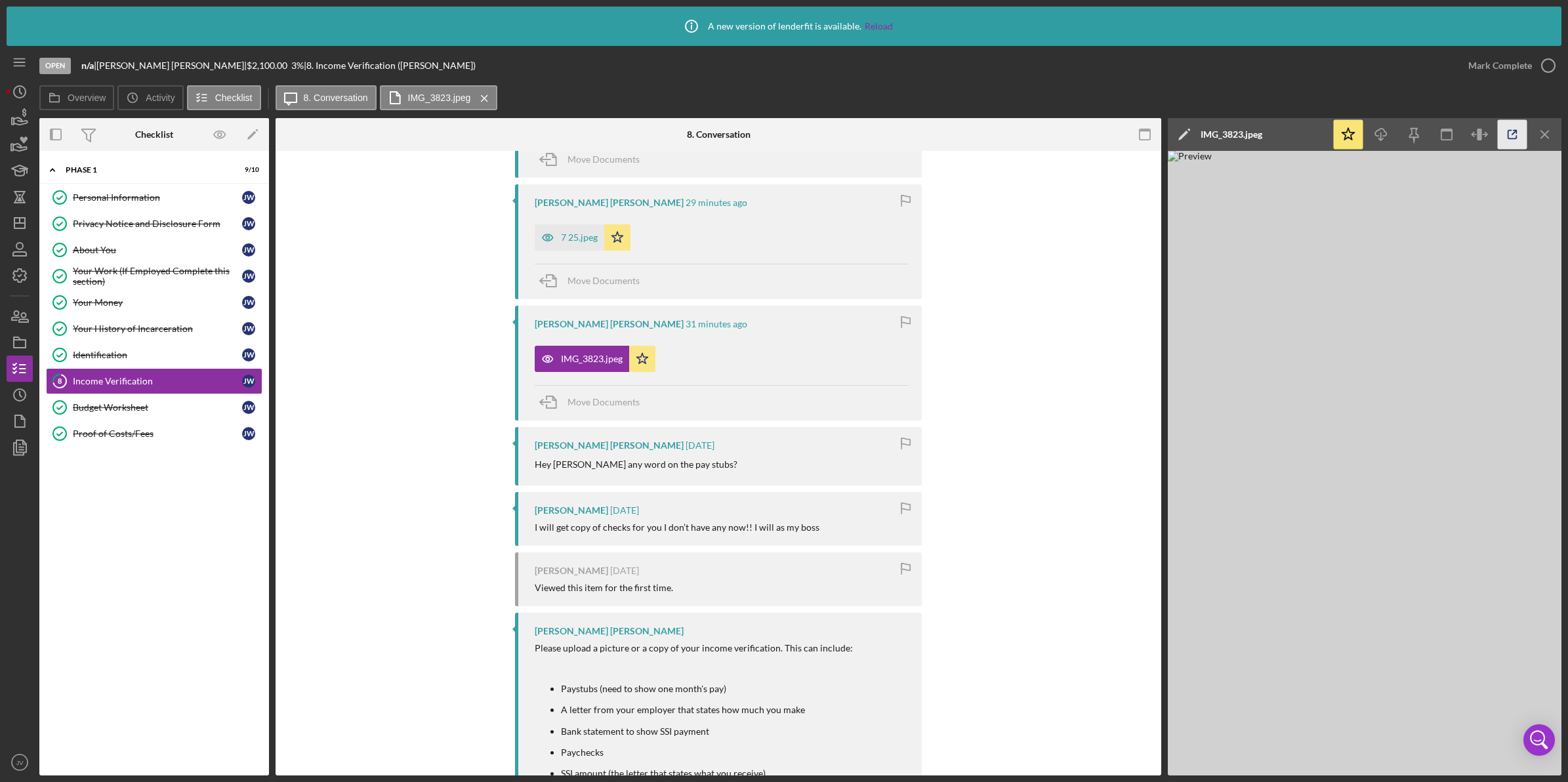
click at [1511, 136] on icon "button" at bounding box center [1512, 134] width 29 height 29
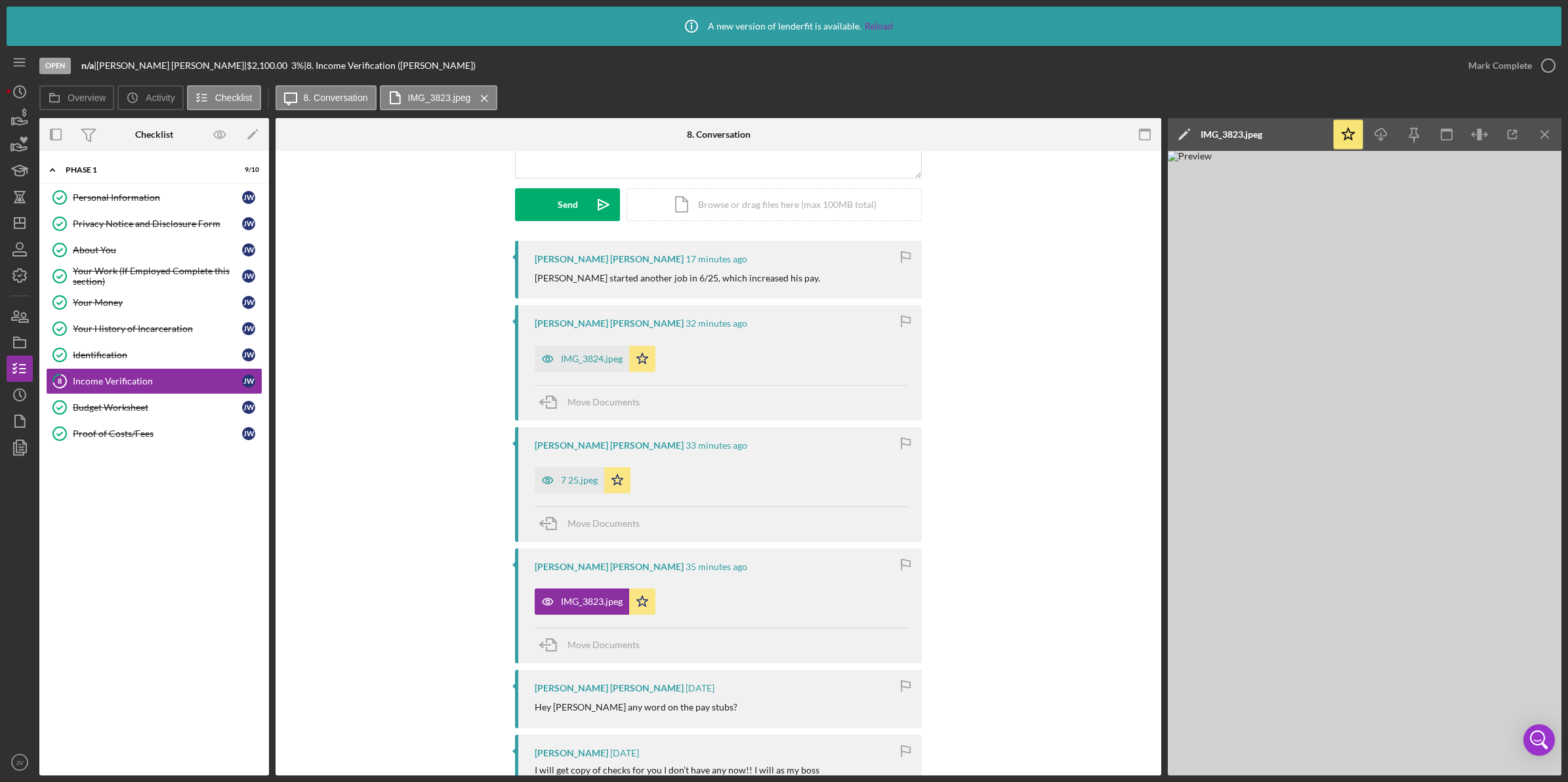
scroll to position [164, 0]
click at [578, 358] on div "IMG_3824.jpeg" at bounding box center [592, 363] width 62 height 11
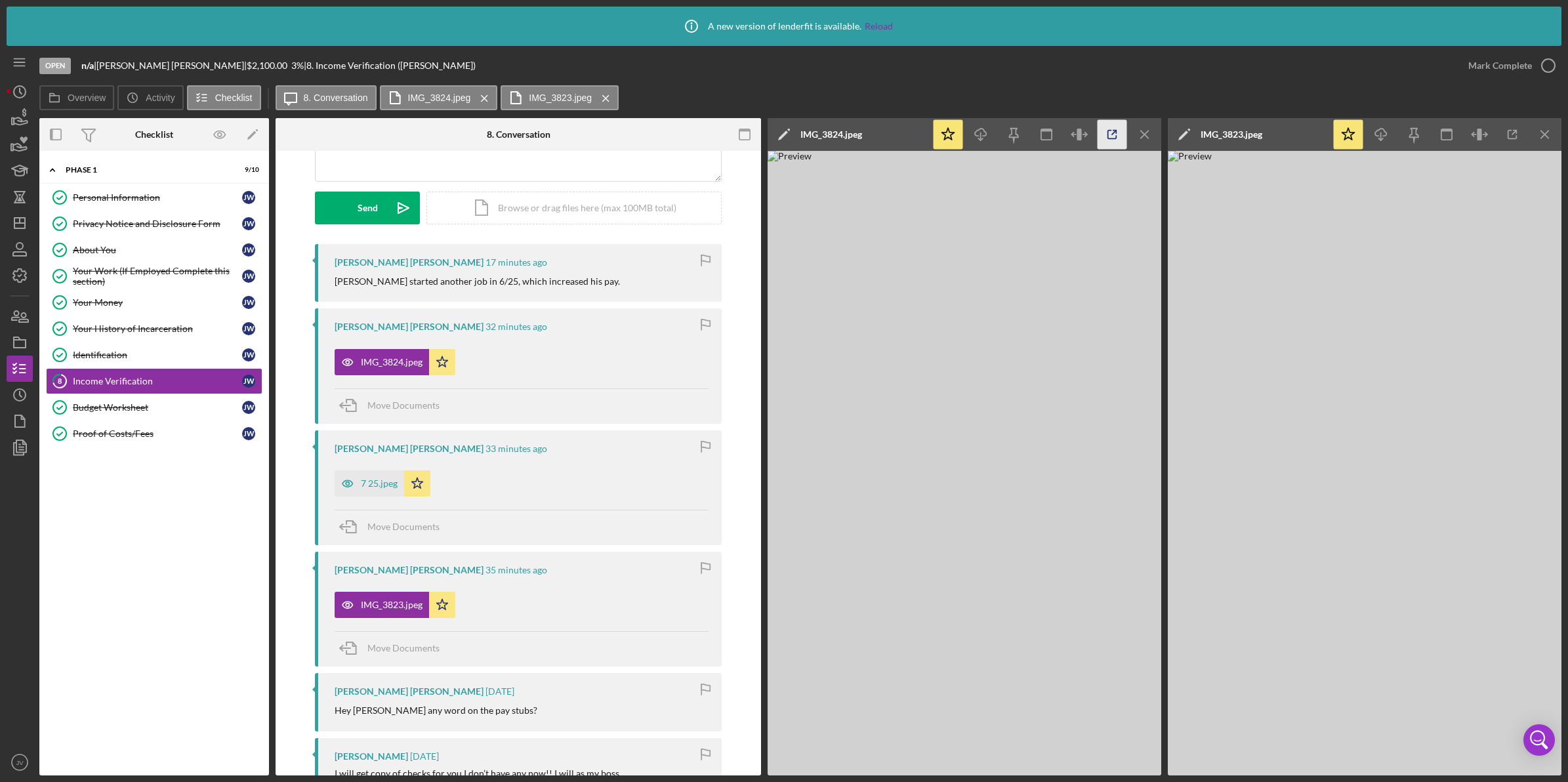
click at [1109, 139] on icon "button" at bounding box center [1113, 135] width 9 height 9
click at [361, 483] on div "7 25.jpeg" at bounding box center [379, 484] width 37 height 11
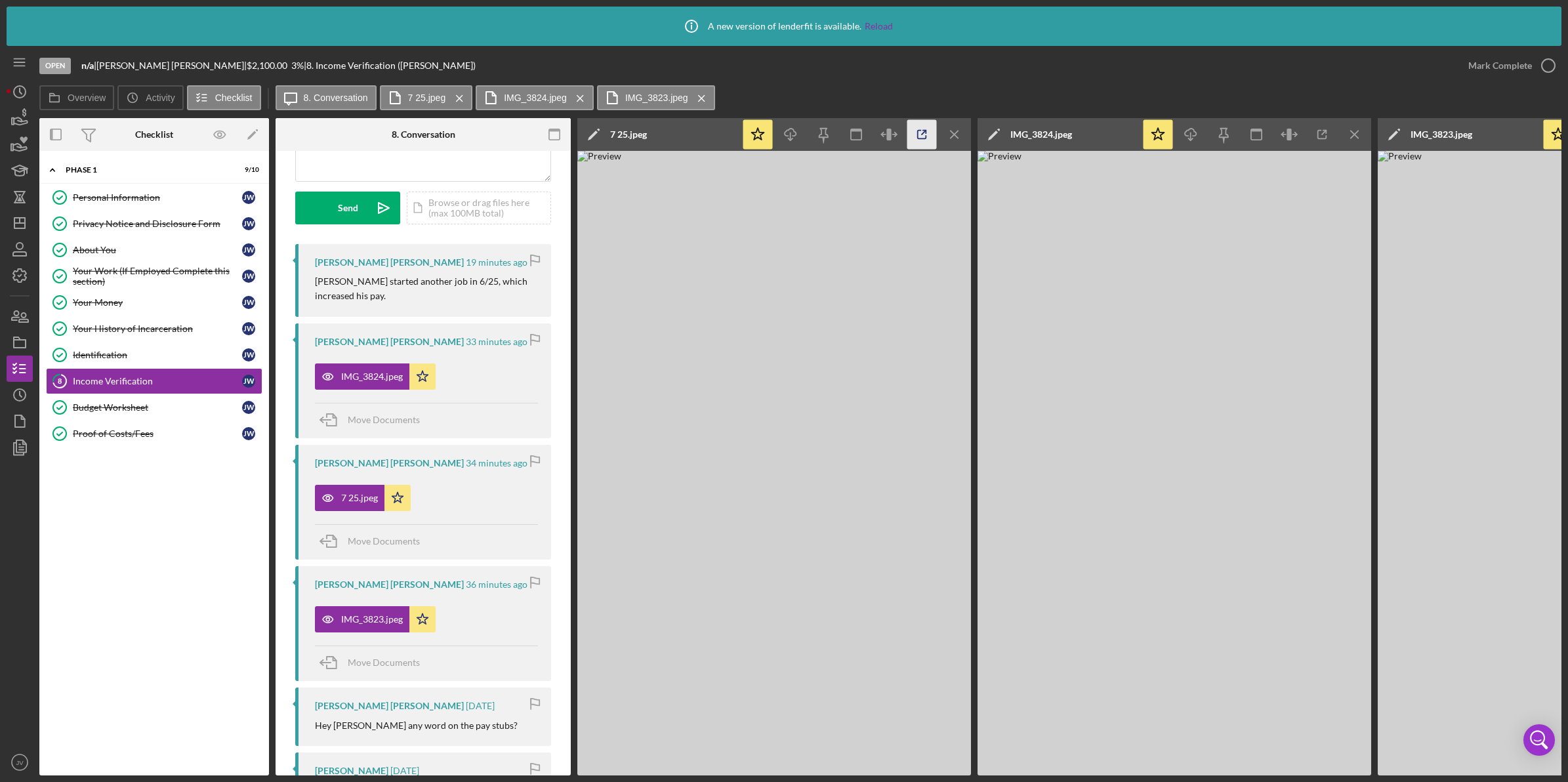
click at [922, 134] on line "button" at bounding box center [923, 133] width 4 height 4
click at [195, 278] on div "Your Work (If Employed Complete this section)" at bounding box center [157, 276] width 169 height 21
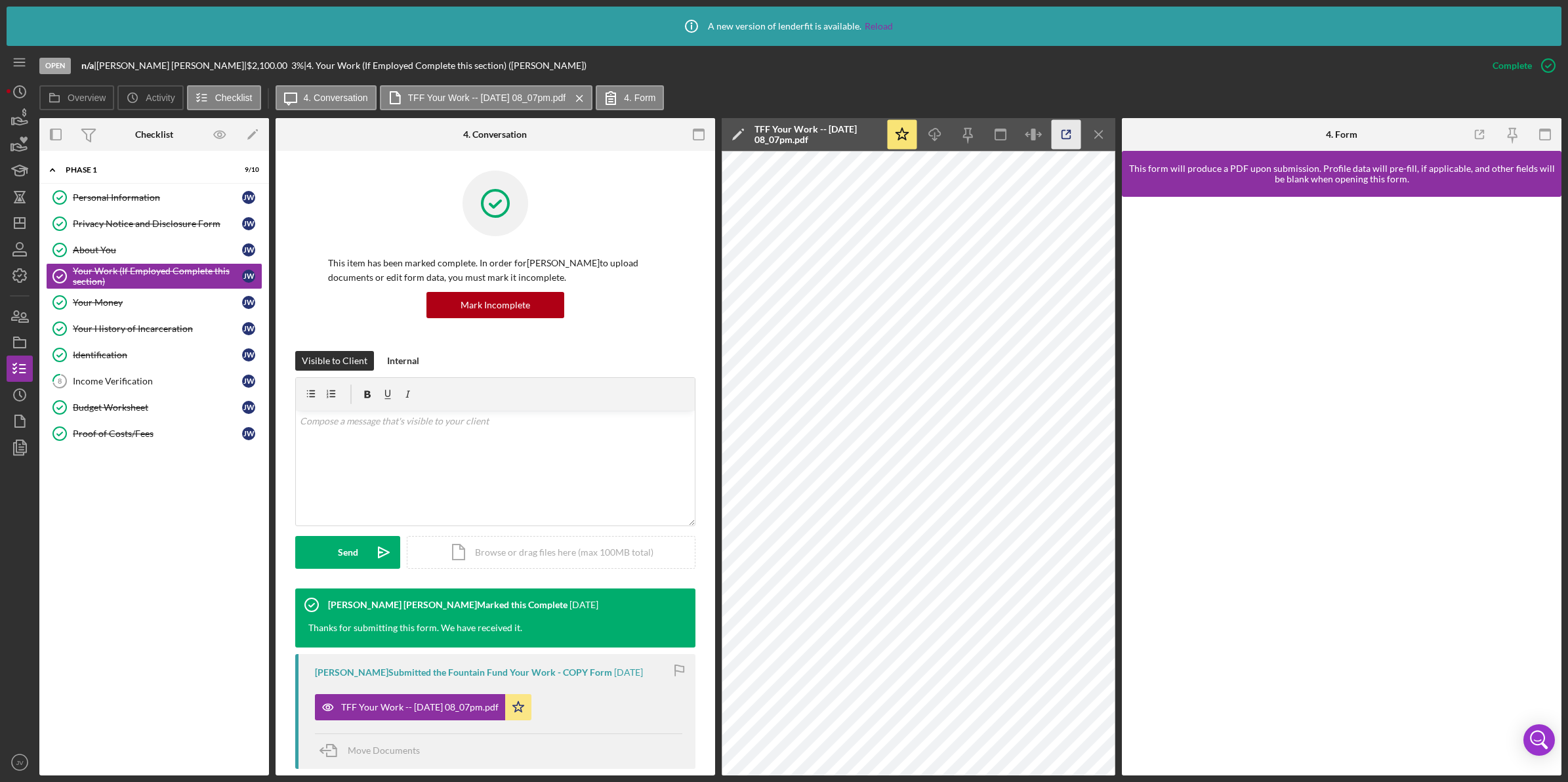
click at [1067, 140] on icon "button" at bounding box center [1066, 134] width 29 height 29
click at [182, 300] on div "Your Money" at bounding box center [157, 303] width 169 height 11
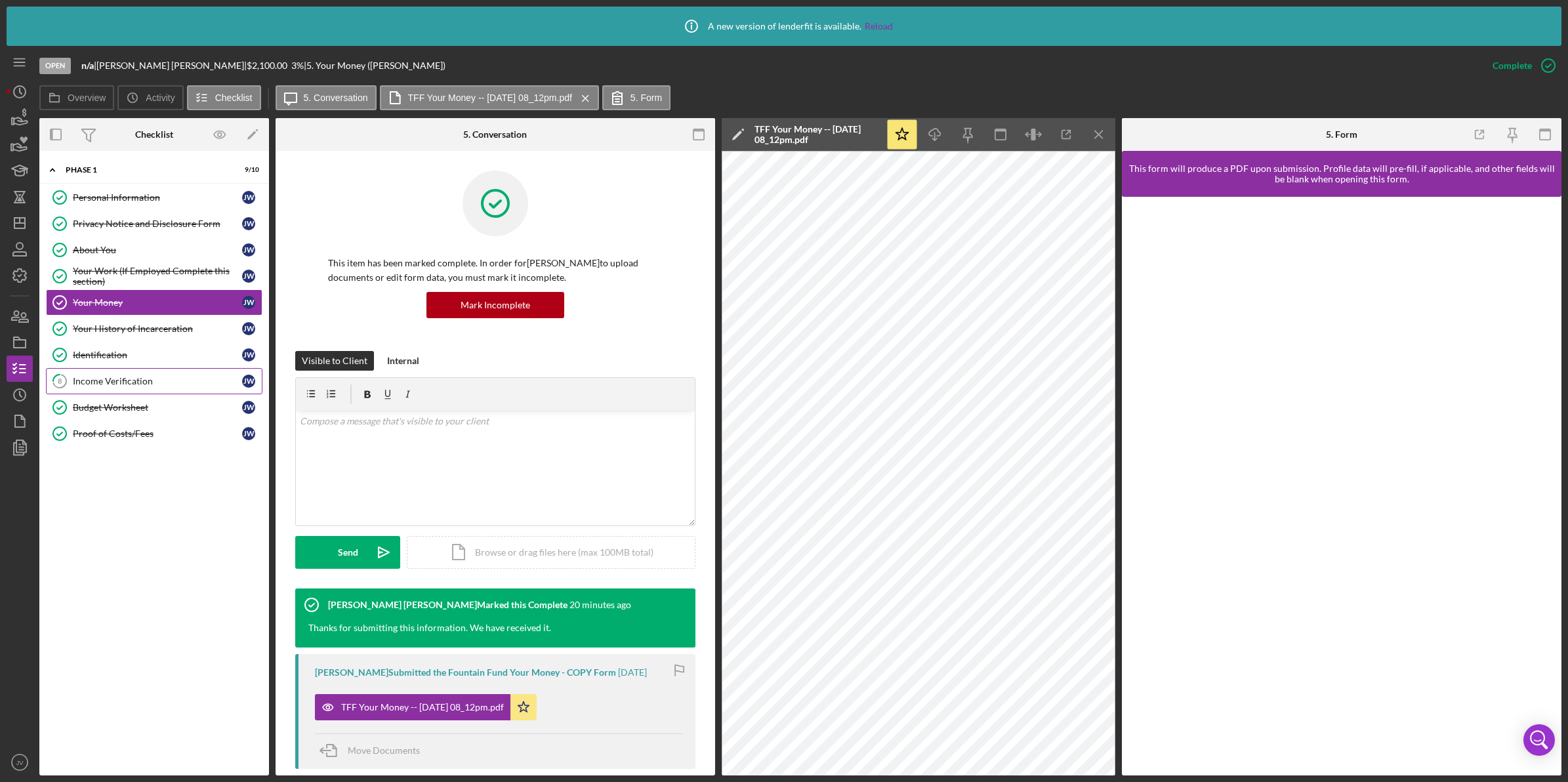
click at [180, 380] on div "Income Verification" at bounding box center [157, 381] width 169 height 11
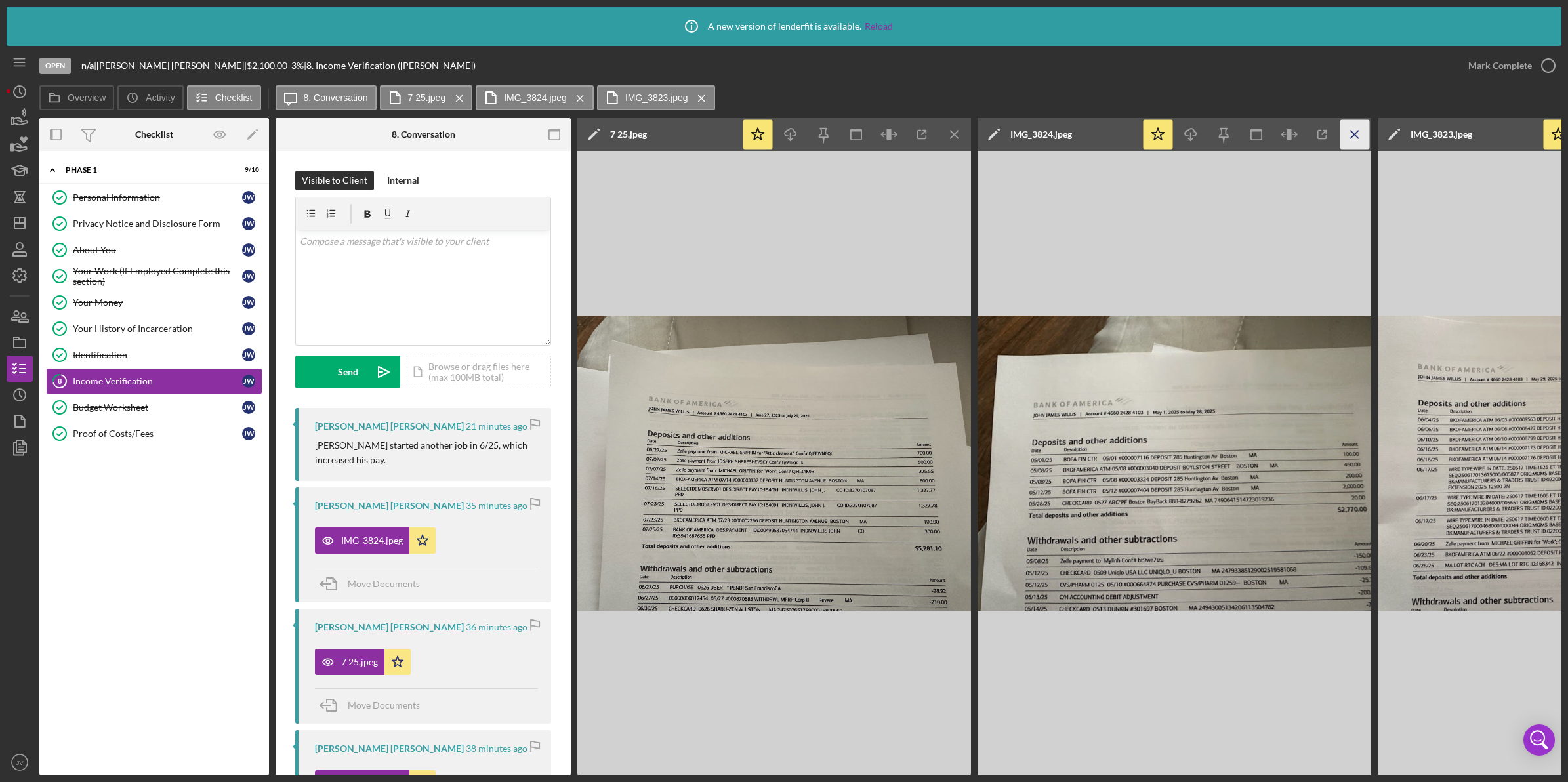
click at [1360, 135] on icon "Icon/Menu Close" at bounding box center [1355, 134] width 29 height 29
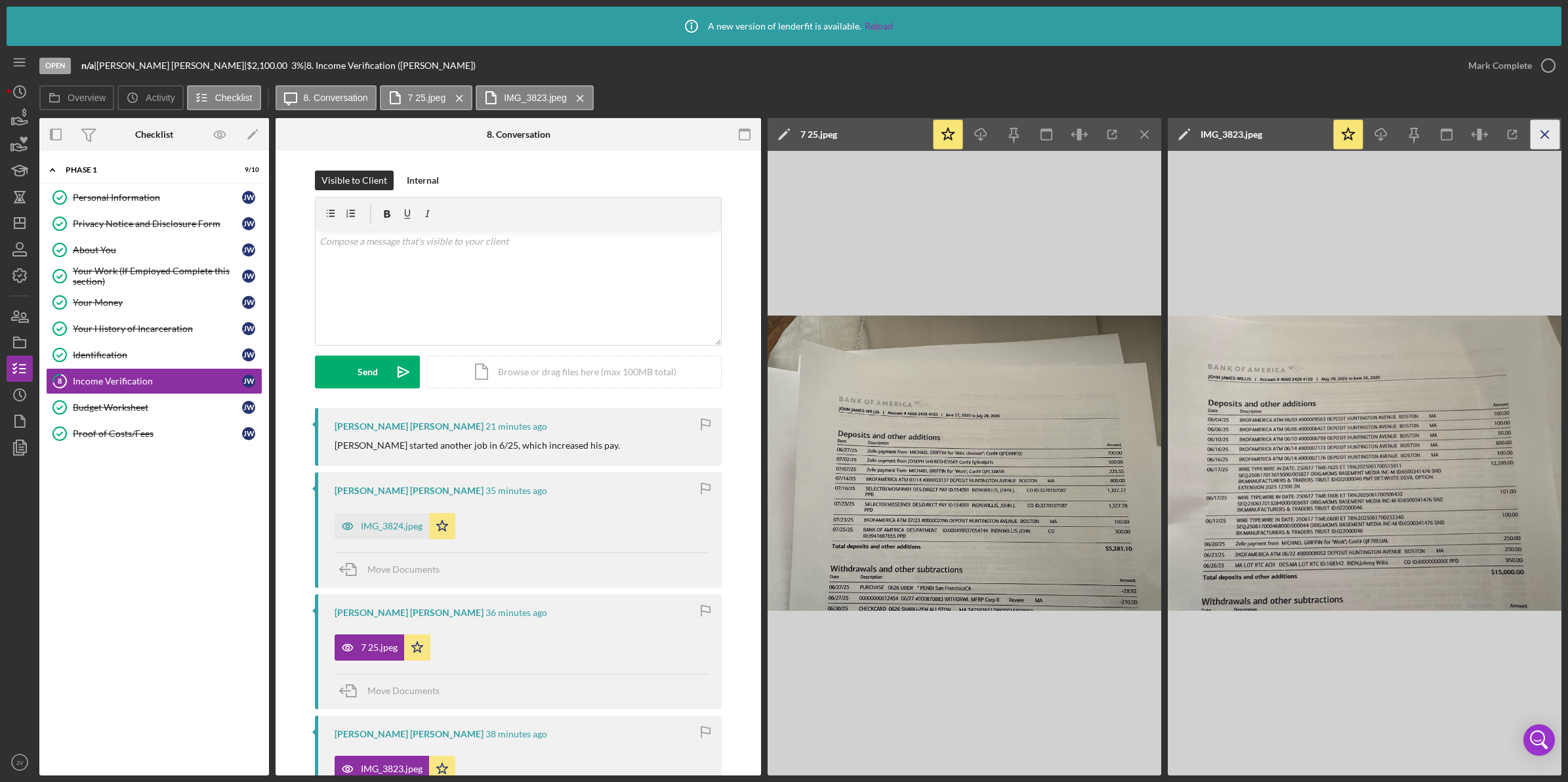
click at [1546, 136] on icon "Icon/Menu Close" at bounding box center [1545, 134] width 29 height 29
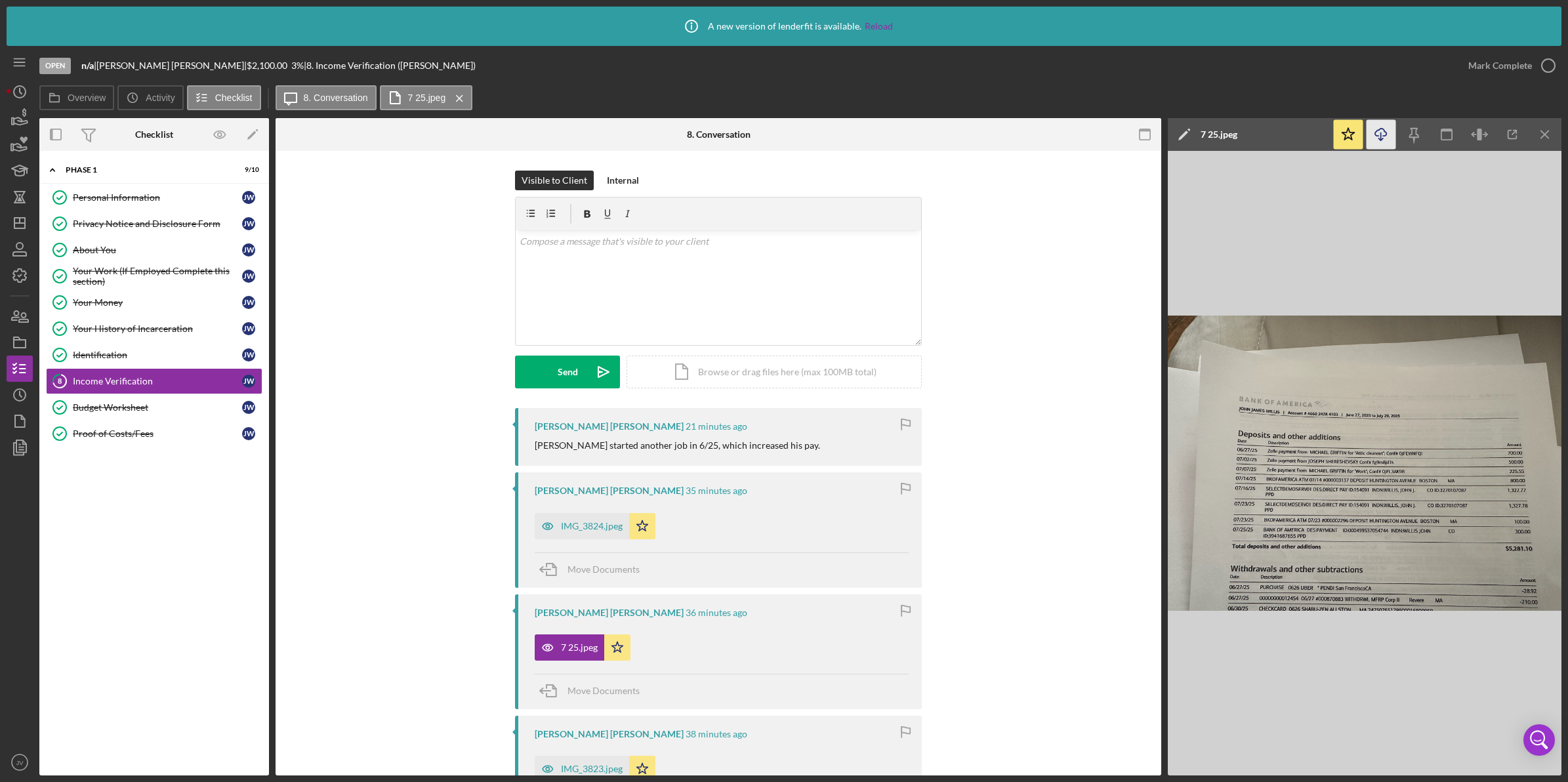
click at [1380, 139] on polyline "button" at bounding box center [1381, 140] width 4 height 2
click at [199, 418] on link "Budget Worksheet Budget Worksheet J W" at bounding box center [154, 408] width 217 height 27
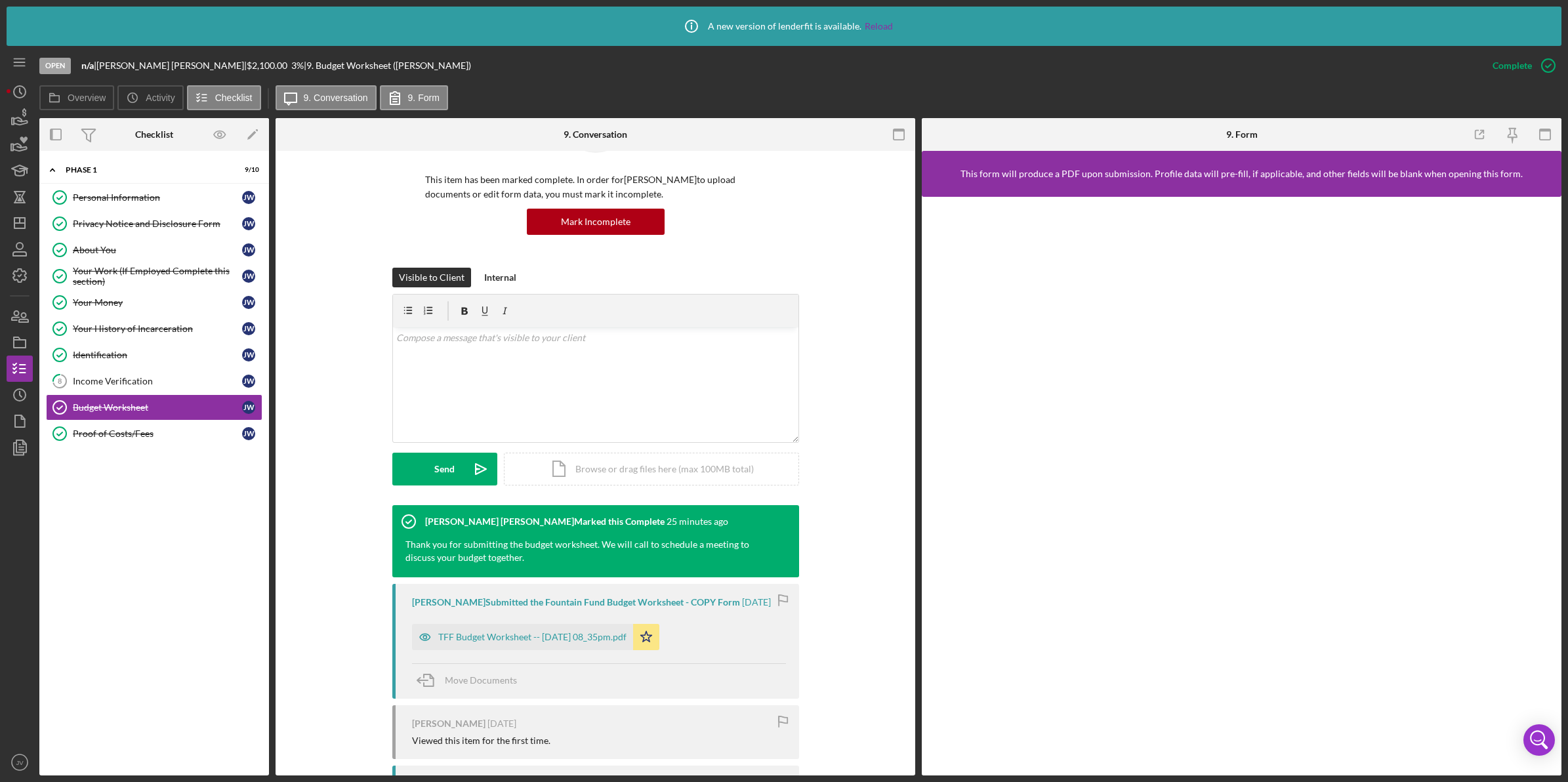
scroll to position [164, 0]
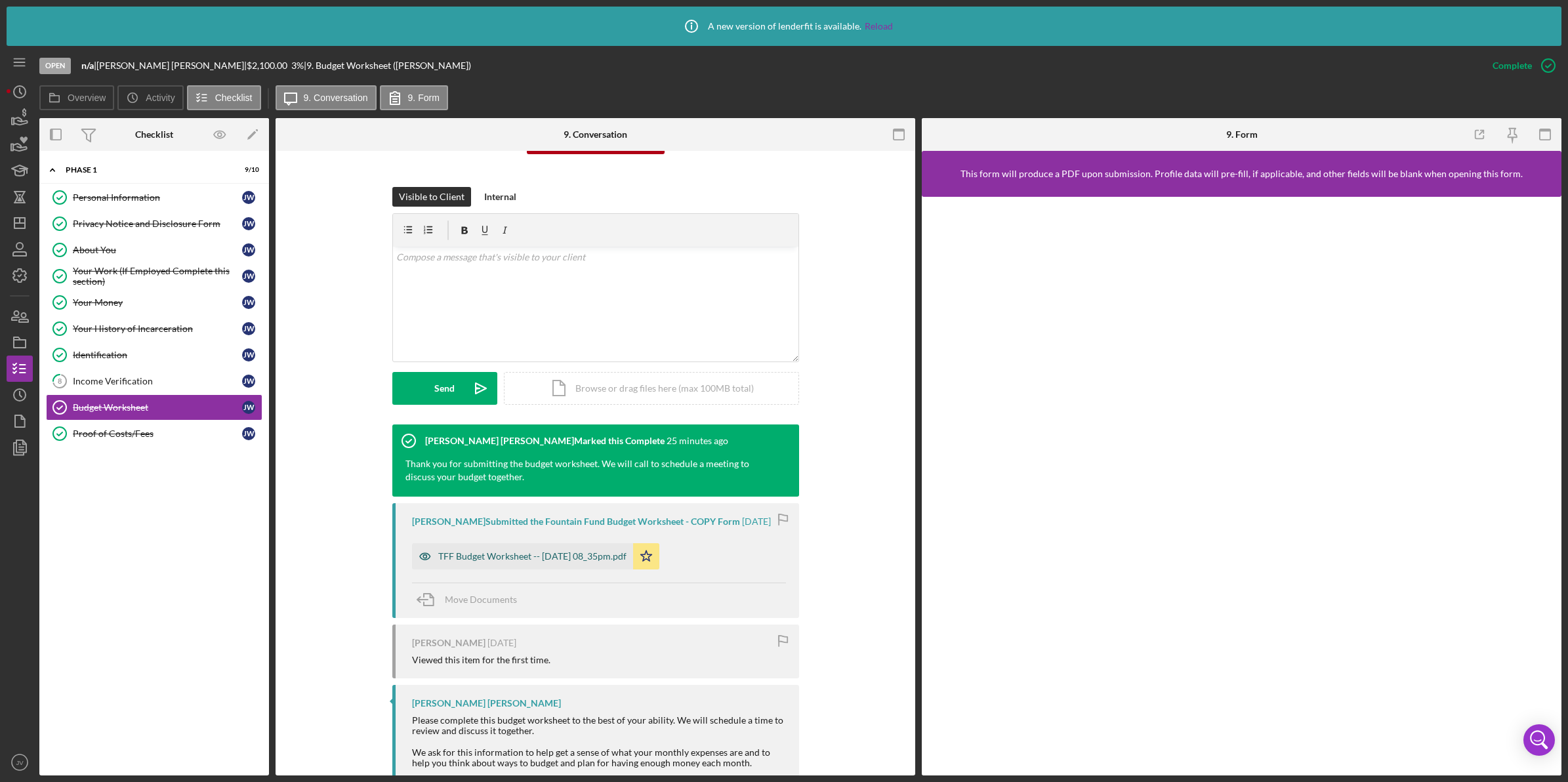
click at [486, 556] on div "TFF Budget Worksheet -- 2025-07-14 08_35pm.pdf" at bounding box center [532, 556] width 188 height 11
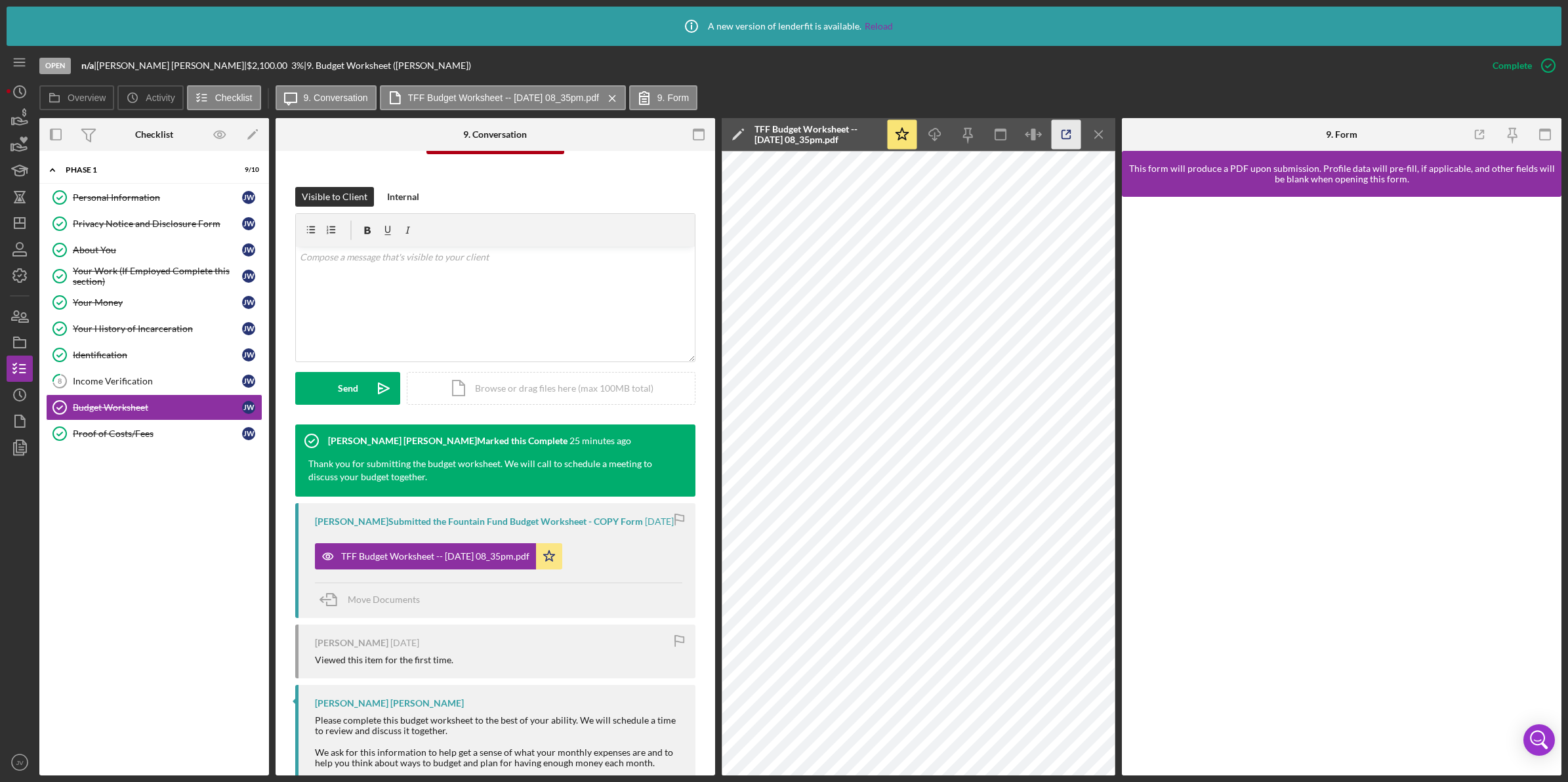
click at [1064, 136] on icon "button" at bounding box center [1066, 134] width 29 height 29
click at [184, 438] on div "Proof of Costs/Fees" at bounding box center [157, 433] width 169 height 11
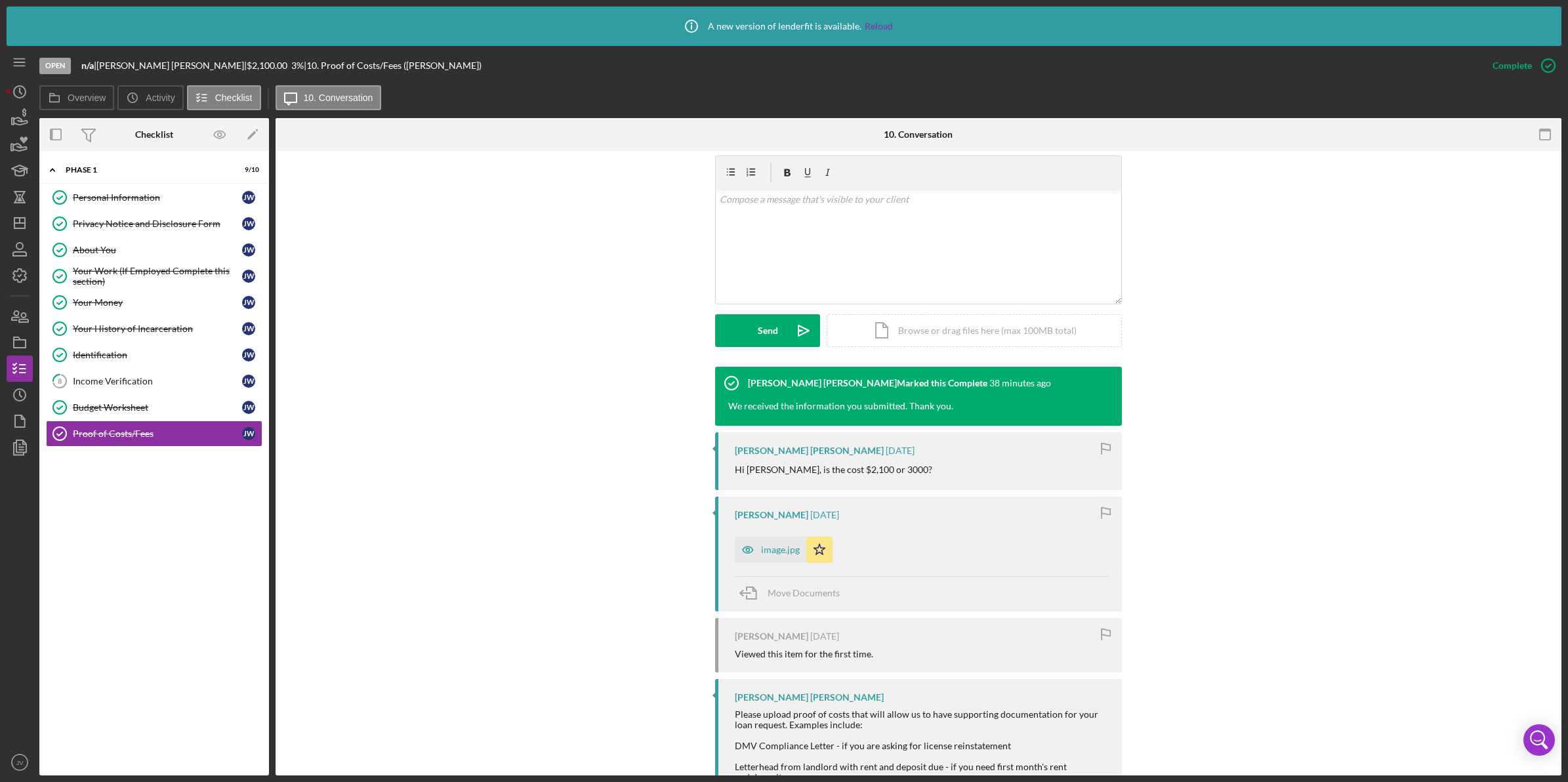
scroll to position [246, 0]
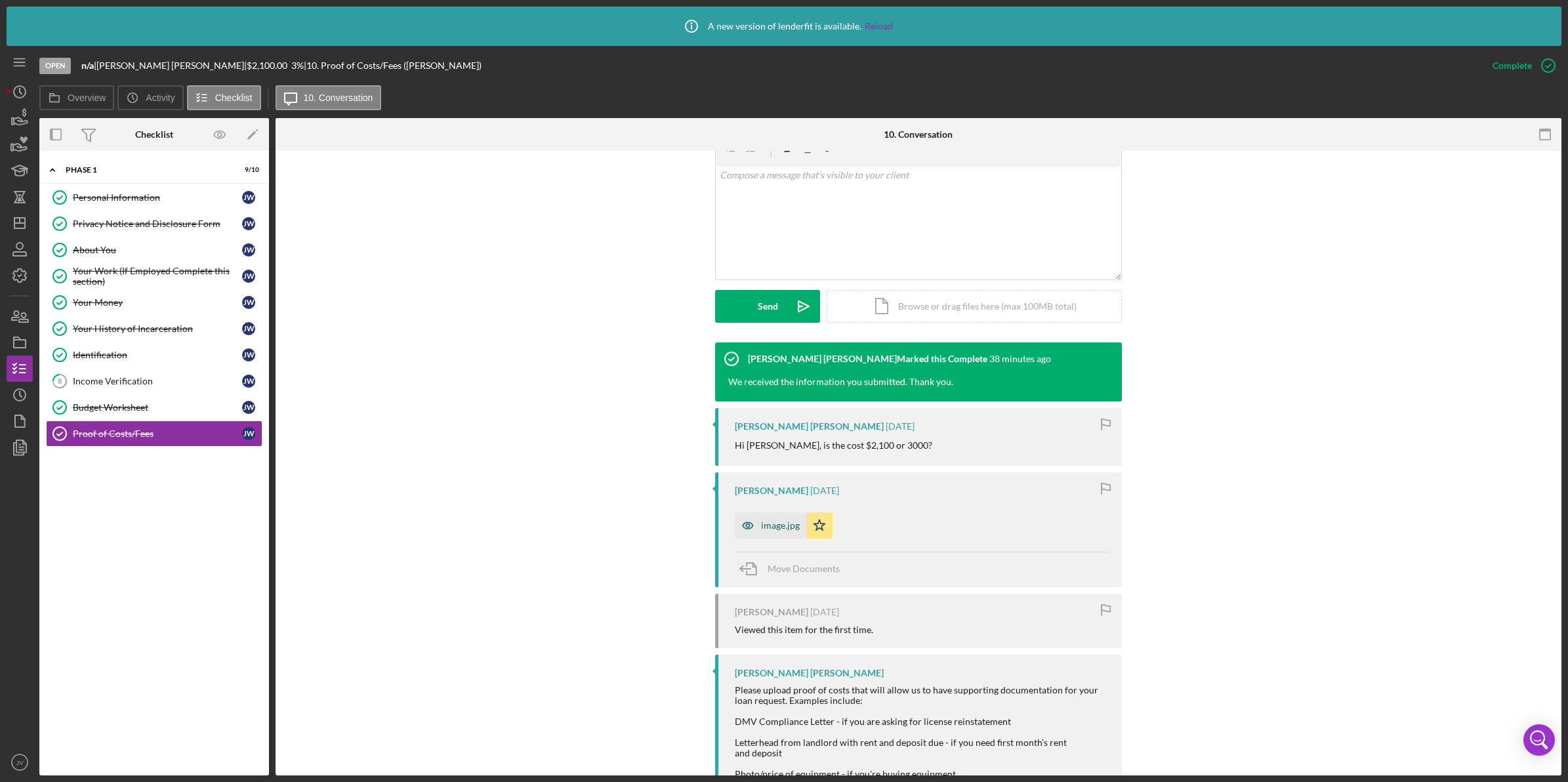
click at [769, 523] on div "image.jpg" at bounding box center [781, 525] width 39 height 11
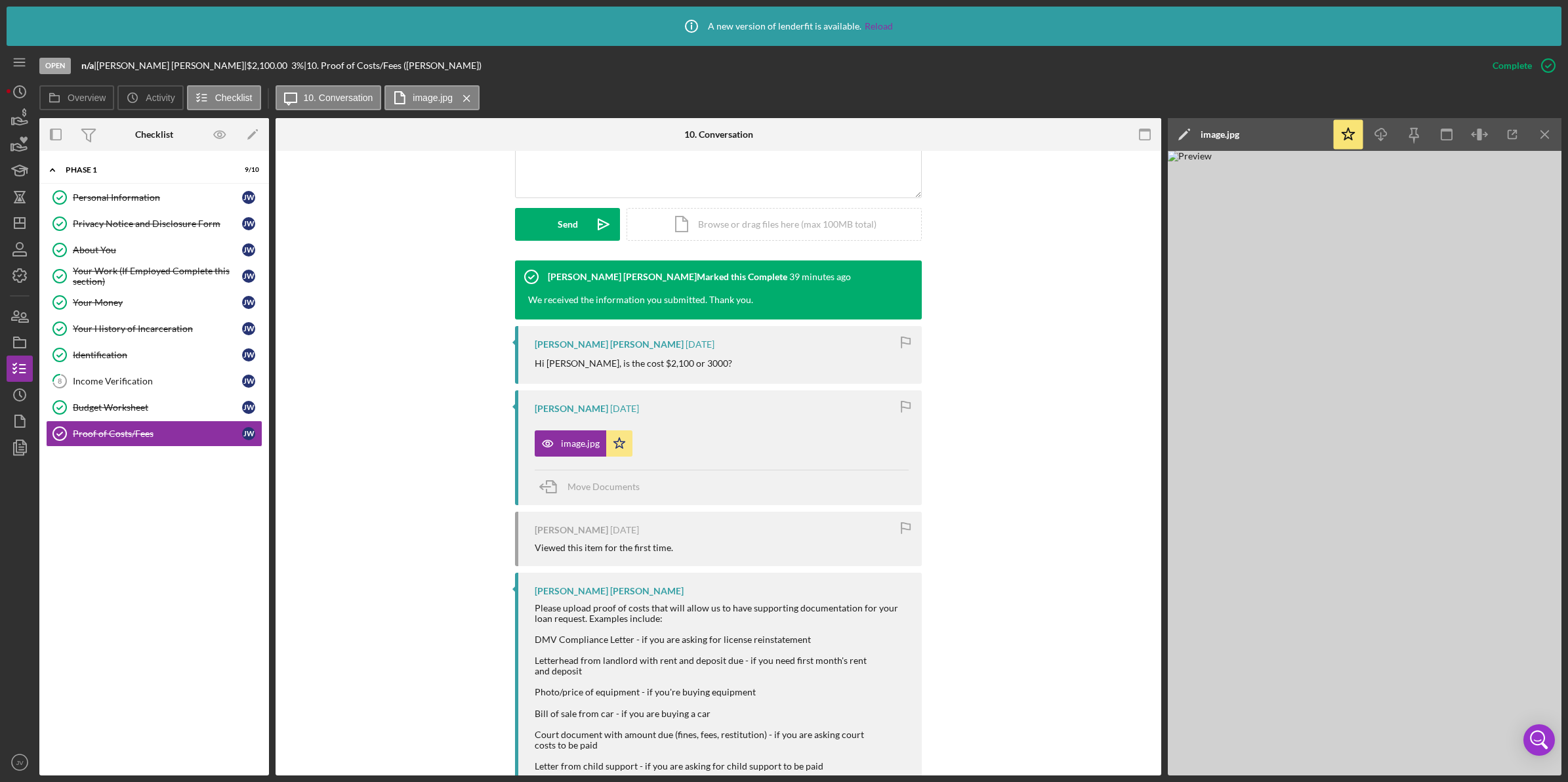
scroll to position [484, 0]
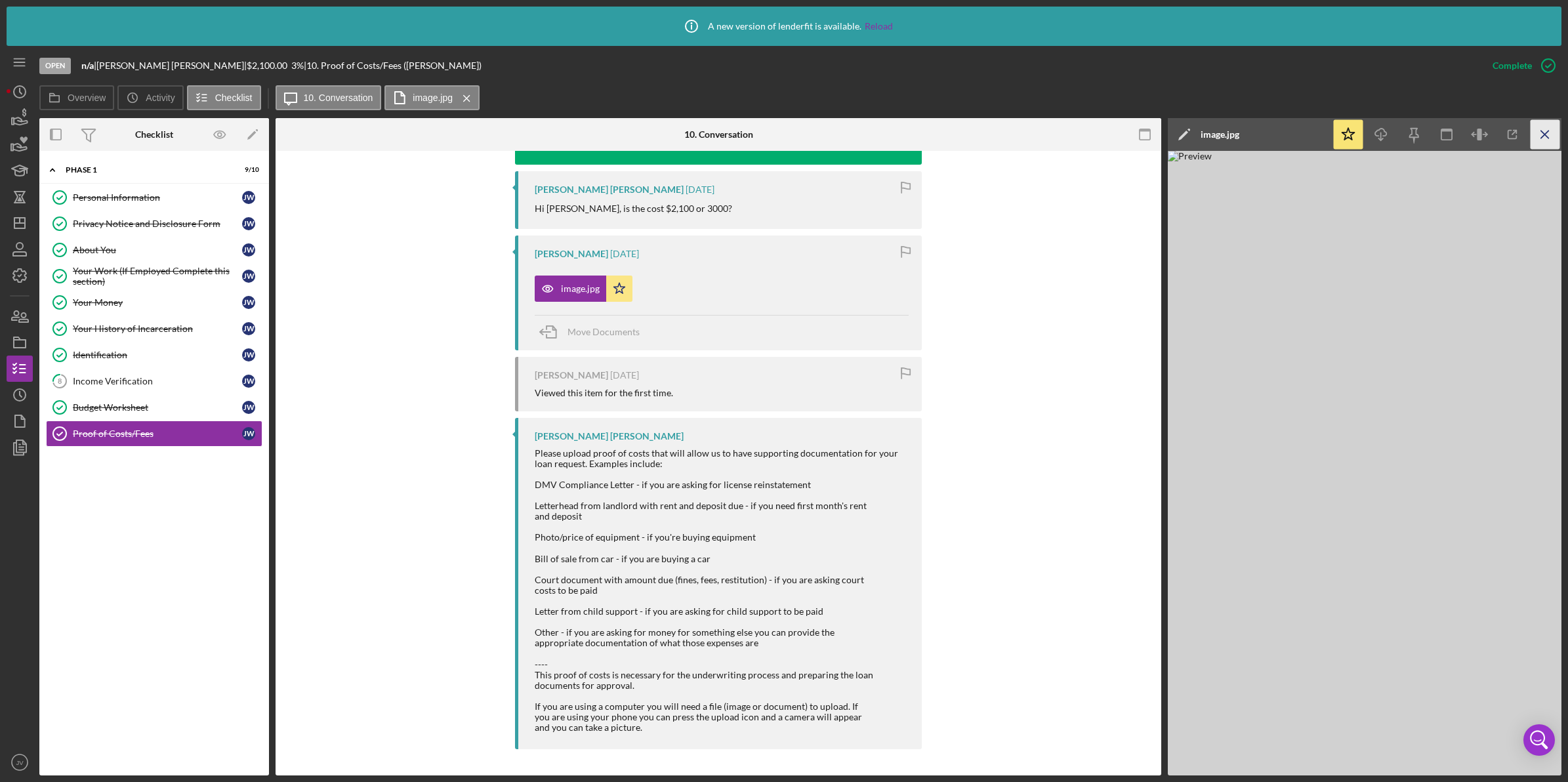
click at [1547, 134] on icon "Icon/Menu Close" at bounding box center [1545, 134] width 29 height 29
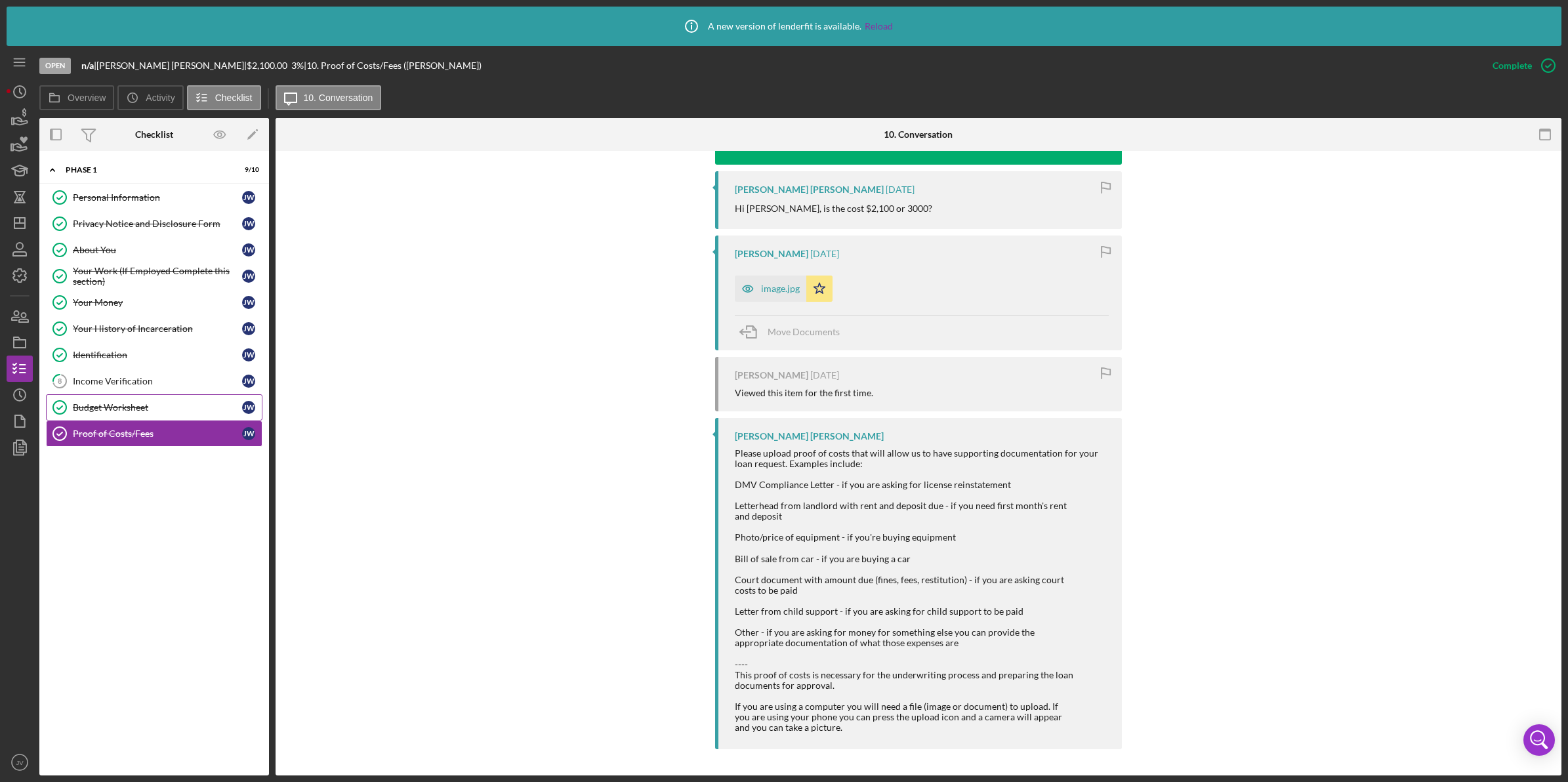
click at [143, 416] on link "Budget Worksheet Budget Worksheet J W" at bounding box center [154, 408] width 217 height 27
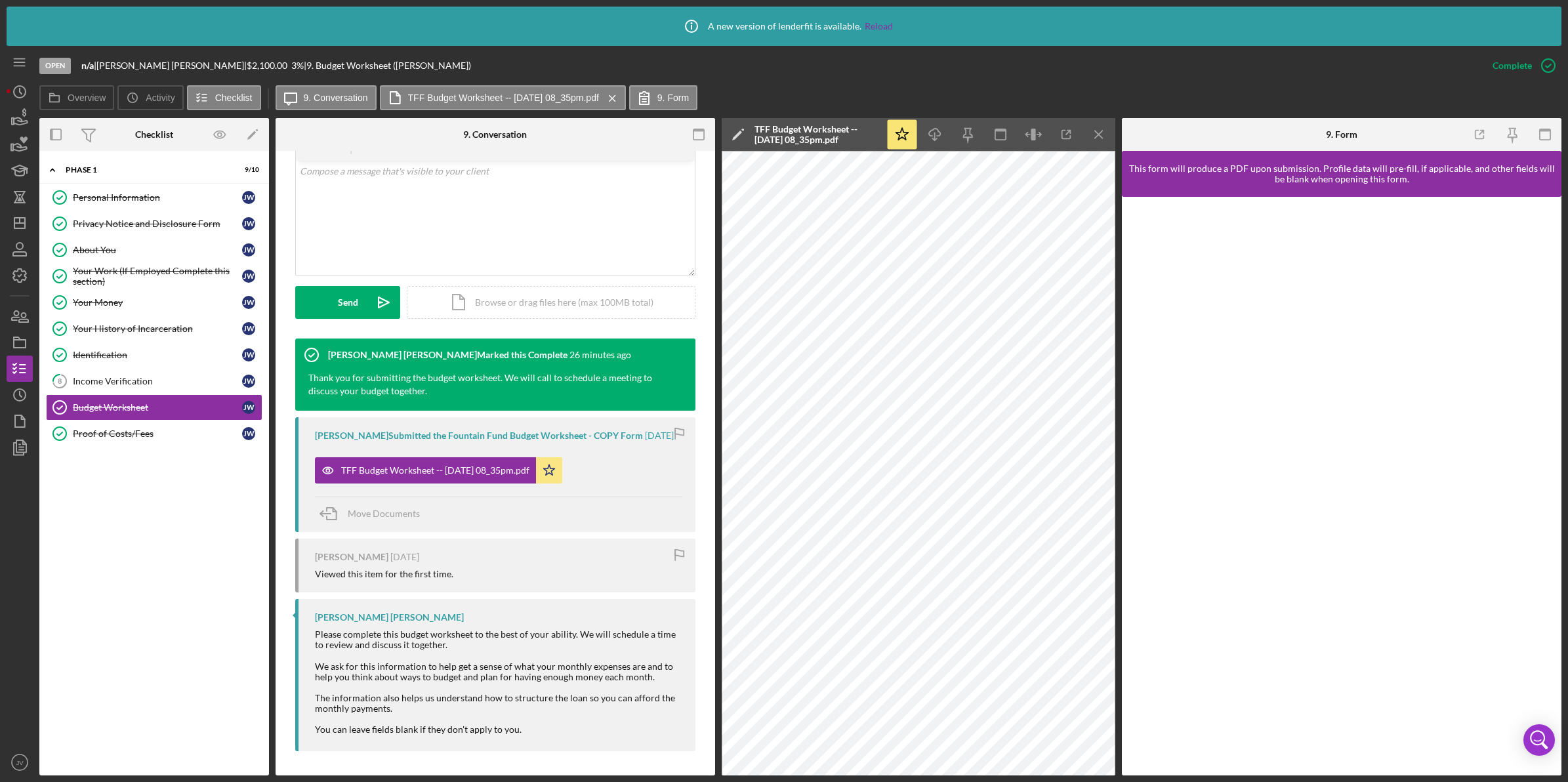
scroll to position [253, 0]
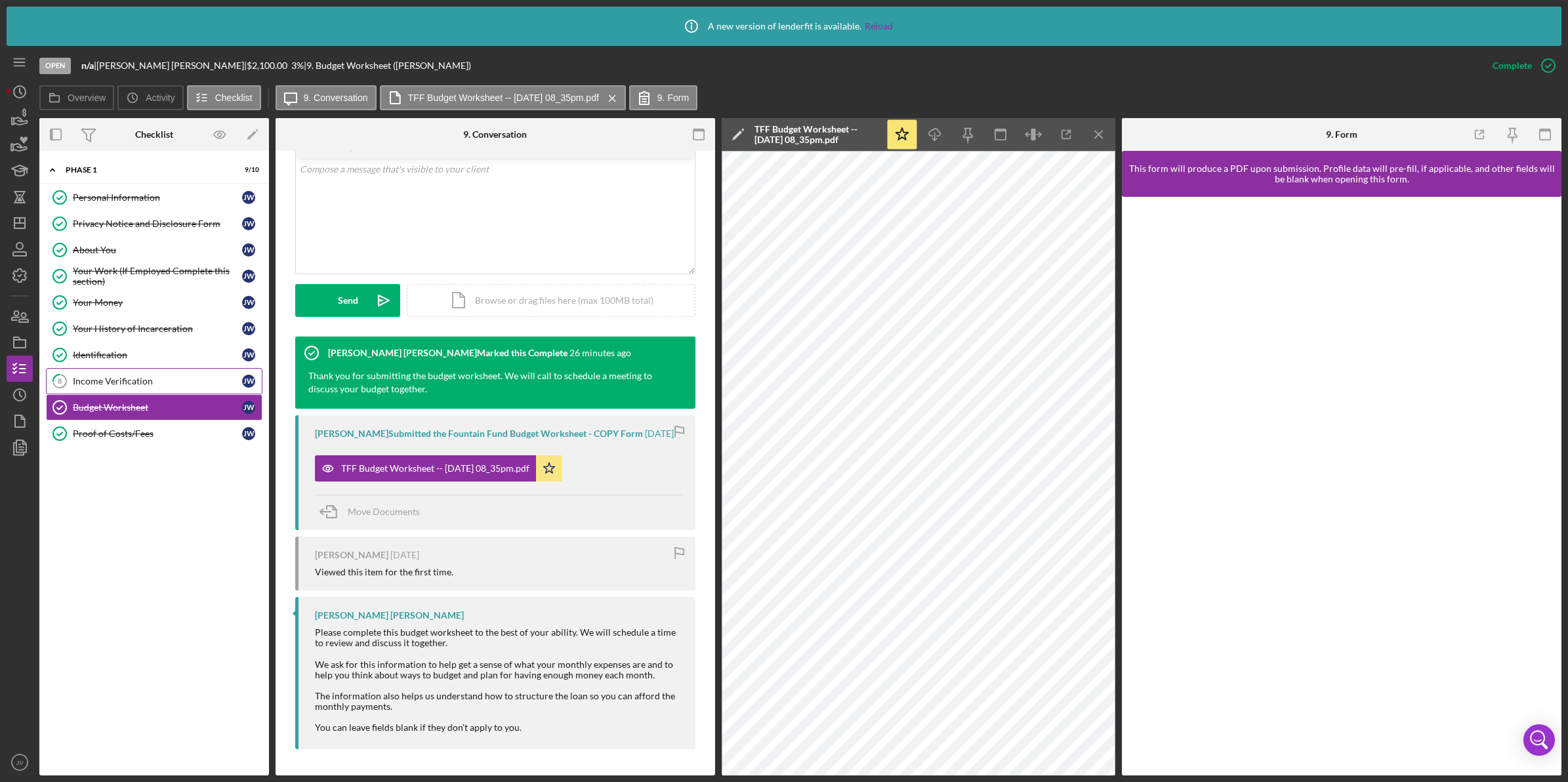
click at [191, 380] on div "Income Verification" at bounding box center [157, 381] width 169 height 11
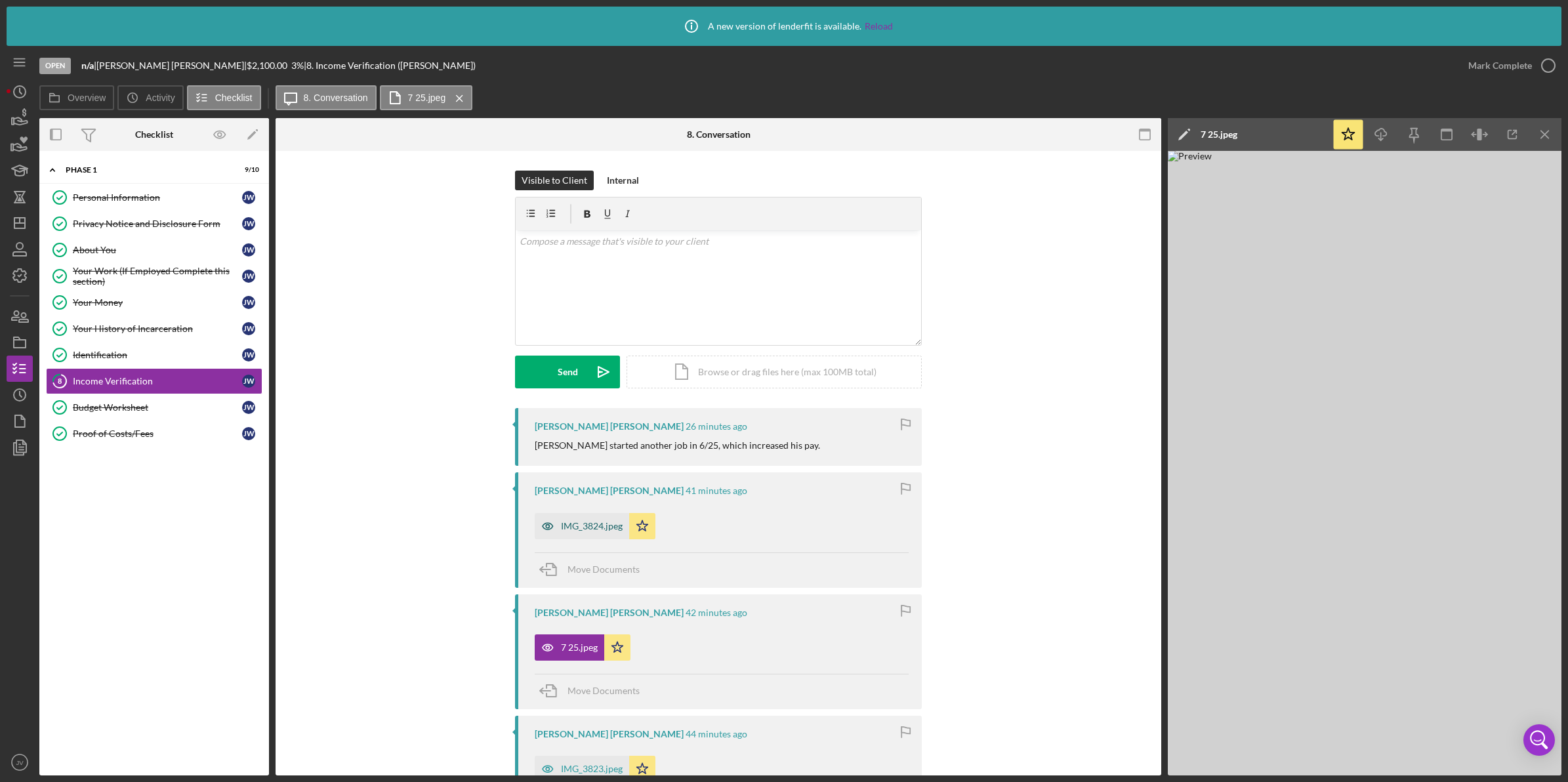
click at [587, 524] on div "IMG_3824.jpeg" at bounding box center [592, 526] width 62 height 11
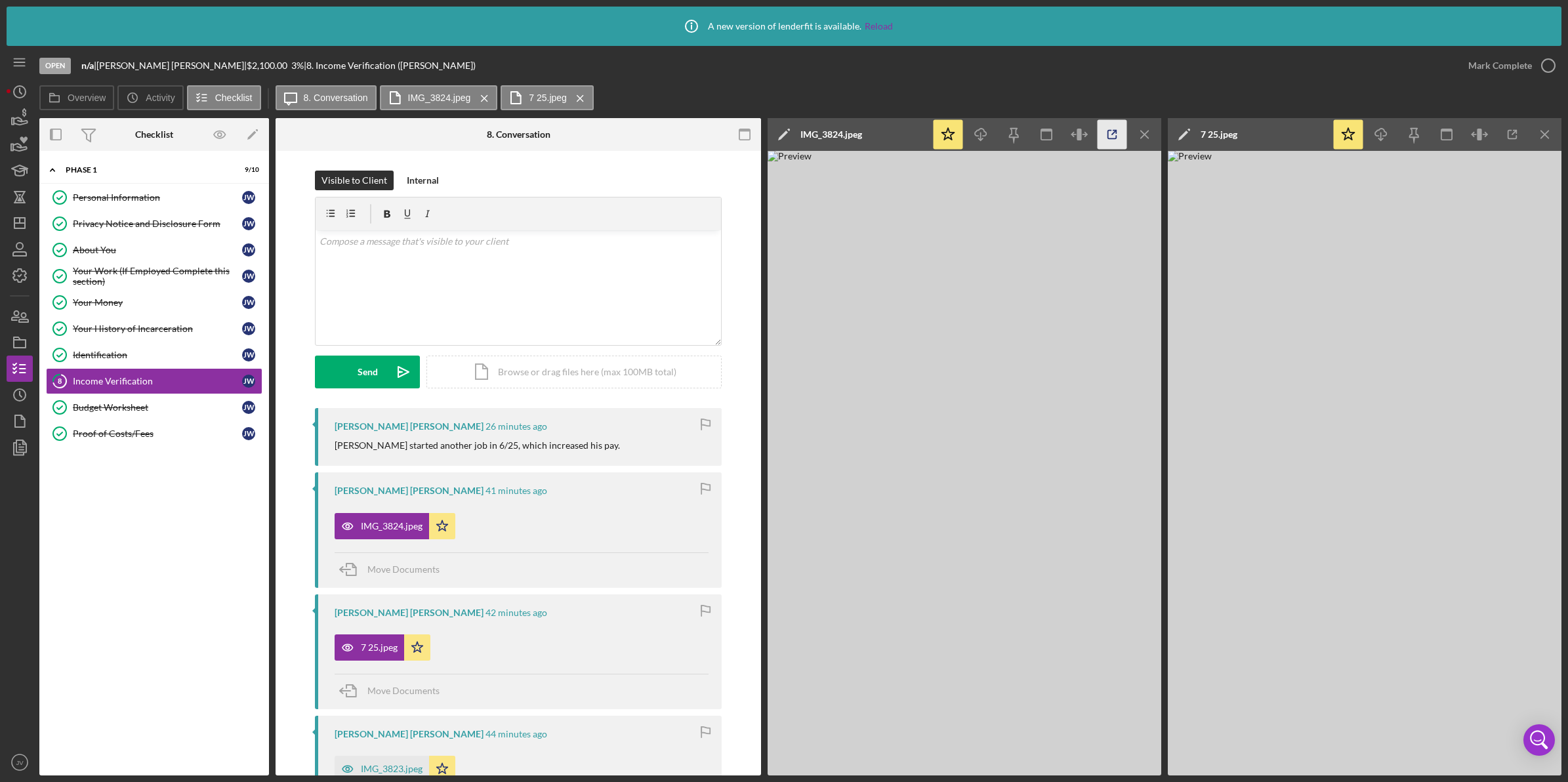
click at [1122, 128] on icon "button" at bounding box center [1112, 134] width 29 height 29
click at [1140, 128] on icon "Icon/Menu Close" at bounding box center [1144, 134] width 29 height 29
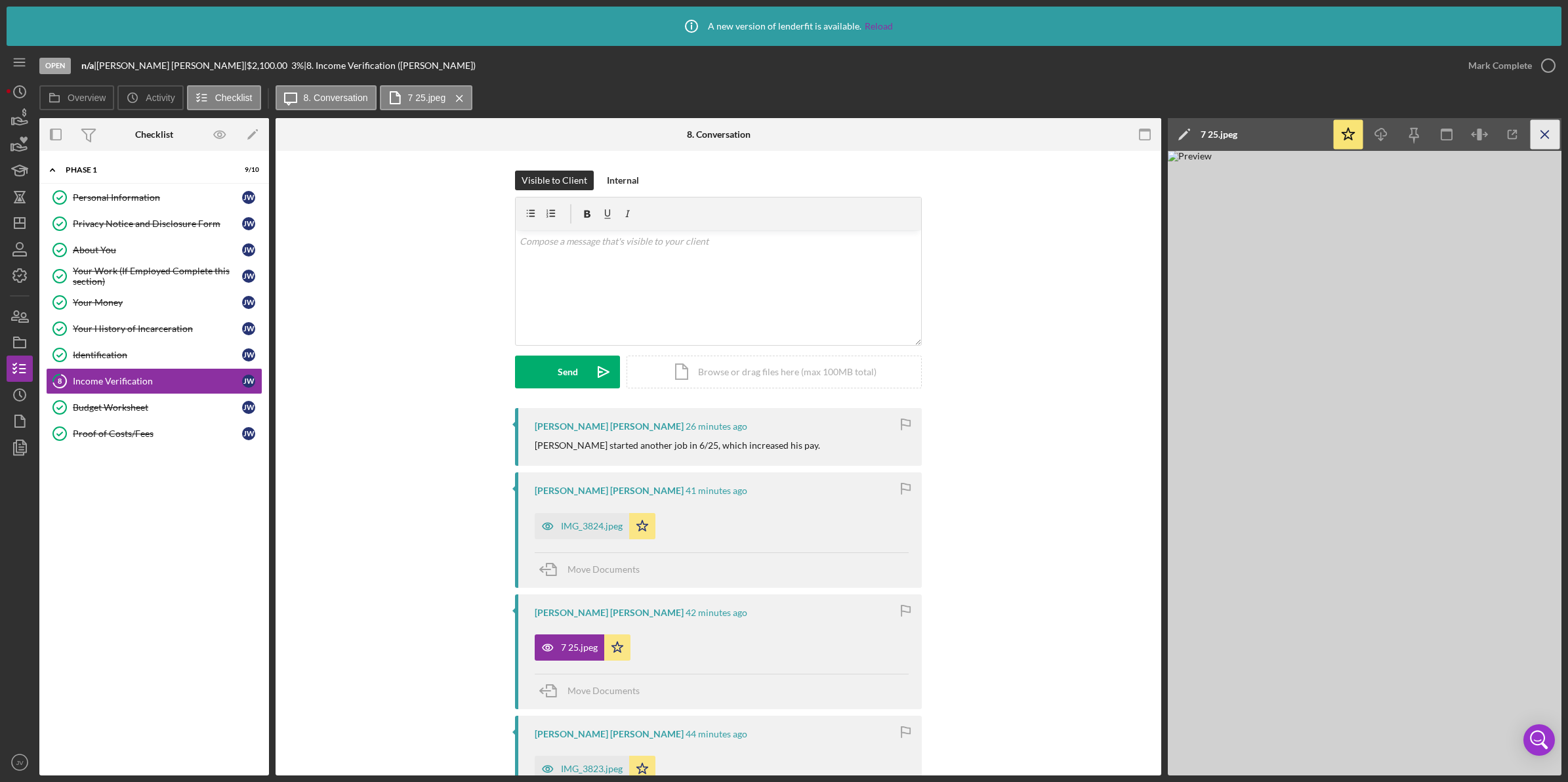
click at [1540, 136] on icon "Icon/Menu Close" at bounding box center [1545, 134] width 29 height 29
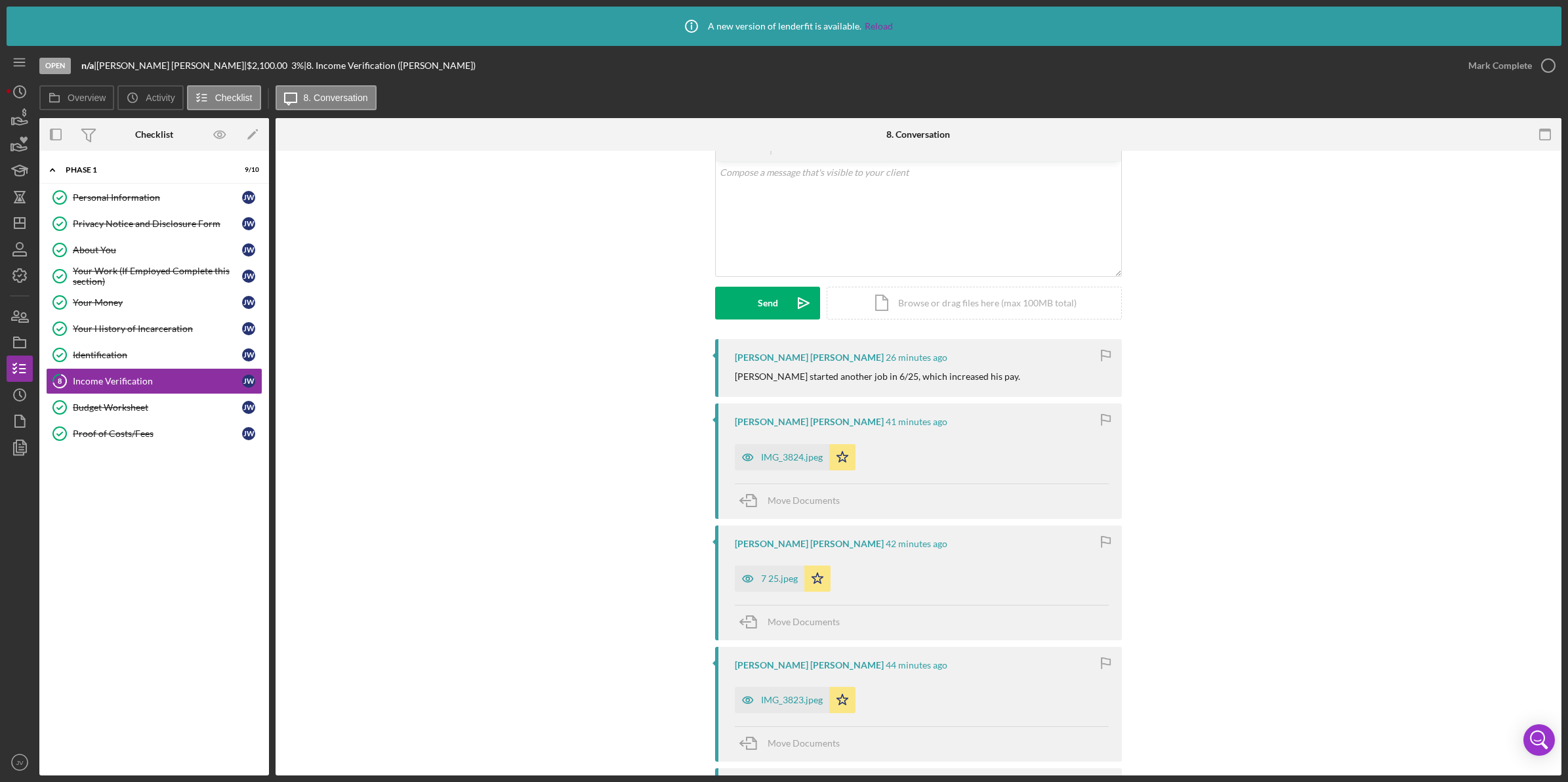
scroll to position [164, 0]
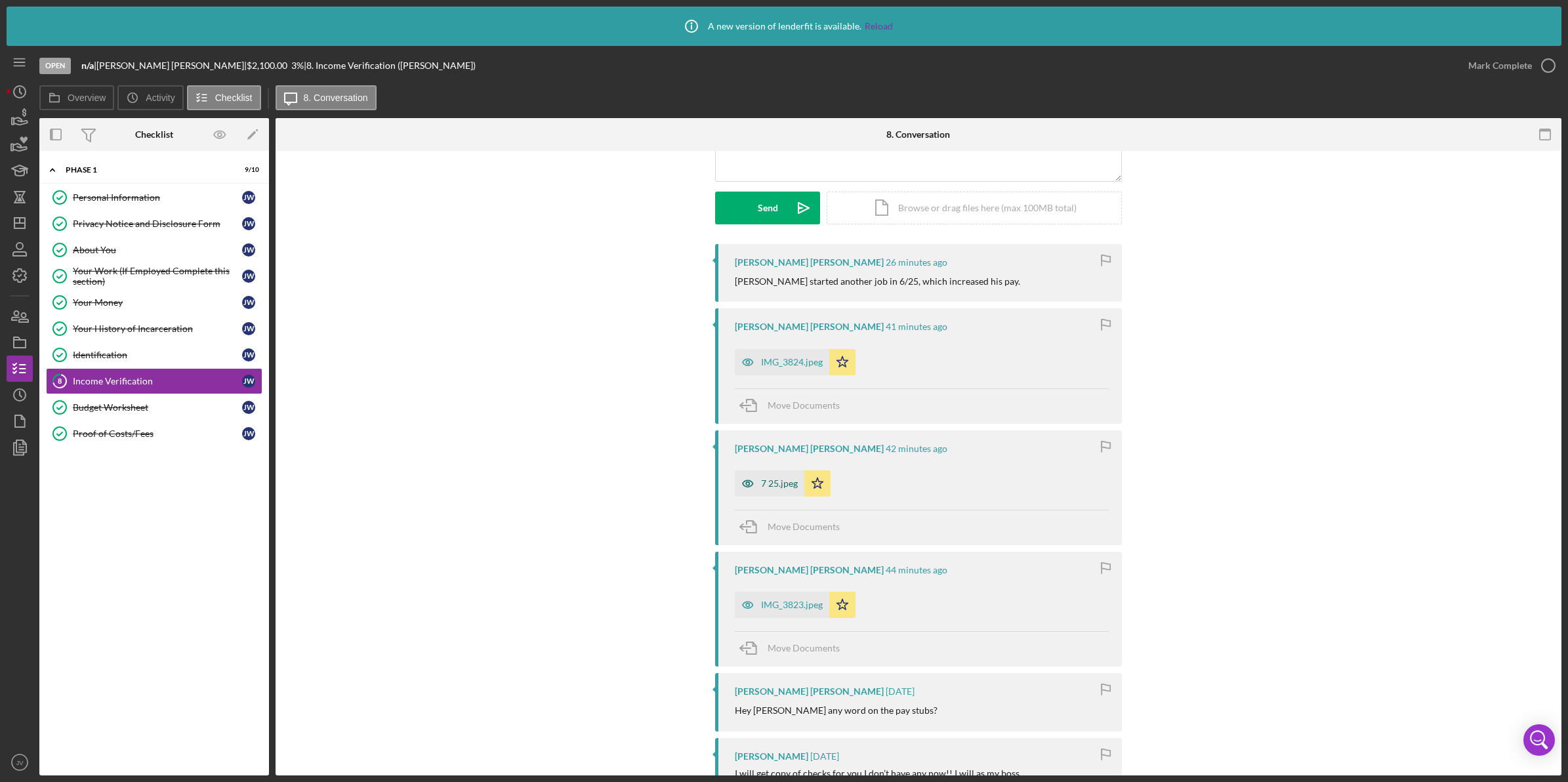
click at [750, 482] on icon "button" at bounding box center [748, 484] width 27 height 27
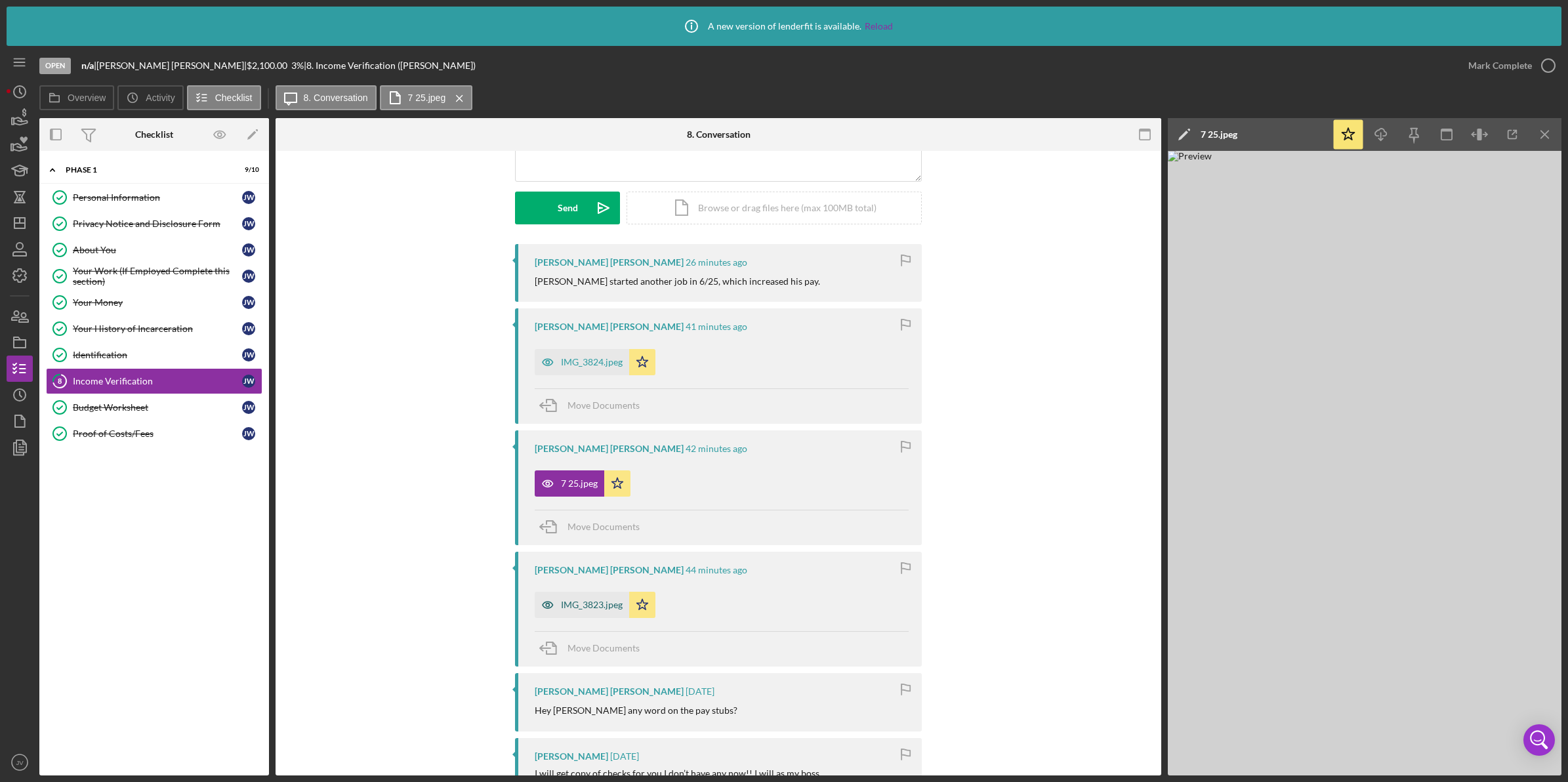
click at [586, 602] on div "IMG_3823.jpeg" at bounding box center [592, 605] width 62 height 11
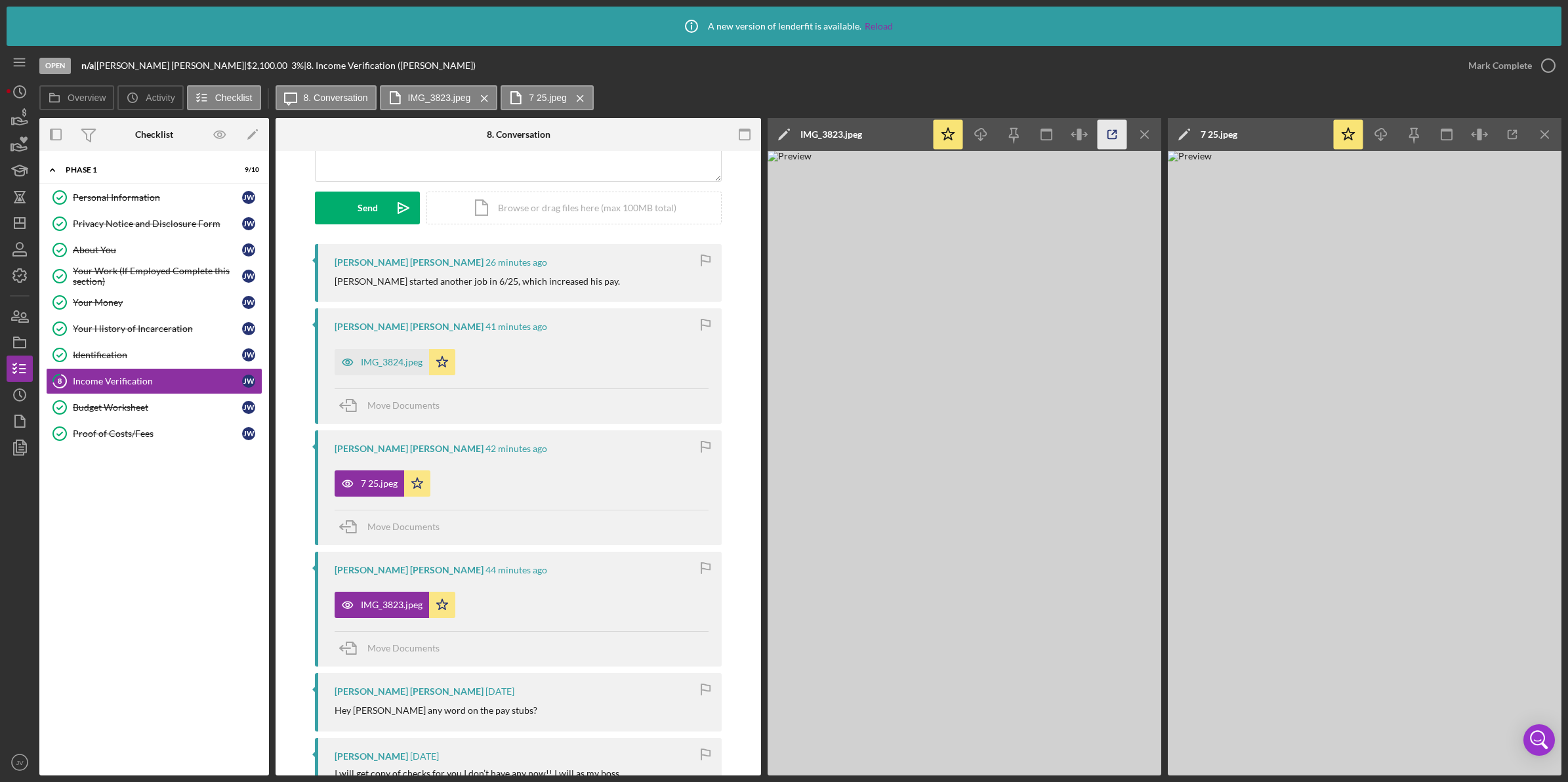
click at [1113, 136] on icon "button" at bounding box center [1112, 134] width 29 height 29
click at [398, 362] on div "IMG_3824.jpeg" at bounding box center [392, 363] width 62 height 11
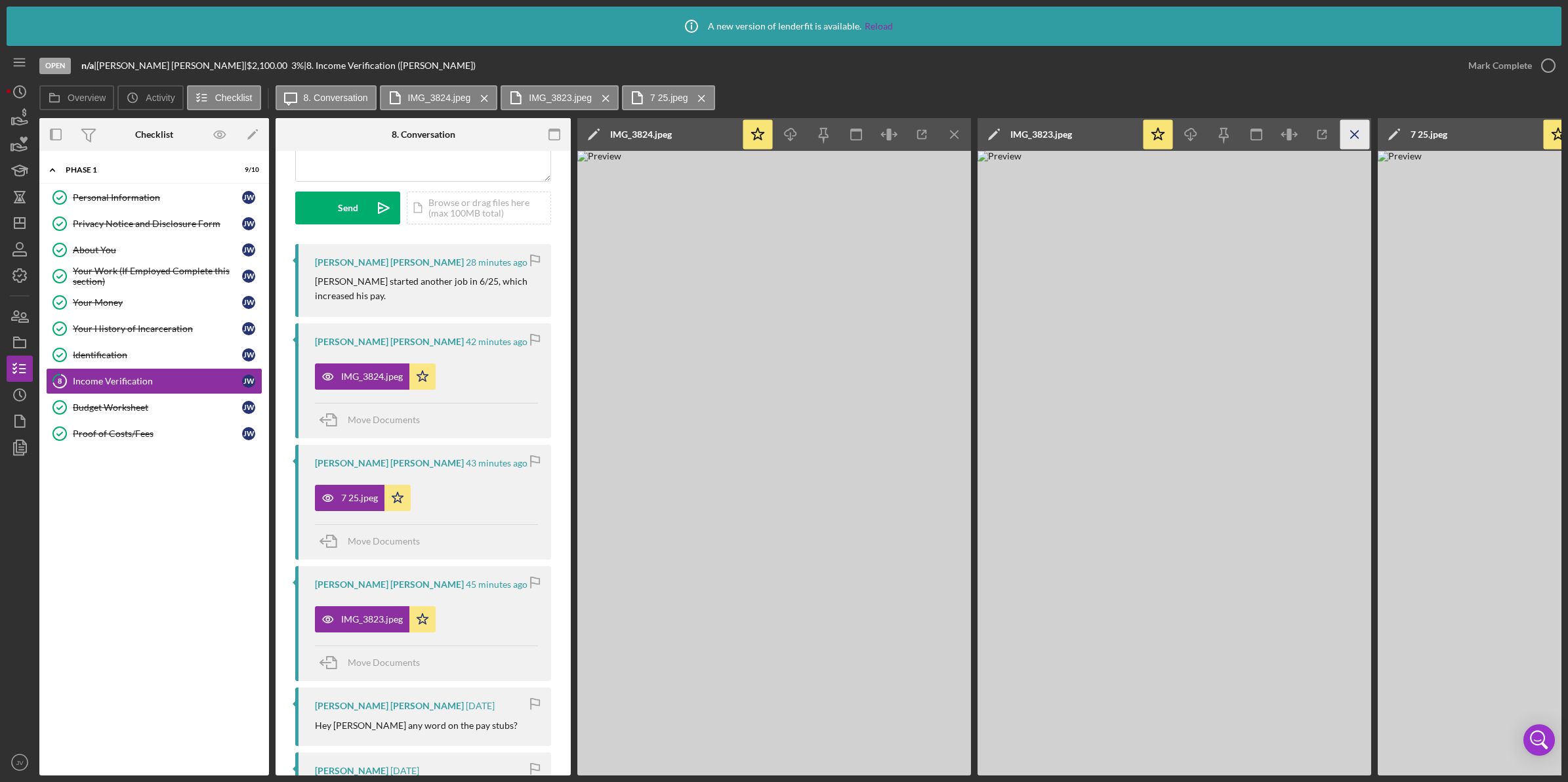
click at [1345, 131] on icon "Icon/Menu Close" at bounding box center [1355, 134] width 29 height 29
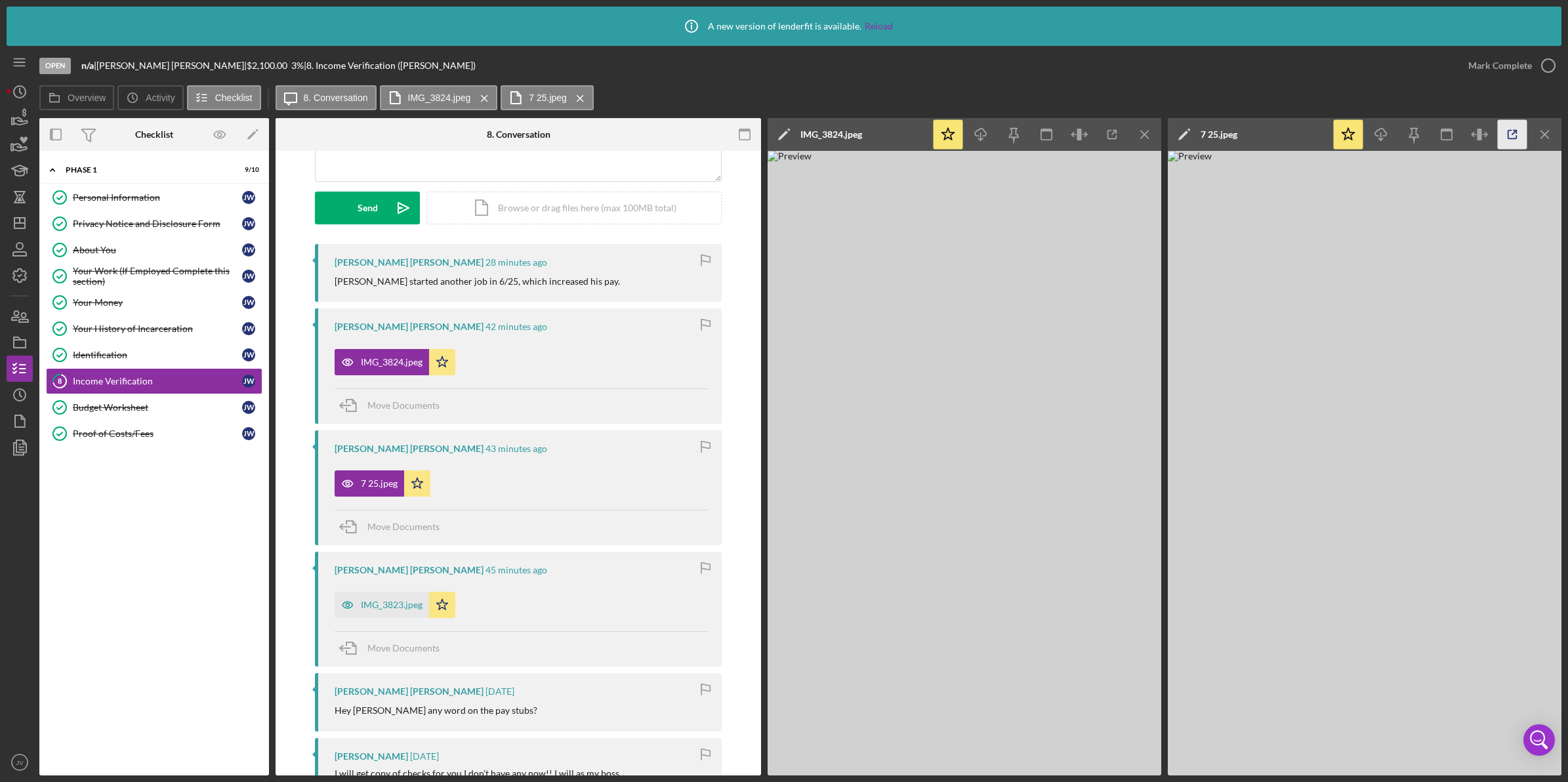
click at [1511, 136] on icon "button" at bounding box center [1512, 134] width 29 height 29
click at [194, 417] on link "Budget Worksheet Budget Worksheet J W" at bounding box center [154, 408] width 217 height 27
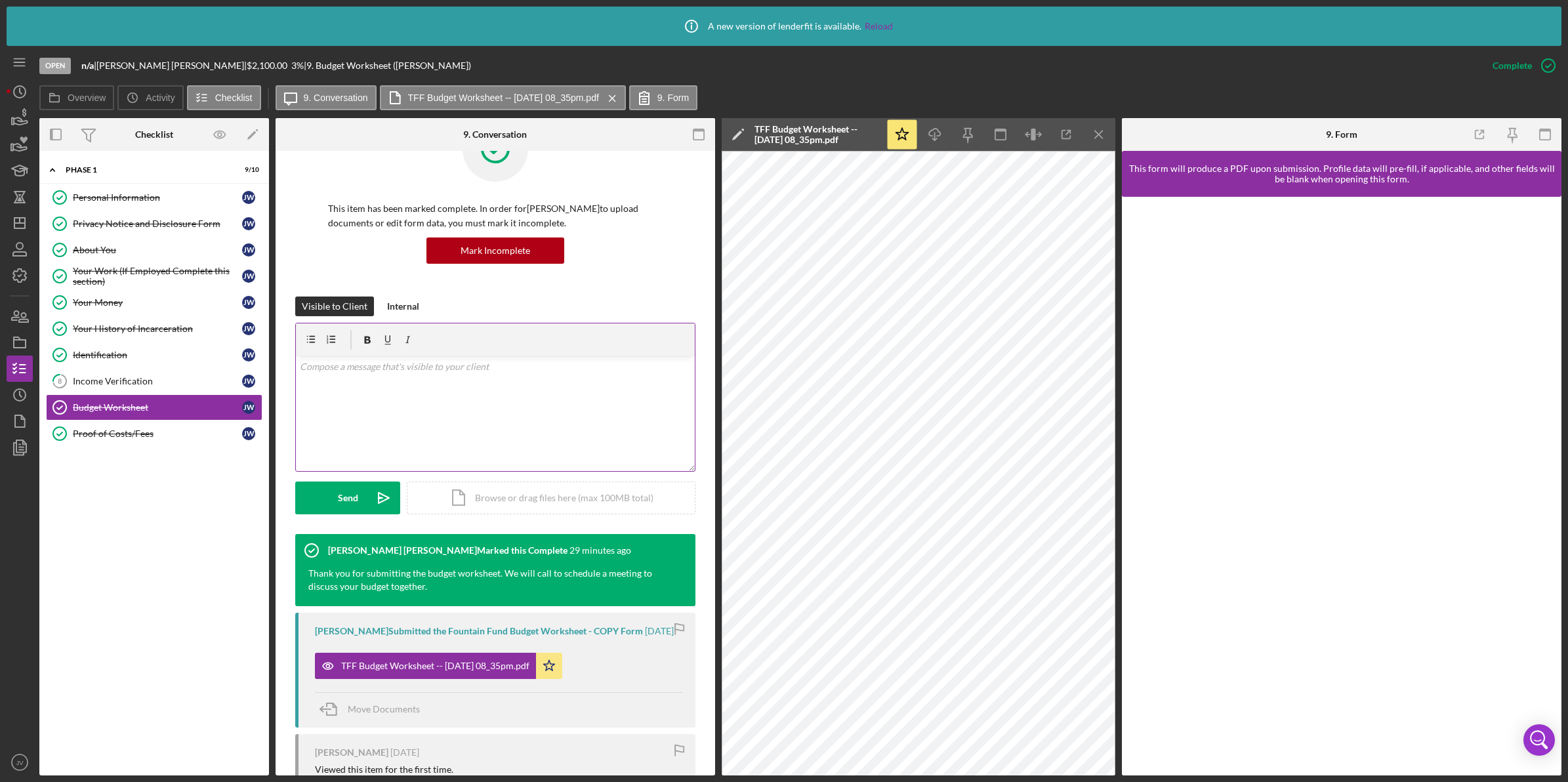
scroll to position [82, 0]
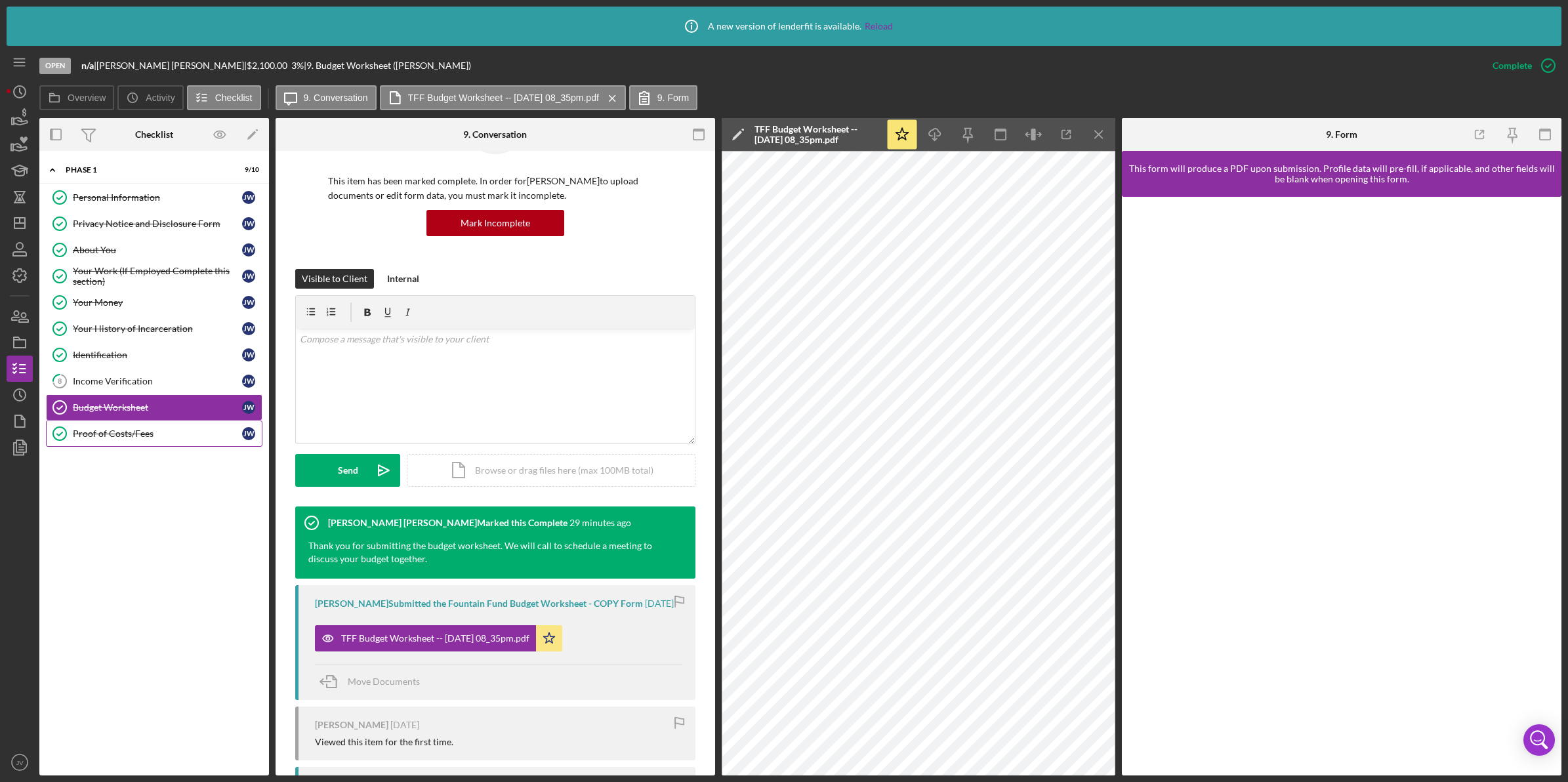
click at [169, 435] on div "Proof of Costs/Fees" at bounding box center [157, 433] width 169 height 11
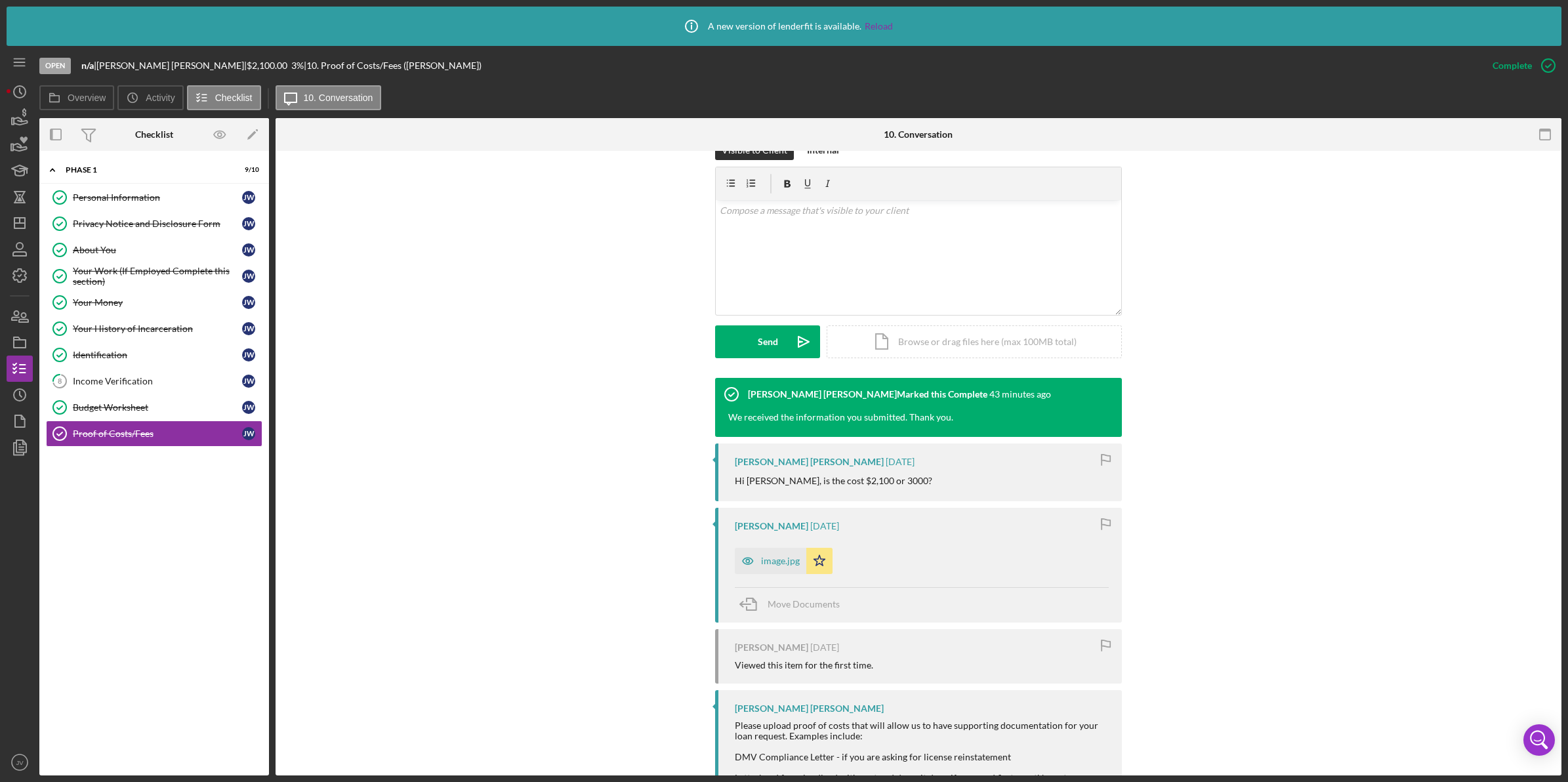
scroll to position [246, 0]
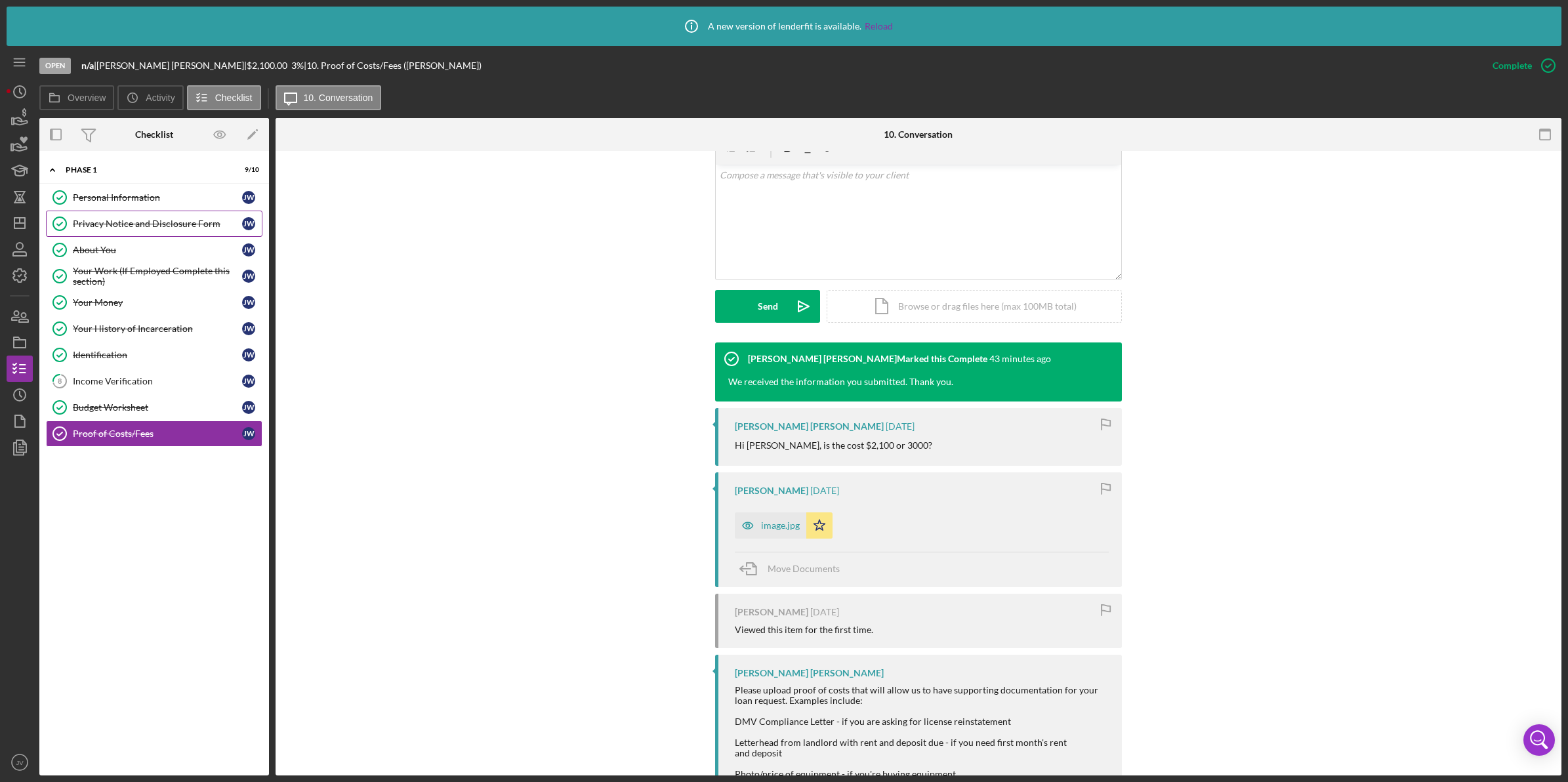
click at [186, 228] on div "Privacy Notice and Disclosure Form" at bounding box center [157, 224] width 169 height 11
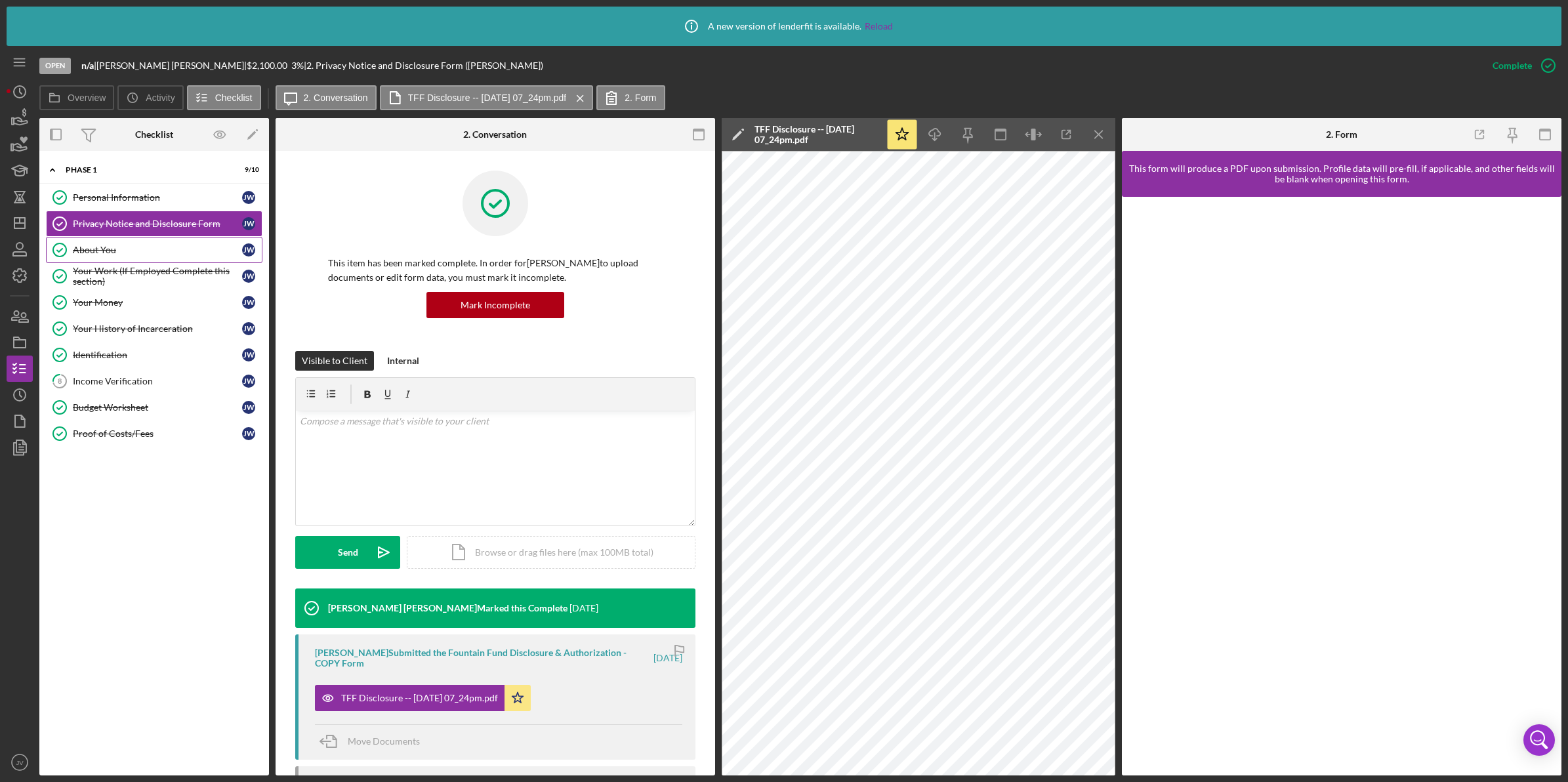
click at [186, 254] on div "About You" at bounding box center [157, 250] width 169 height 11
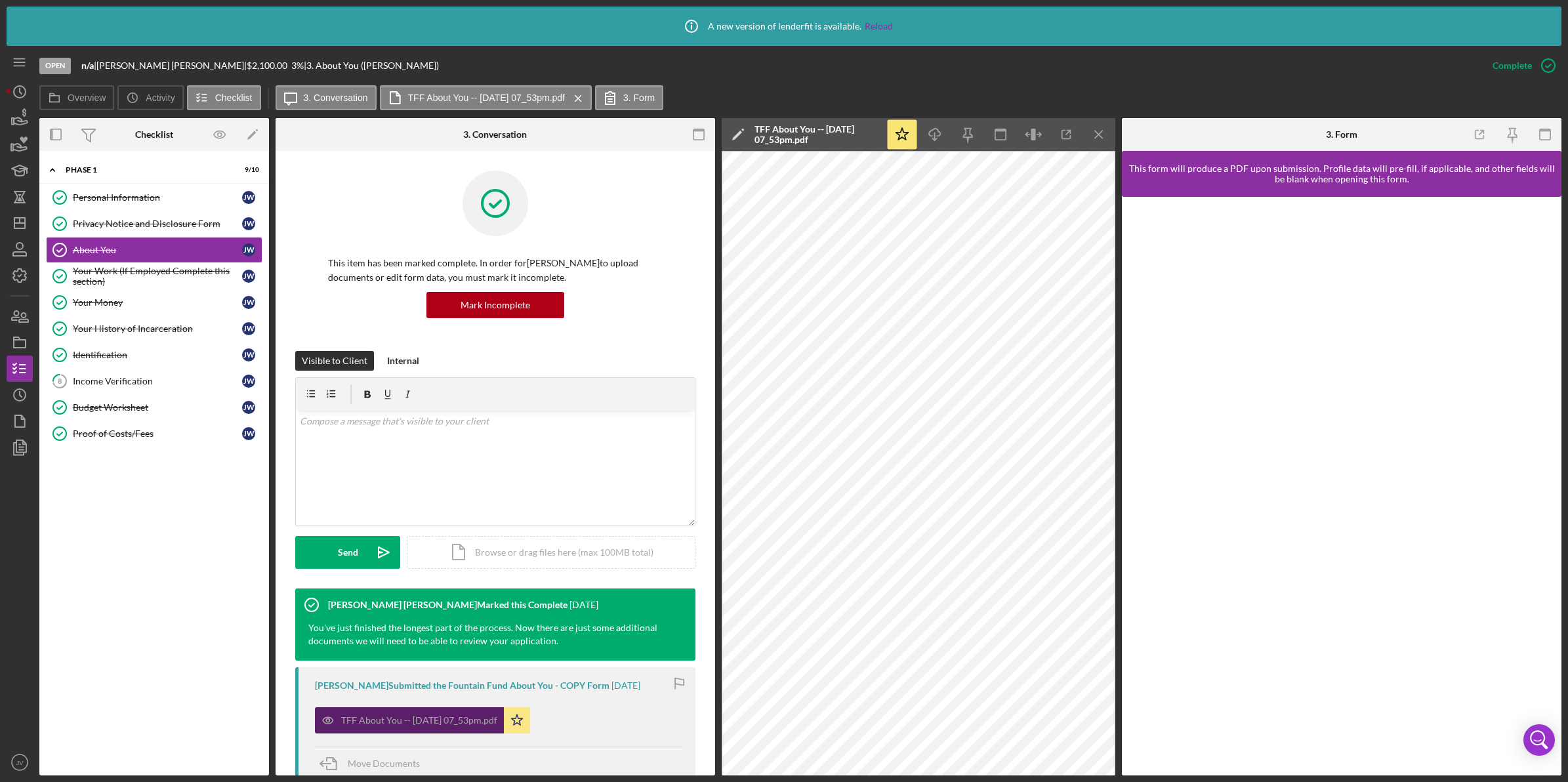
click at [456, 720] on div "TFF About You -- [DATE] 07_53pm.pdf" at bounding box center [419, 721] width 157 height 11
click at [1068, 136] on icon "button" at bounding box center [1066, 134] width 29 height 29
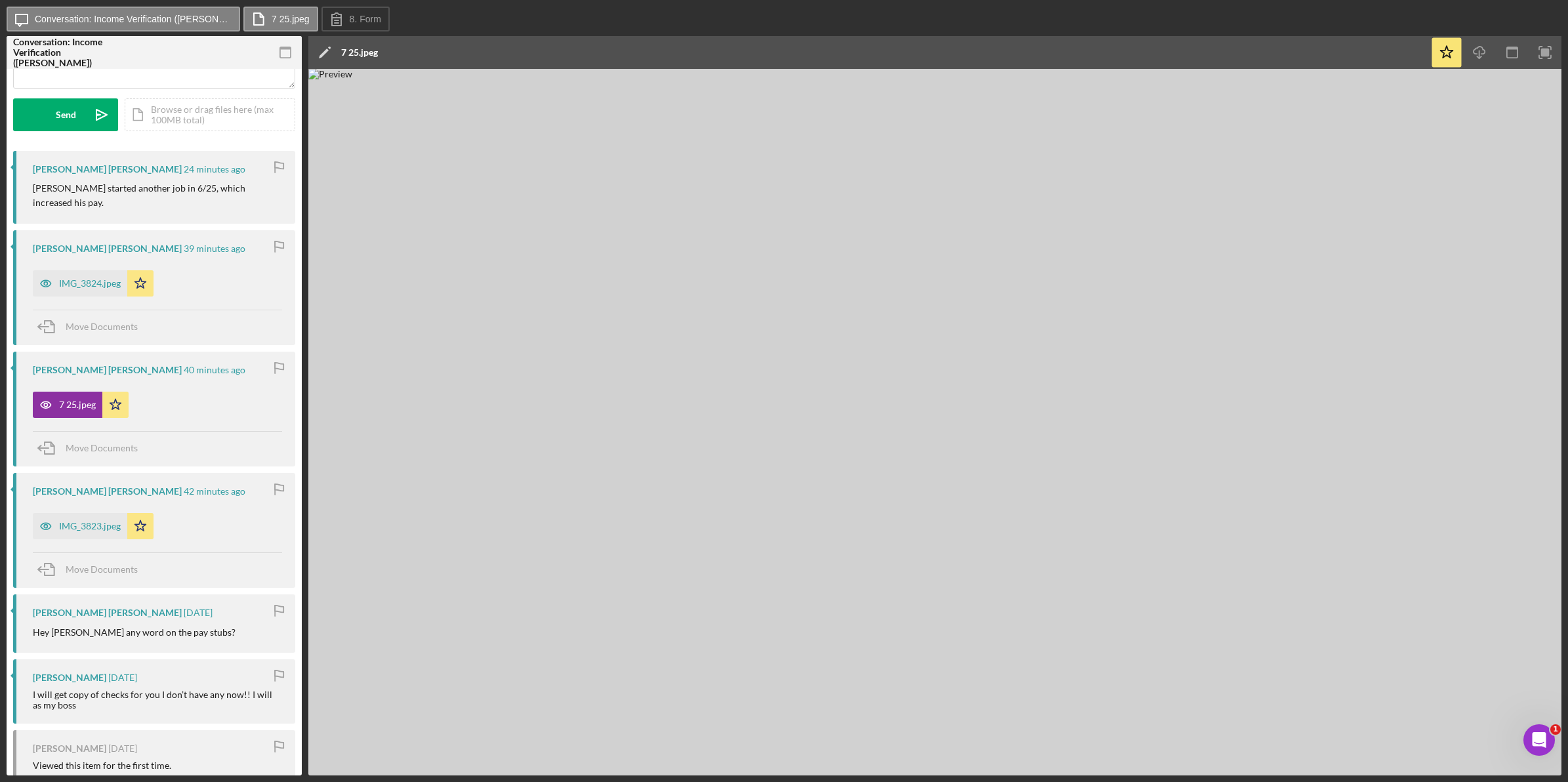
scroll to position [164, 0]
click at [108, 519] on div "IMG_3823.jpeg" at bounding box center [90, 525] width 62 height 11
